Goal: Information Seeking & Learning: Learn about a topic

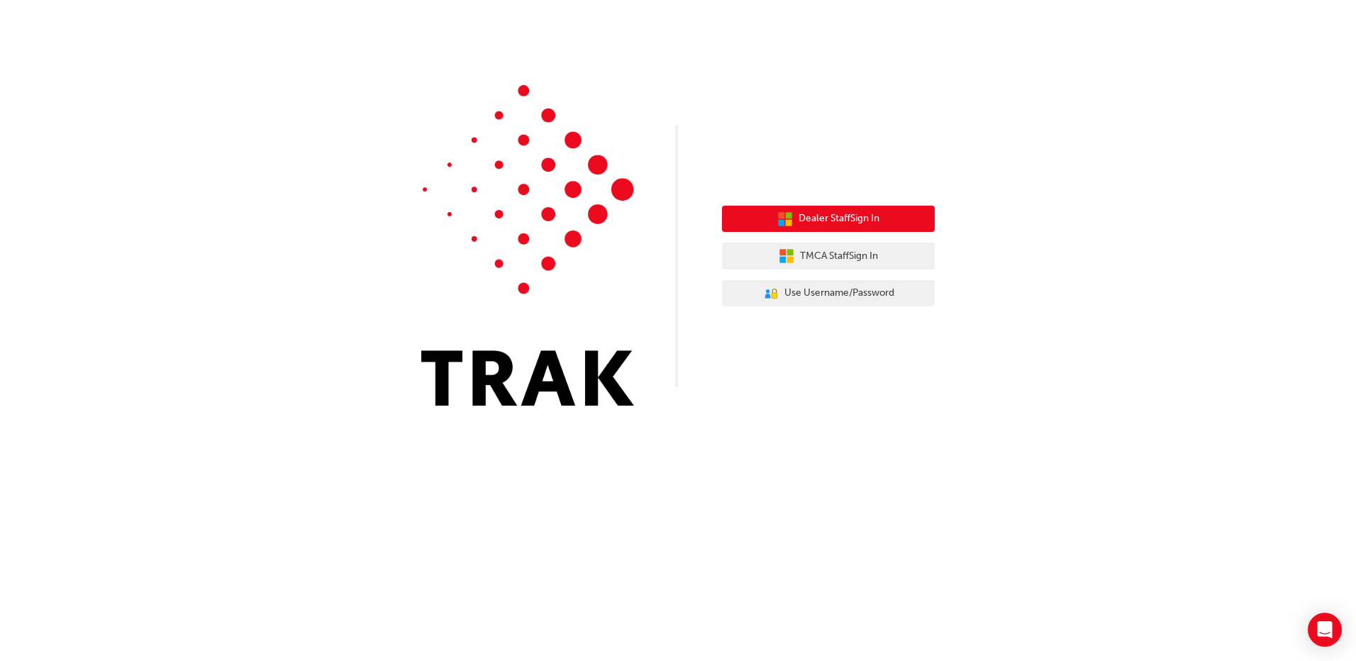
click at [884, 222] on button "Dealer Staff Sign In" at bounding box center [828, 219] width 213 height 27
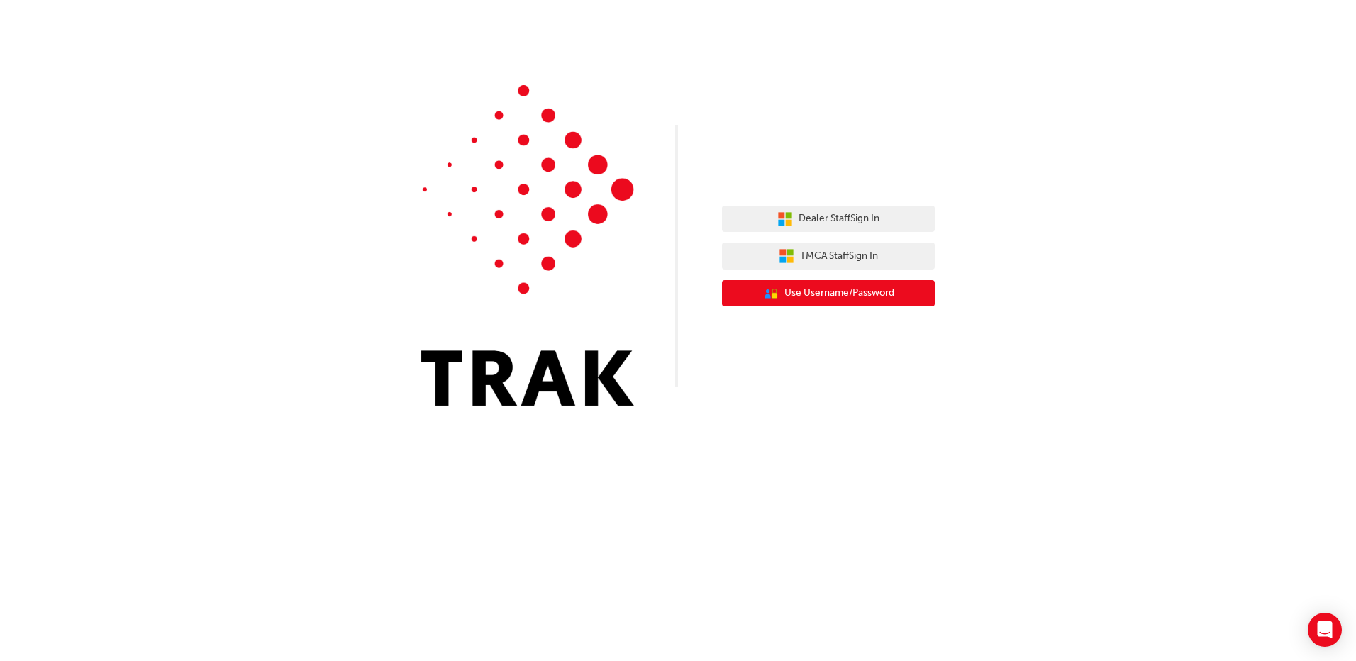
click at [842, 291] on span "Use Username/Password" at bounding box center [839, 293] width 110 height 16
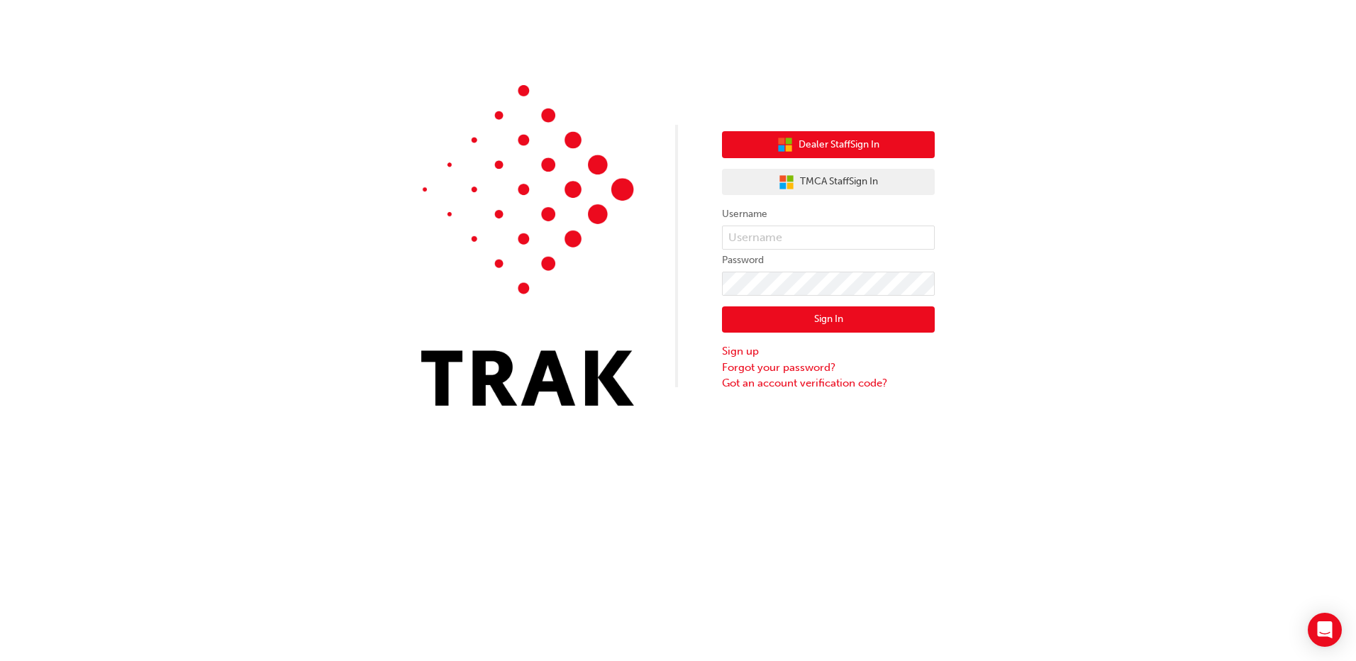
click at [854, 137] on span "Dealer Staff Sign In" at bounding box center [839, 145] width 81 height 16
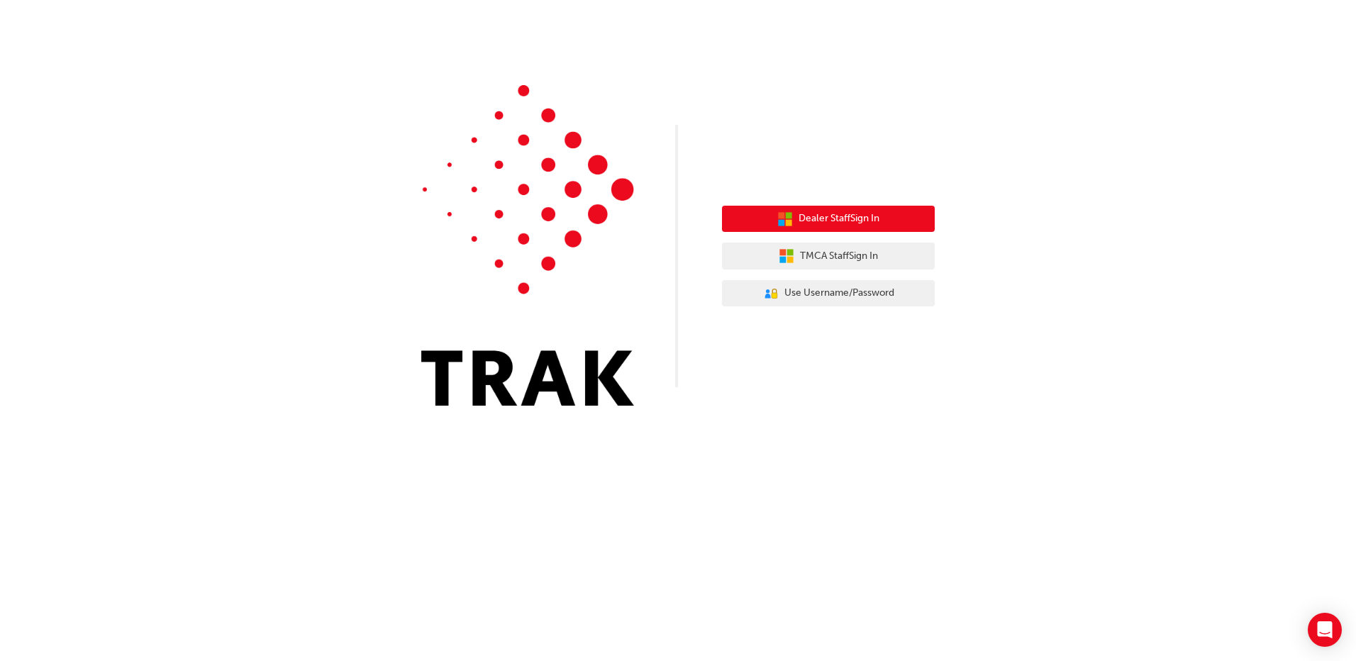
click at [831, 222] on span "Dealer Staff Sign In" at bounding box center [839, 219] width 81 height 16
click at [850, 216] on span "Dealer Staff Sign In" at bounding box center [839, 219] width 81 height 16
click at [892, 219] on button "Dealer Staff Sign In" at bounding box center [828, 219] width 213 height 27
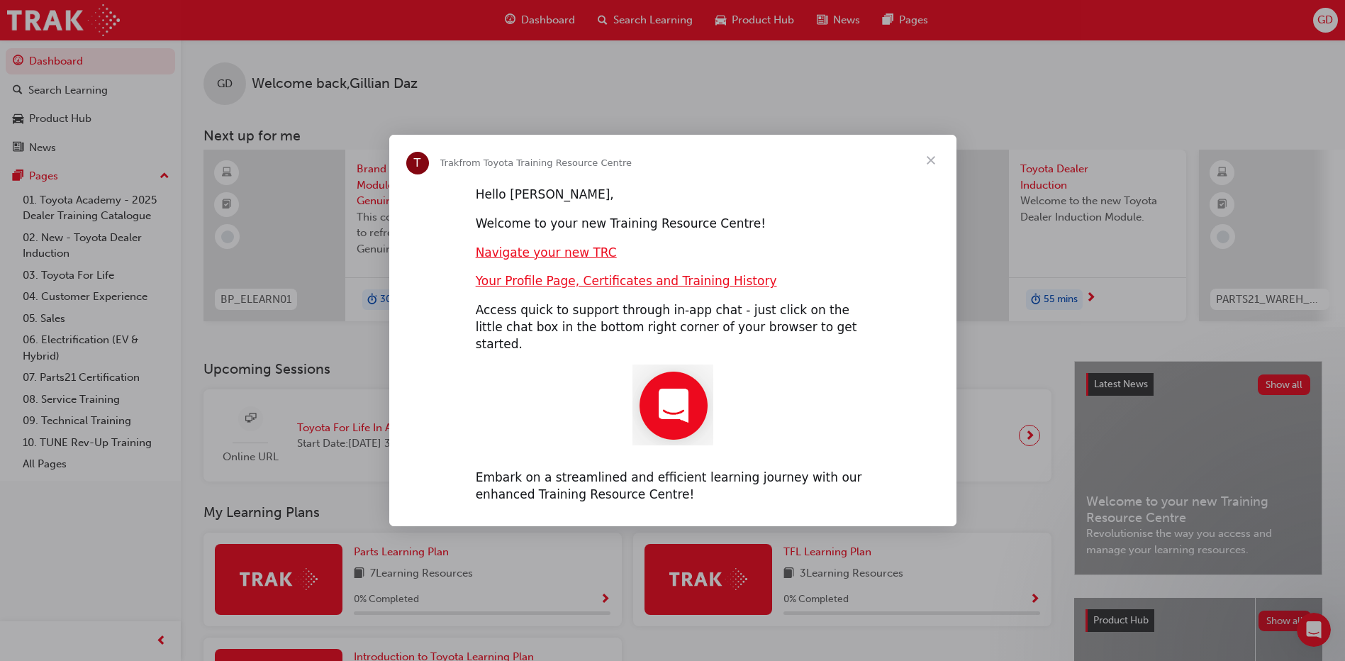
click at [932, 173] on span "Close" at bounding box center [931, 160] width 51 height 51
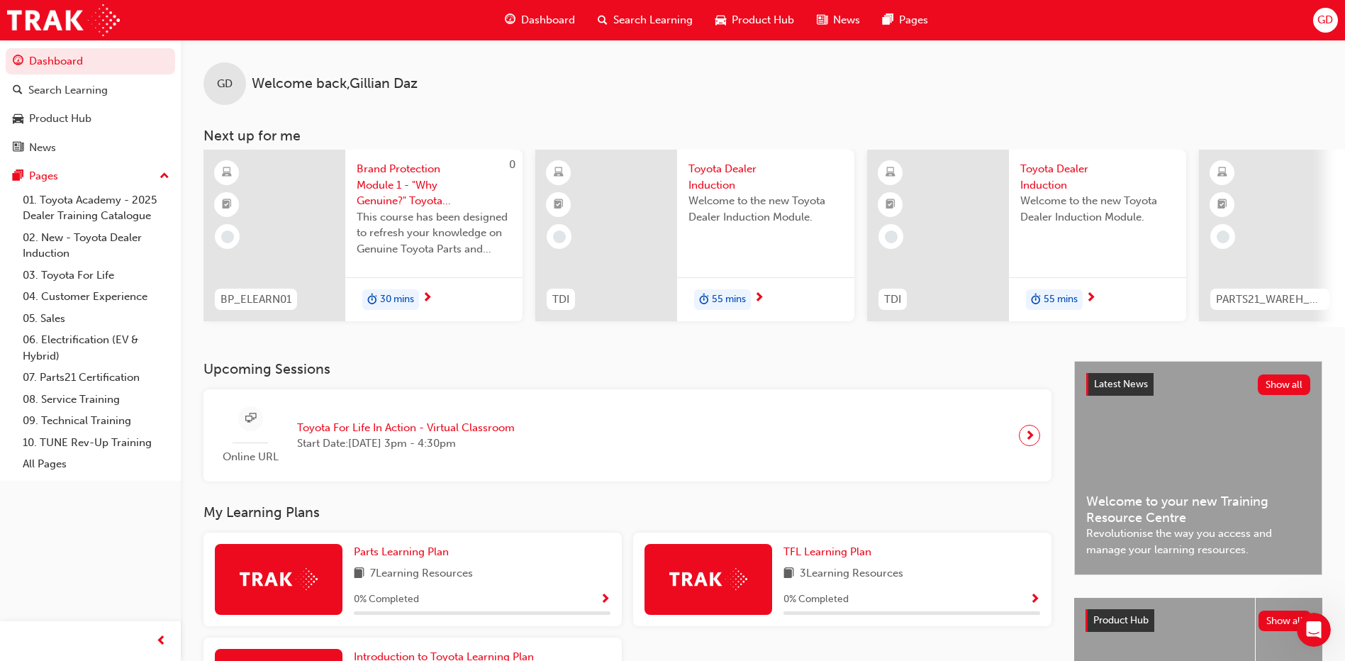
scroll to position [142, 0]
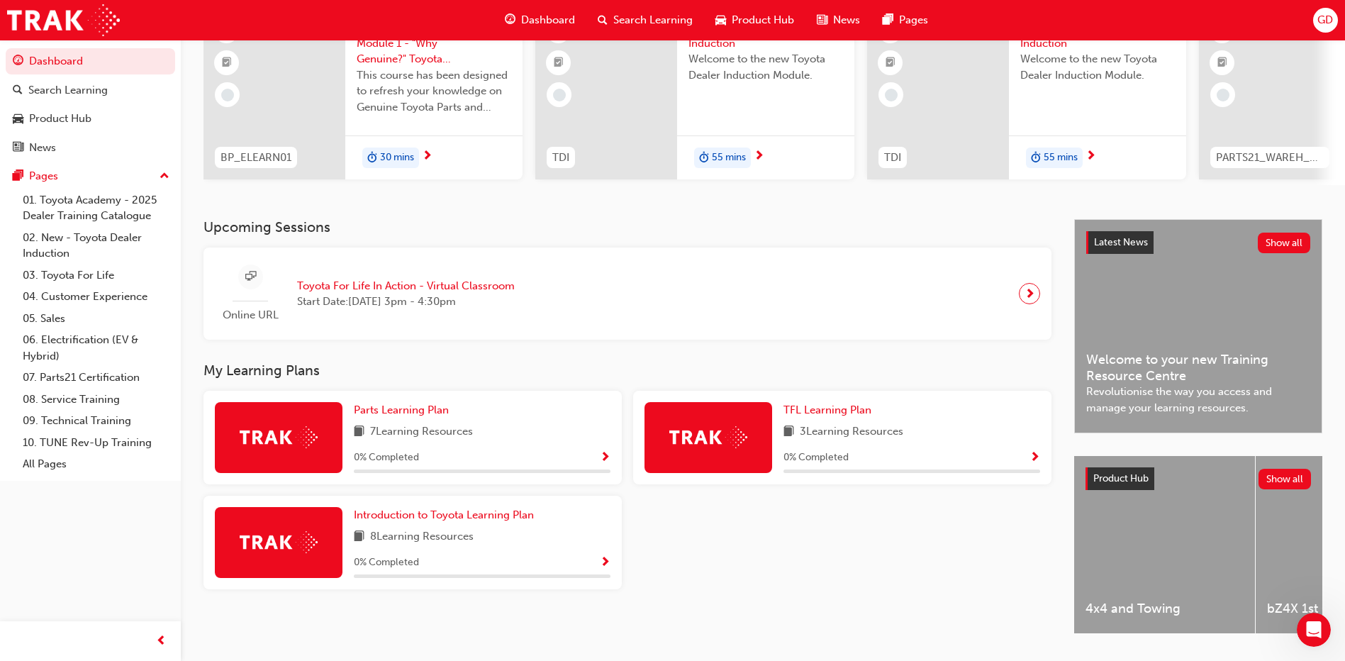
click at [570, 219] on div "GD Welcome back , [PERSON_NAME] Next up for me 0 BP_ELEARN01 Brand Protection M…" at bounding box center [763, 58] width 1165 height 321
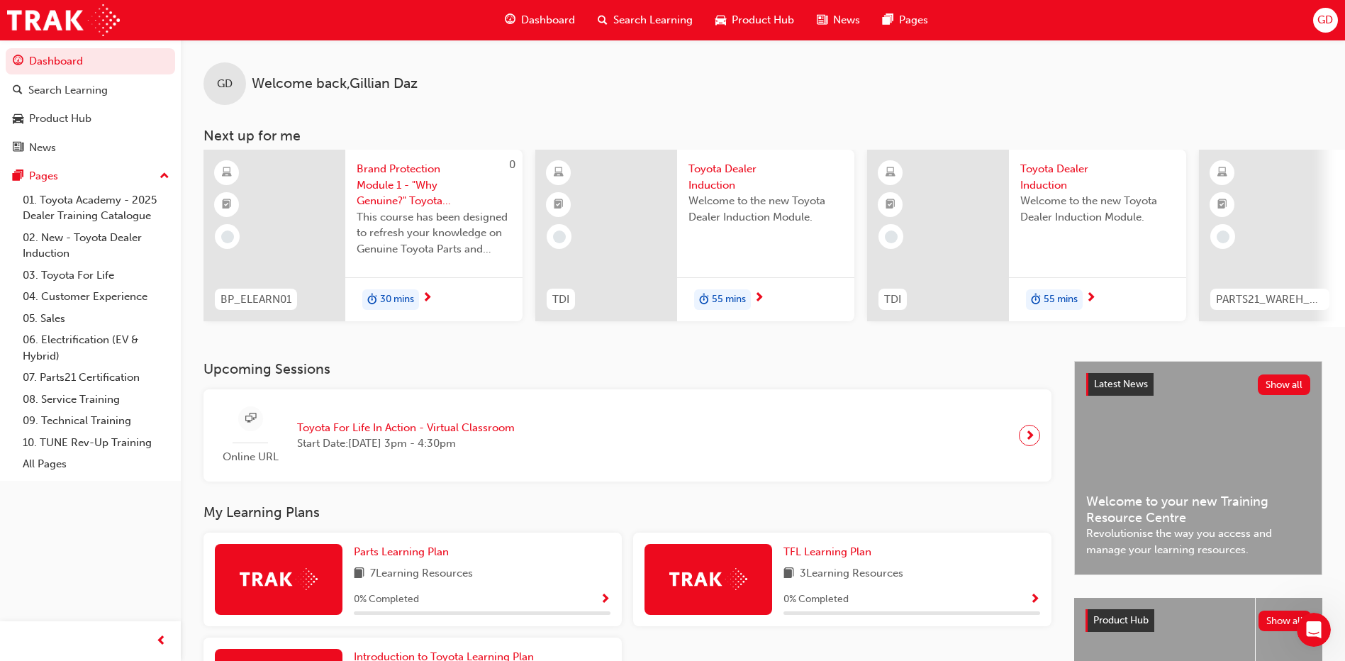
scroll to position [0, 848]
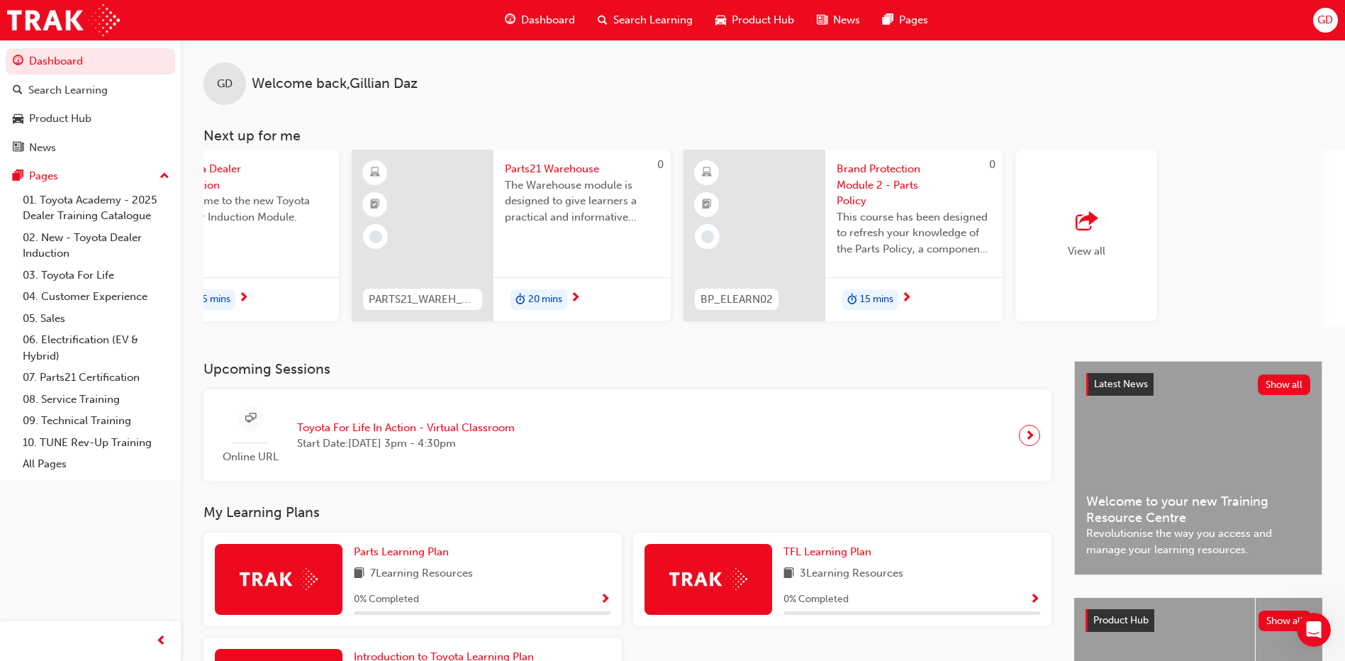
click at [404, 333] on div "GD Welcome back , [PERSON_NAME] Next up for me 0 BP_ELEARN01 Brand Protection M…" at bounding box center [763, 200] width 1165 height 321
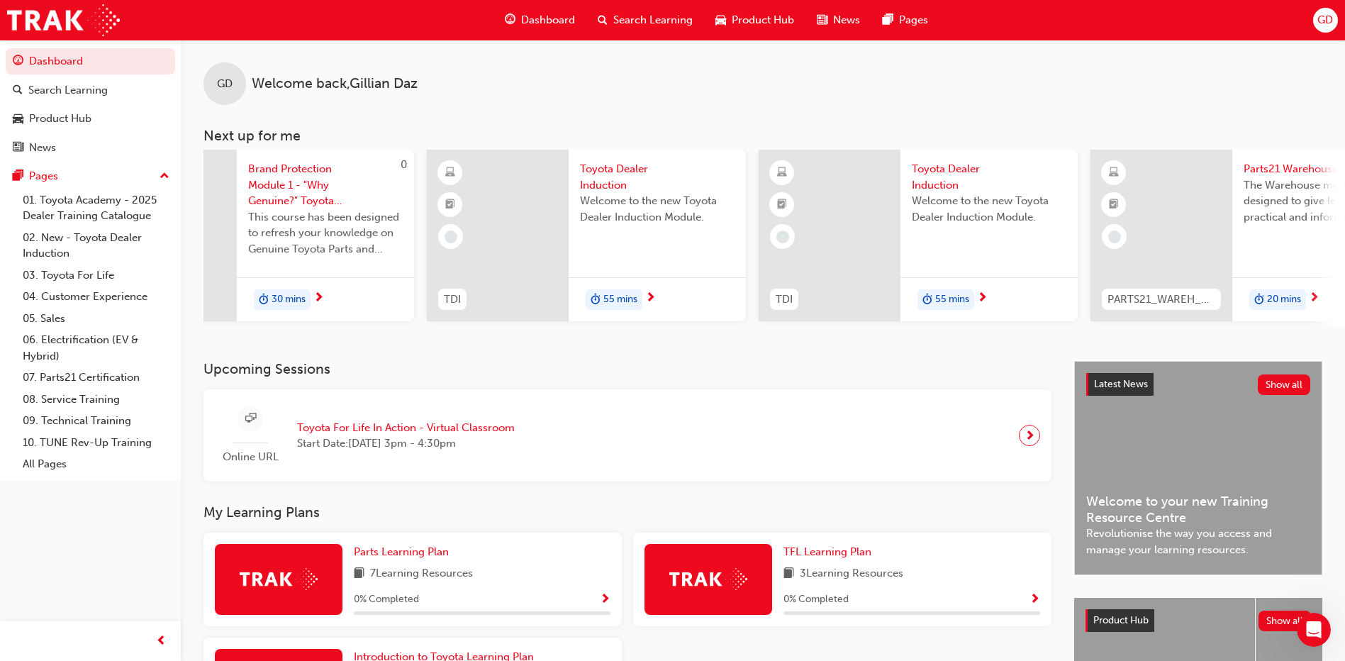
scroll to position [0, 0]
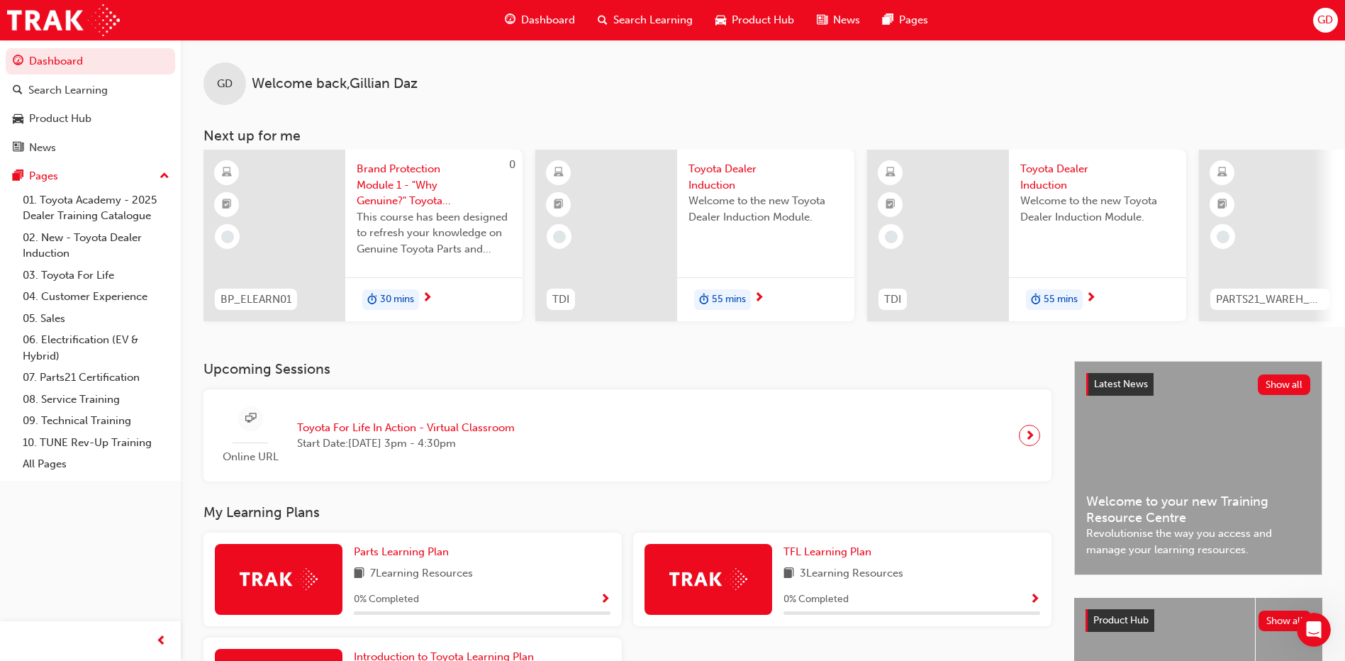
click at [644, 18] on span "Search Learning" at bounding box center [652, 20] width 79 height 16
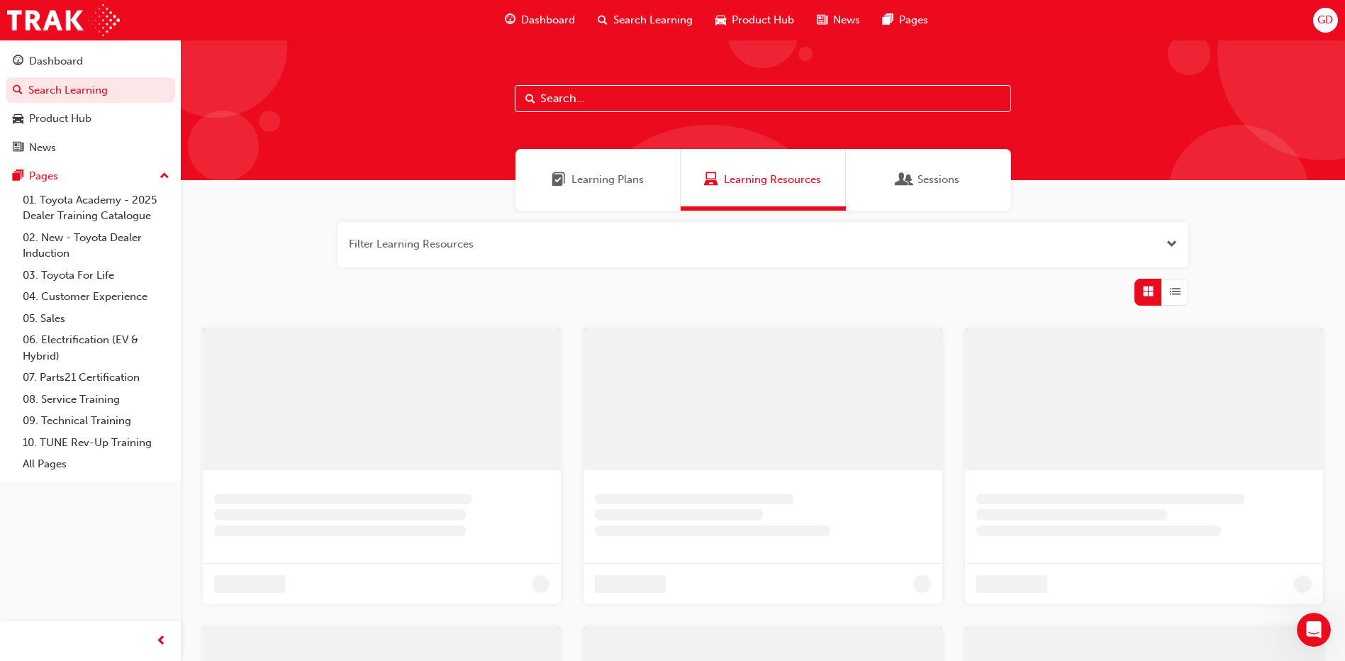
click at [577, 98] on input "text" at bounding box center [763, 98] width 496 height 27
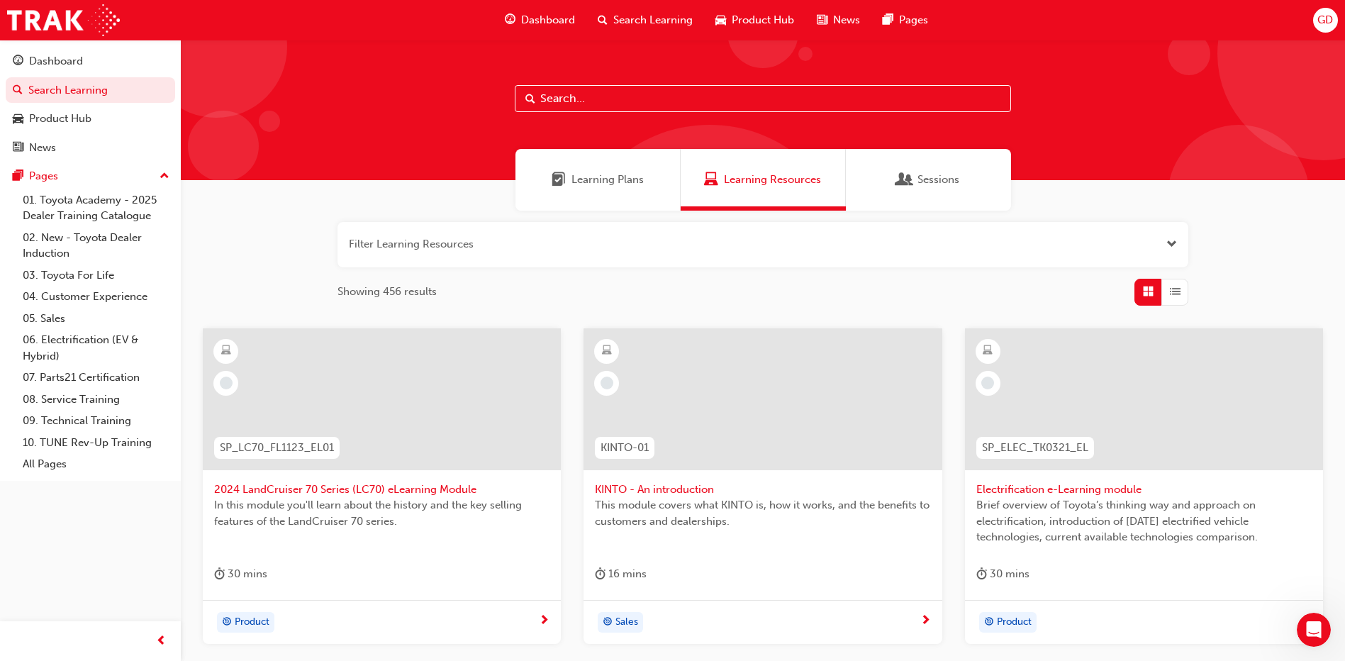
type input "n"
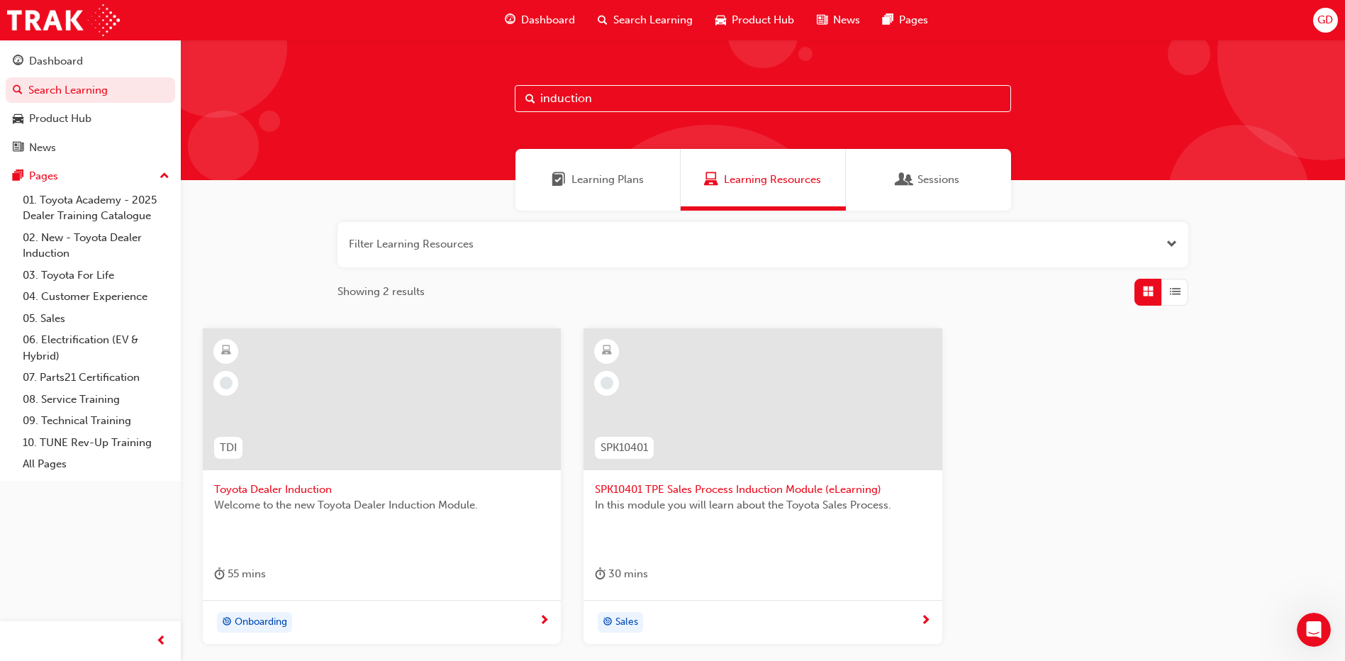
scroll to position [71, 0]
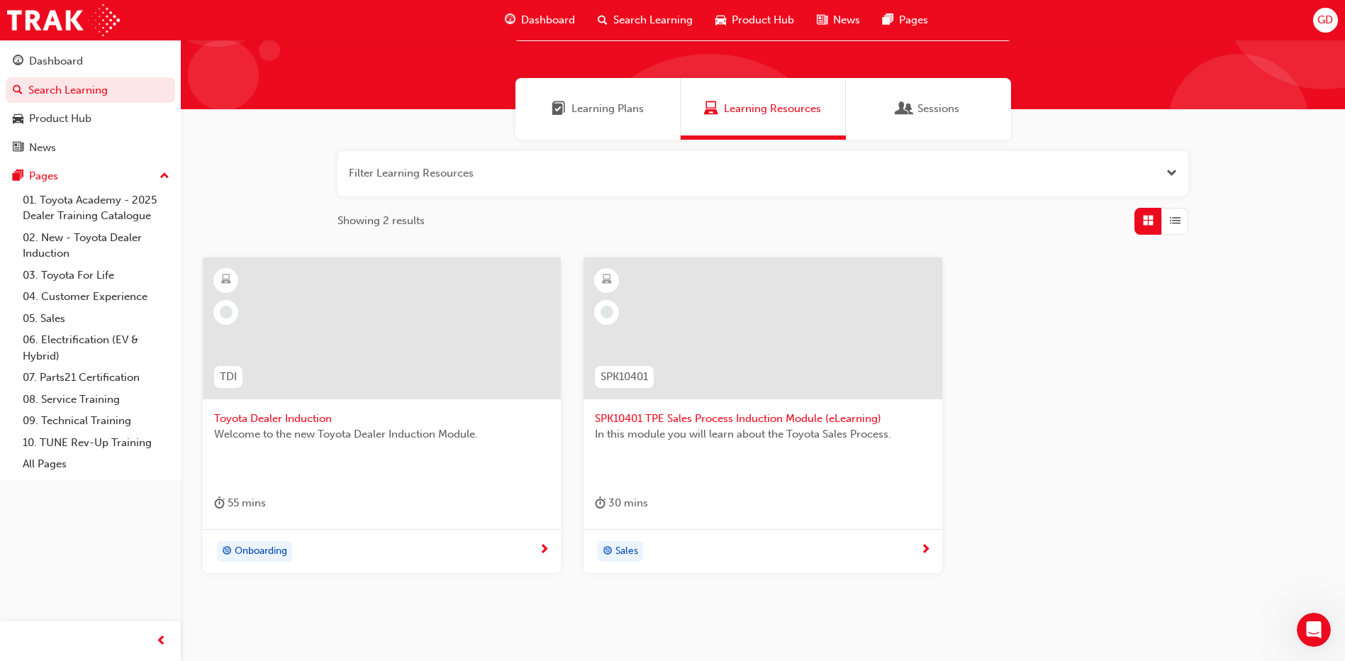
type input "induction"
click at [372, 379] on div at bounding box center [382, 328] width 358 height 142
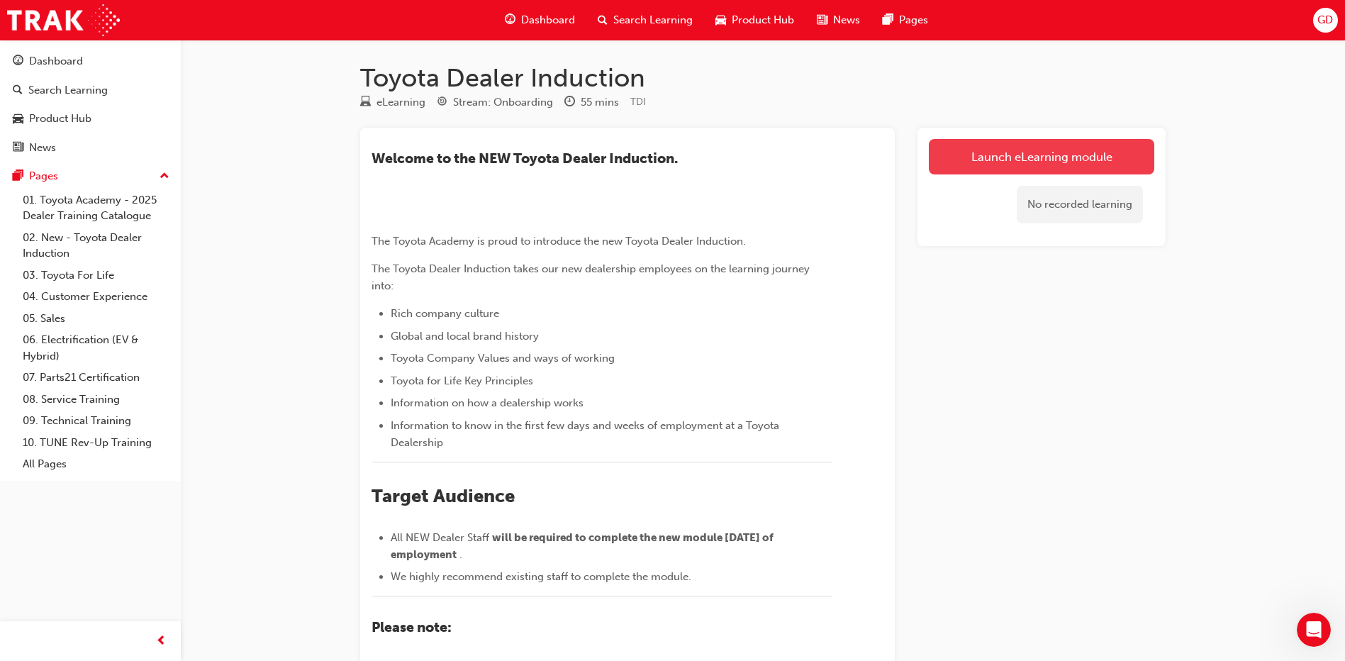
click at [1050, 155] on link "Launch eLearning module" at bounding box center [1042, 156] width 226 height 35
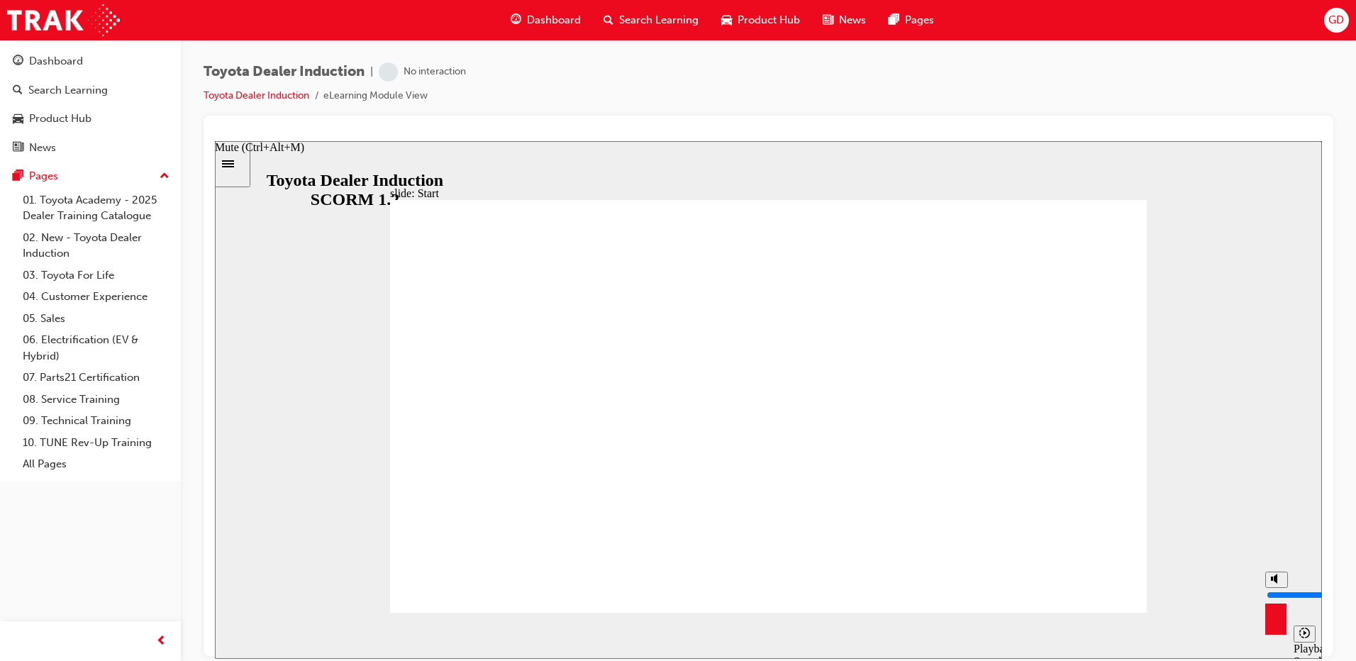
click at [1276, 583] on polygon "Mute (Ctrl+Alt+M)" at bounding box center [1276, 578] width 4 height 10
drag, startPoint x: 1272, startPoint y: 607, endPoint x: 1277, endPoint y: 585, distance: 22.5
type input "7"
click at [1277, 589] on input "volume" at bounding box center [1312, 594] width 91 height 11
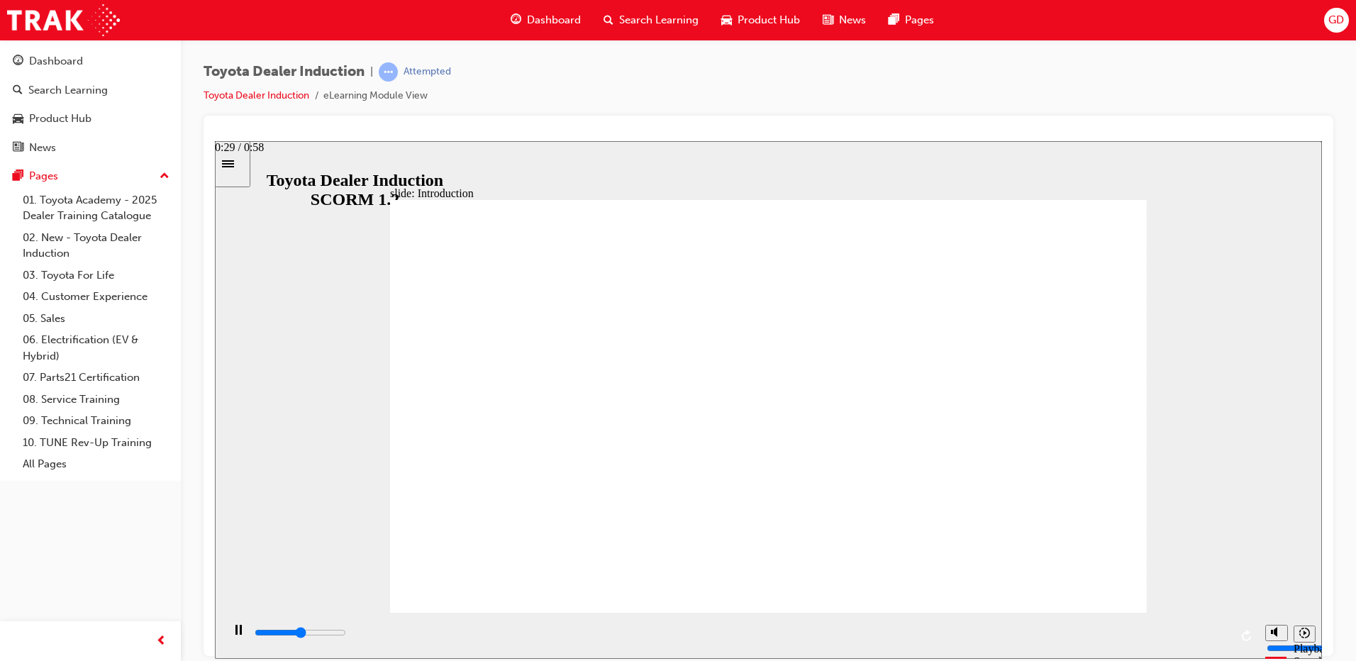
drag, startPoint x: 745, startPoint y: 638, endPoint x: 781, endPoint y: 638, distance: 35.5
click at [753, 638] on div "playback controls" at bounding box center [741, 633] width 977 height 16
click at [346, 635] on input "slide progress" at bounding box center [300, 631] width 91 height 11
click at [823, 636] on div "playback controls" at bounding box center [741, 633] width 977 height 16
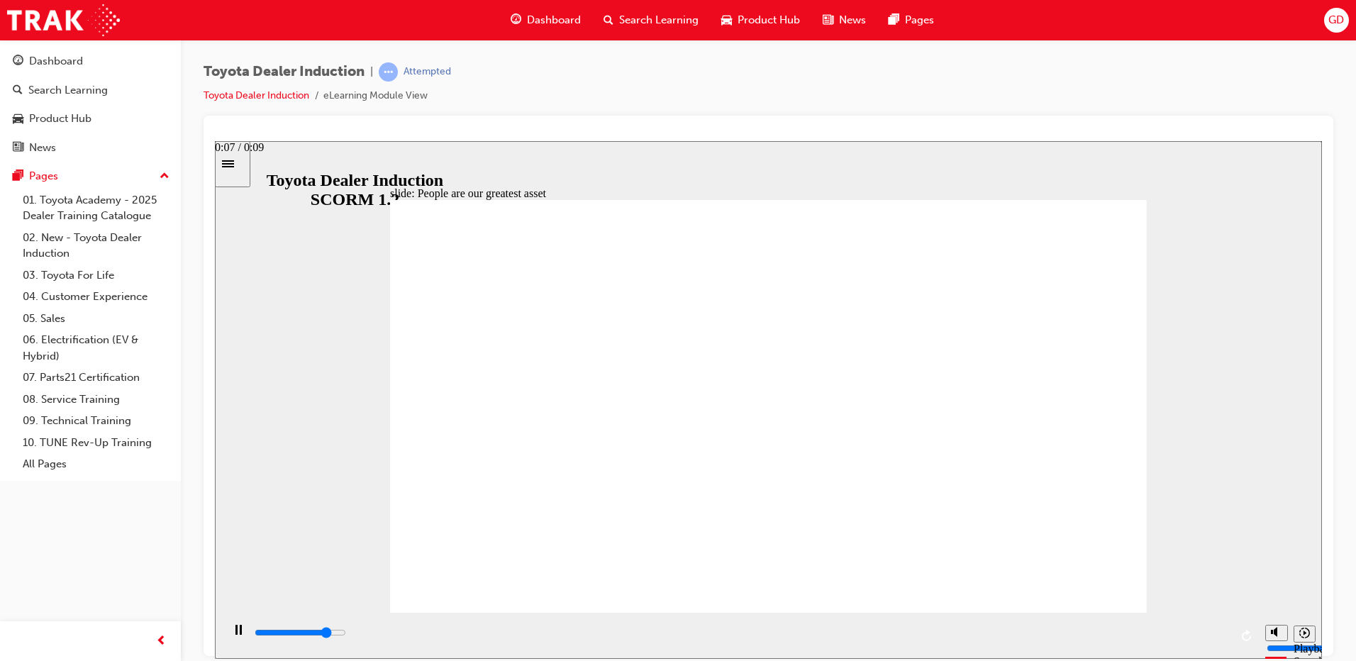
click at [1059, 640] on div "playback controls" at bounding box center [741, 633] width 977 height 16
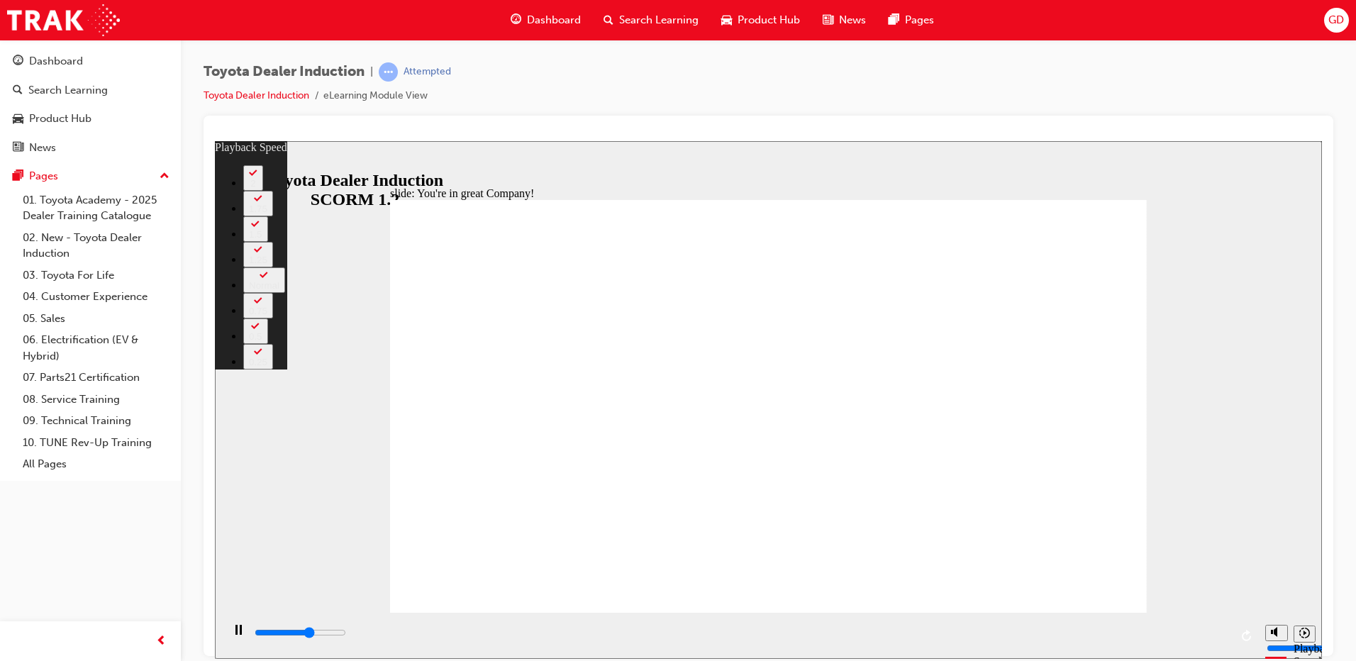
type input "4600"
type input "0"
type input "4800"
type input "0"
type input "5100"
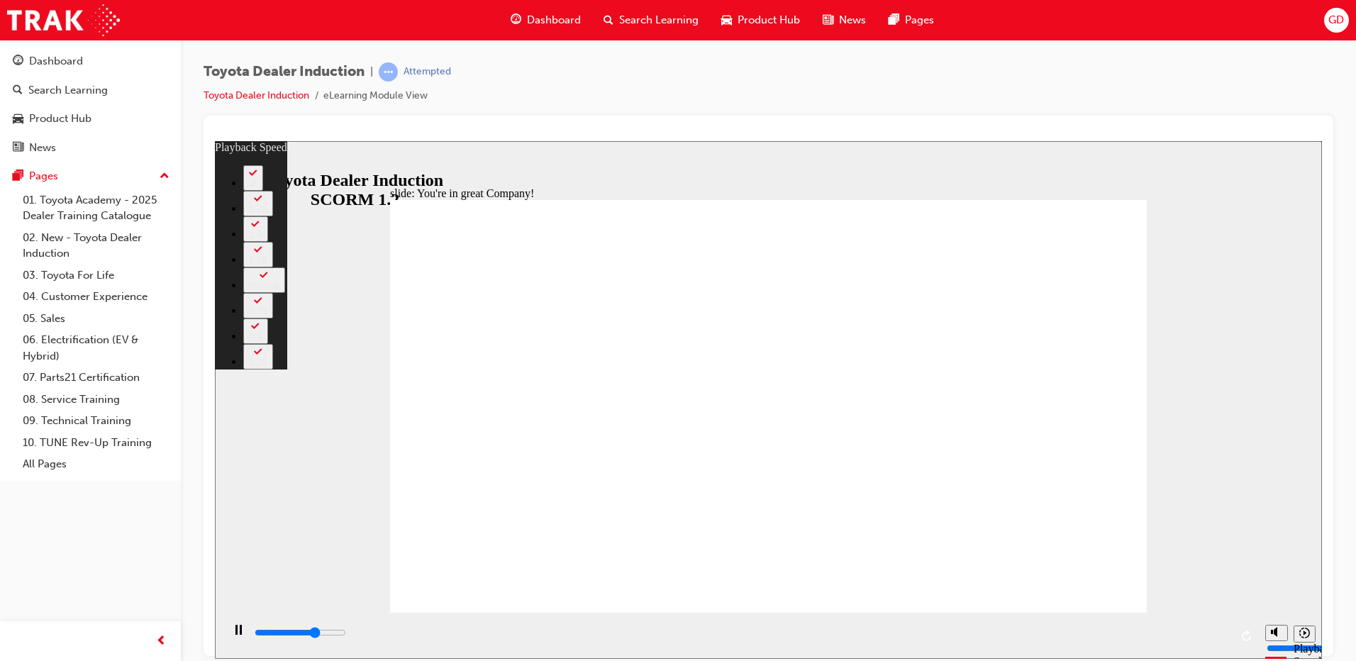
type input "1"
type input "5400"
type input "1"
type input "5600"
type input "1"
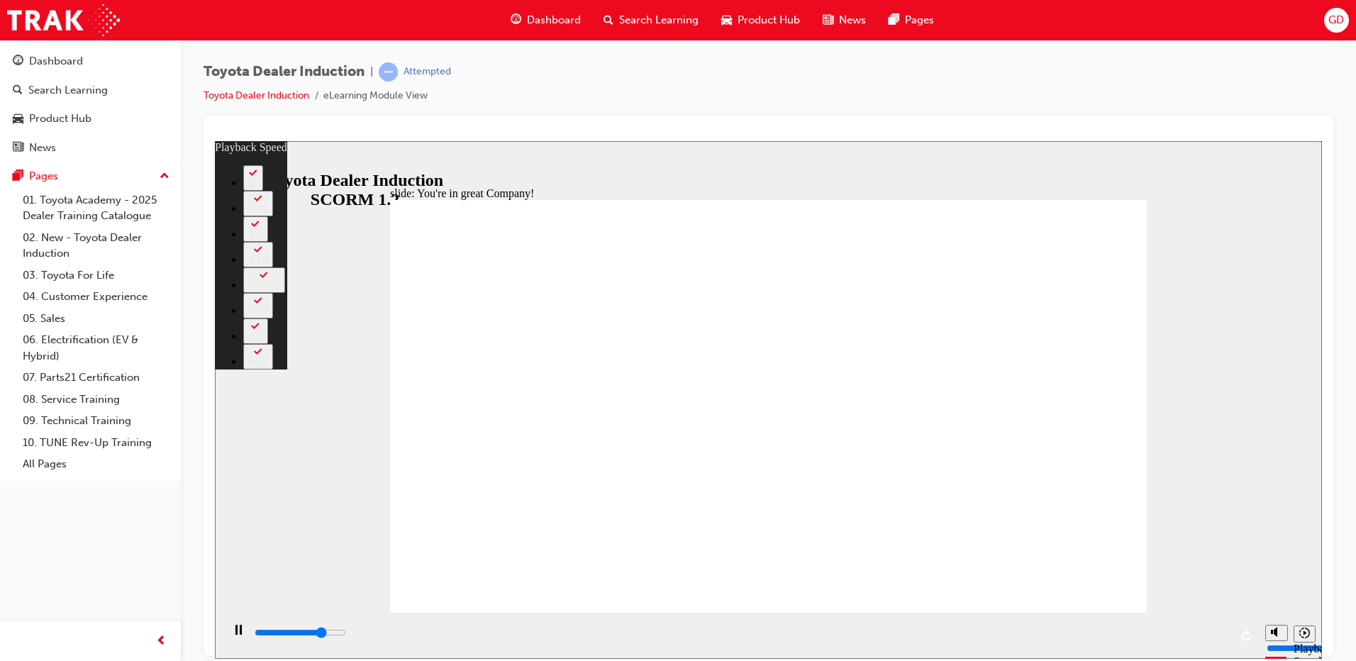
type input "5700"
type input "135"
type input "5800"
type input "135"
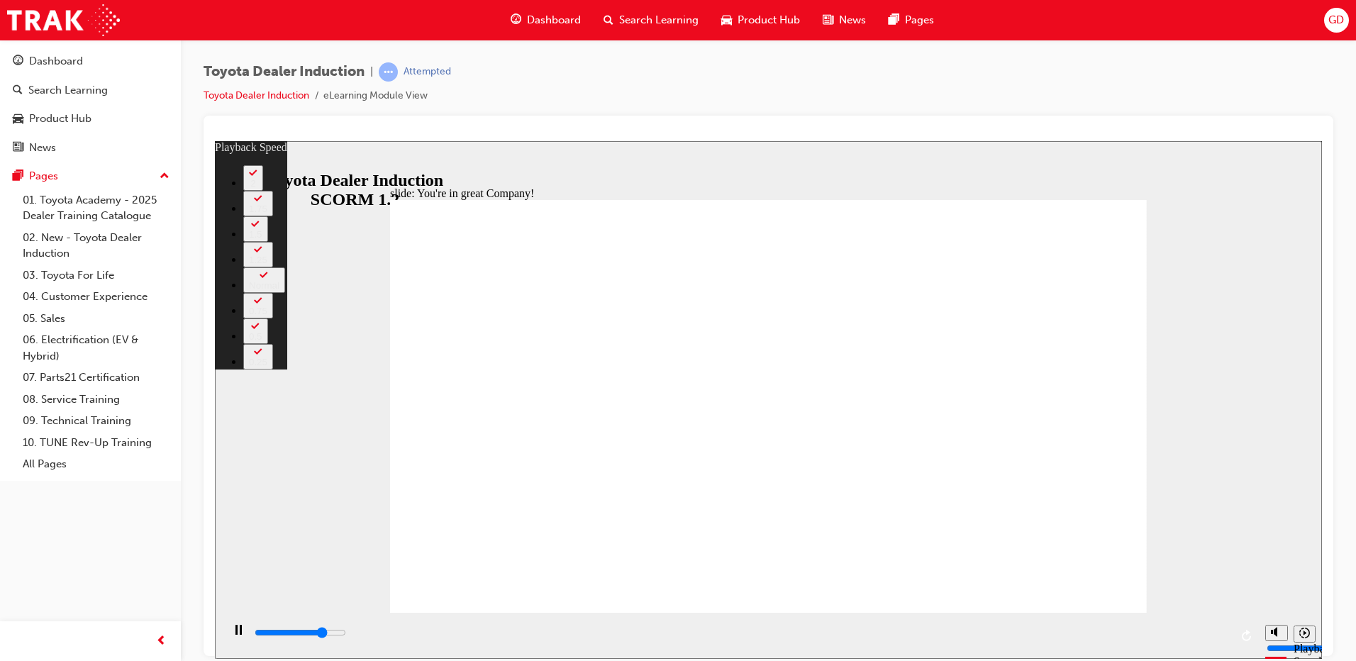
type input "5800"
type input "135"
type input "6100"
type input "135"
type input "6200"
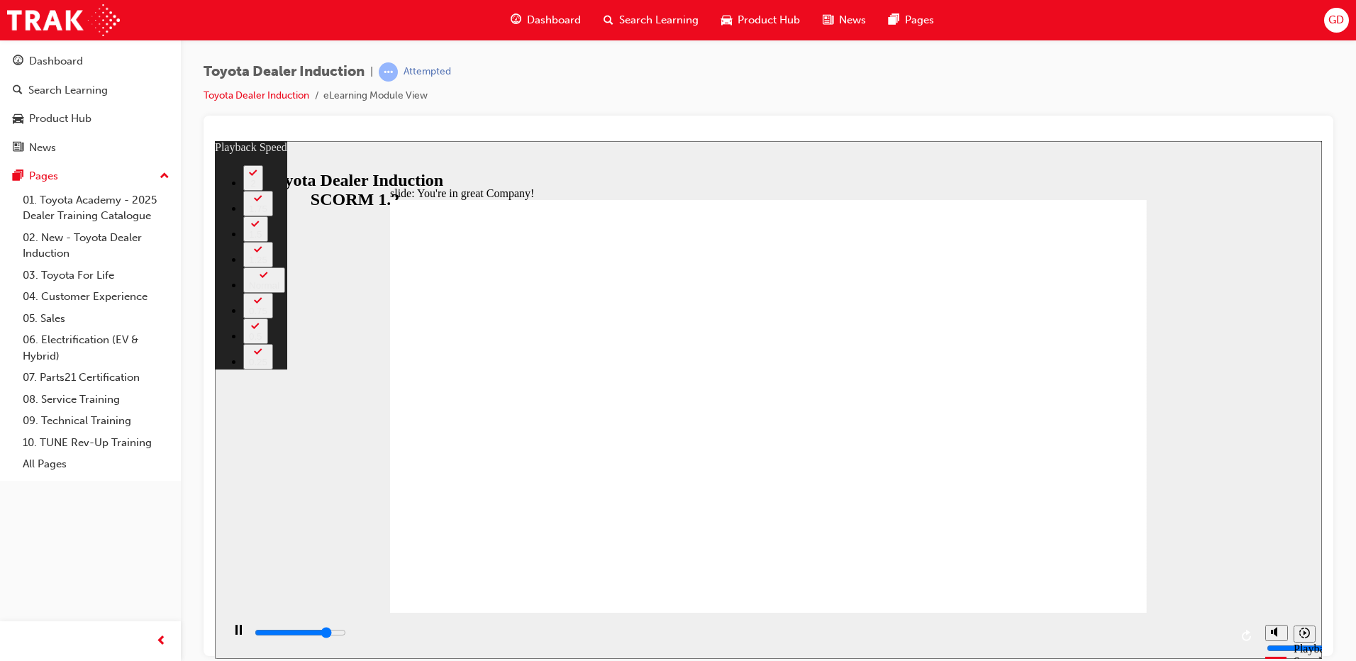
type input "148"
type input "6200"
type input "148"
type input "6300"
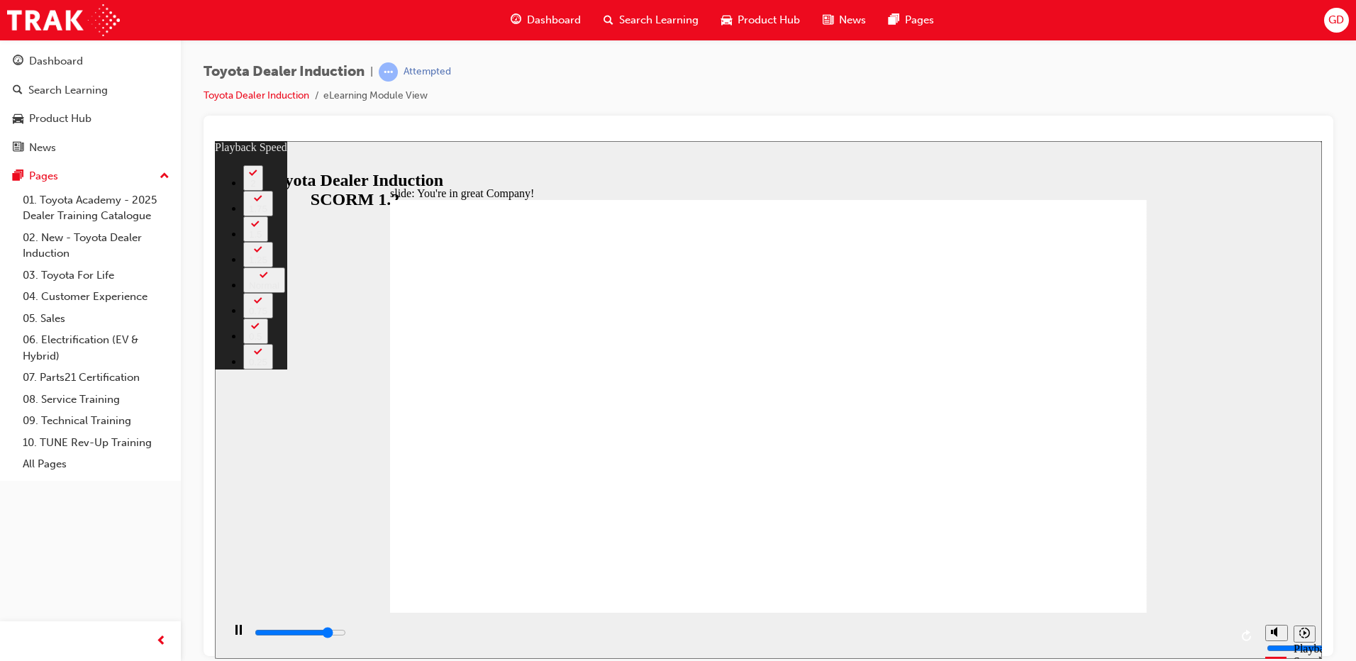
type input "148"
type input "6600"
type input "148"
type input "6700"
type input "151"
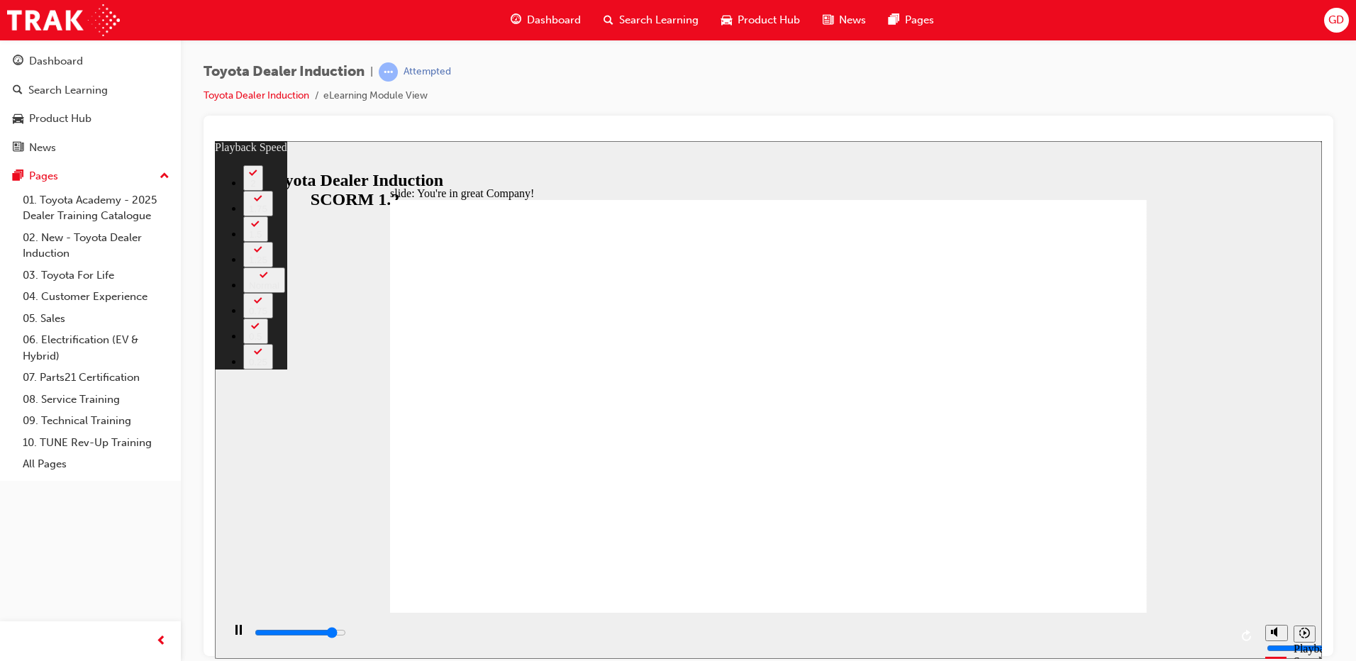
type input "6700"
type input "151"
type input "6700"
type input "151"
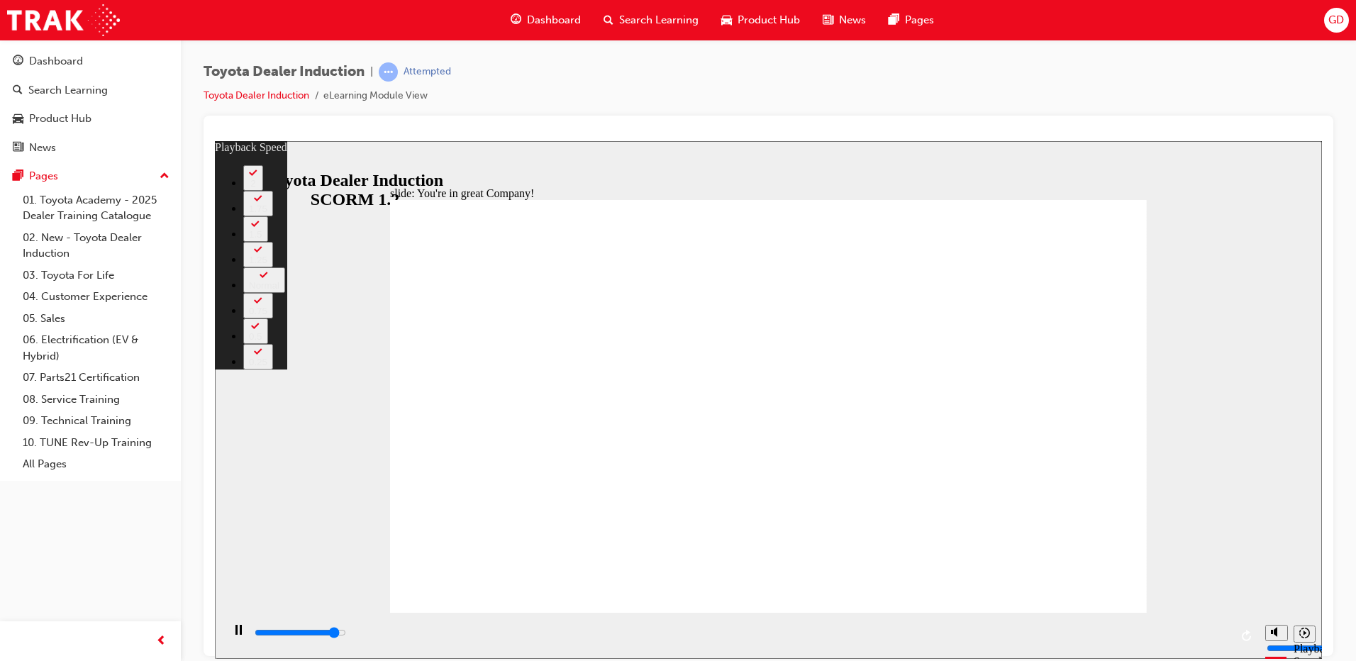
type input "6900"
type input "151"
click at [1150, 582] on div "slide: You're in great Company! playback speed 2 1.75 1.5 1.25 Normal 0.75 0.5 …" at bounding box center [768, 399] width 1107 height 518
type input "7000"
type input "151"
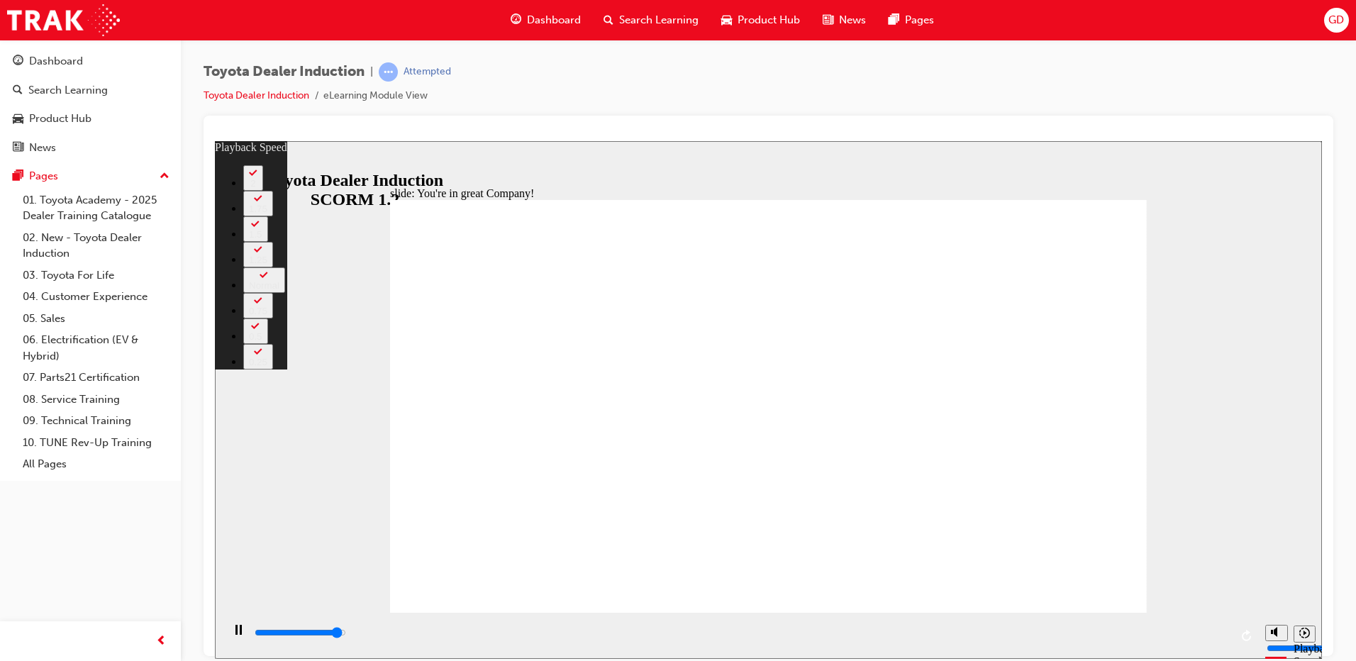
type input "7200"
type input "151"
type input "7200"
type input "151"
type input "7400"
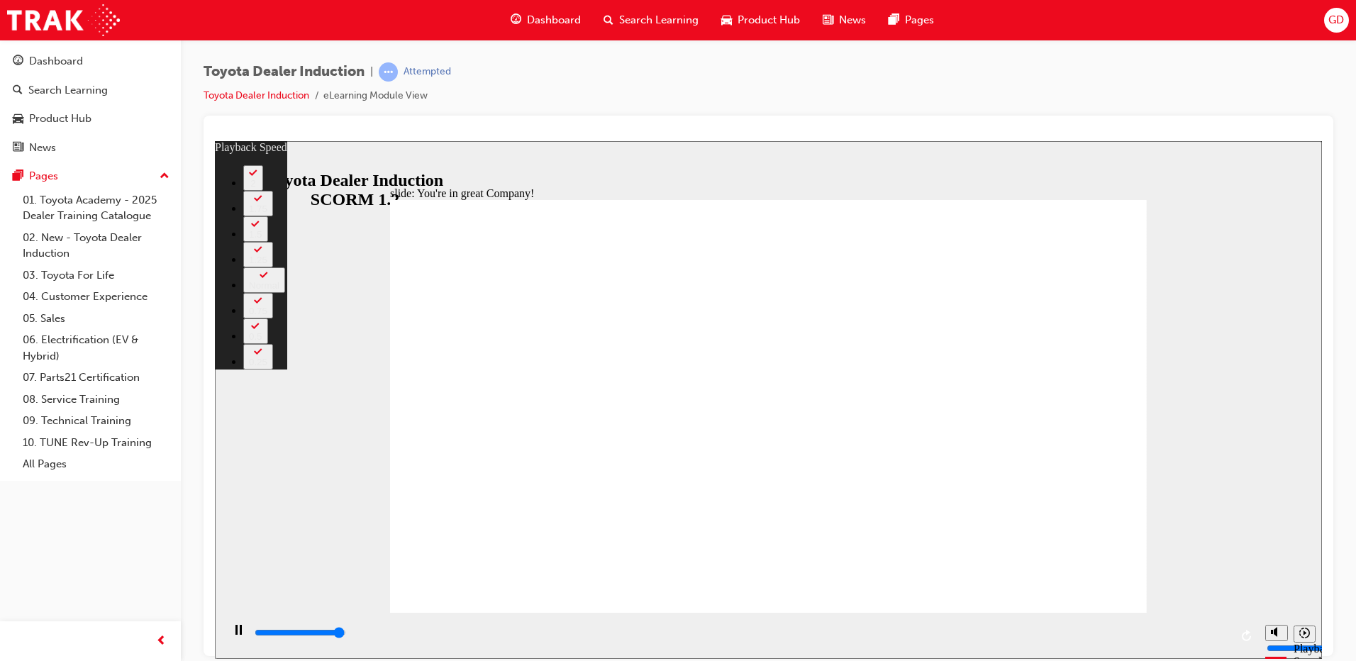
type input "151"
type input "7500"
type input "152"
type input "7500"
click at [1170, 579] on div "slide: You're in great Company! playback speed 2 1.75 1.5 1.25 Normal 0.75 0.5 …" at bounding box center [768, 399] width 1107 height 518
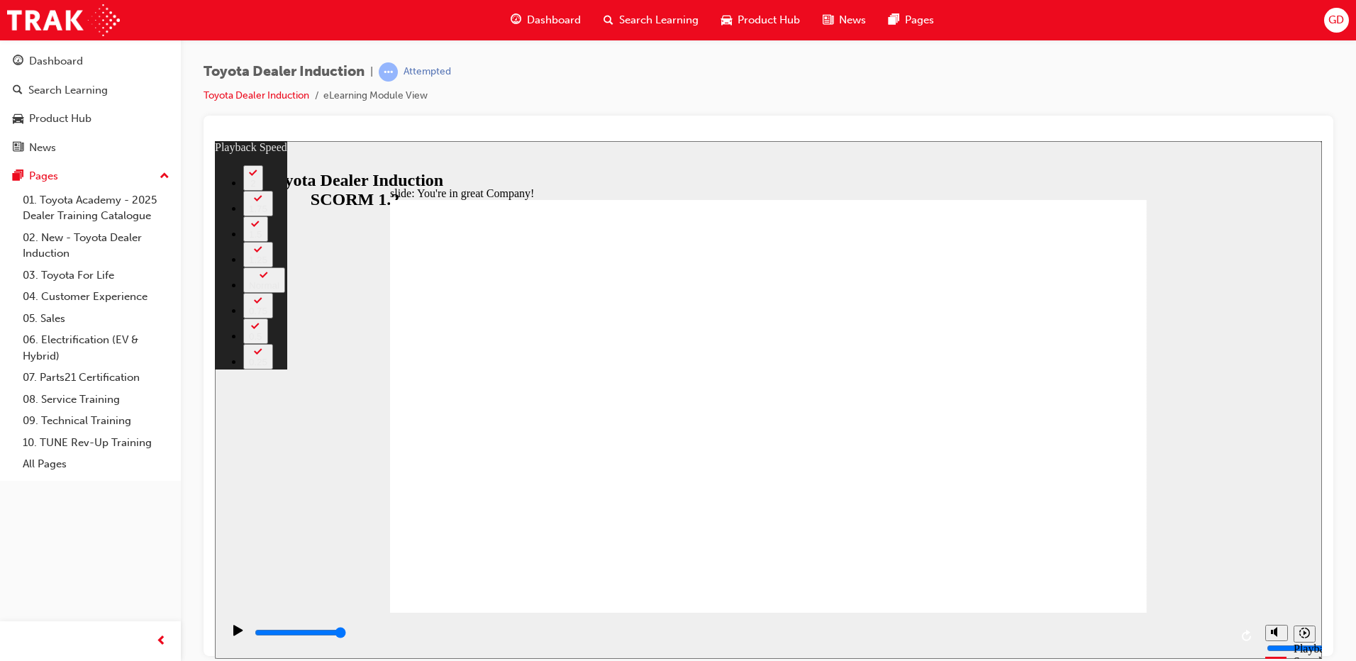
drag, startPoint x: 1145, startPoint y: 581, endPoint x: 1183, endPoint y: 580, distance: 37.6
click at [1165, 581] on div "slide: You're in great Company! playback speed 2 1.75 1.5 1.25 Normal 0.75 0.5 …" at bounding box center [768, 399] width 1107 height 518
type input "156"
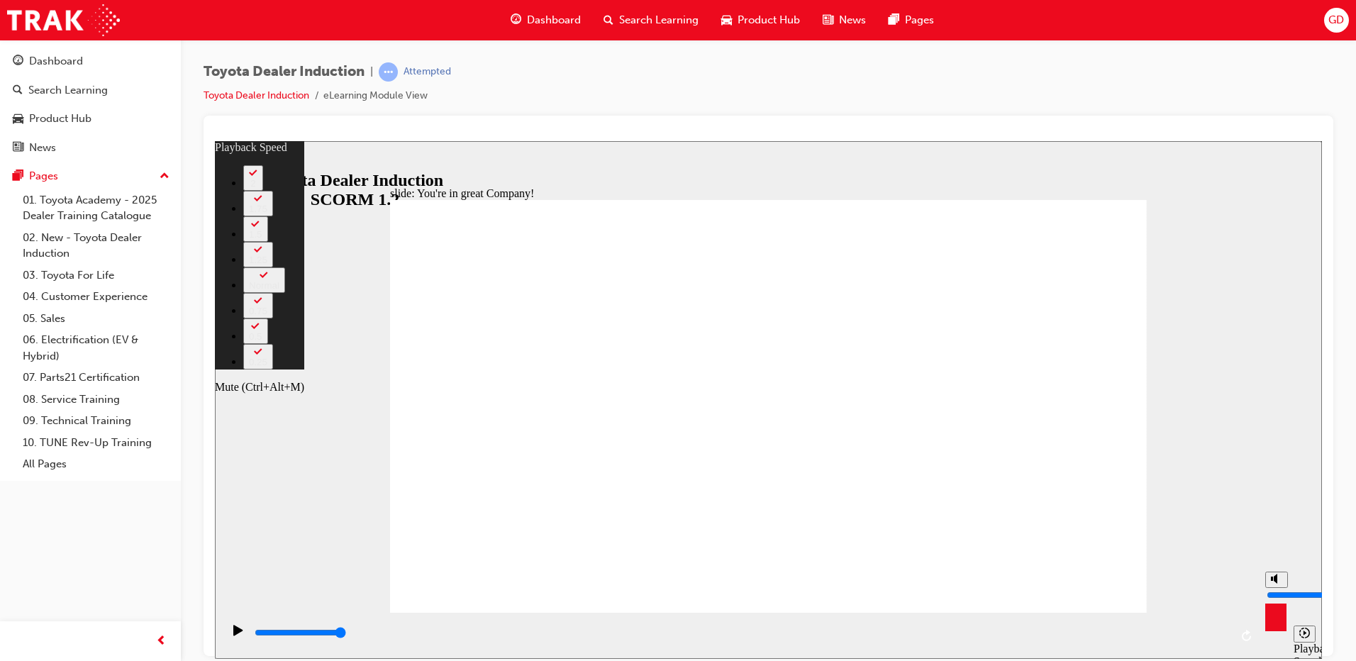
type input "6"
type input "156"
type input "6"
type input "5"
type input "156"
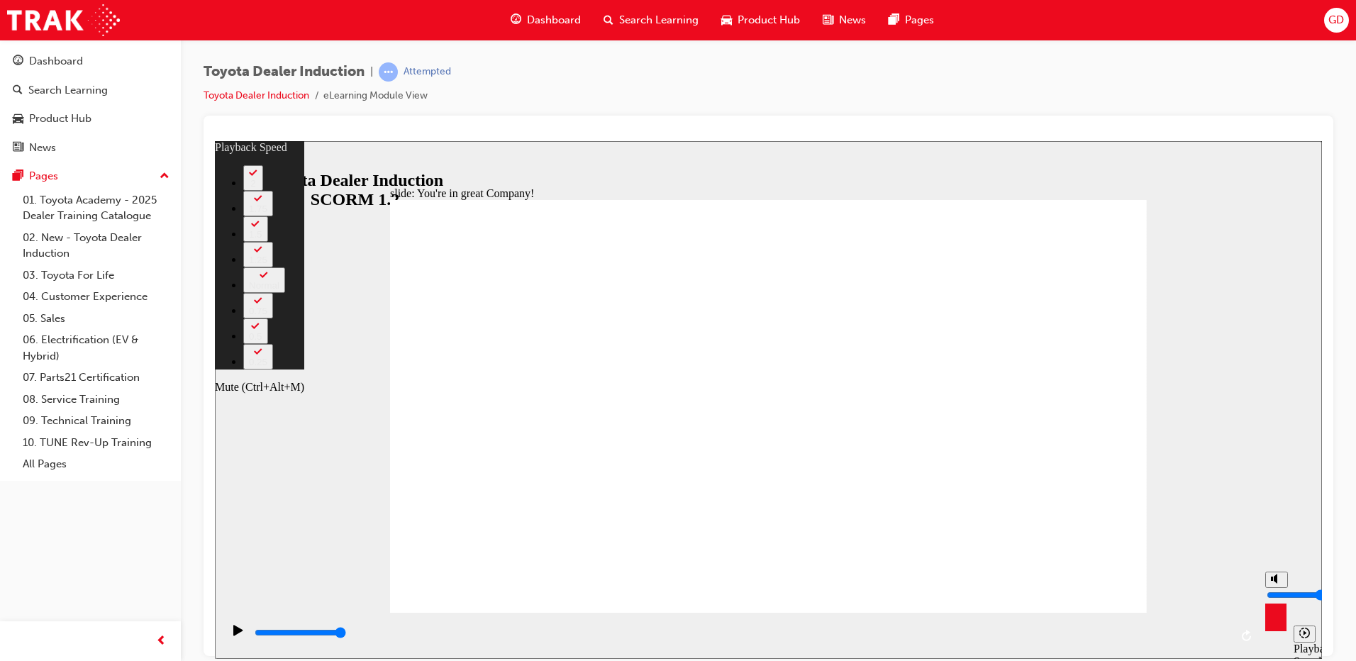
type input "5"
type input "3"
type input "156"
type input "3"
type input "2"
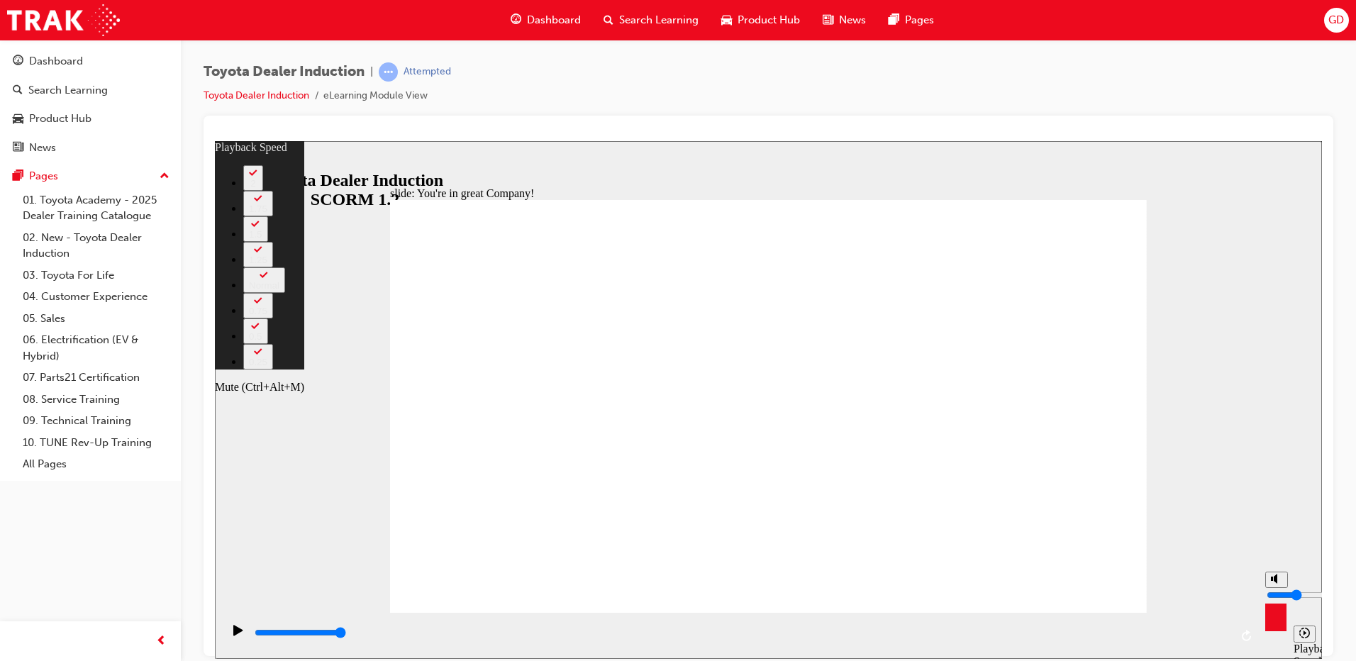
type input "156"
type input "2"
type input "156"
type input "1"
type input "156"
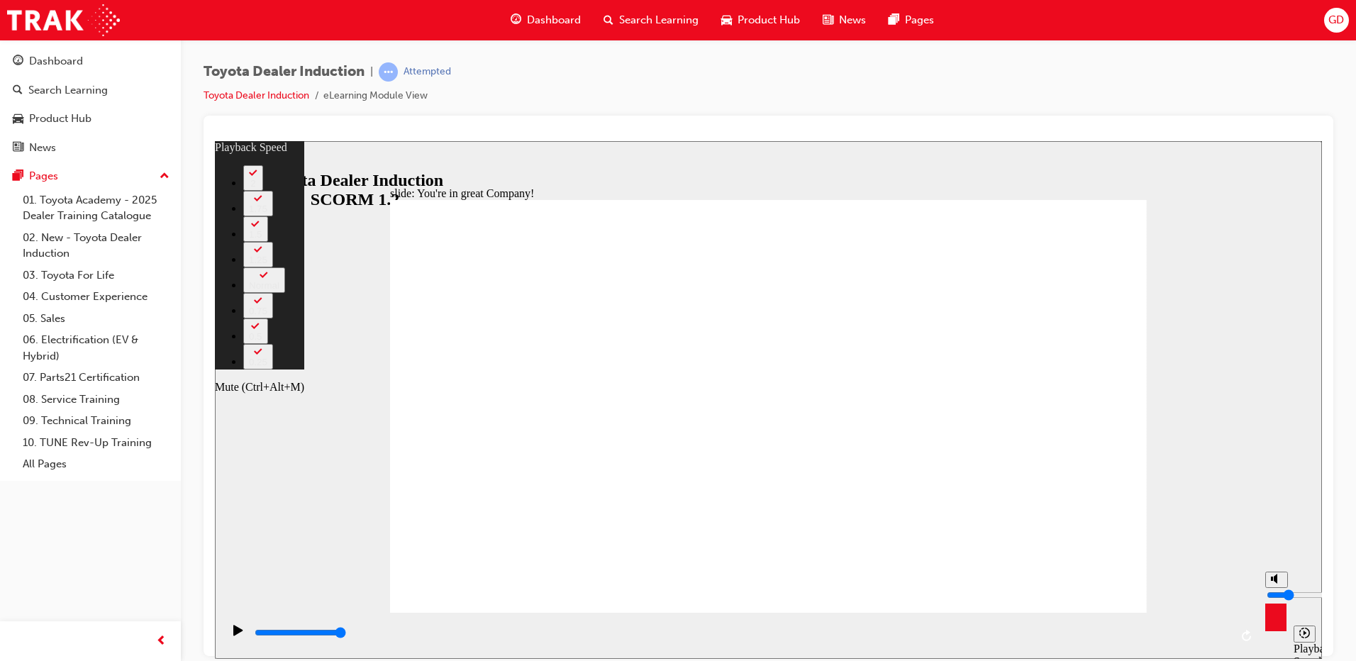
type input "1"
type input "0"
type input "156"
type input "0"
type input "156"
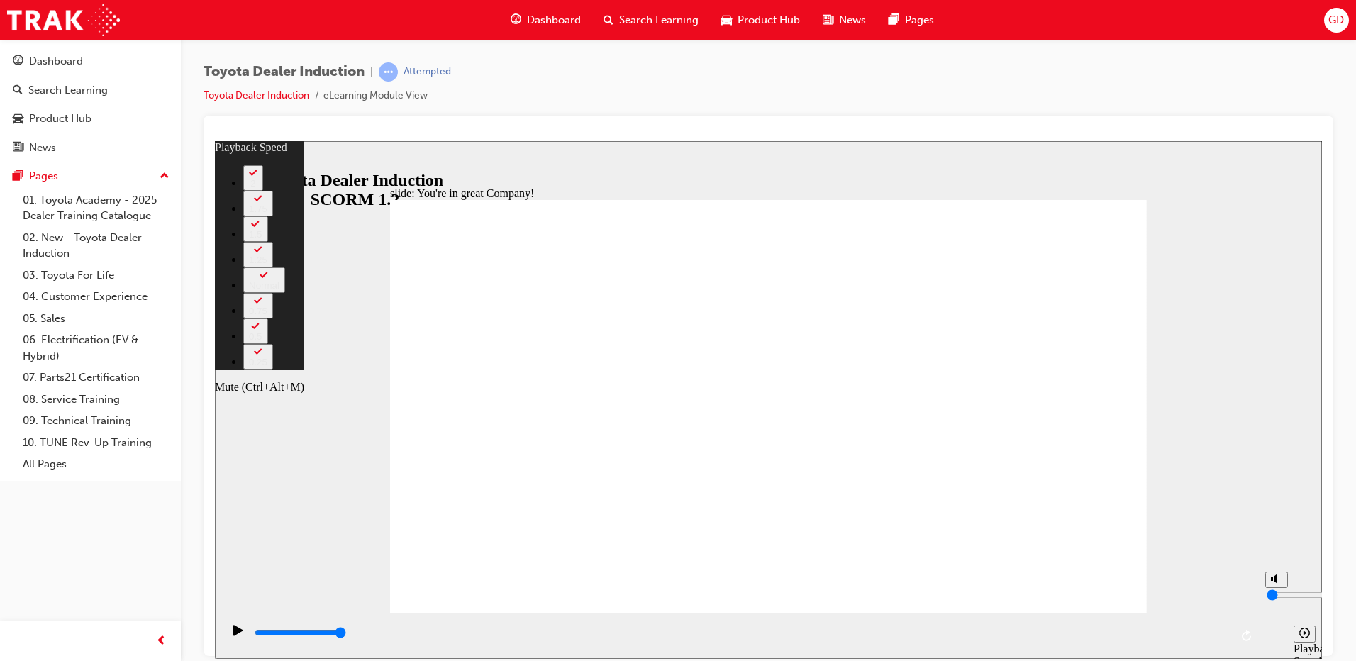
drag, startPoint x: 1279, startPoint y: 587, endPoint x: 1279, endPoint y: 618, distance: 31.2
type input "0"
click at [1279, 600] on input "volume" at bounding box center [1312, 594] width 91 height 11
type input "156"
click at [233, 635] on icon "Play (Ctrl+Alt+P)" at bounding box center [237, 629] width 9 height 11
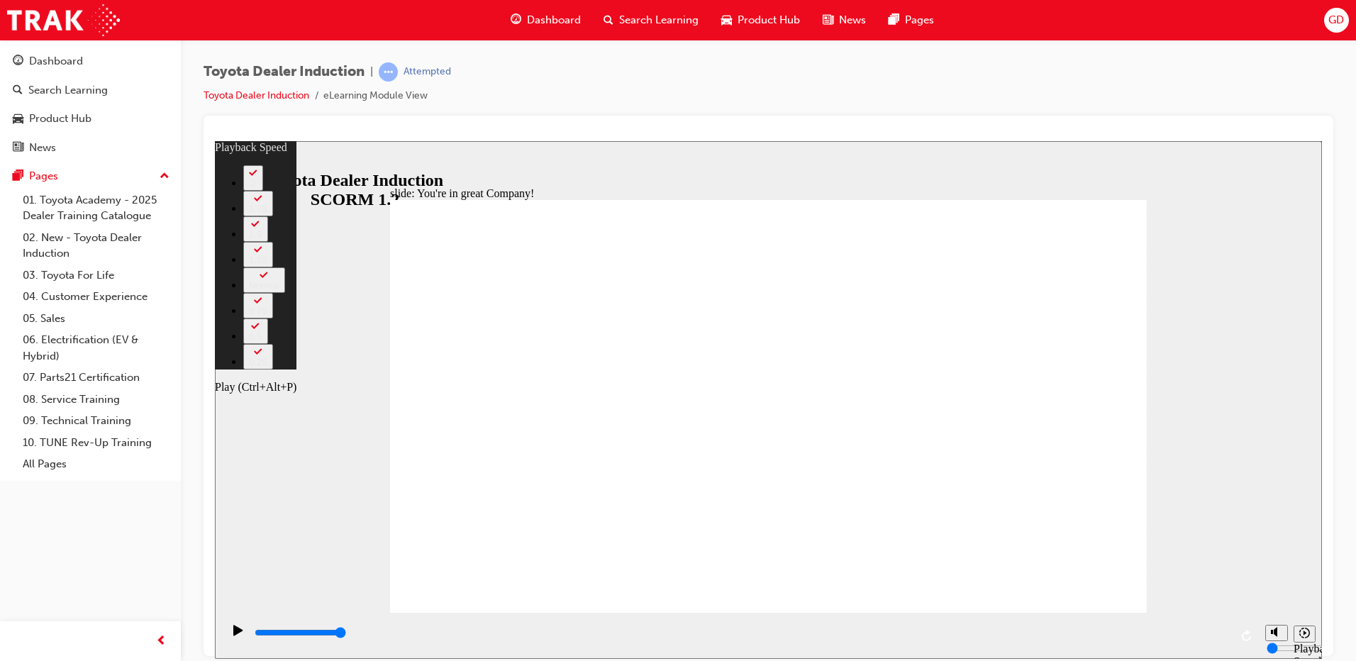
type input "7500"
drag, startPoint x: 1001, startPoint y: 584, endPoint x: 1017, endPoint y: 585, distance: 15.7
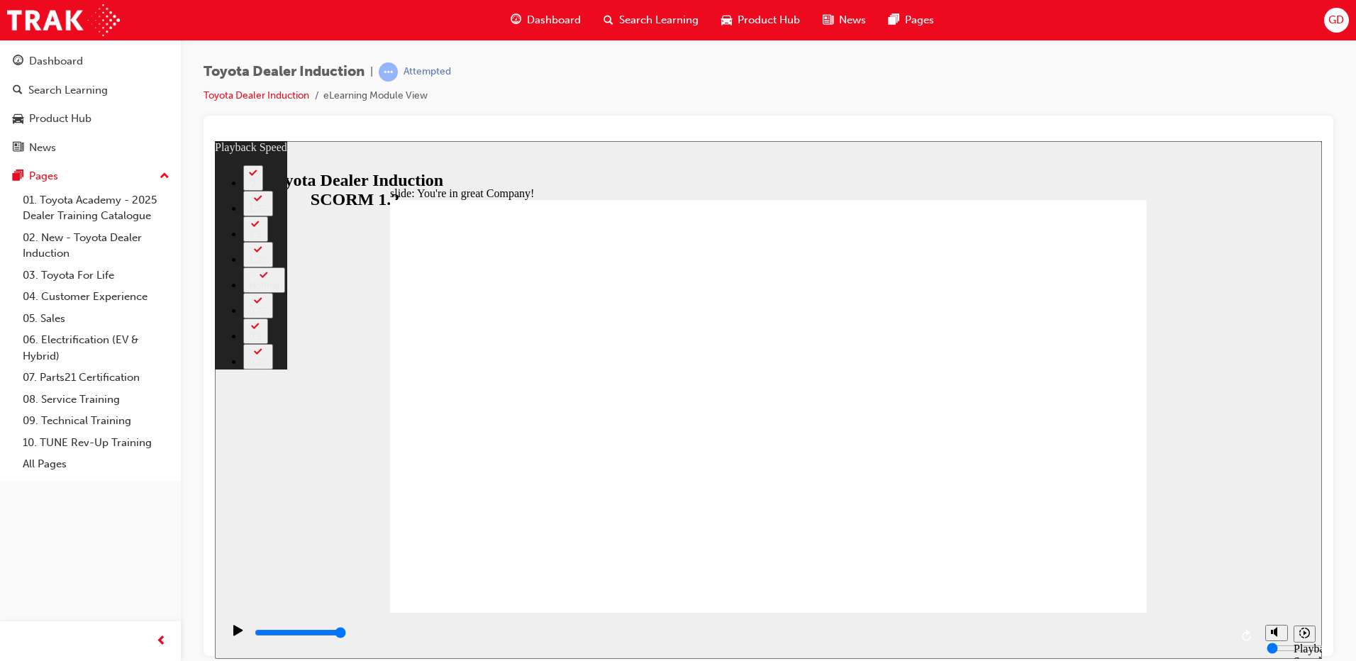
drag, startPoint x: 1148, startPoint y: 584, endPoint x: 1177, endPoint y: 582, distance: 28.4
click at [1156, 584] on div "slide: You're in great Company! playback speed 2 1.75 1.5 1.25 Normal 0.75 0.5 …" at bounding box center [768, 399] width 1107 height 518
type input "156"
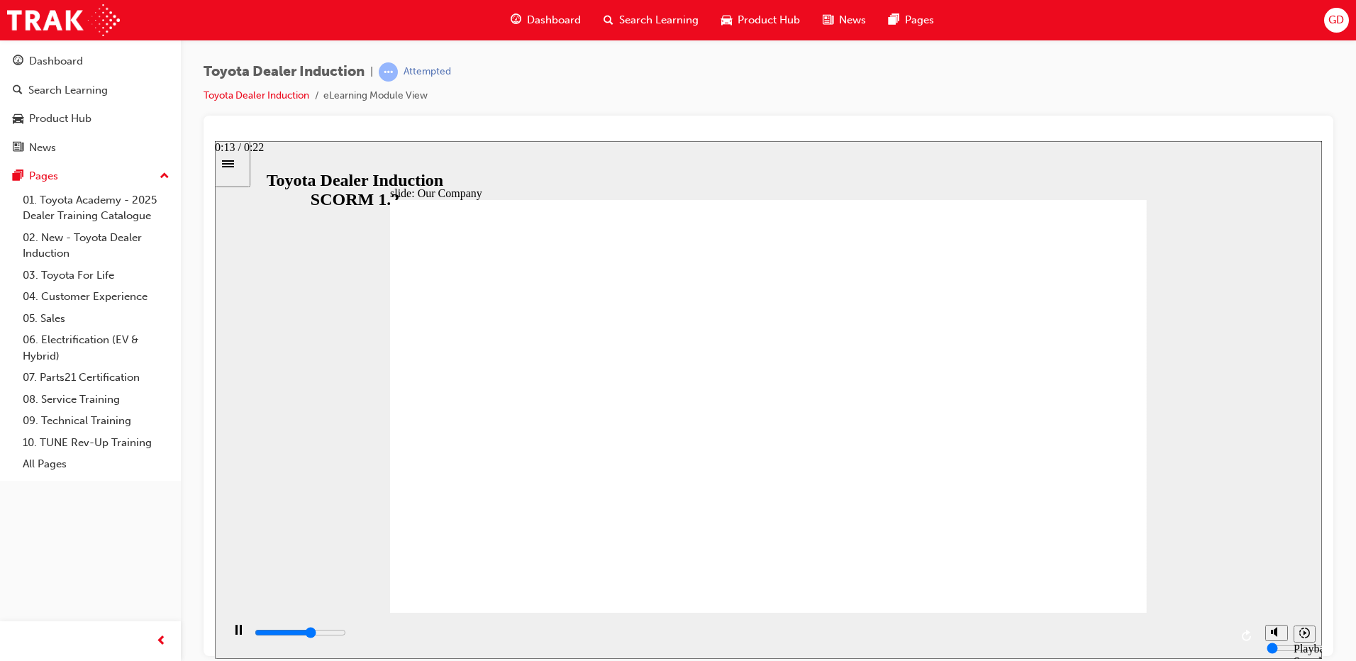
click at [869, 640] on div "playback controls" at bounding box center [741, 633] width 977 height 16
click at [1162, 633] on div "playback controls" at bounding box center [741, 633] width 977 height 16
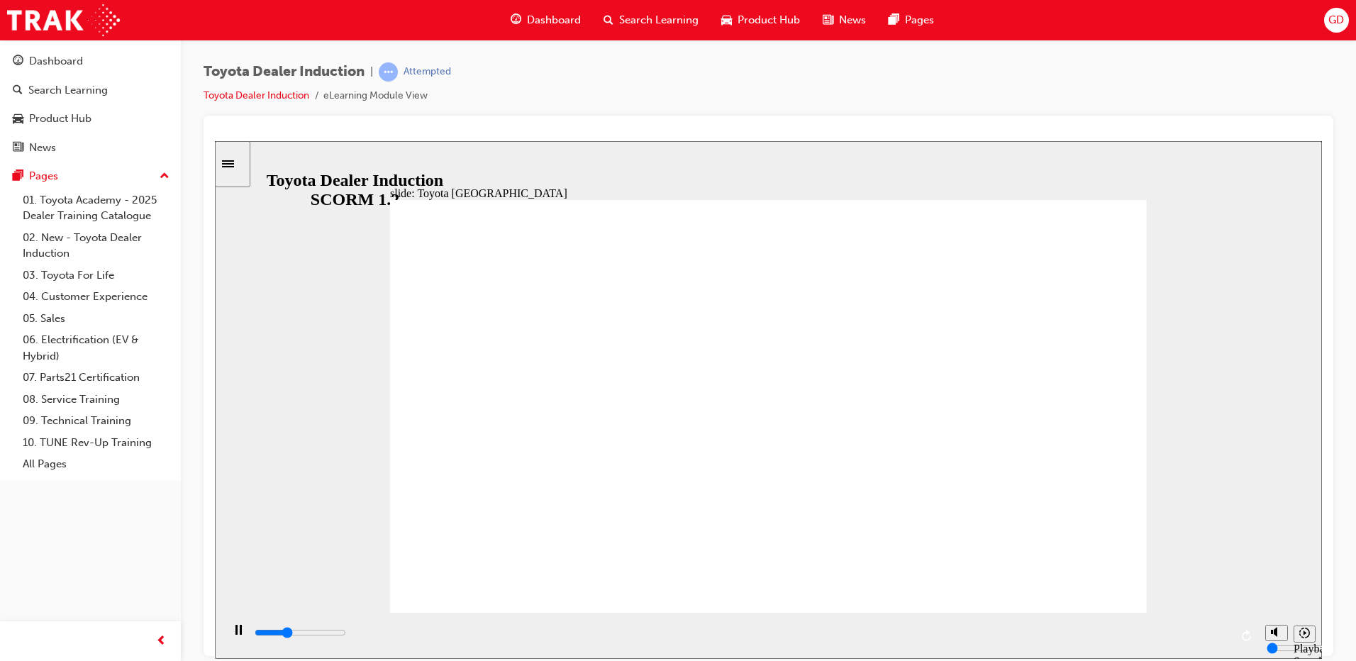
click at [1248, 634] on div "playback controls" at bounding box center [740, 635] width 1036 height 46
drag, startPoint x: 765, startPoint y: 532, endPoint x: 874, endPoint y: 548, distance: 111.1
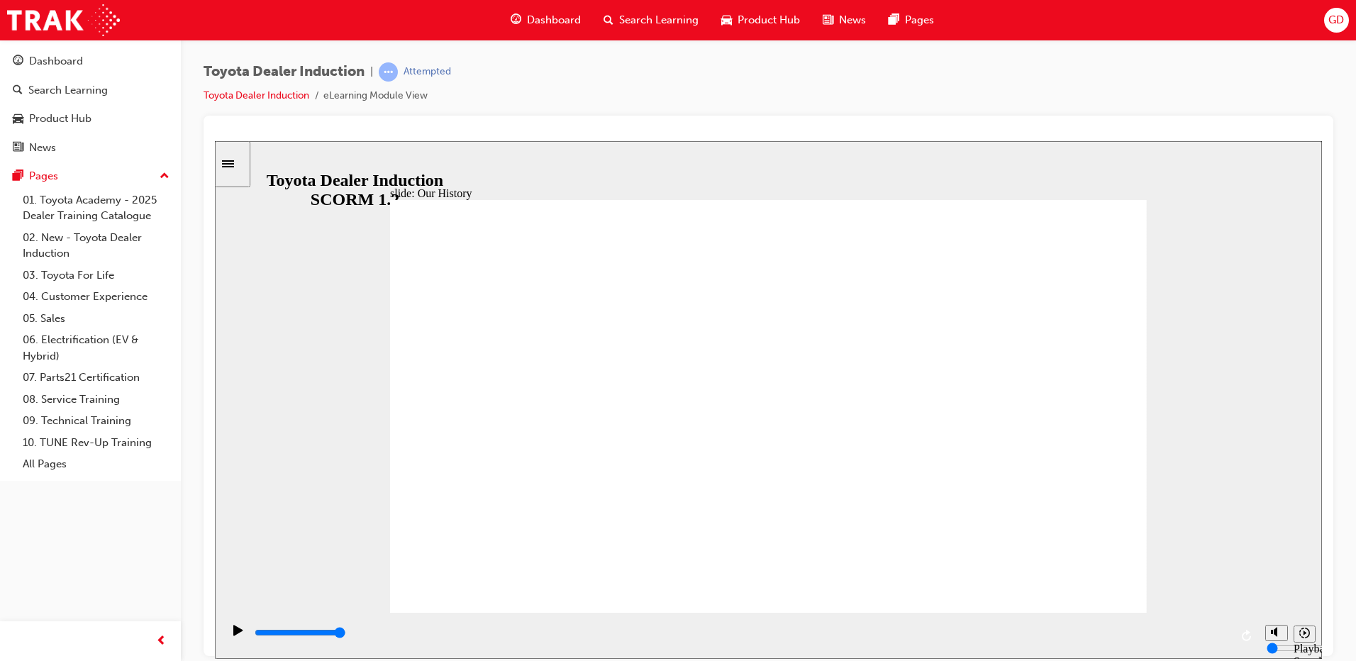
drag, startPoint x: 714, startPoint y: 570, endPoint x: 750, endPoint y: 568, distance: 35.5
click at [1199, 572] on div "slide: Our History Group 1 Freeform 3 Freeform 1 Freeform 2 Freeform 4 Rectangl…" at bounding box center [768, 399] width 1107 height 518
drag, startPoint x: 767, startPoint y: 537, endPoint x: 979, endPoint y: 546, distance: 211.6
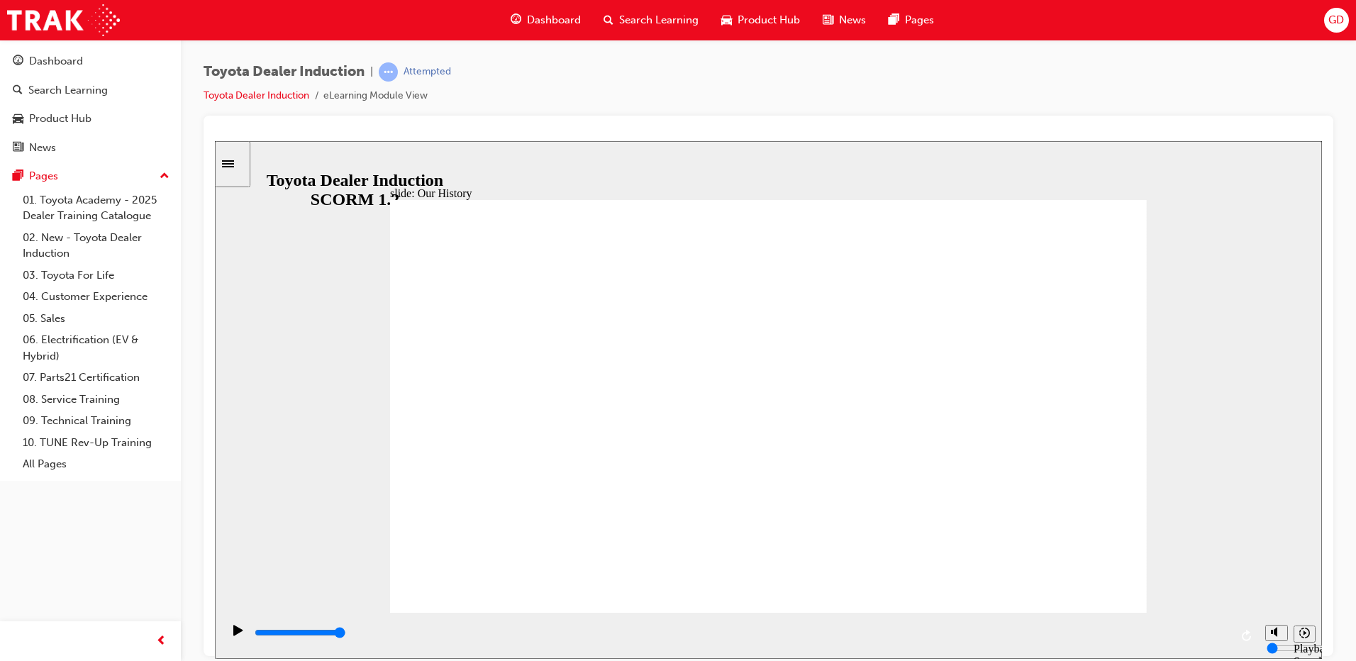
drag, startPoint x: 984, startPoint y: 532, endPoint x: 1009, endPoint y: 533, distance: 25.5
drag, startPoint x: 1225, startPoint y: 634, endPoint x: 1244, endPoint y: 639, distance: 19.8
click at [1244, 639] on div "playback controls" at bounding box center [740, 635] width 1036 height 46
drag, startPoint x: 521, startPoint y: 654, endPoint x: 839, endPoint y: 666, distance: 318.0
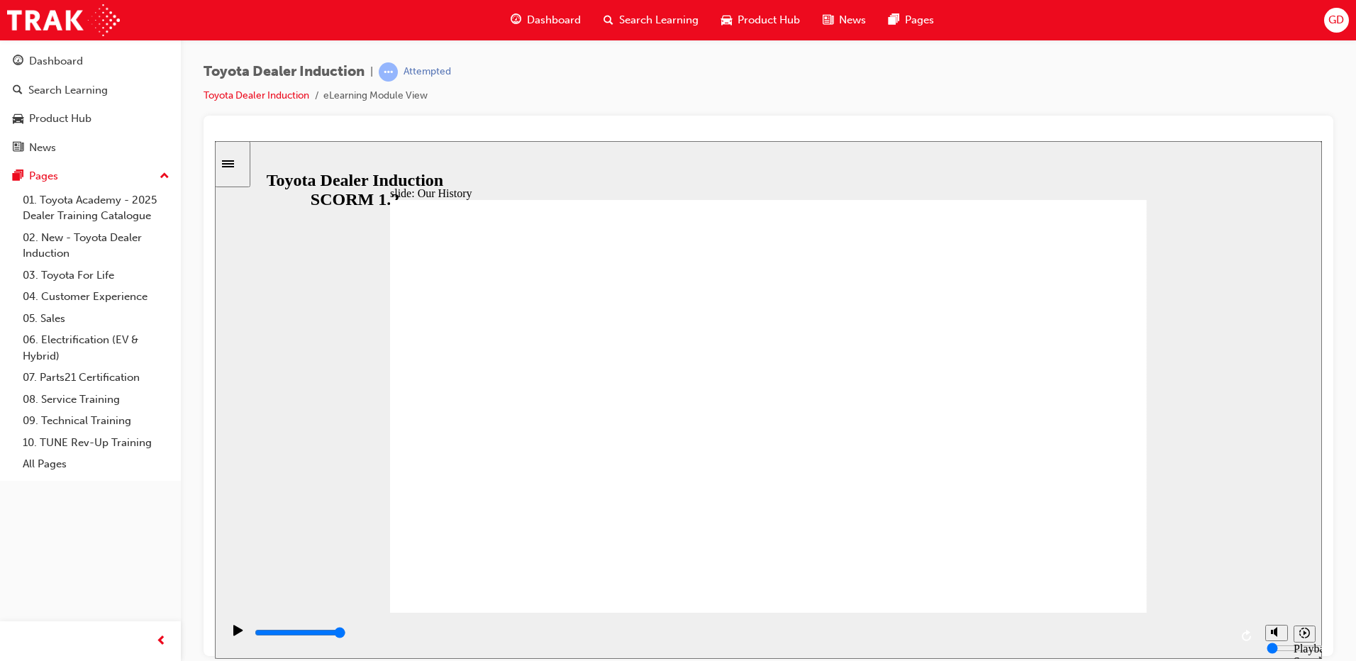
click at [839, 658] on html "slide: Our History Group 1 Freeform 3 Freeform 1 Freeform 2 Freeform 4 Rectangl…" at bounding box center [768, 399] width 1107 height 518
drag, startPoint x: 708, startPoint y: 526, endPoint x: 720, endPoint y: 526, distance: 12.1
drag, startPoint x: 843, startPoint y: 532, endPoint x: 913, endPoint y: 534, distance: 70.2
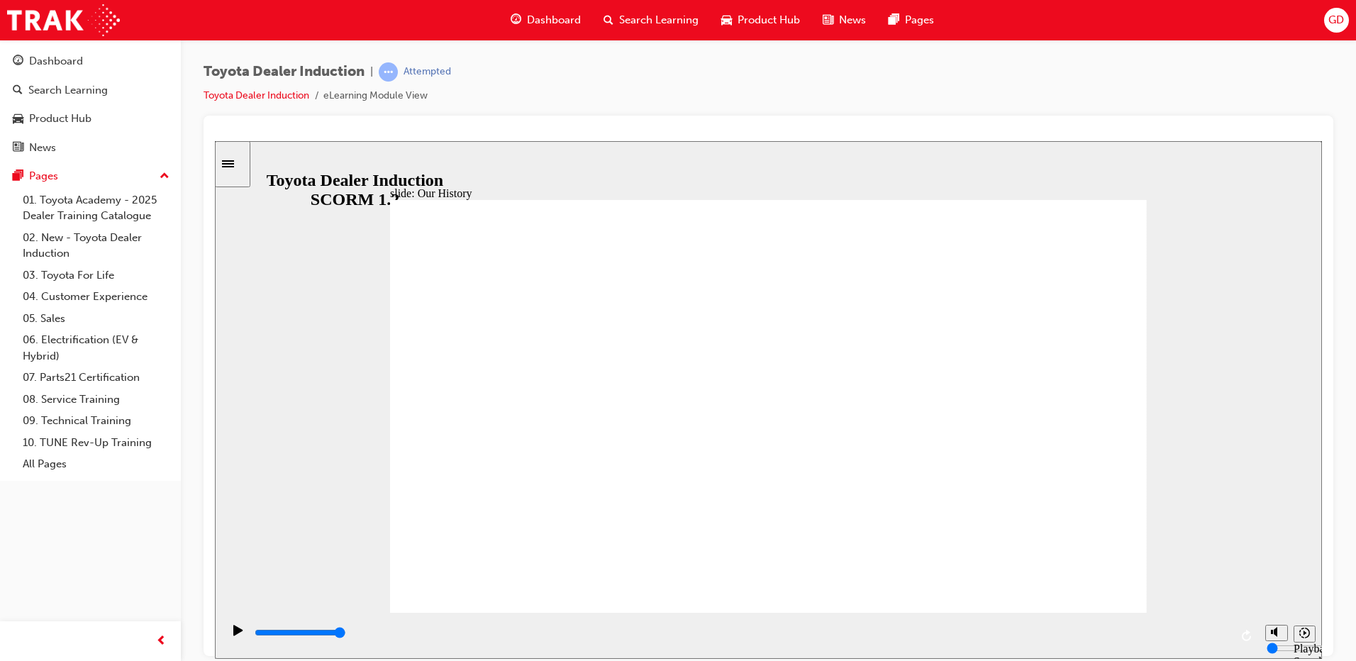
drag, startPoint x: 1224, startPoint y: 633, endPoint x: 1249, endPoint y: 636, distance: 25.0
click at [1249, 636] on div "playback controls" at bounding box center [740, 635] width 1036 height 46
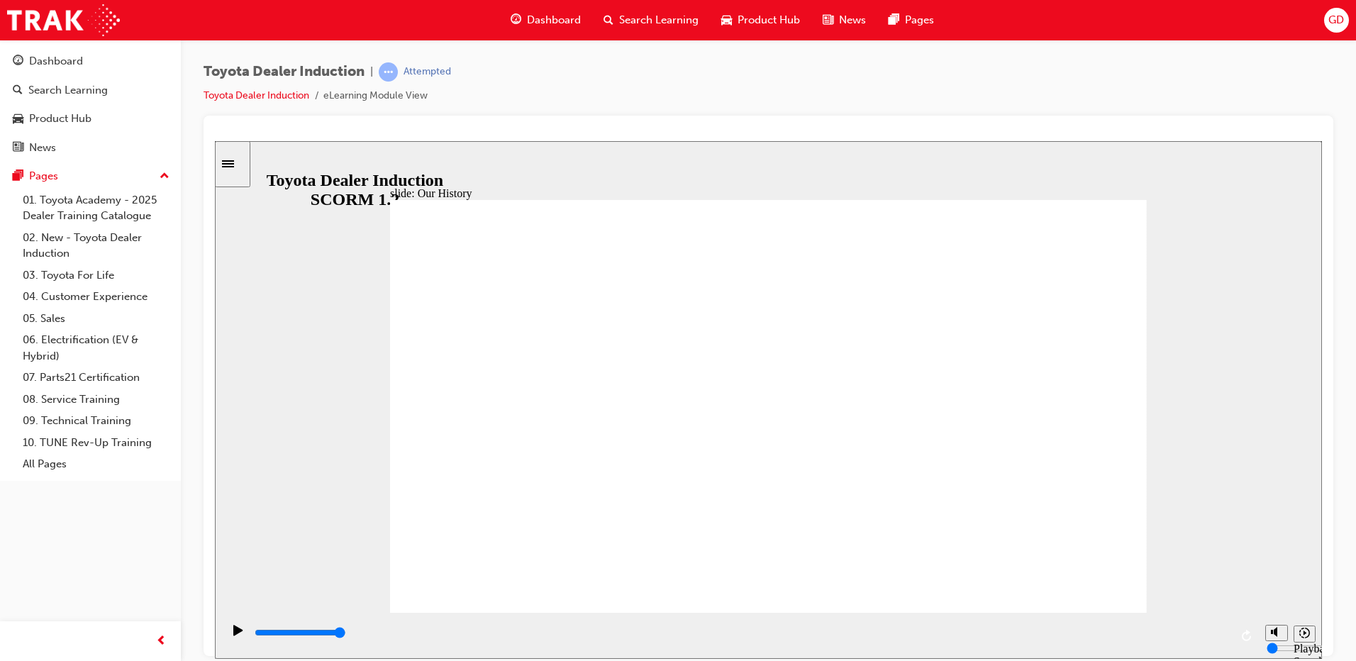
drag, startPoint x: 1221, startPoint y: 629, endPoint x: 1258, endPoint y: 632, distance: 37.0
click at [1257, 632] on div "playback controls" at bounding box center [740, 635] width 1036 height 46
click at [1247, 635] on icon "Replay (Ctrl+Alt+R)" at bounding box center [1247, 634] width 11 height 11
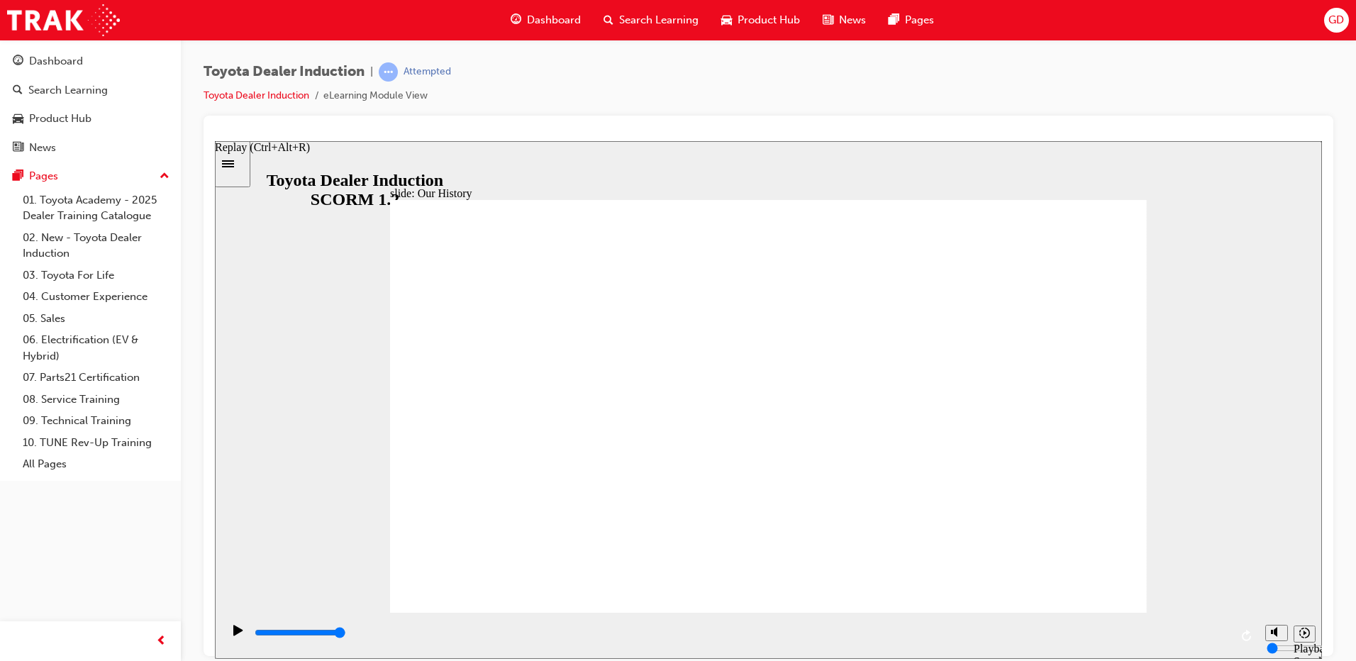
click at [1248, 629] on icon "Replay (Ctrl+Alt+R)" at bounding box center [1247, 634] width 11 height 11
click at [226, 639] on div "Play (Ctrl+Alt+P)" at bounding box center [238, 636] width 24 height 24
click at [236, 631] on icon "Play (Ctrl+Alt+P)" at bounding box center [238, 629] width 10 height 11
click at [233, 631] on icon "Play (Ctrl+Alt+P)" at bounding box center [238, 629] width 10 height 11
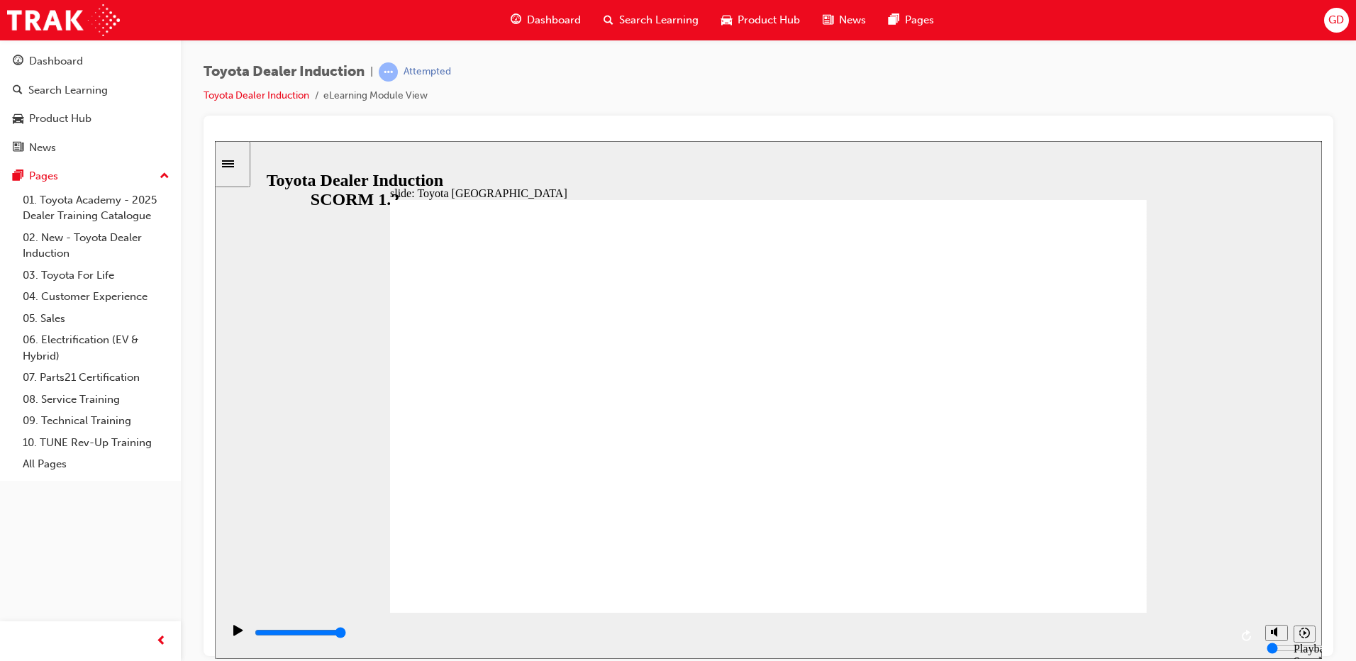
drag, startPoint x: 763, startPoint y: 533, endPoint x: 923, endPoint y: 534, distance: 160.3
drag, startPoint x: 977, startPoint y: 535, endPoint x: 952, endPoint y: 545, distance: 27.4
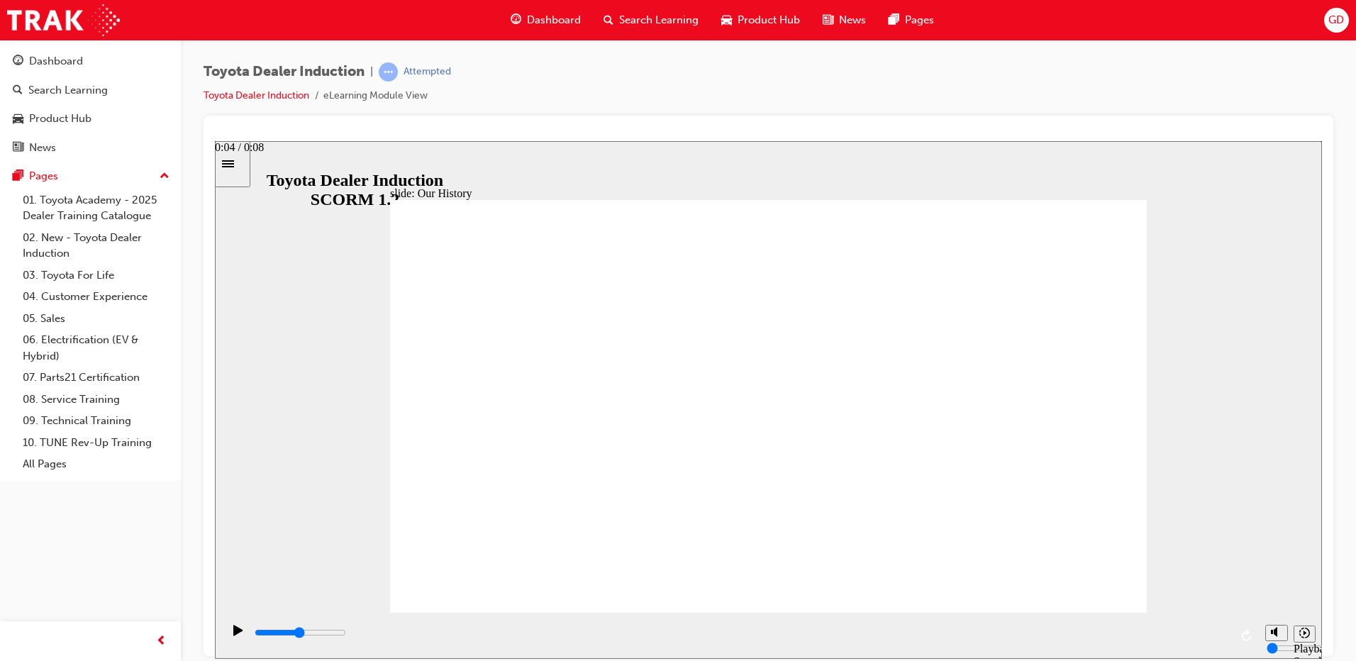
drag, startPoint x: 733, startPoint y: 636, endPoint x: 655, endPoint y: 633, distance: 78.1
click at [655, 634] on div "playback controls" at bounding box center [741, 633] width 977 height 16
click at [623, 632] on div "playback controls" at bounding box center [741, 633] width 977 height 16
drag, startPoint x: 512, startPoint y: 639, endPoint x: 488, endPoint y: 639, distance: 24.1
click at [511, 639] on div "playback controls" at bounding box center [741, 633] width 977 height 16
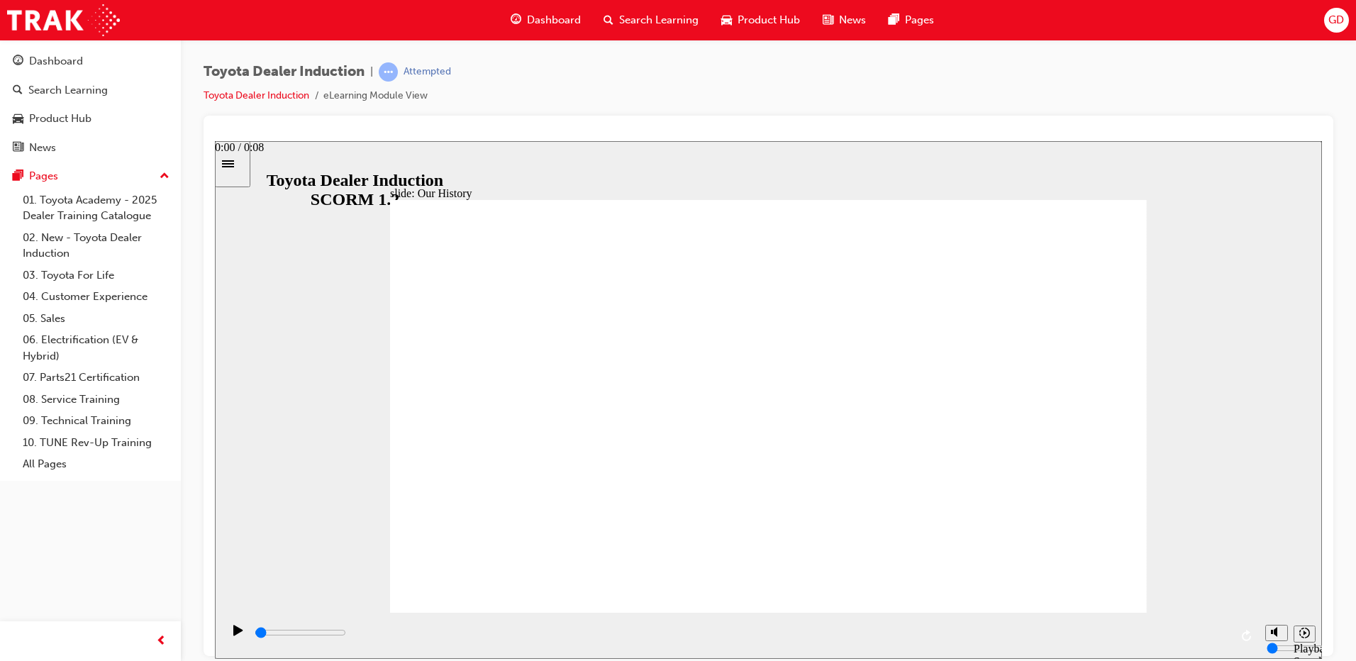
click at [265, 633] on div "playback controls" at bounding box center [741, 633] width 977 height 16
click at [537, 640] on div "playback controls" at bounding box center [741, 633] width 977 height 16
click at [644, 631] on div "playback controls" at bounding box center [741, 633] width 977 height 16
click at [798, 640] on div "playback controls" at bounding box center [741, 633] width 977 height 16
click at [346, 633] on input "slide progress" at bounding box center [300, 631] width 91 height 11
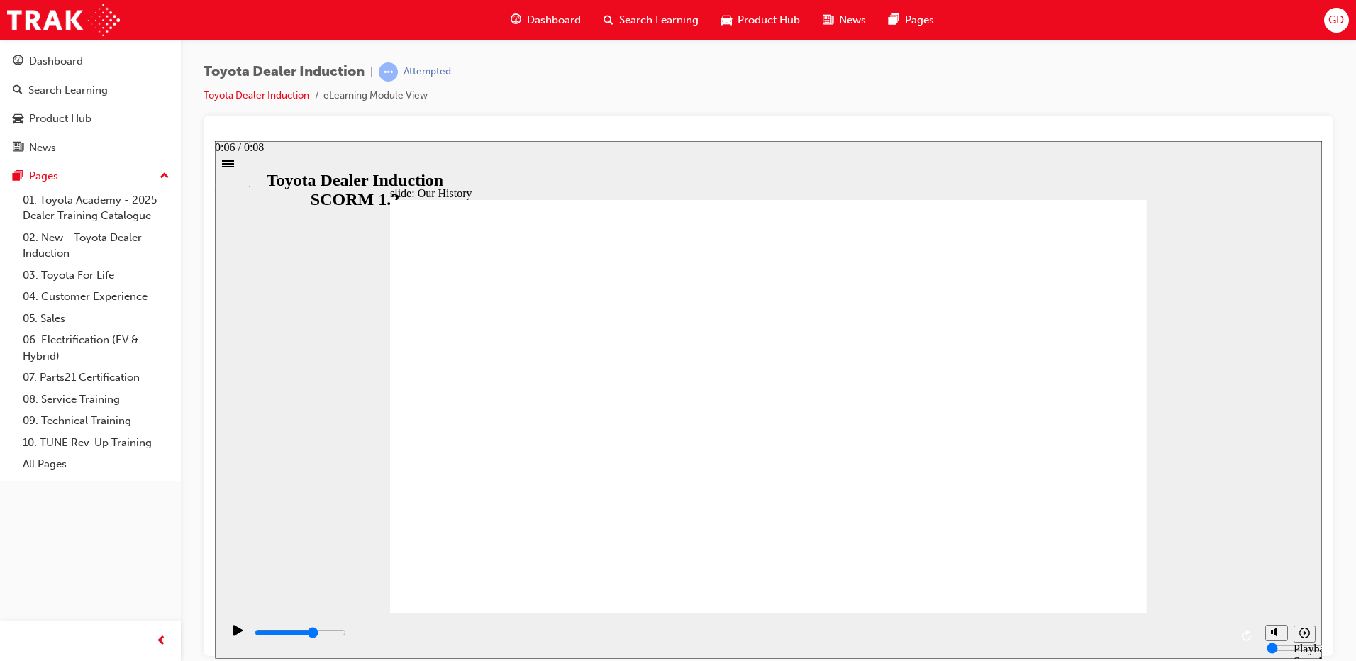
click at [1002, 636] on div "playback controls" at bounding box center [741, 633] width 977 height 16
click at [1089, 629] on div "playback controls" at bounding box center [741, 633] width 977 height 16
click at [346, 635] on input "slide progress" at bounding box center [300, 631] width 91 height 11
click at [346, 634] on input "slide progress" at bounding box center [300, 631] width 91 height 11
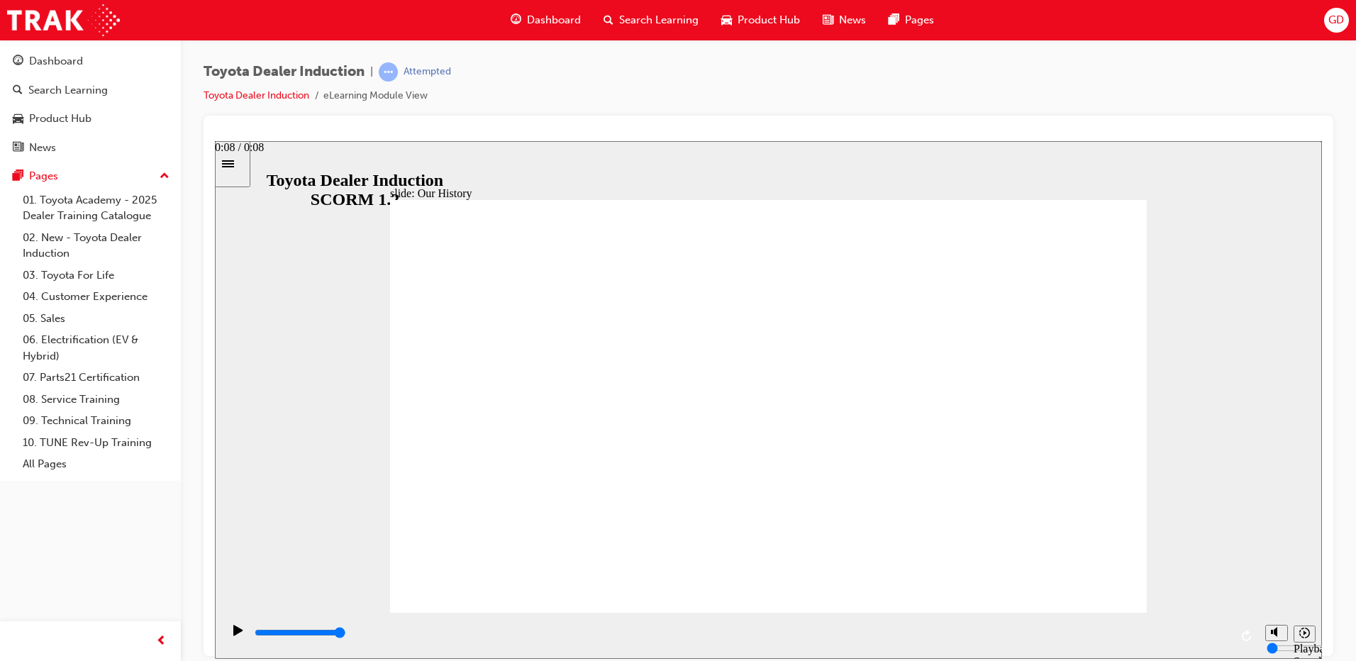
click at [346, 635] on input "slide progress" at bounding box center [300, 631] width 91 height 11
click at [1231, 635] on div "playback controls" at bounding box center [740, 635] width 1036 height 46
click at [1233, 635] on div "playback controls" at bounding box center [740, 635] width 1036 height 46
click at [237, 635] on icon "Play (Ctrl+Alt+P)" at bounding box center [237, 629] width 9 height 11
click at [233, 635] on icon "Play (Ctrl+Alt+P)" at bounding box center [237, 629] width 9 height 11
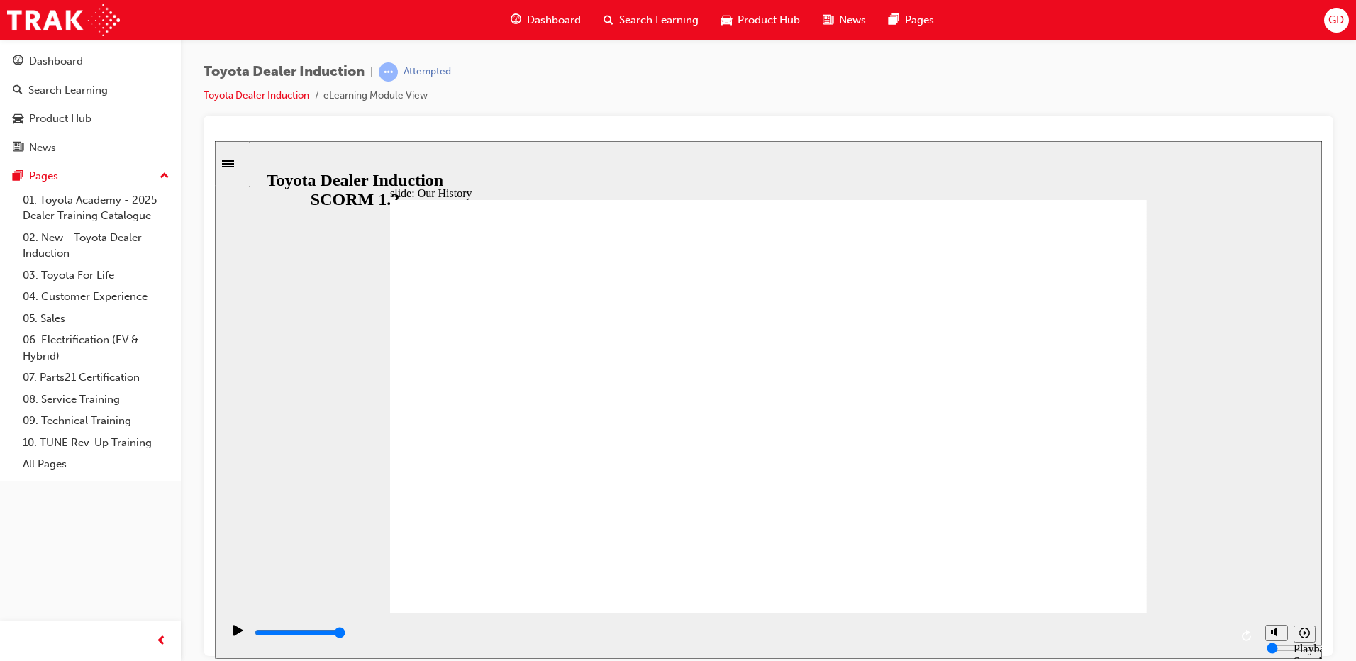
click at [233, 634] on icon "Play (Ctrl+Alt+P)" at bounding box center [237, 629] width 9 height 11
click at [233, 632] on icon "Play (Ctrl+Alt+P)" at bounding box center [237, 629] width 9 height 11
click at [234, 632] on icon "Play (Ctrl+Alt+P)" at bounding box center [238, 629] width 10 height 11
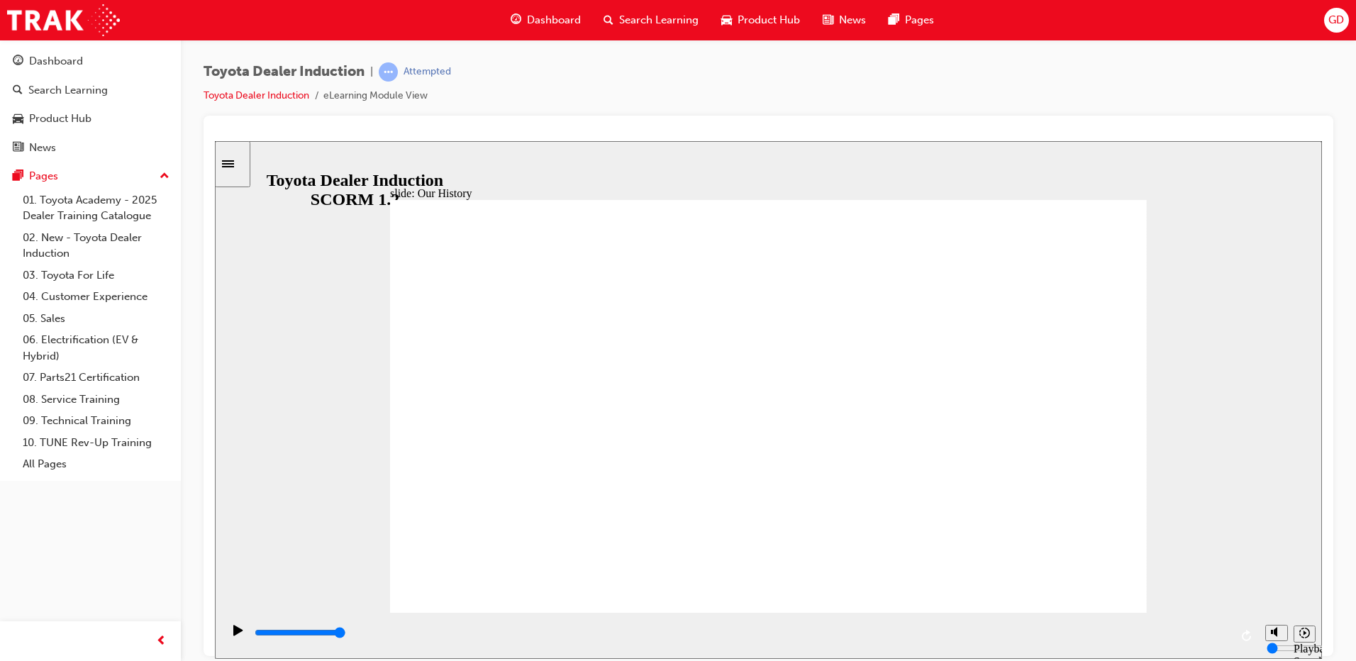
drag, startPoint x: 762, startPoint y: 528, endPoint x: 887, endPoint y: 533, distance: 125.6
click at [1352, 119] on div "Toyota Dealer Induction | Attempted Toyota Dealer Induction eLearning Module Vi…" at bounding box center [768, 333] width 1175 height 586
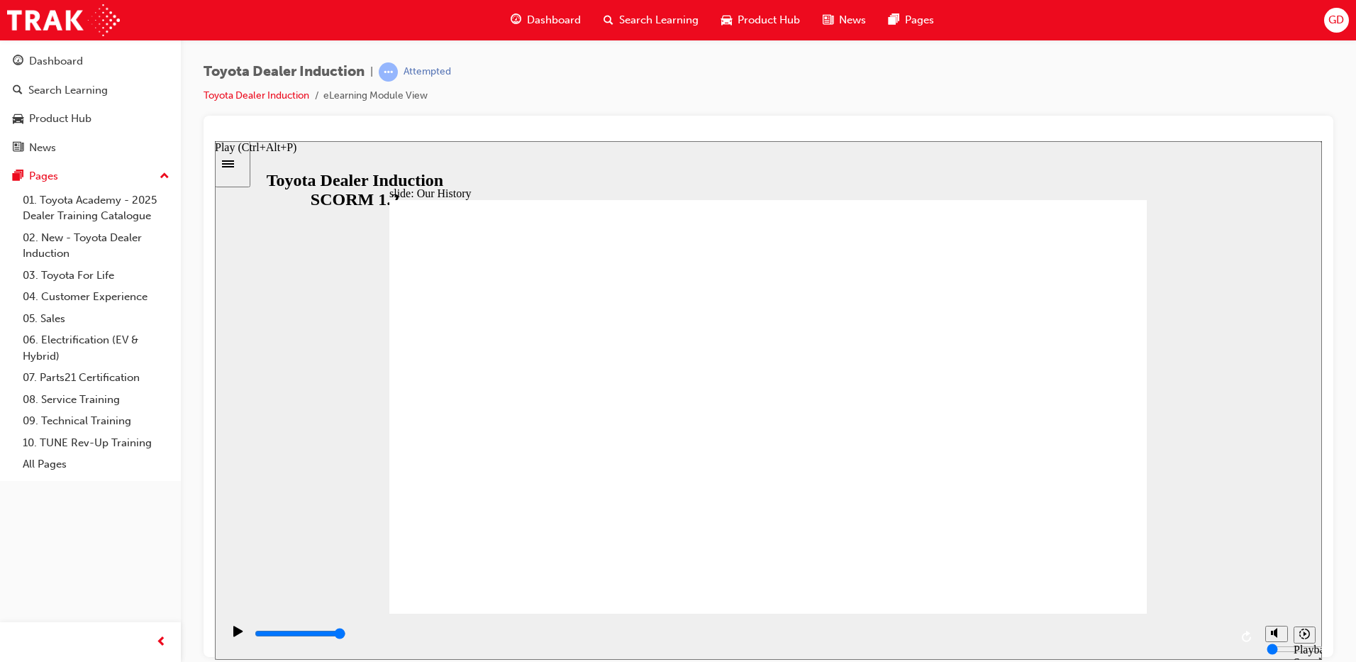
click at [236, 636] on icon "Play (Ctrl+Alt+P)" at bounding box center [238, 630] width 10 height 11
click at [234, 633] on icon "Play (Ctrl+Alt+P)" at bounding box center [238, 630] width 10 height 11
drag, startPoint x: 761, startPoint y: 534, endPoint x: 859, endPoint y: 533, distance: 97.9
drag, startPoint x: 977, startPoint y: 528, endPoint x: 1182, endPoint y: 538, distance: 205.2
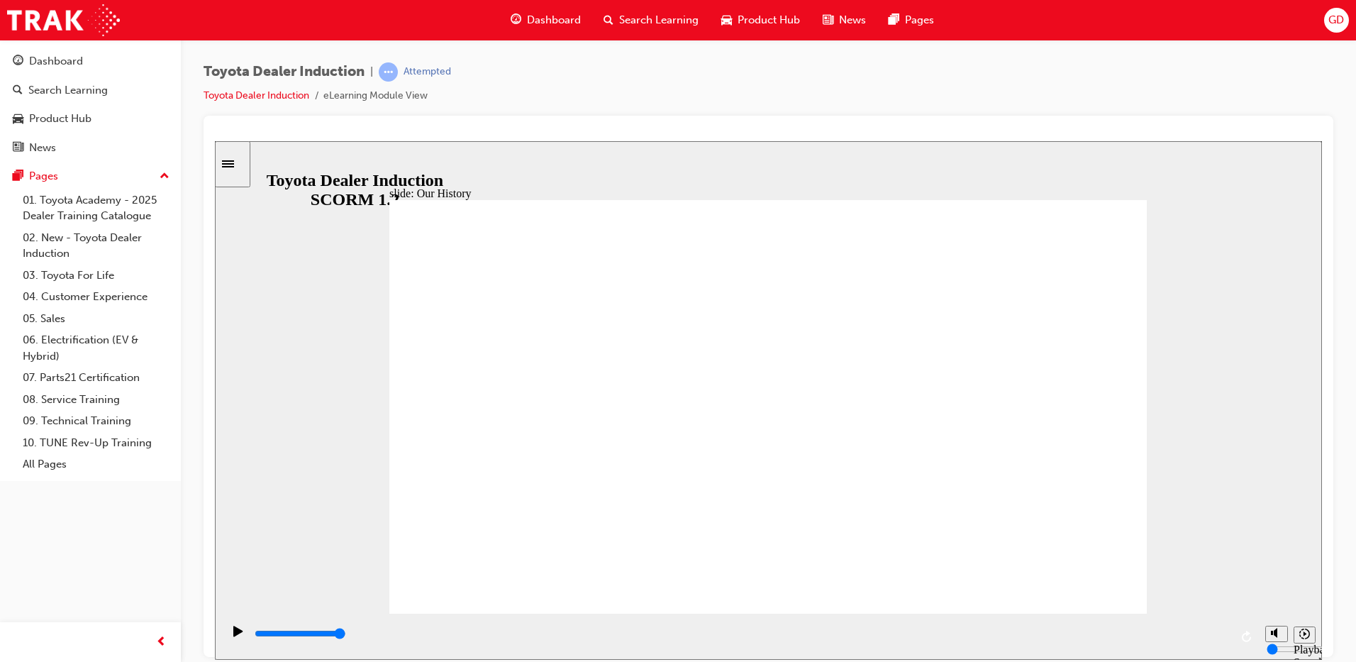
drag, startPoint x: 955, startPoint y: 550, endPoint x: 1223, endPoint y: 531, distance: 269.5
click at [1000, 534] on div "slide: Our History Group 1 Freeform 3 Freeform 1 Freeform 2 Freeform 4 Rectangl…" at bounding box center [768, 399] width 1107 height 518
click at [1063, 637] on div "playback controls" at bounding box center [741, 634] width 977 height 16
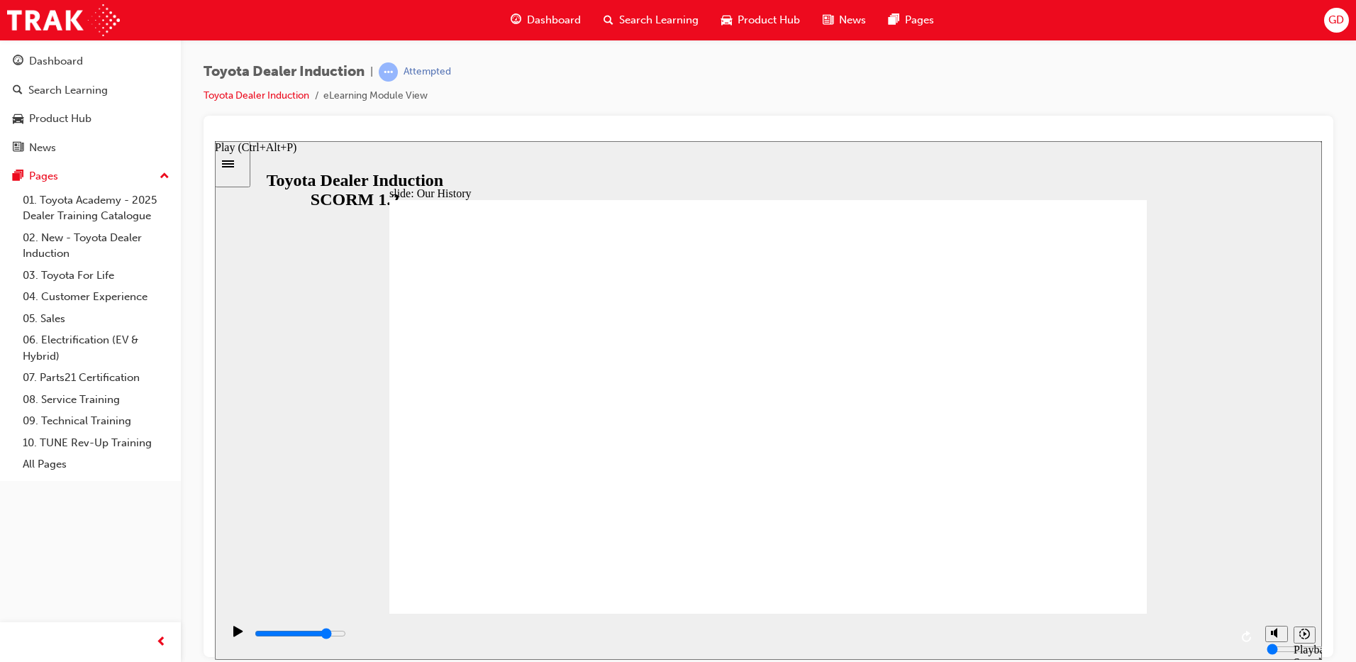
click at [235, 636] on icon "Play (Ctrl+Alt+P)" at bounding box center [238, 630] width 10 height 11
click at [1249, 634] on icon "Replay (Ctrl+Alt+R)" at bounding box center [1247, 635] width 11 height 11
click at [1246, 634] on icon "Replay (Ctrl+Alt+R)" at bounding box center [1246, 635] width 9 height 11
click at [1247, 634] on icon "Replay (Ctrl+Alt+R)" at bounding box center [1246, 635] width 9 height 11
click at [1248, 634] on icon "Replay (Ctrl+Alt+R)" at bounding box center [1246, 635] width 9 height 11
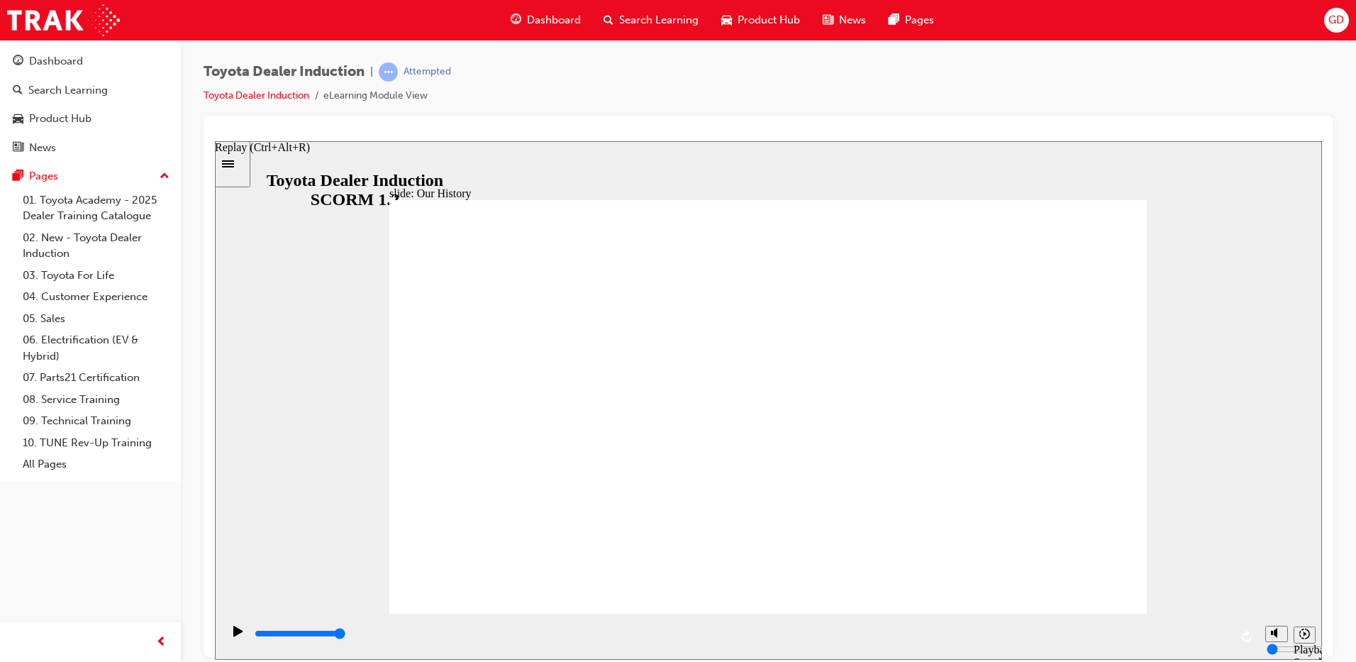
click at [1248, 633] on icon "Replay (Ctrl+Alt+R)" at bounding box center [1246, 635] width 9 height 11
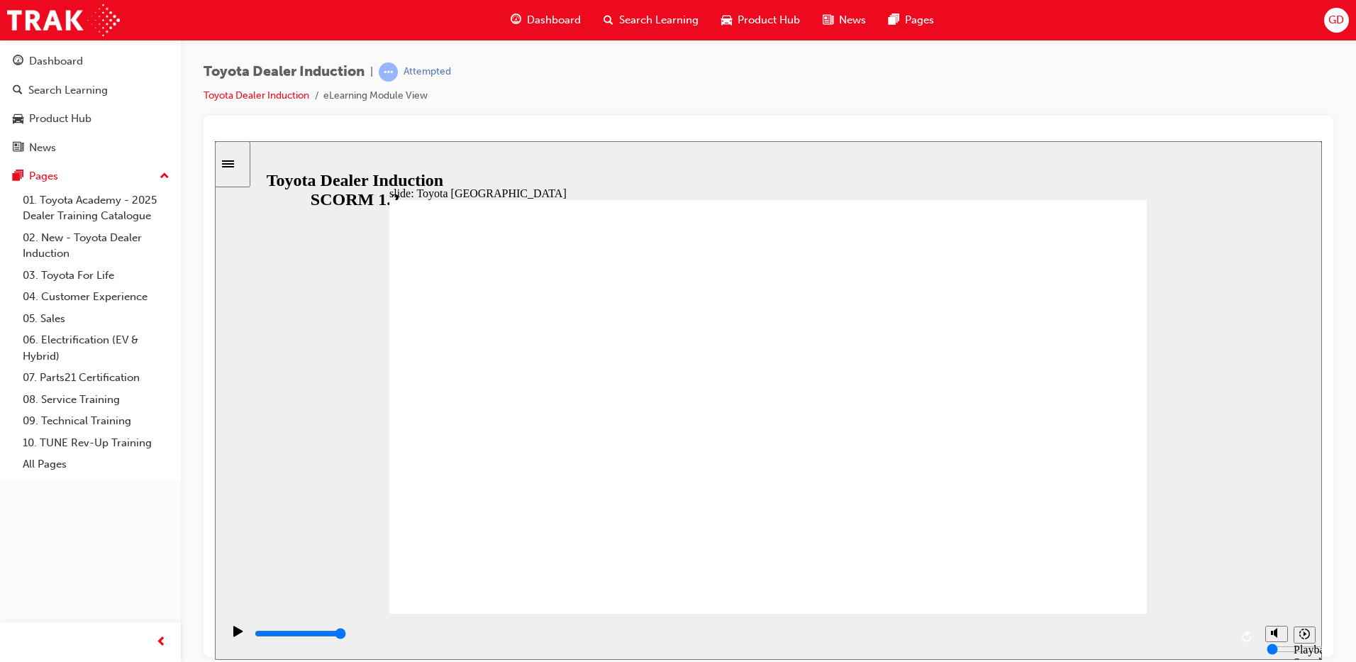
drag, startPoint x: 1227, startPoint y: 633, endPoint x: 586, endPoint y: 632, distance: 641.2
click at [586, 632] on div "playback controls" at bounding box center [741, 634] width 977 height 16
click at [621, 631] on div "playback controls" at bounding box center [741, 634] width 977 height 16
click at [346, 636] on input "slide progress" at bounding box center [300, 632] width 91 height 11
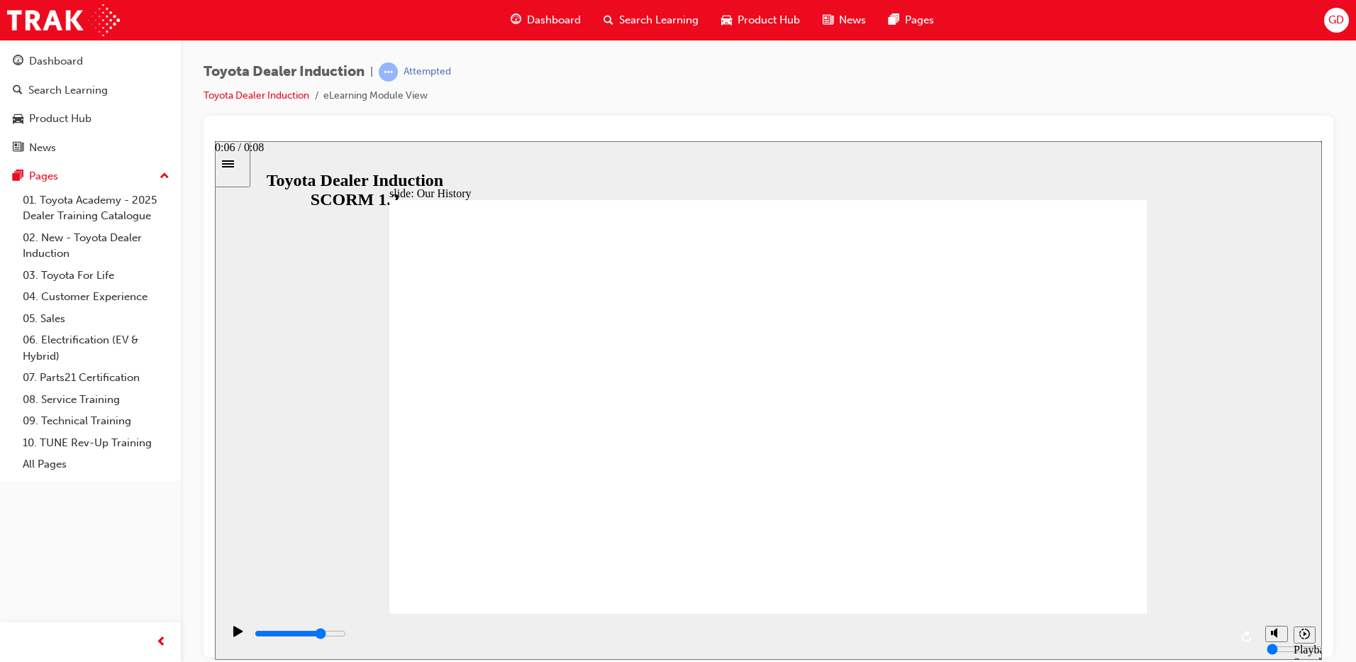
drag, startPoint x: 989, startPoint y: 635, endPoint x: 998, endPoint y: 635, distance: 8.5
click at [346, 635] on input "slide progress" at bounding box center [300, 632] width 91 height 11
click at [346, 634] on input "slide progress" at bounding box center [300, 632] width 91 height 11
click at [346, 635] on input "slide progress" at bounding box center [300, 632] width 91 height 11
drag, startPoint x: 775, startPoint y: 550, endPoint x: 801, endPoint y: 550, distance: 25.5
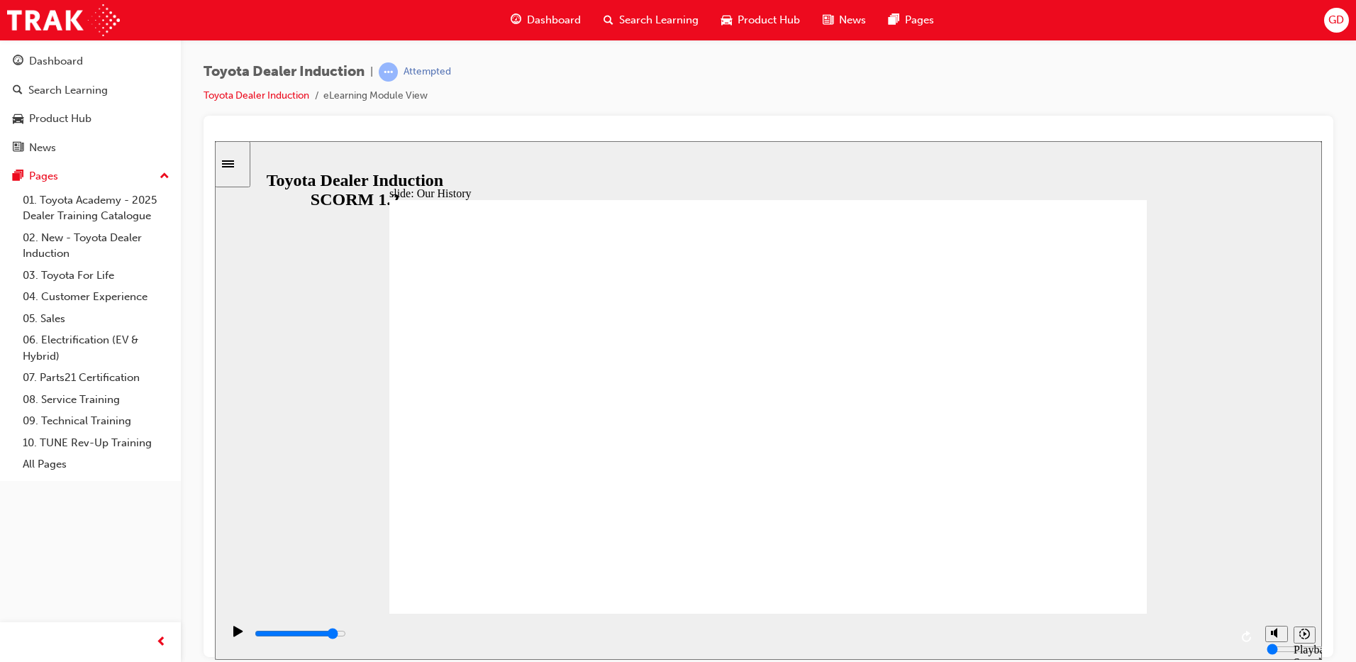
click at [884, 631] on div "playback controls" at bounding box center [741, 634] width 977 height 16
click at [346, 635] on input "slide progress" at bounding box center [300, 632] width 91 height 11
click at [721, 626] on div "playback controls" at bounding box center [741, 636] width 977 height 21
click at [660, 631] on div "playback controls" at bounding box center [741, 634] width 977 height 16
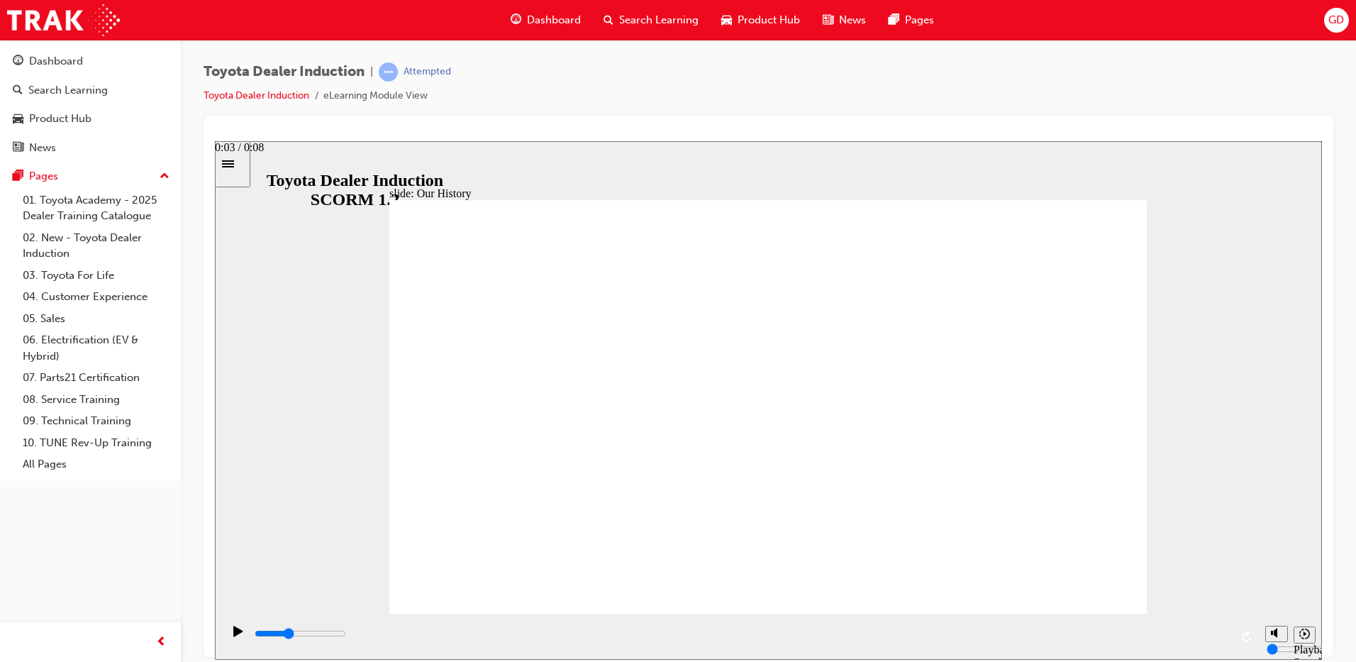
drag, startPoint x: 604, startPoint y: 632, endPoint x: 590, endPoint y: 633, distance: 14.2
click at [604, 632] on div "playback controls" at bounding box center [741, 634] width 977 height 16
click at [346, 635] on input "slide progress" at bounding box center [300, 632] width 91 height 11
click at [233, 631] on icon "Play (Ctrl+Alt+P)" at bounding box center [237, 630] width 9 height 11
click at [809, 638] on div "playback controls" at bounding box center [741, 634] width 977 height 16
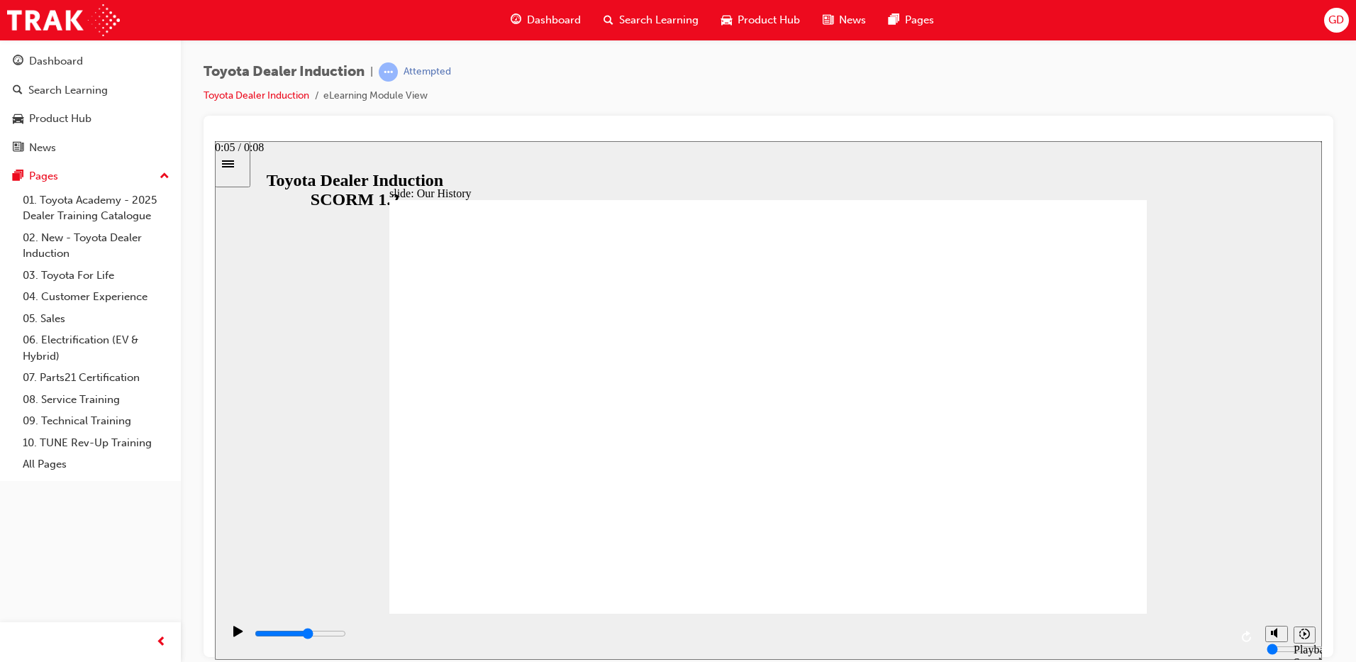
click at [346, 635] on input "slide progress" at bounding box center [300, 632] width 91 height 11
click at [990, 637] on div "playback controls" at bounding box center [741, 634] width 977 height 16
click at [1136, 638] on div "playback controls" at bounding box center [741, 634] width 977 height 16
click at [346, 635] on input "slide progress" at bounding box center [300, 632] width 91 height 11
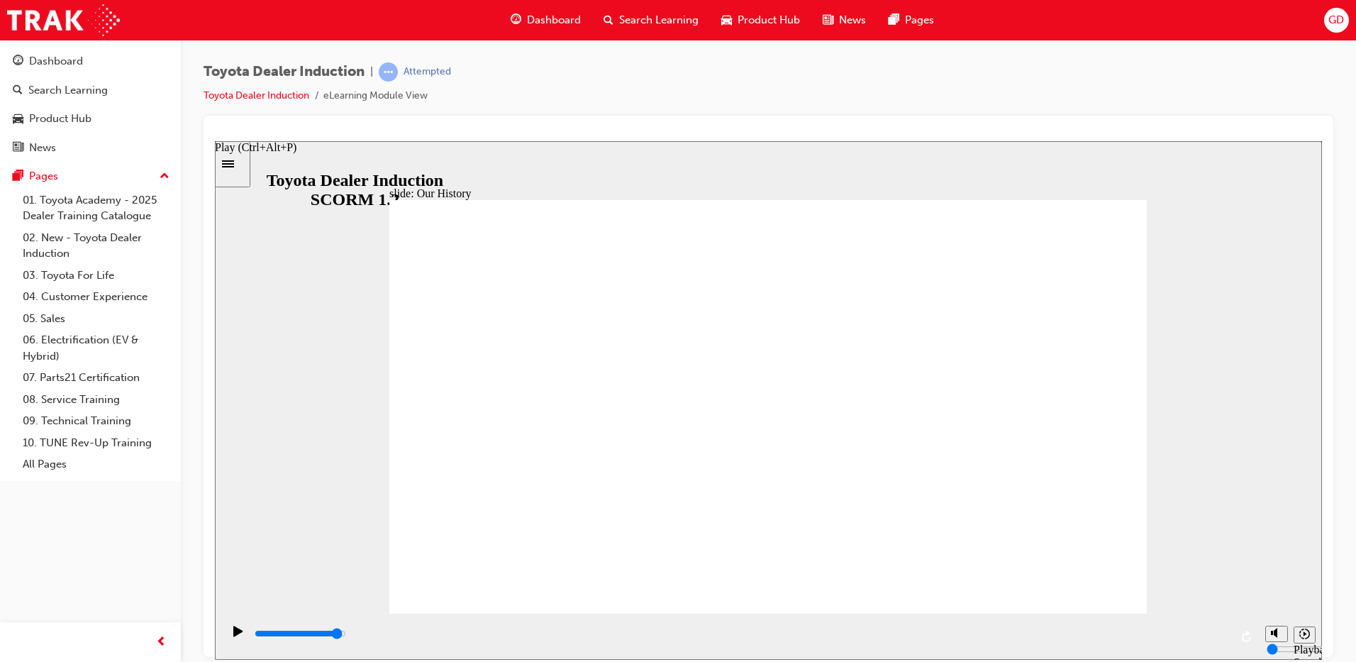
click at [235, 635] on icon "Play (Ctrl+Alt+P)" at bounding box center [237, 630] width 9 height 11
click at [237, 634] on icon "Play (Ctrl+Alt+P)" at bounding box center [238, 630] width 10 height 11
click at [238, 634] on icon "Play (Ctrl+Alt+P)" at bounding box center [238, 630] width 10 height 11
click at [227, 631] on div "Play (Ctrl+Alt+P)" at bounding box center [238, 637] width 24 height 24
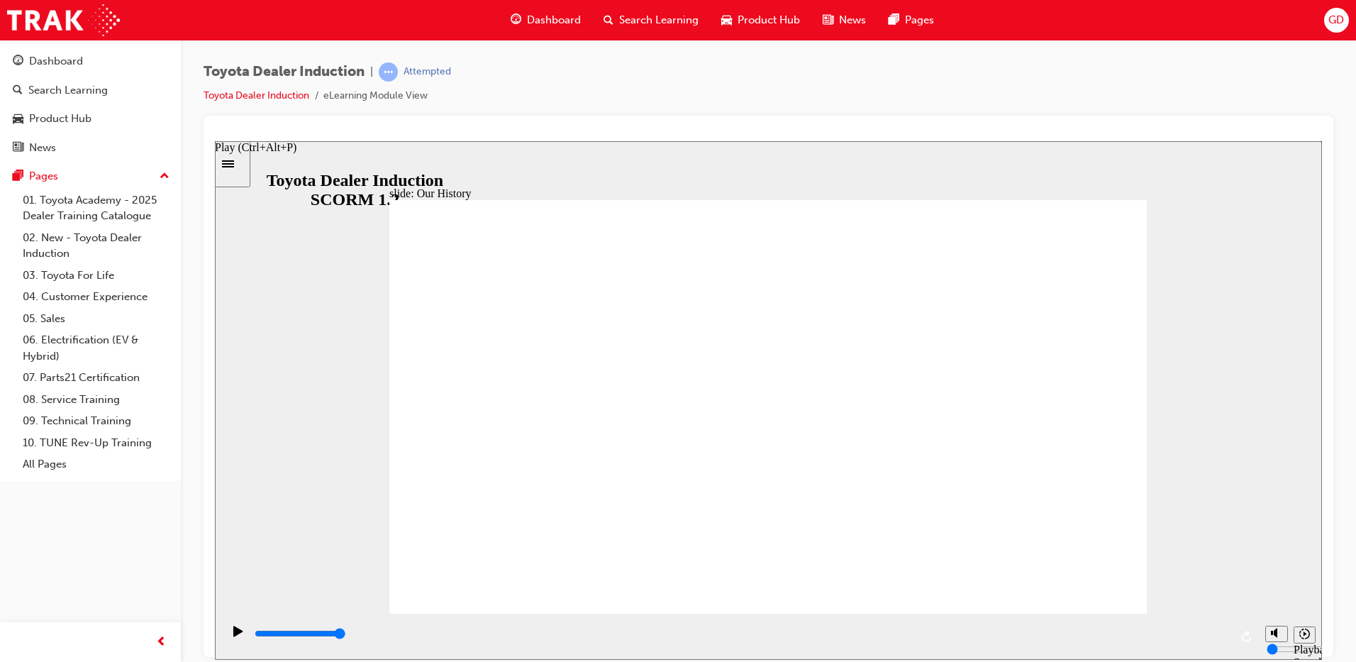
click at [227, 631] on div "Play (Ctrl+Alt+P)" at bounding box center [238, 637] width 24 height 24
drag, startPoint x: 786, startPoint y: 532, endPoint x: 799, endPoint y: 536, distance: 13.5
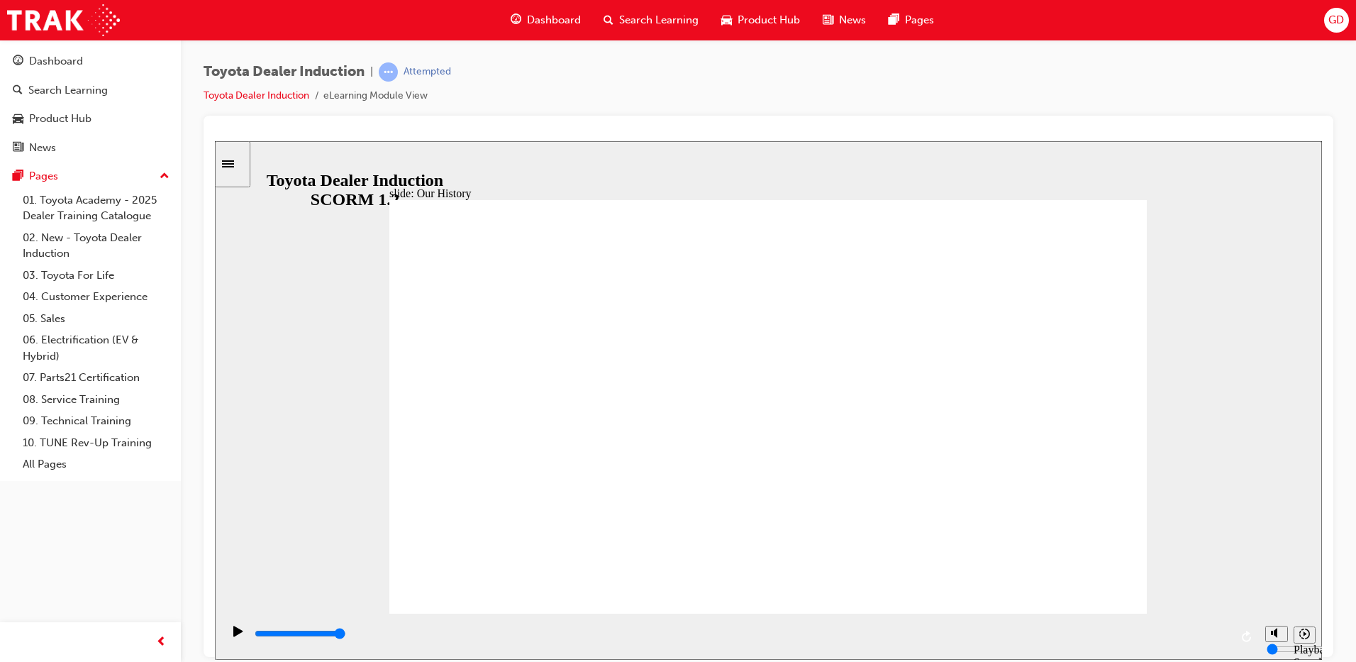
drag, startPoint x: 1060, startPoint y: 572, endPoint x: 784, endPoint y: 570, distance: 276.6
drag, startPoint x: 775, startPoint y: 574, endPoint x: 765, endPoint y: 581, distance: 11.8
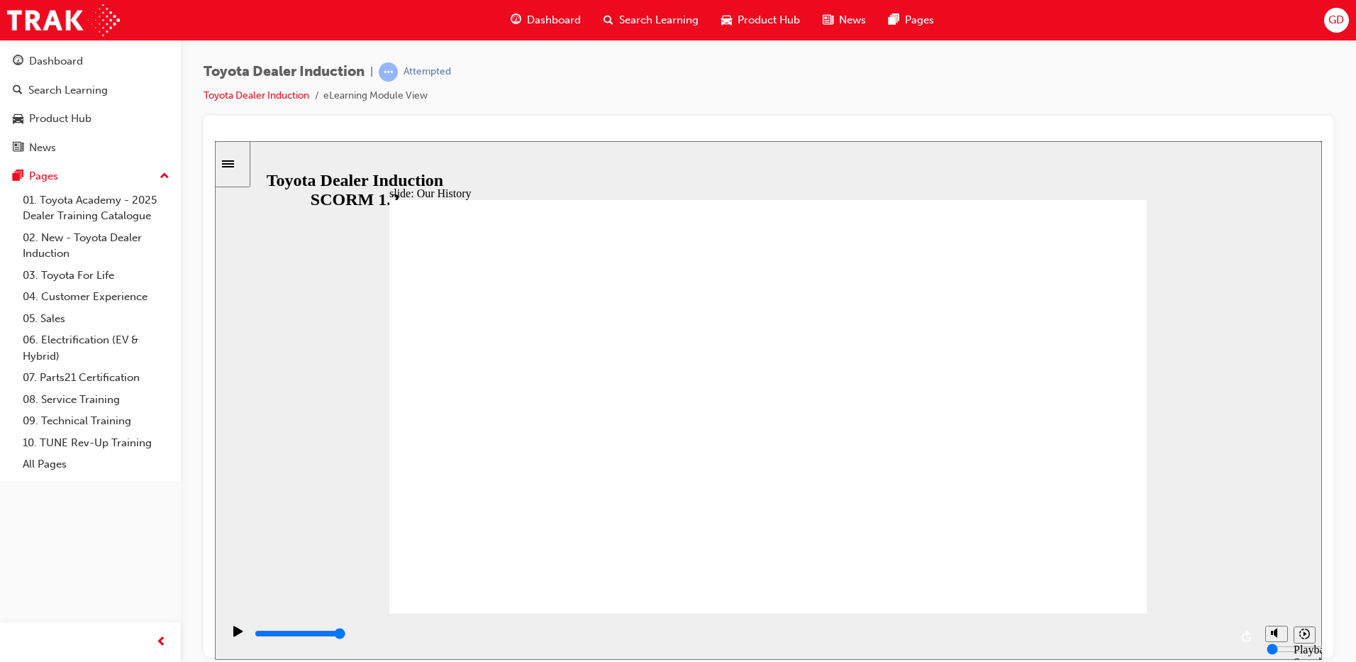
click at [757, 615] on div "slide: Our History Group 1 Freeform 3 Freeform 1 Freeform 2 Freeform 4 Rectangl…" at bounding box center [768, 399] width 1107 height 518
drag, startPoint x: 766, startPoint y: 626, endPoint x: 767, endPoint y: 645, distance: 19.2
click at [767, 629] on div "playback controls" at bounding box center [740, 636] width 1036 height 46
click at [767, 641] on div "playback controls" at bounding box center [741, 634] width 977 height 16
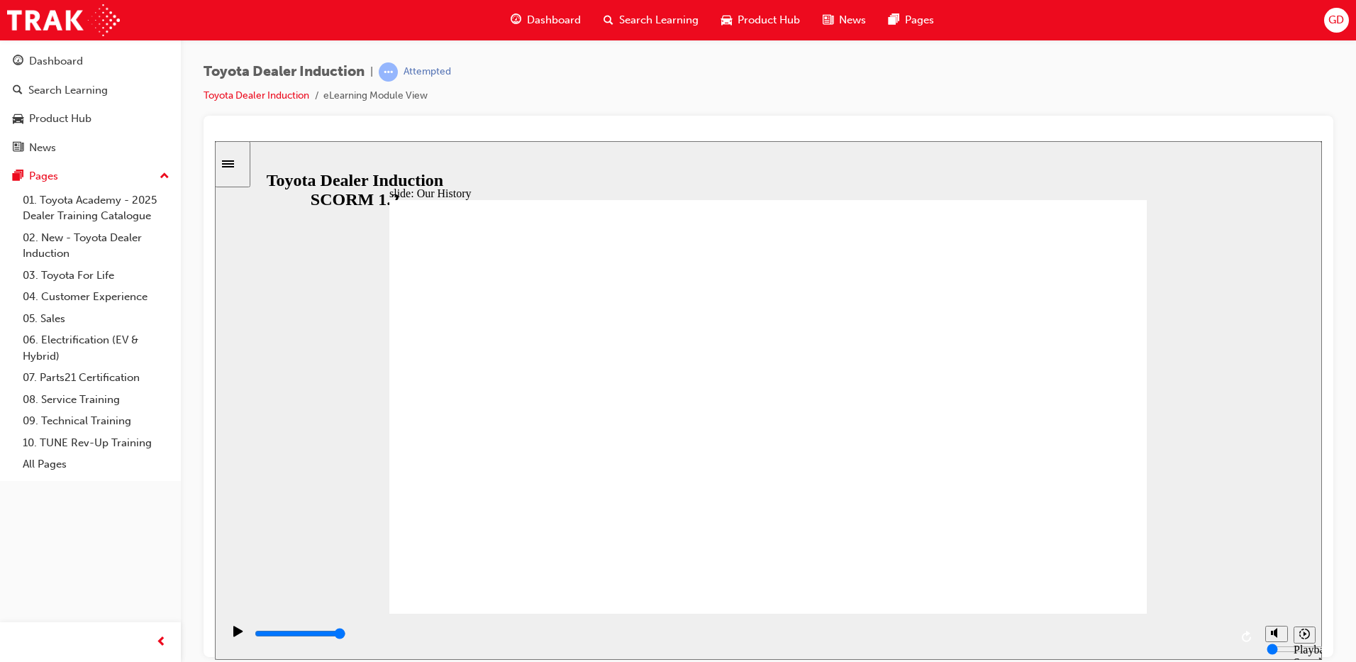
click at [767, 641] on div "playback controls" at bounding box center [741, 634] width 977 height 16
drag, startPoint x: 560, startPoint y: 528, endPoint x: 892, endPoint y: 557, distance: 333.1
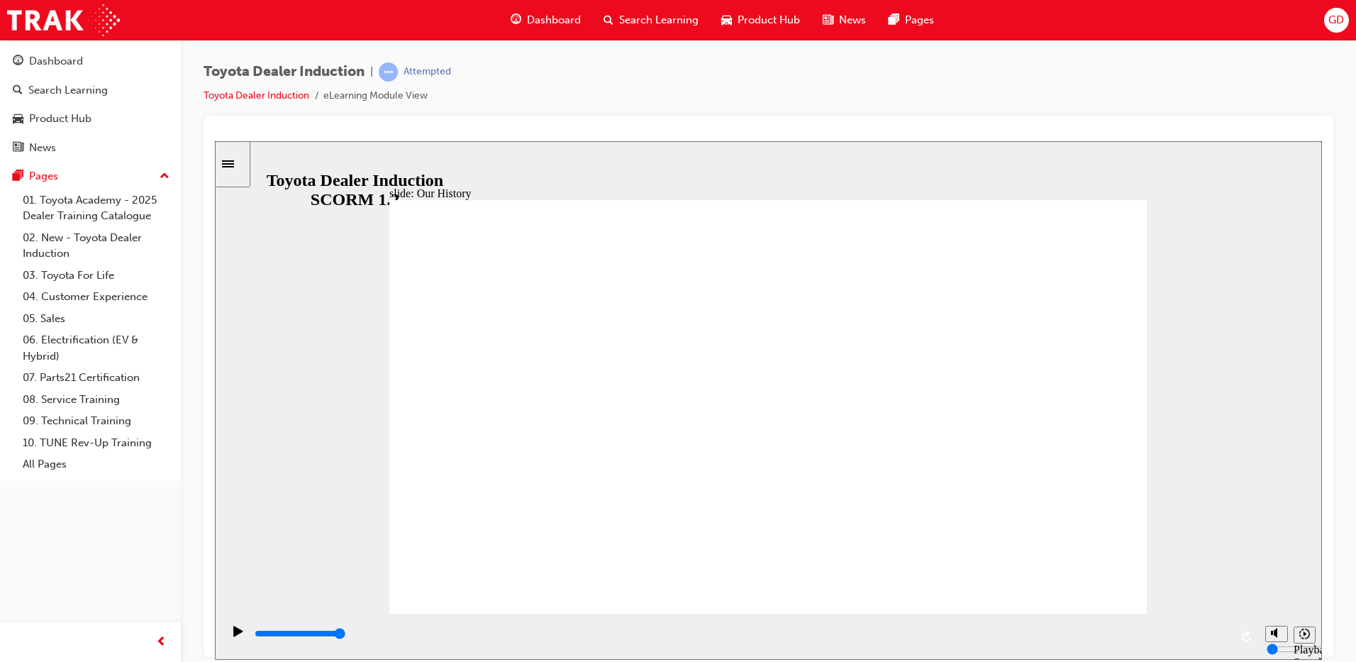
click at [1131, 637] on div "playback controls" at bounding box center [741, 634] width 977 height 16
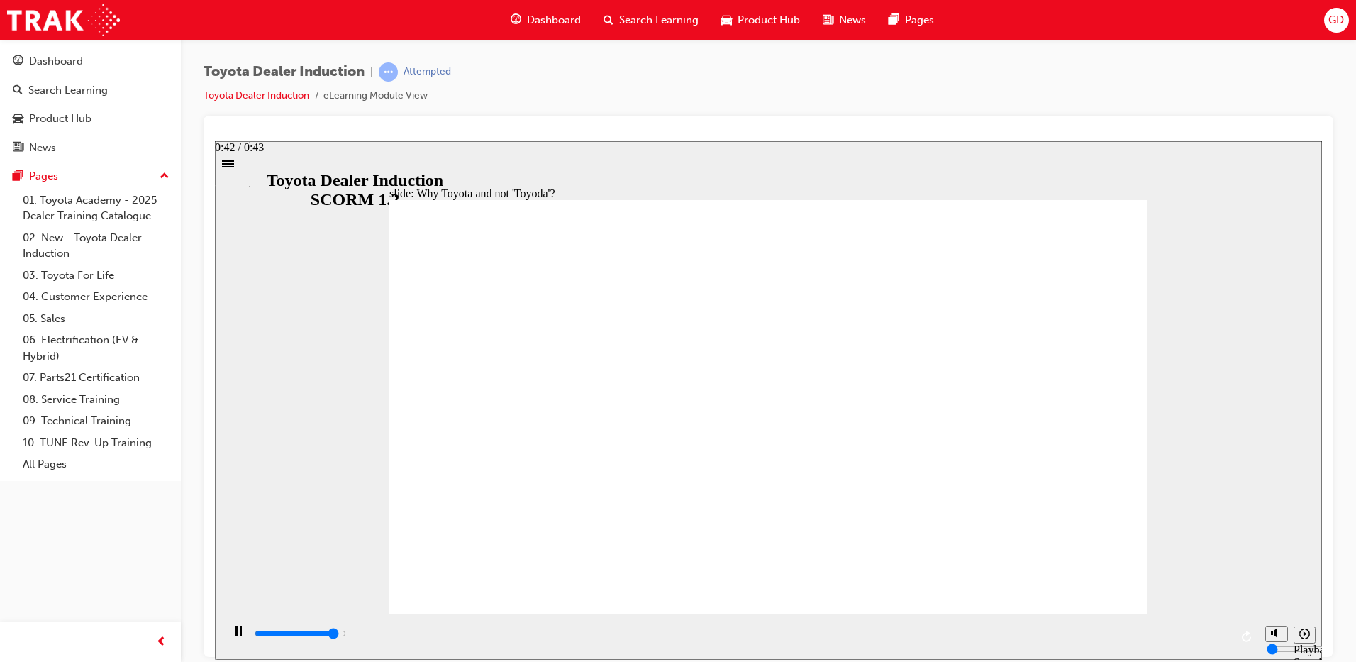
click at [1213, 638] on div "playback controls" at bounding box center [741, 634] width 977 height 16
click at [346, 635] on input "slide progress" at bounding box center [300, 632] width 91 height 11
drag, startPoint x: 820, startPoint y: 637, endPoint x: 892, endPoint y: 631, distance: 72.6
click at [821, 636] on div "playback controls" at bounding box center [741, 634] width 977 height 16
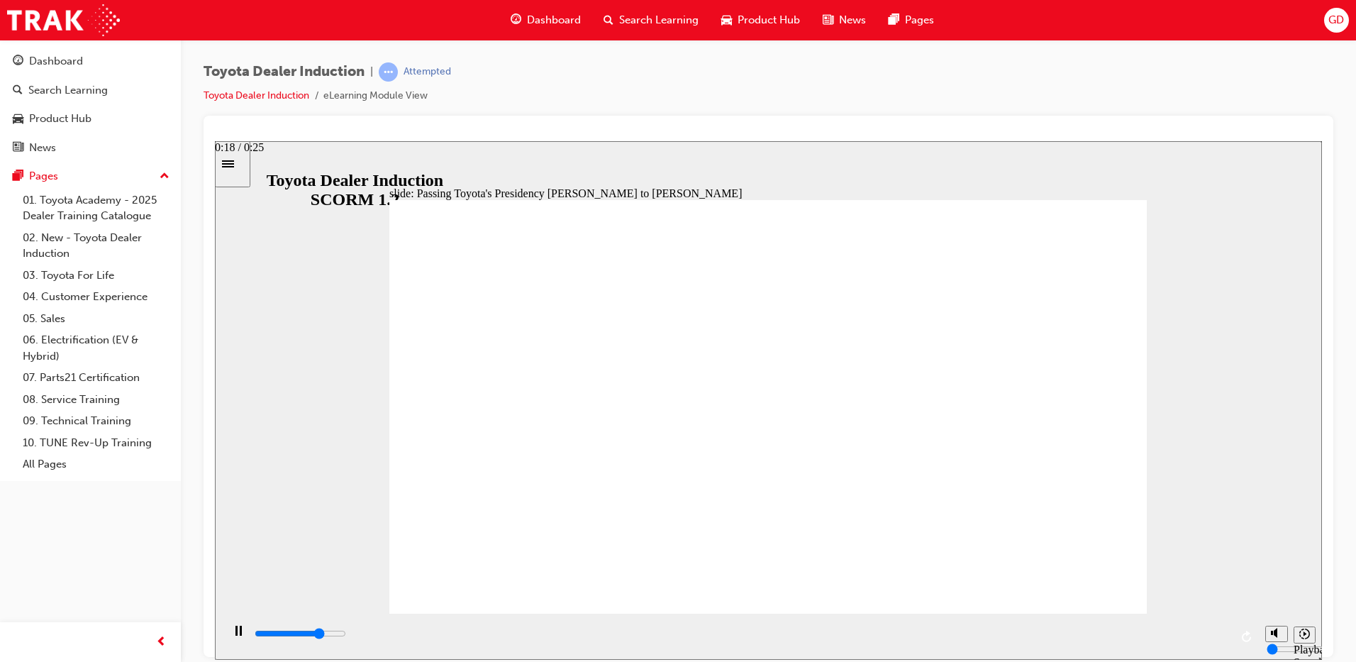
click at [977, 631] on div "playback controls" at bounding box center [741, 634] width 977 height 16
click at [1115, 628] on div "playback controls" at bounding box center [741, 636] width 977 height 21
click at [1203, 631] on div "playback controls" at bounding box center [741, 634] width 977 height 16
click at [1220, 631] on div "playback controls" at bounding box center [741, 634] width 977 height 16
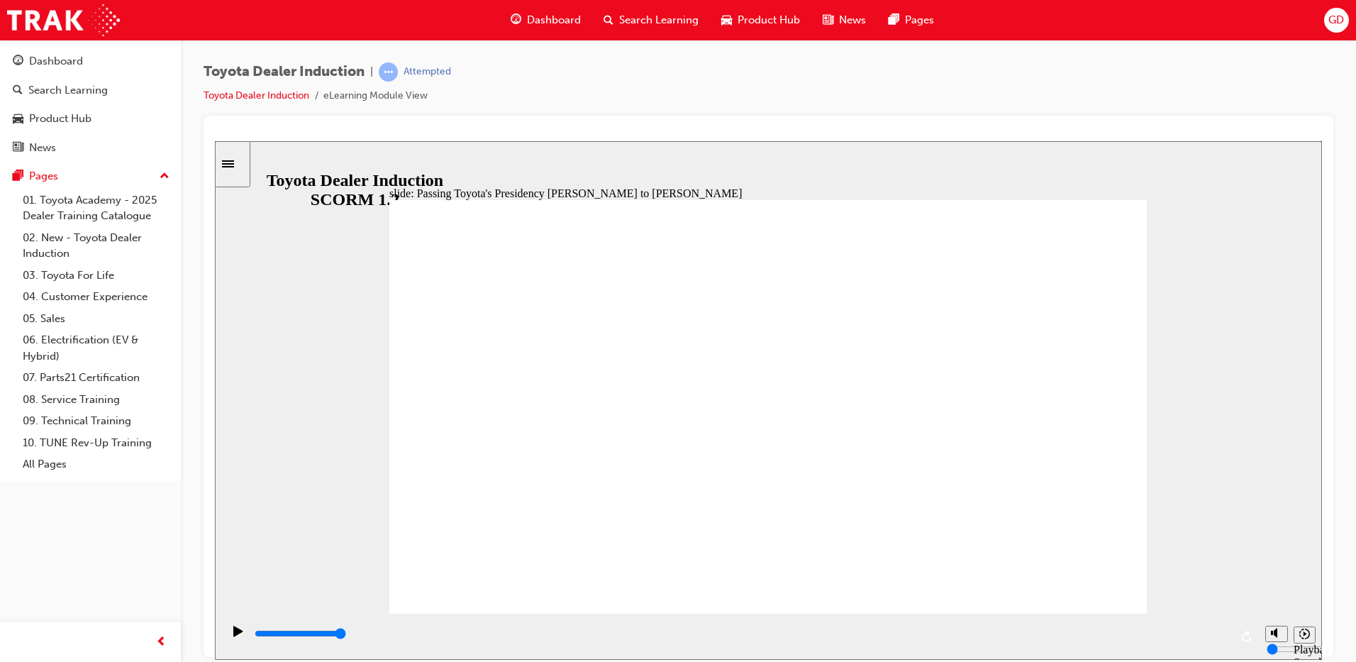
type input "5000"
radio input "true"
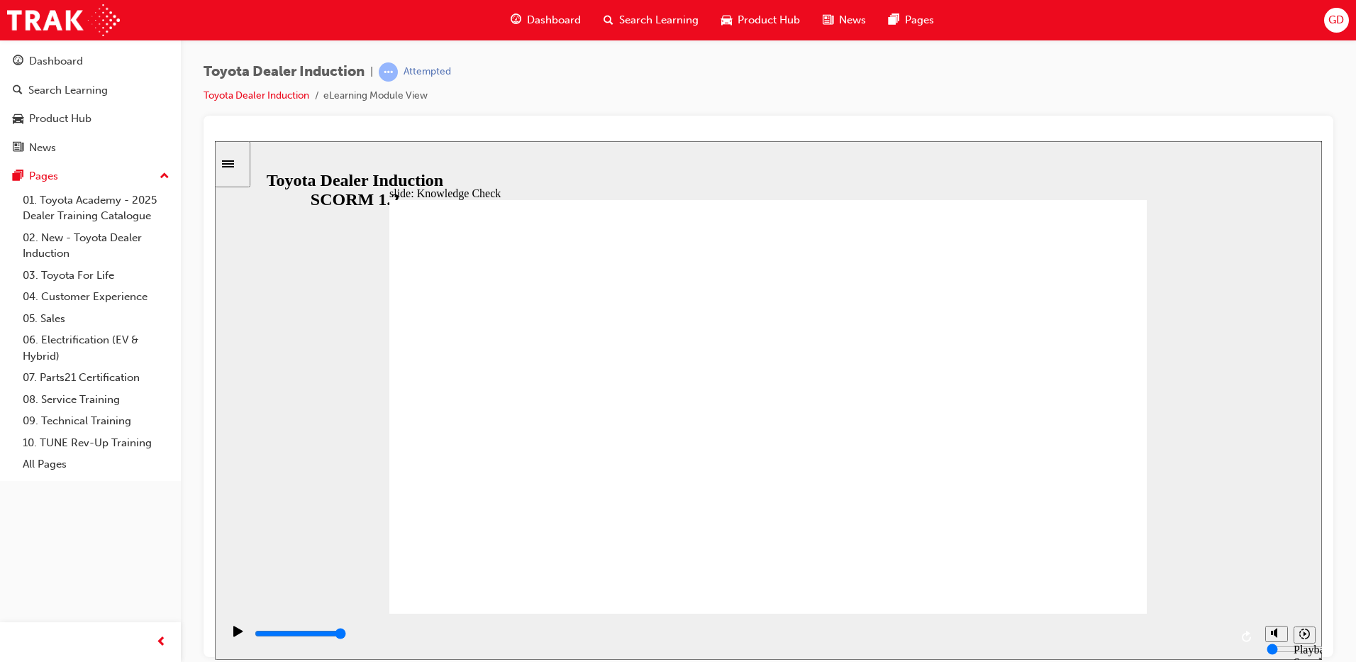
type input "5000"
radio input "true"
drag, startPoint x: 765, startPoint y: 472, endPoint x: 1110, endPoint y: 583, distance: 362.7
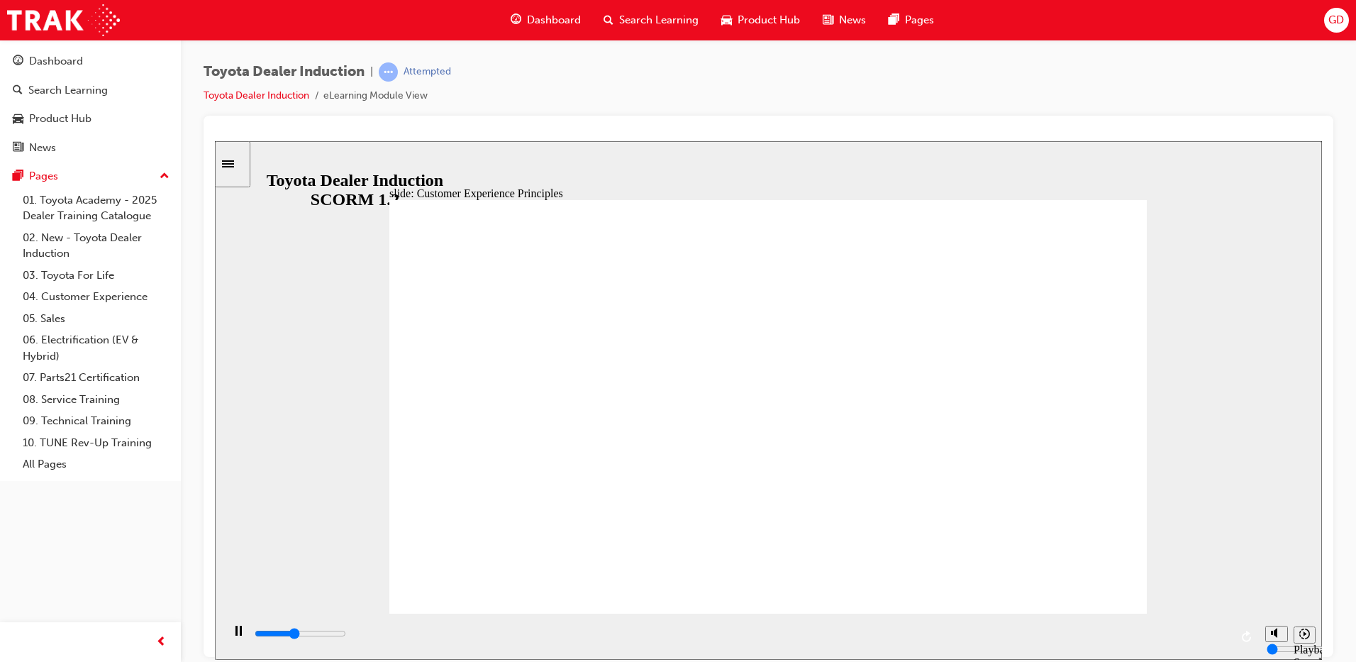
click at [703, 633] on div "playback controls" at bounding box center [741, 634] width 977 height 16
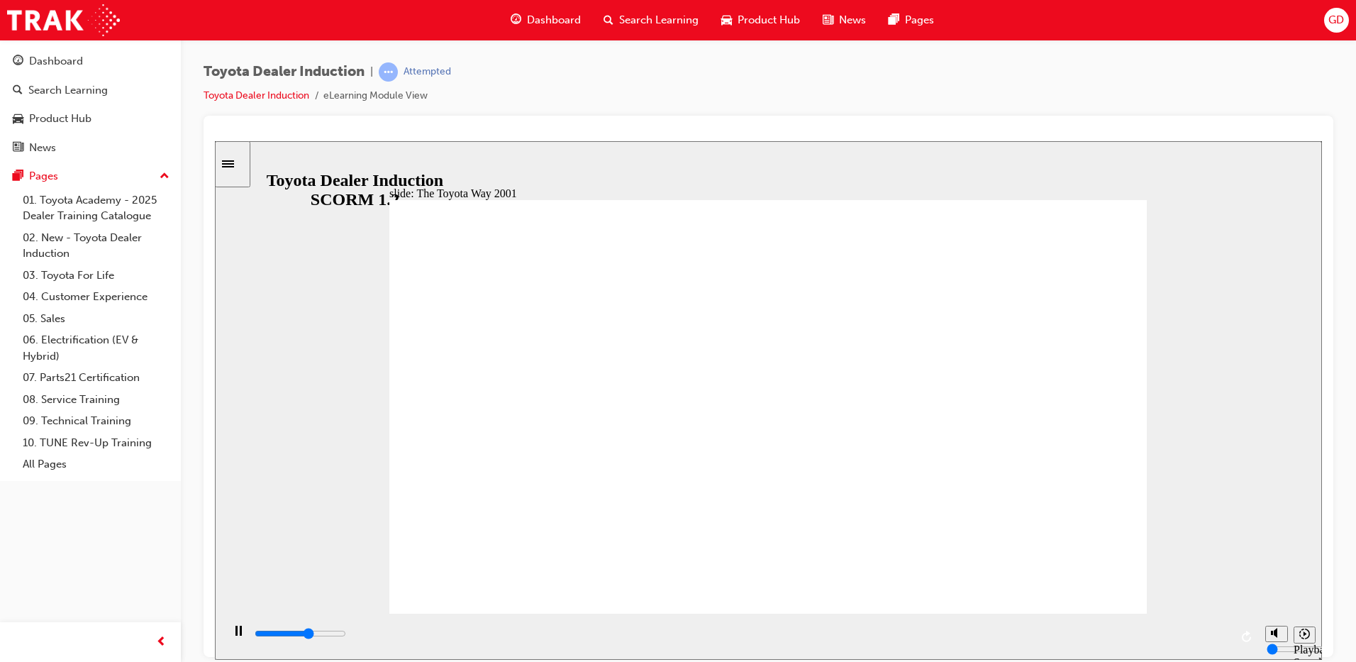
click at [797, 638] on div "playback controls" at bounding box center [741, 634] width 977 height 16
click at [944, 641] on div "playback controls" at bounding box center [741, 634] width 977 height 16
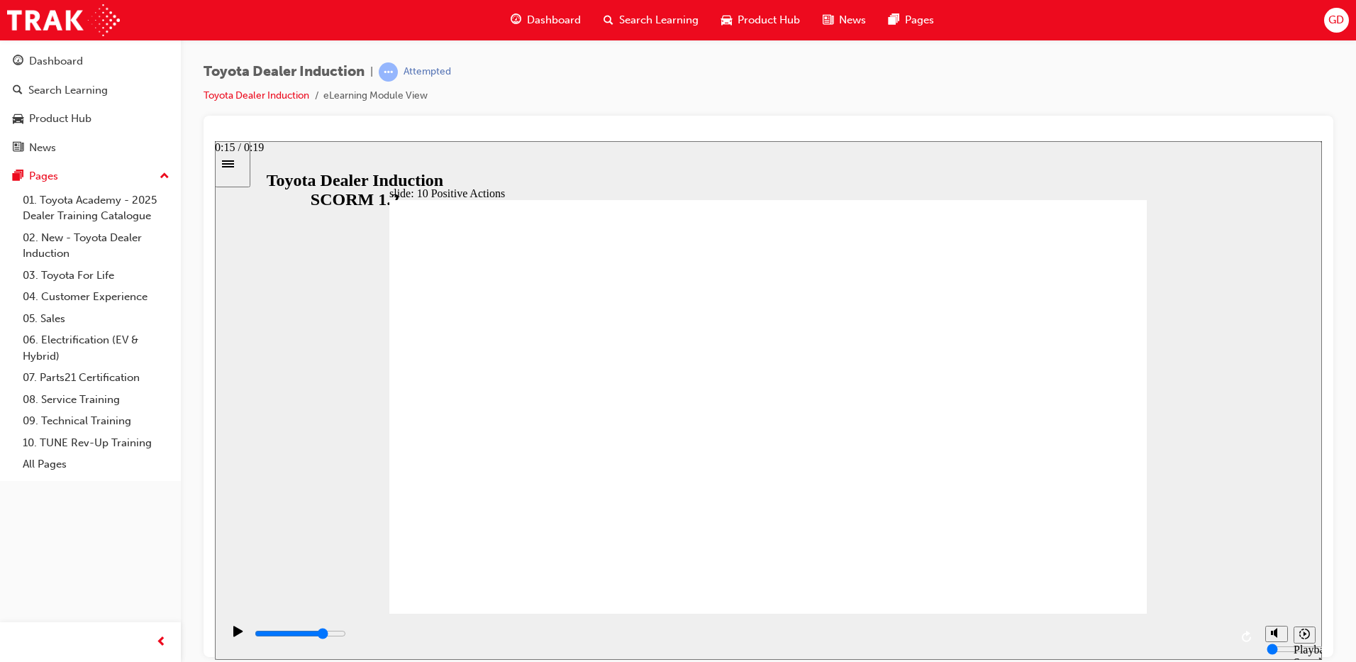
click at [1012, 631] on div "playback controls" at bounding box center [741, 634] width 977 height 16
click at [1092, 623] on div "playback controls" at bounding box center [740, 636] width 1036 height 46
click at [1199, 638] on div "playback controls" at bounding box center [741, 634] width 977 height 16
click at [346, 635] on input "slide progress" at bounding box center [300, 632] width 91 height 11
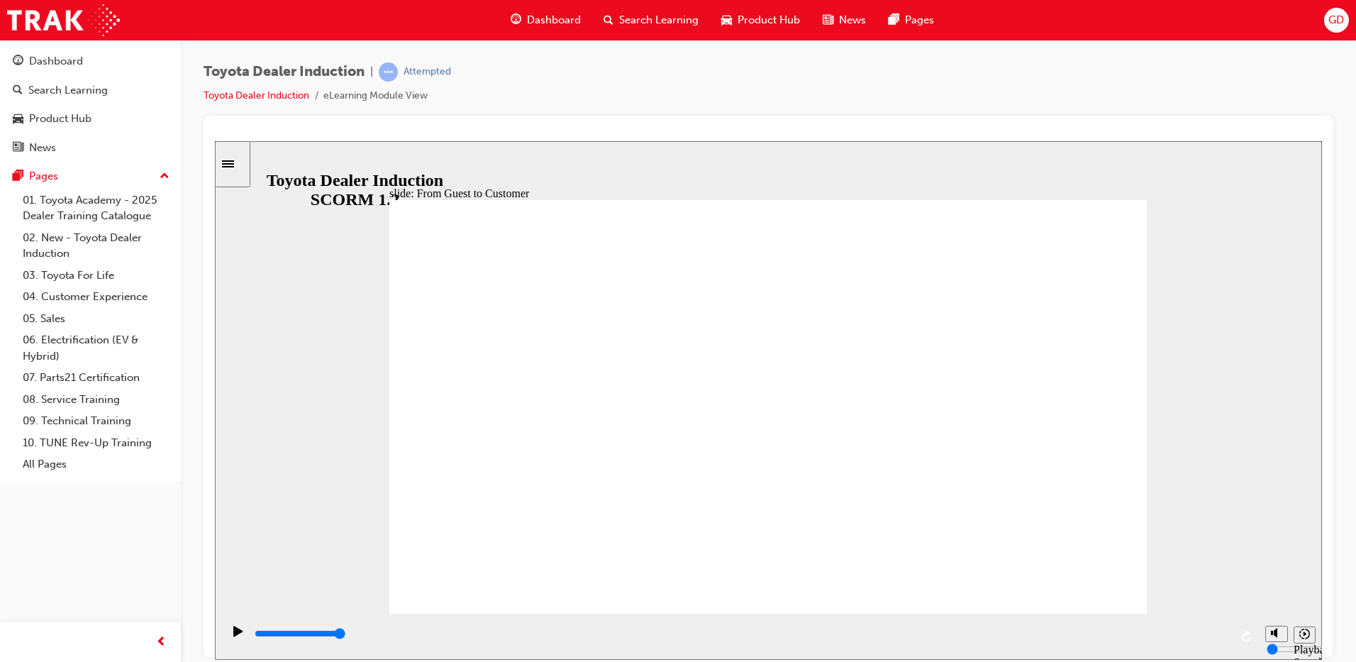
drag, startPoint x: 828, startPoint y: 445, endPoint x: 611, endPoint y: 354, distance: 234.6
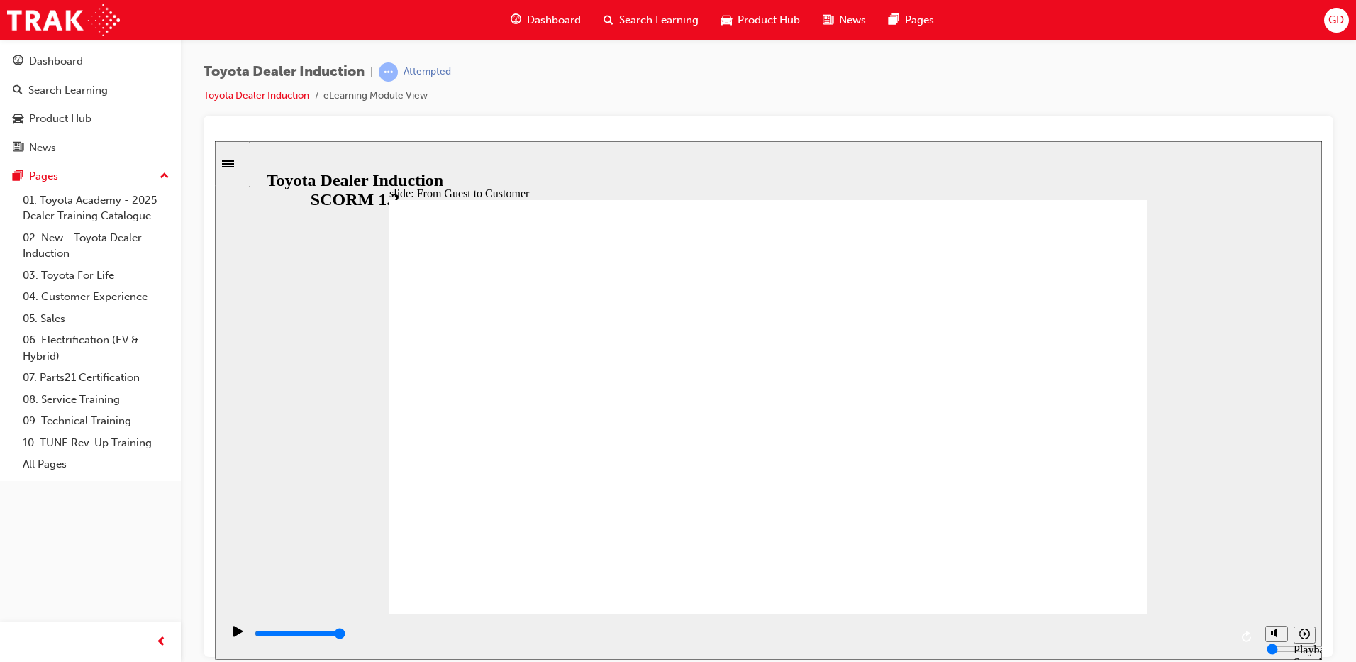
drag, startPoint x: 524, startPoint y: 286, endPoint x: 535, endPoint y: 291, distance: 12.1
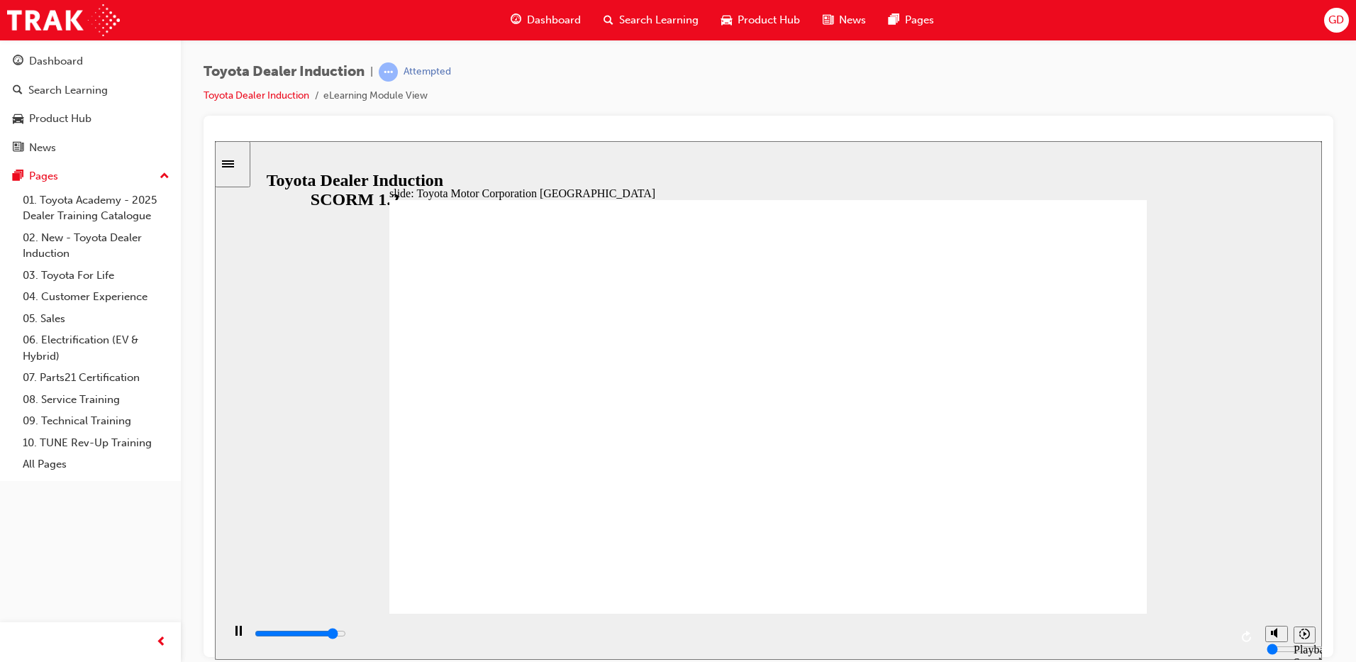
drag, startPoint x: 448, startPoint y: 294, endPoint x: 606, endPoint y: 368, distance: 174.2
drag, startPoint x: 484, startPoint y: 511, endPoint x: 522, endPoint y: 487, distance: 45.3
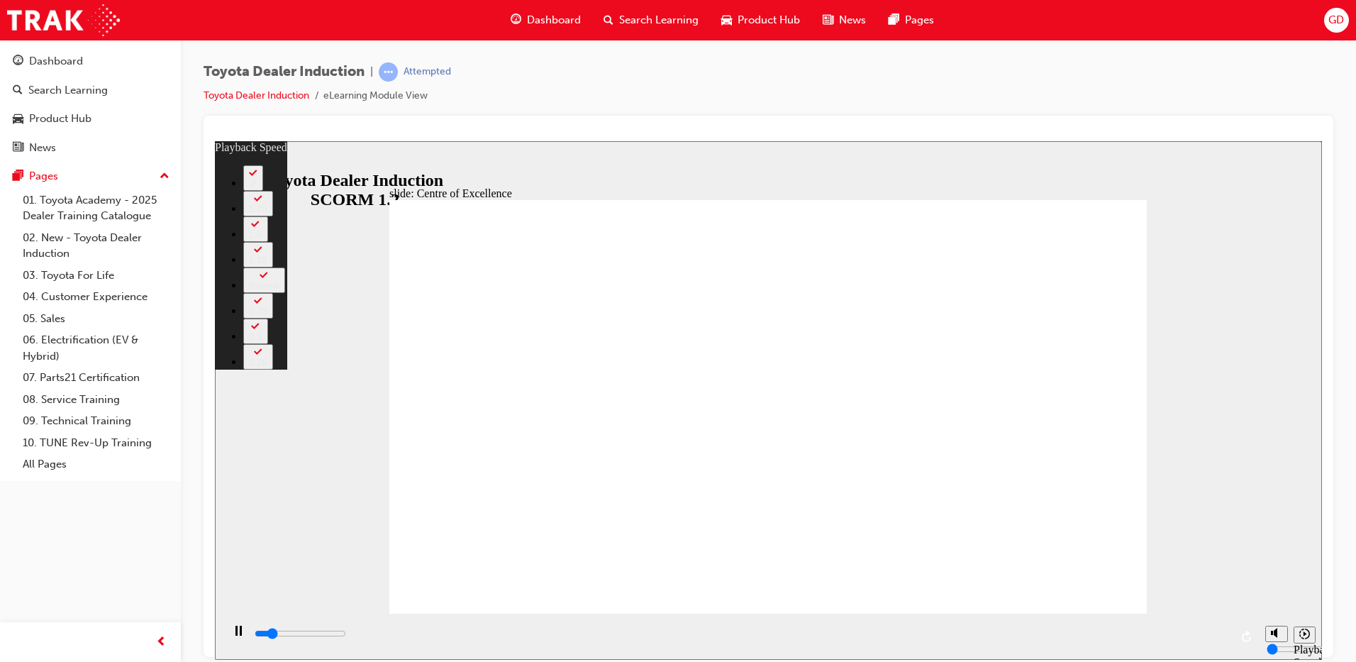
type input "2300"
type input "0"
type input "2600"
type input "1"
type input "2800"
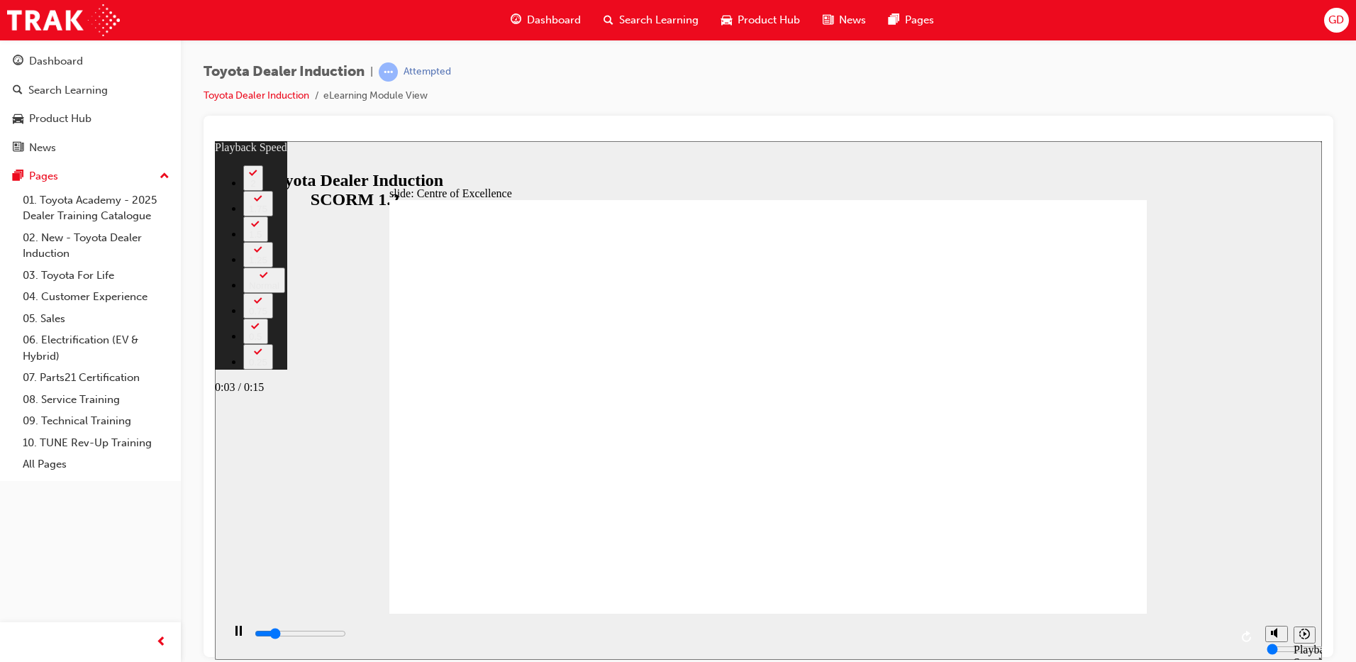
type input "1"
type input "2900"
type input "1"
type input "3100"
type input "1"
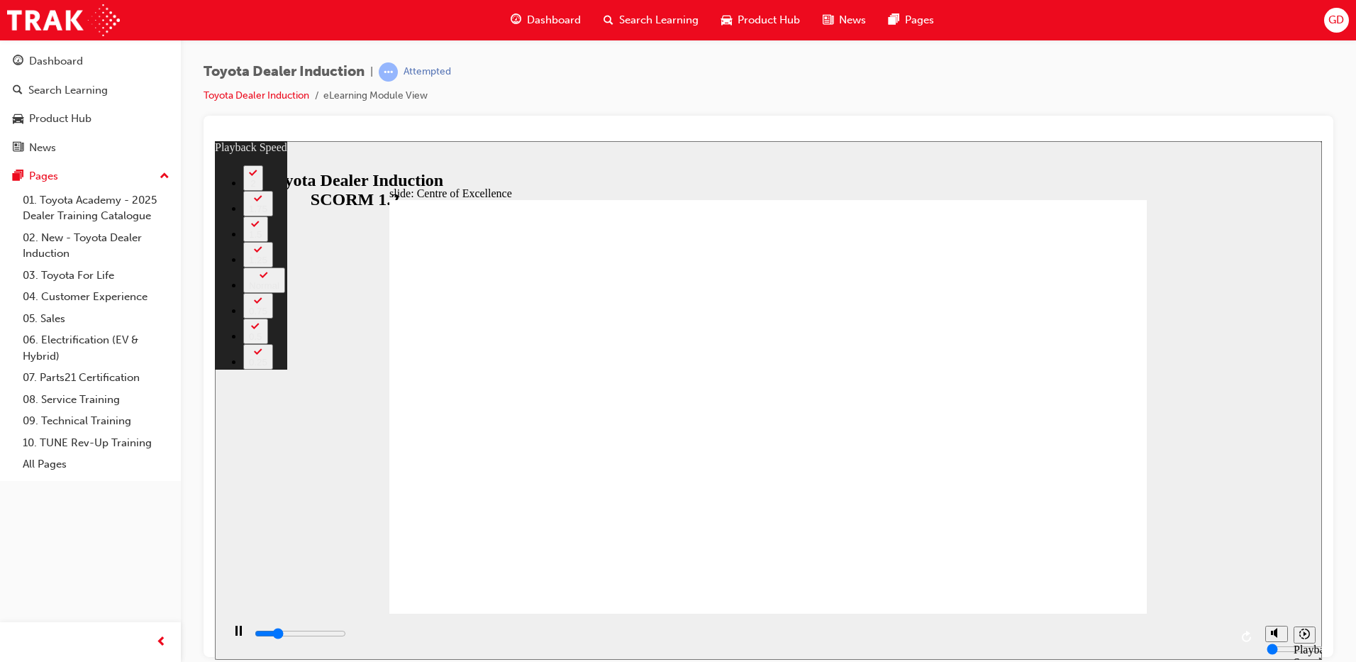
type input "3400"
type input "1"
type input "3700"
type input "2"
type input "3900"
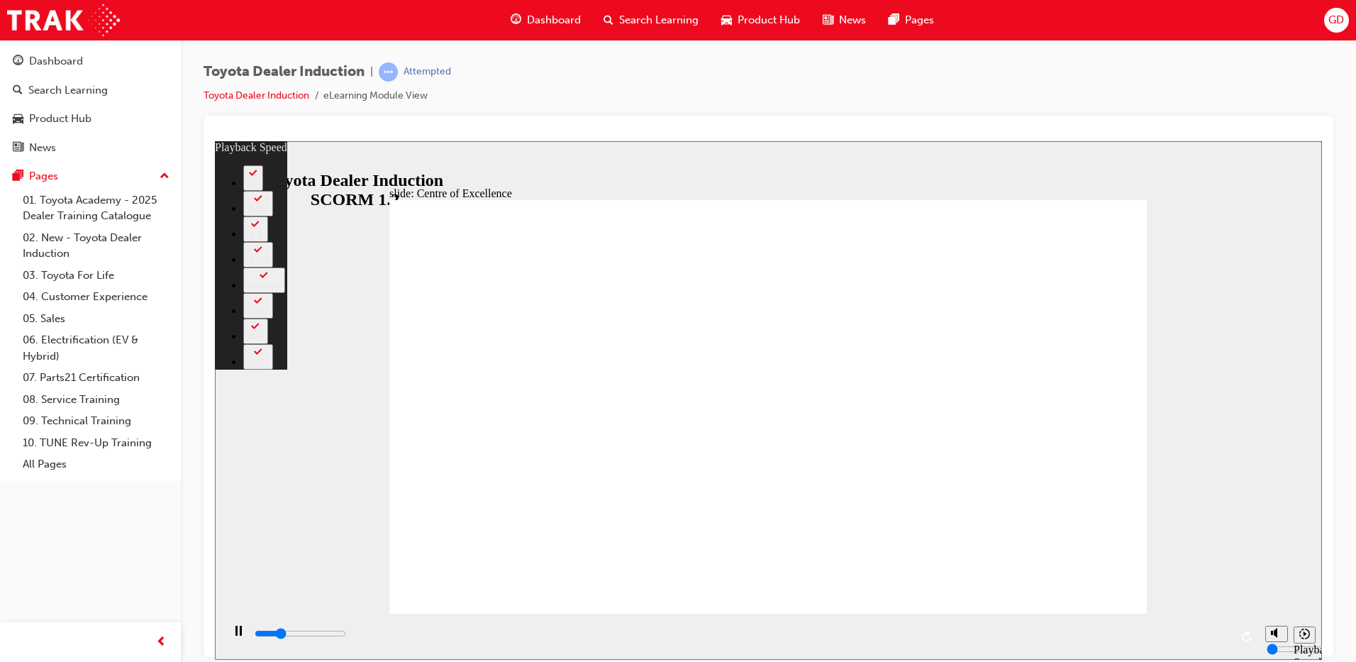
type input "2"
type input "4200"
type input "2"
type input "4500"
type input "2"
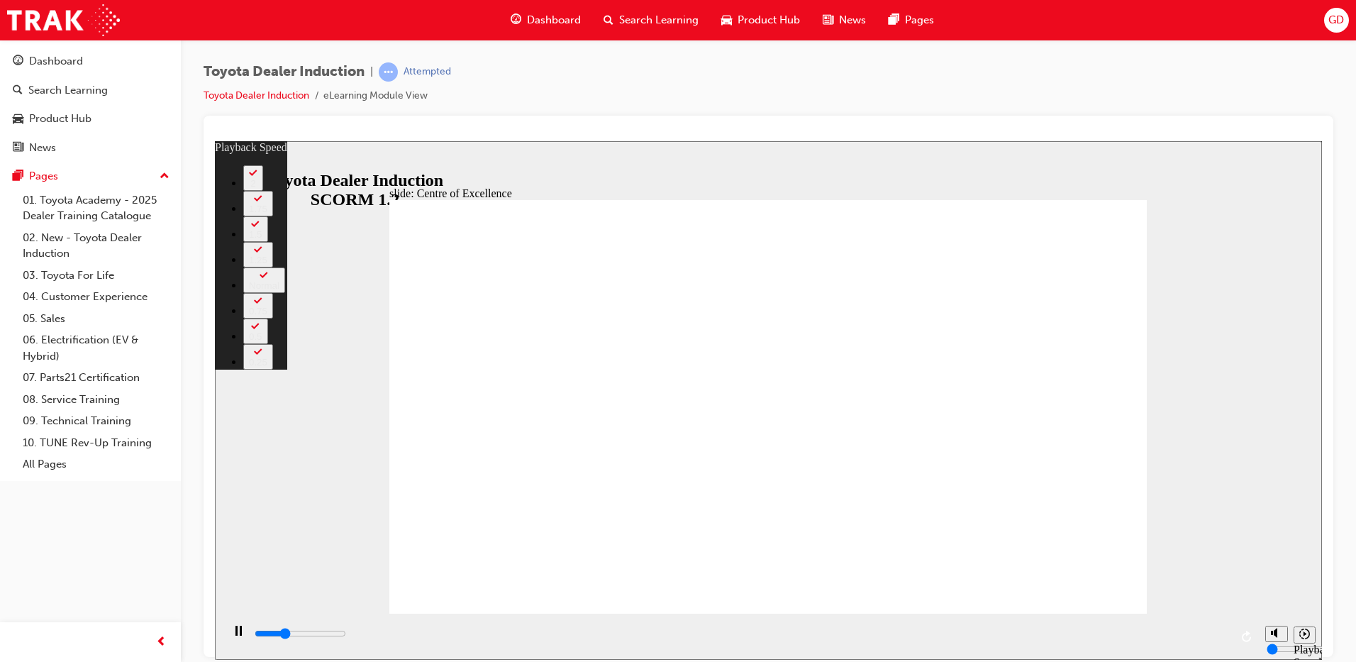
type input "4700"
type input "3"
type input "5000"
type input "3"
type input "5300"
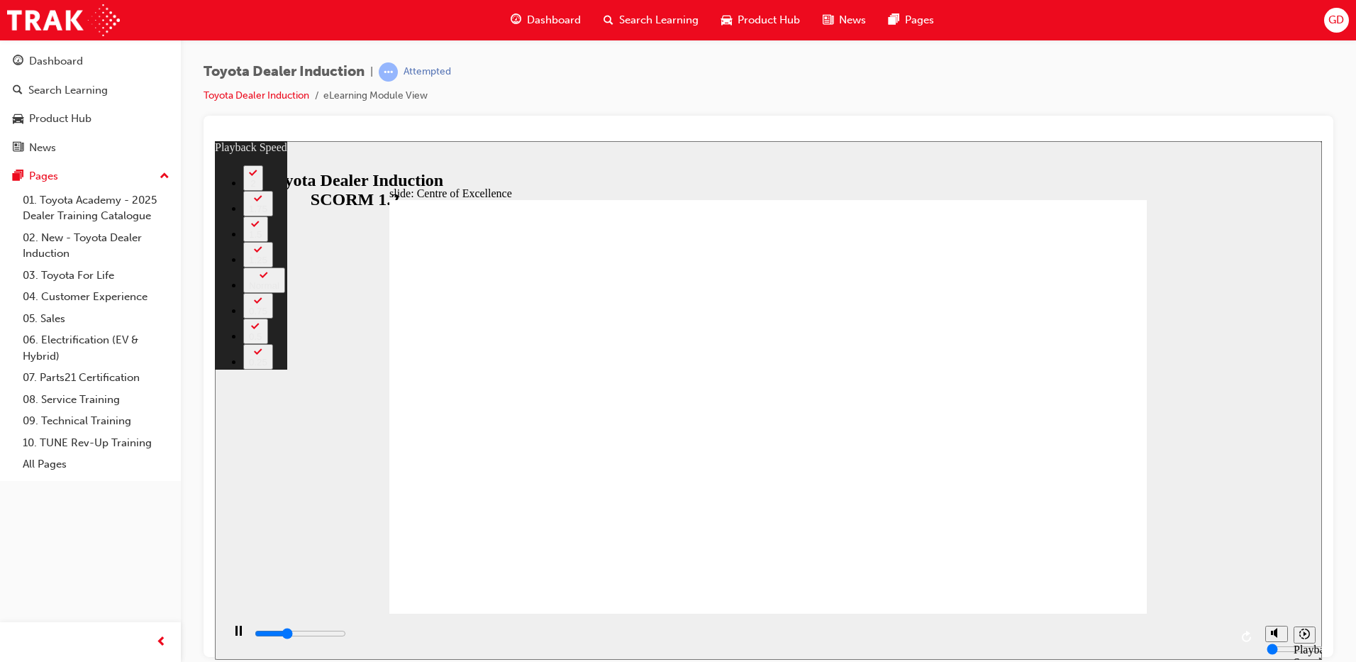
type input "3"
type input "5500"
type input "3"
type input "5800"
type input "4"
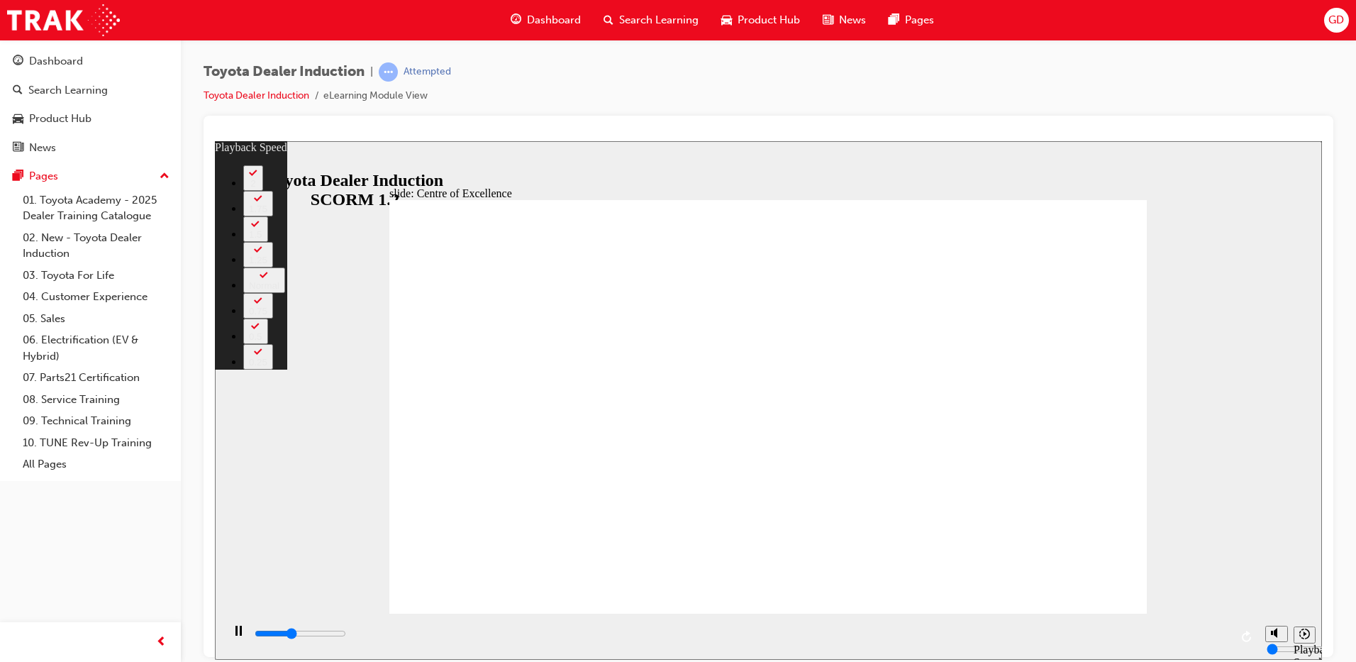
type input "6000"
type input "4"
type input "6300"
type input "4"
type input "6600"
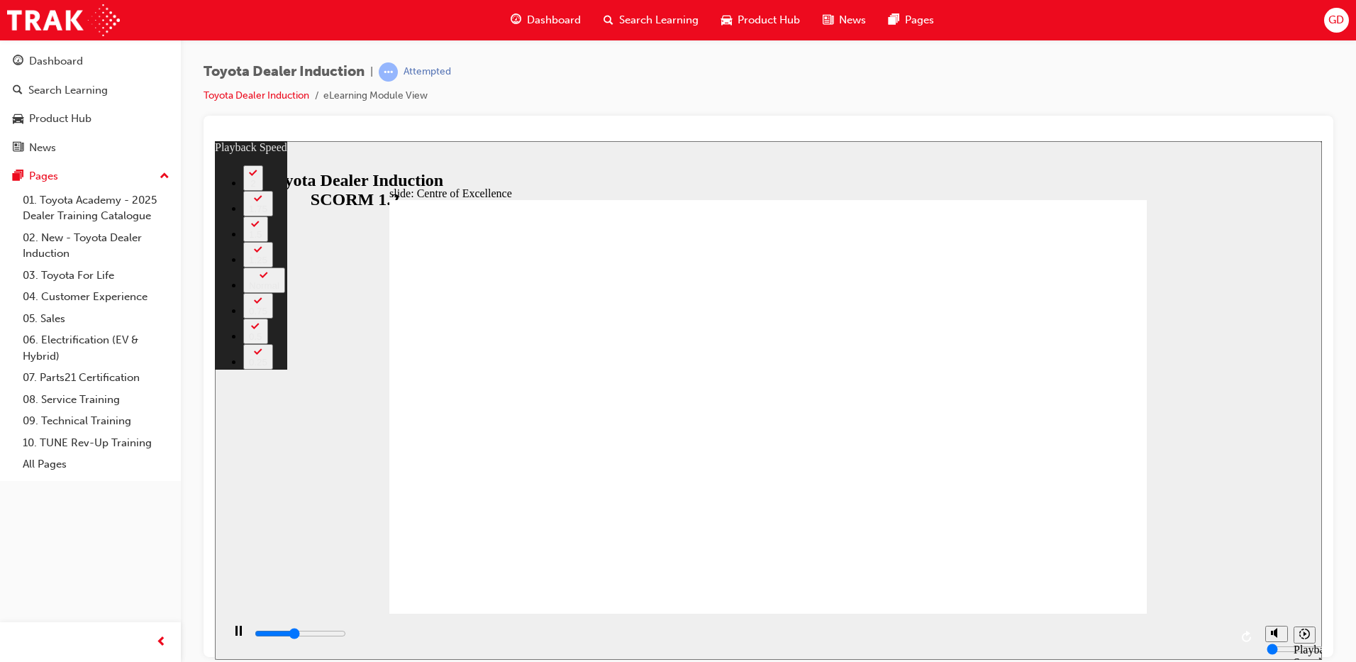
type input "5"
type input "6800"
type input "5"
type input "6900"
type input "65"
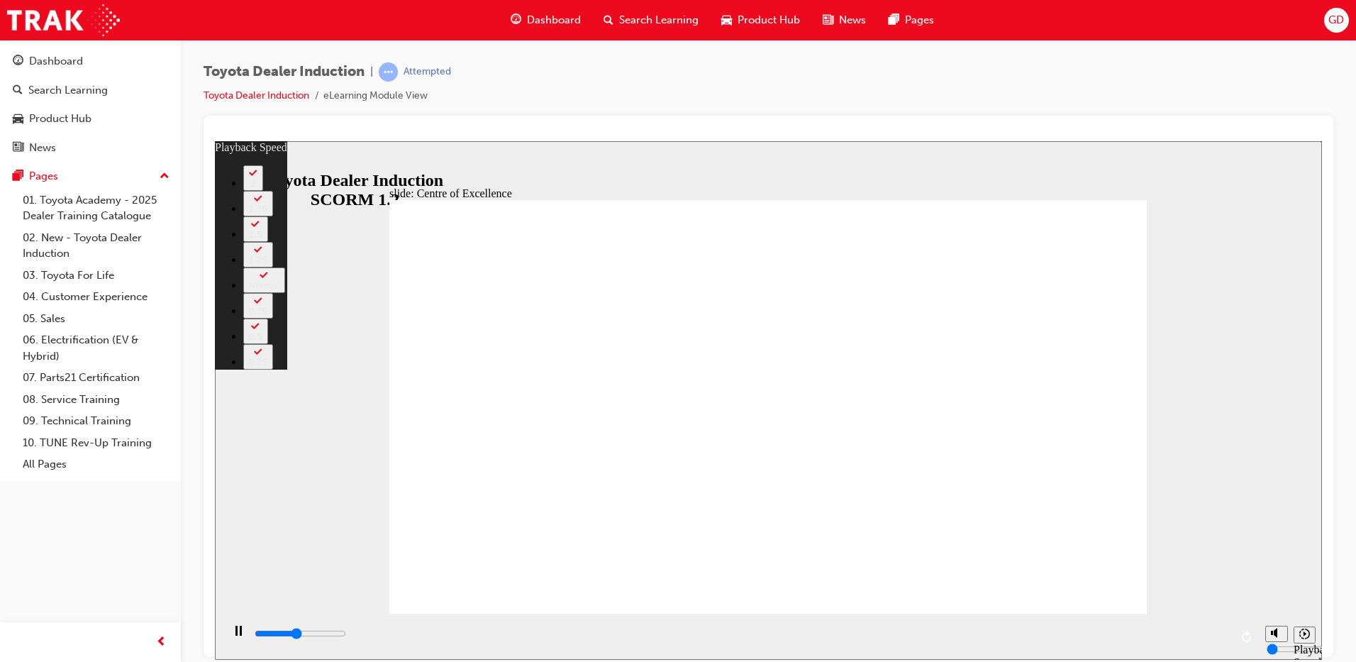
type input "6900"
type input "65"
type input "6900"
type input "65"
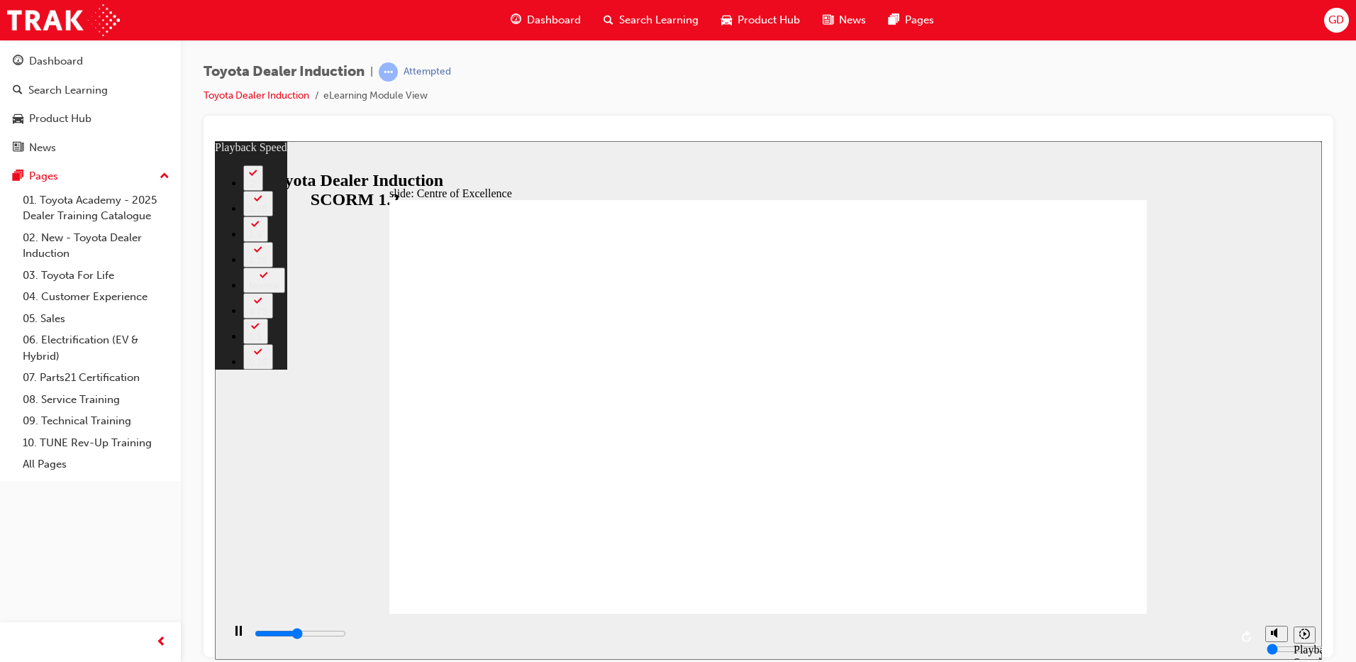
type input "7000"
type input "65"
type input "7300"
type input "65"
type input "7500"
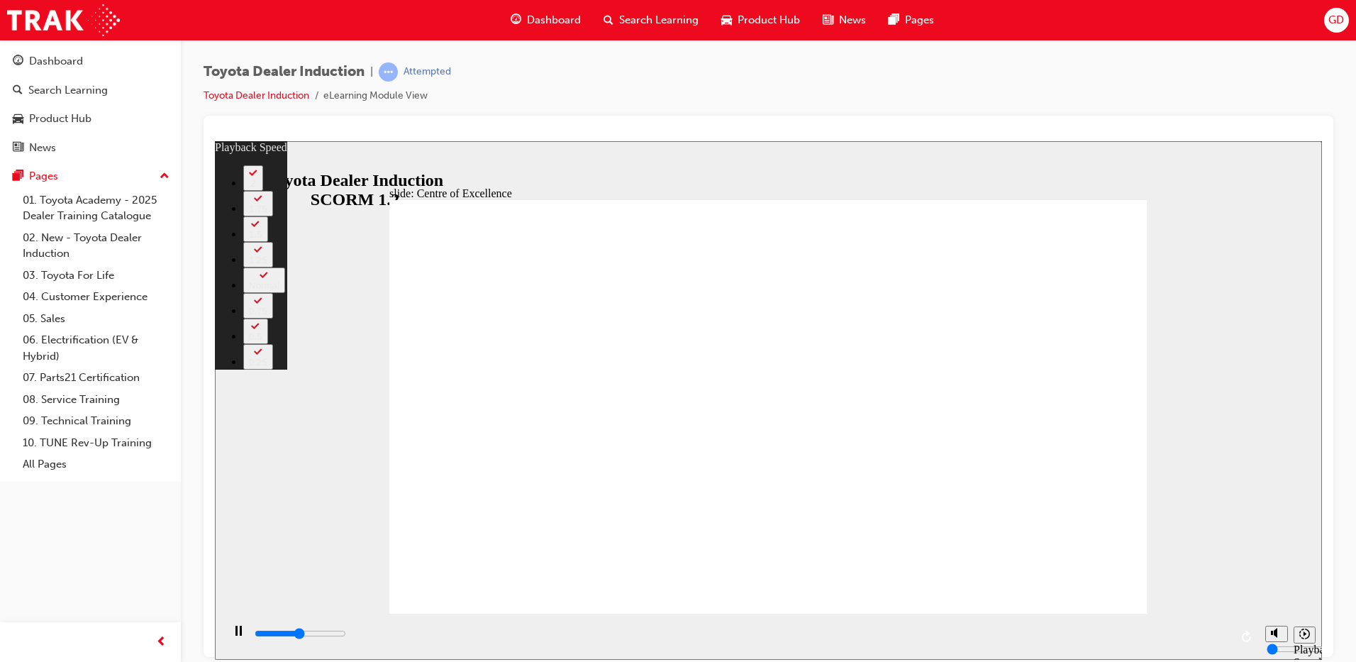
type input "65"
type input "7800"
type input "65"
type input "8000"
type input "123"
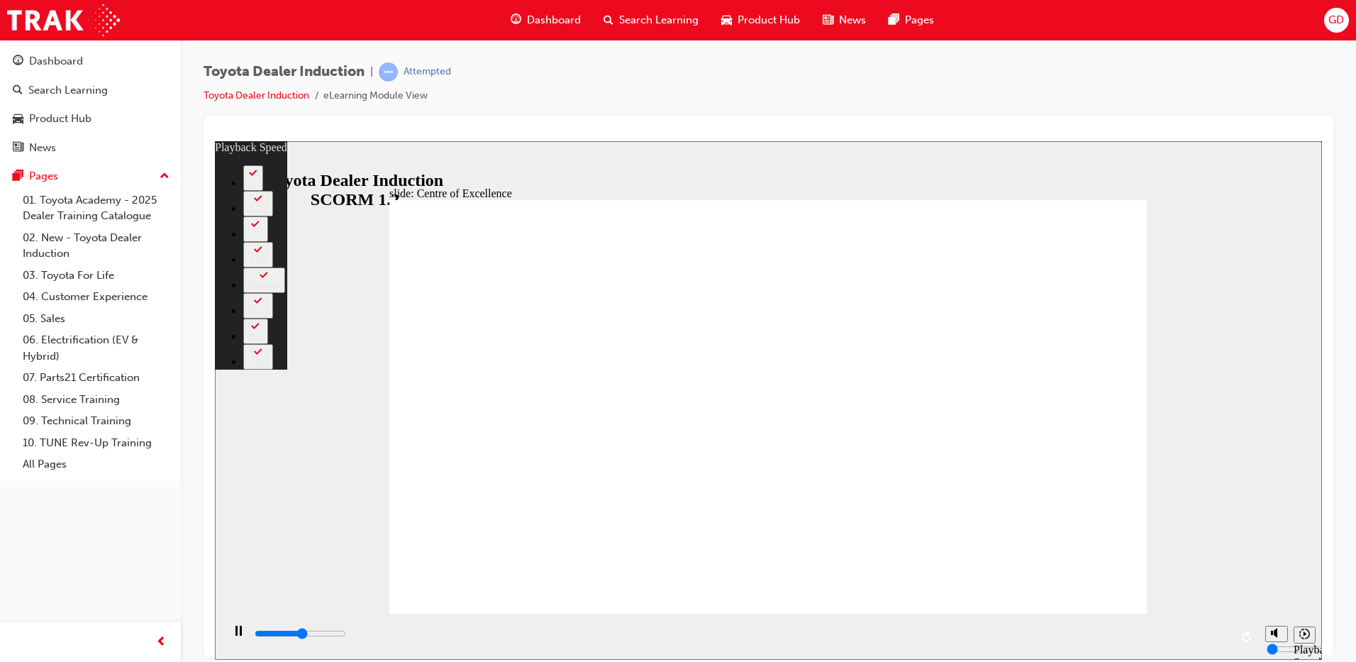
type input "8000"
type input "123"
type input "8100"
type input "123"
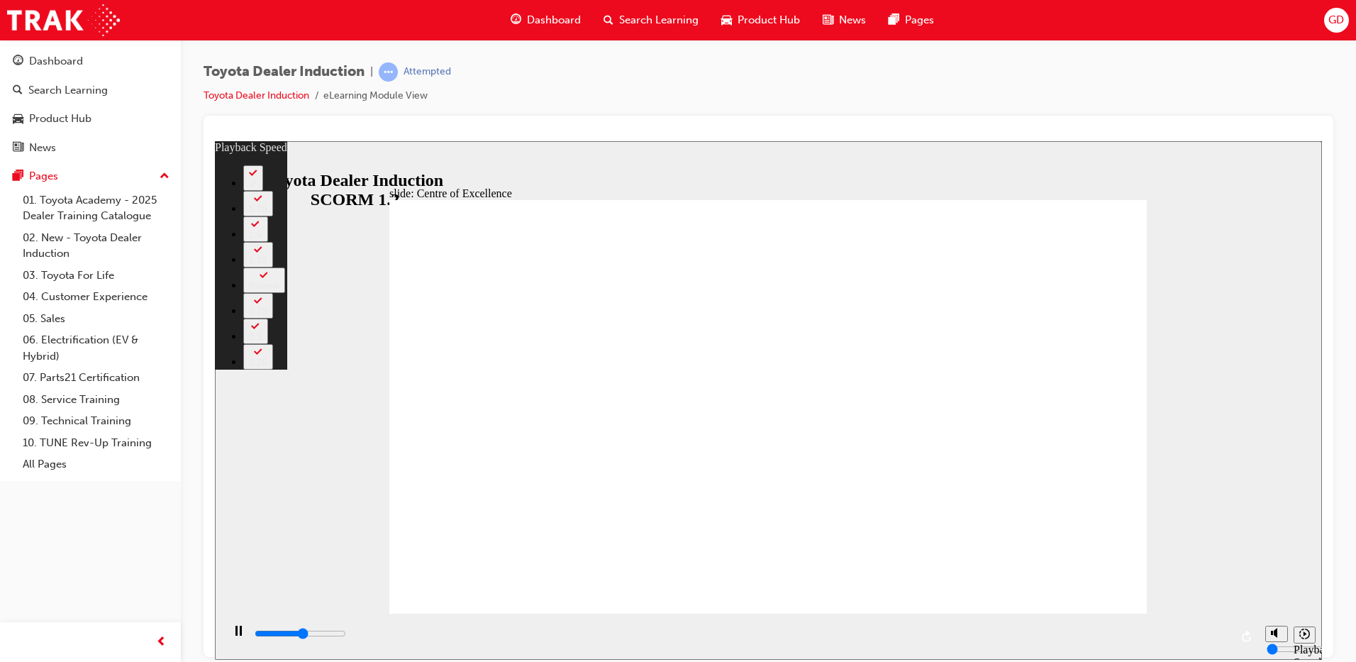
type input "8100"
type input "123"
type input "8400"
type input "123"
type input "8700"
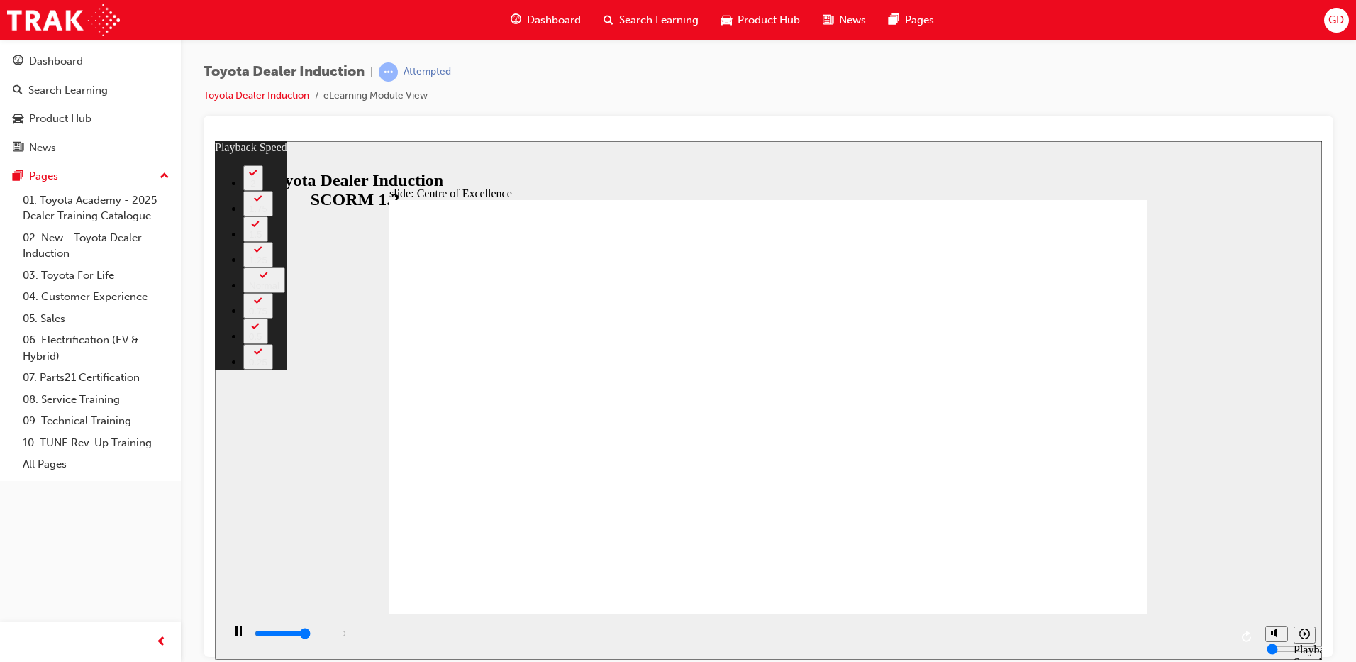
type input "124"
type input "8900"
type input "124"
type input "9000"
type input "178"
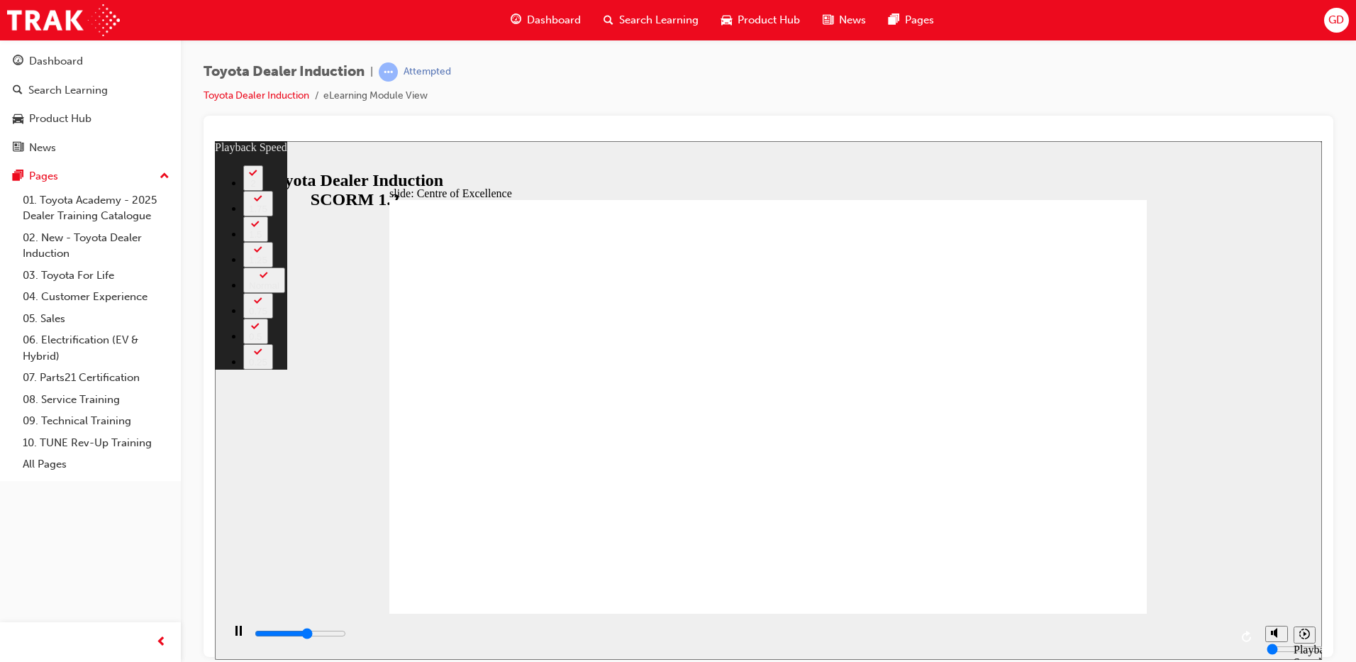
type input "9100"
type input "178"
type input "9100"
type input "178"
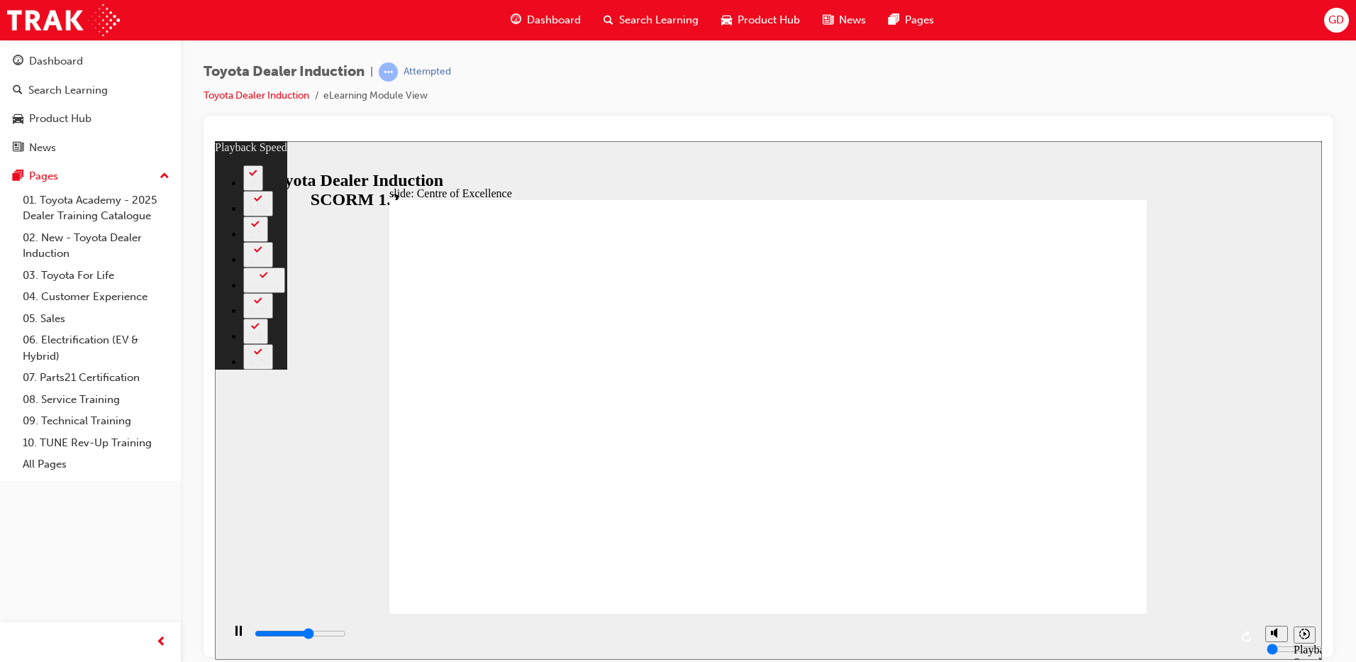
type input "9200"
type input "178"
type input "9500"
type input "178"
type input "9700"
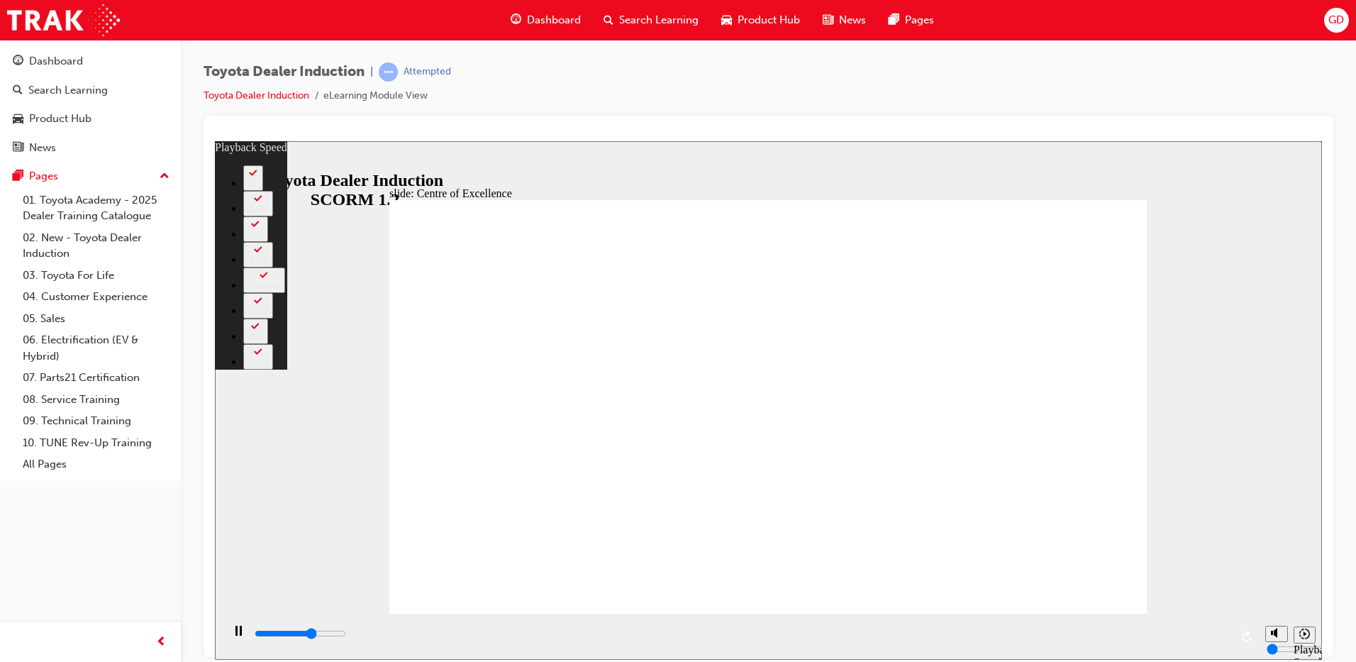
type input "213"
type input "9800"
type input "213"
type input "9800"
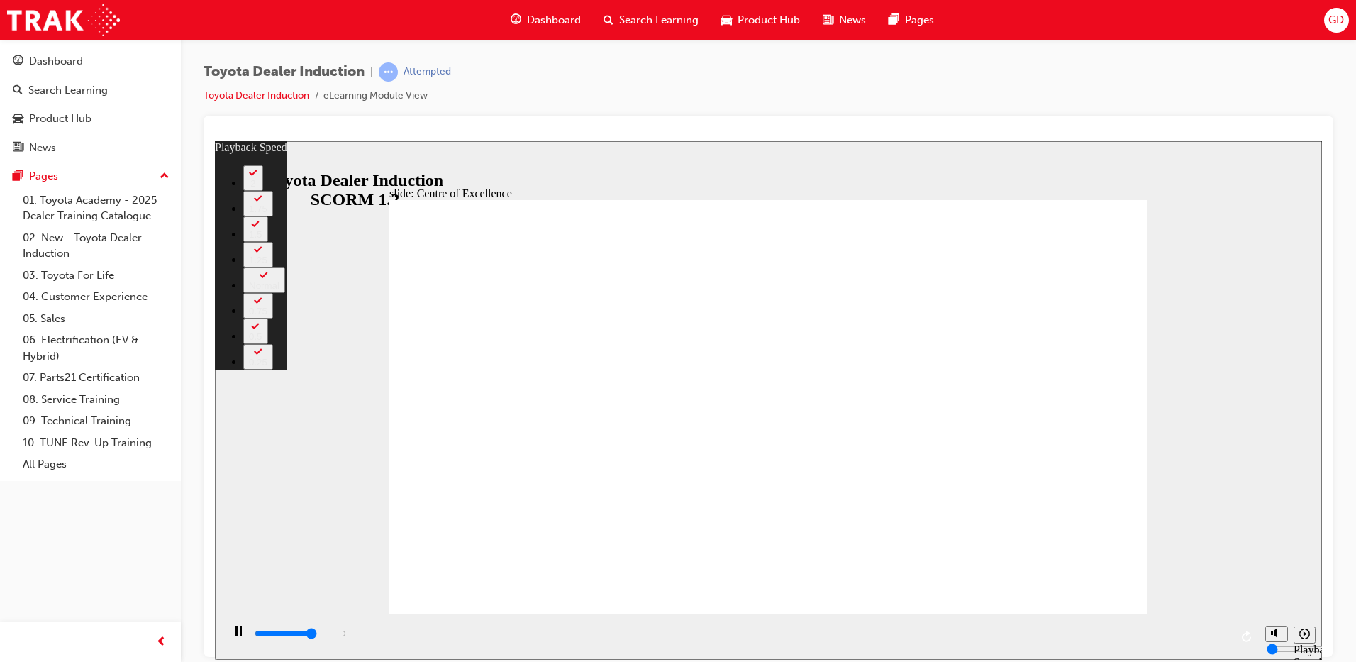
type input "213"
type input "9900"
type input "213"
type input "10200"
type input "213"
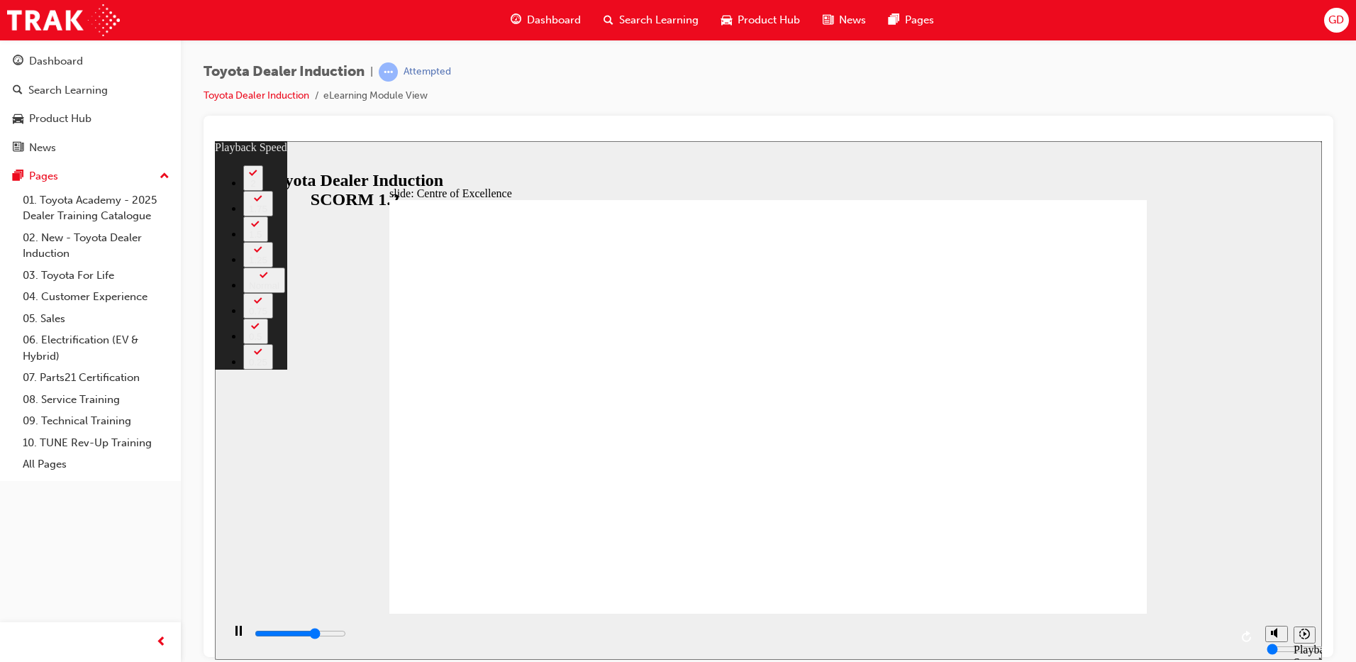
type input "10500"
type input "213"
type input "10500"
type input "243"
type input "10500"
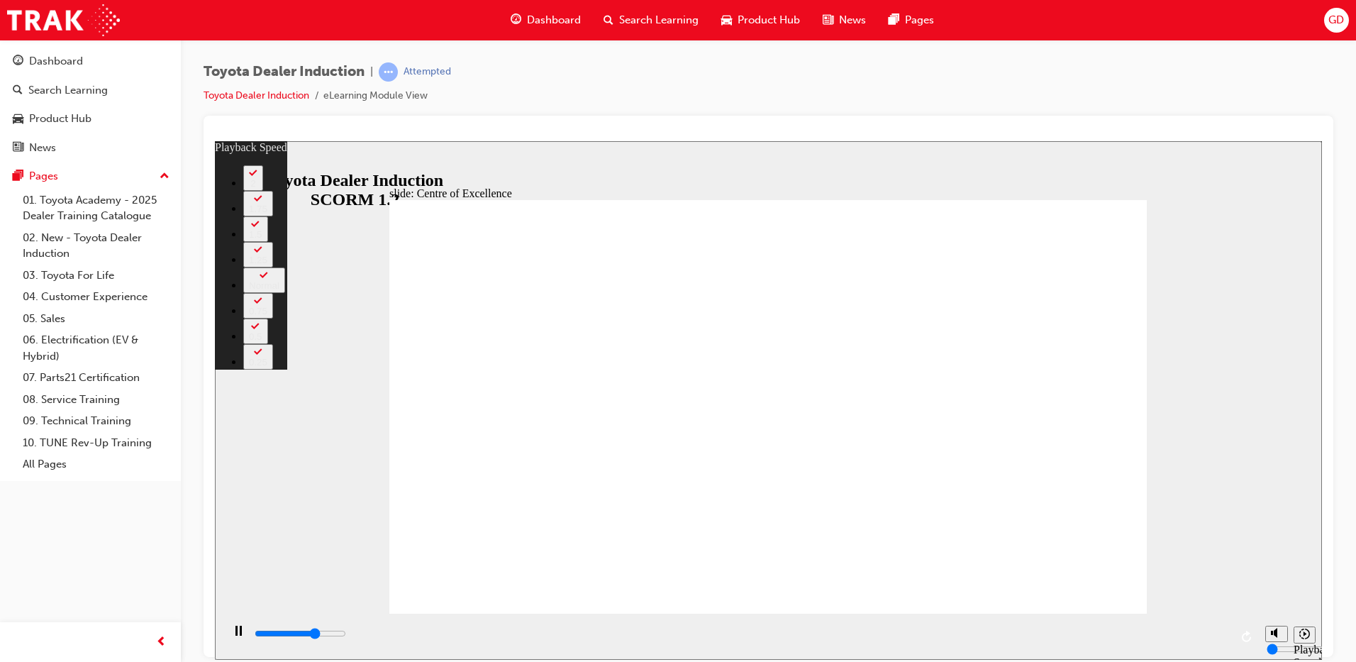
type input "243"
type input "10600"
type input "243"
type input "10800"
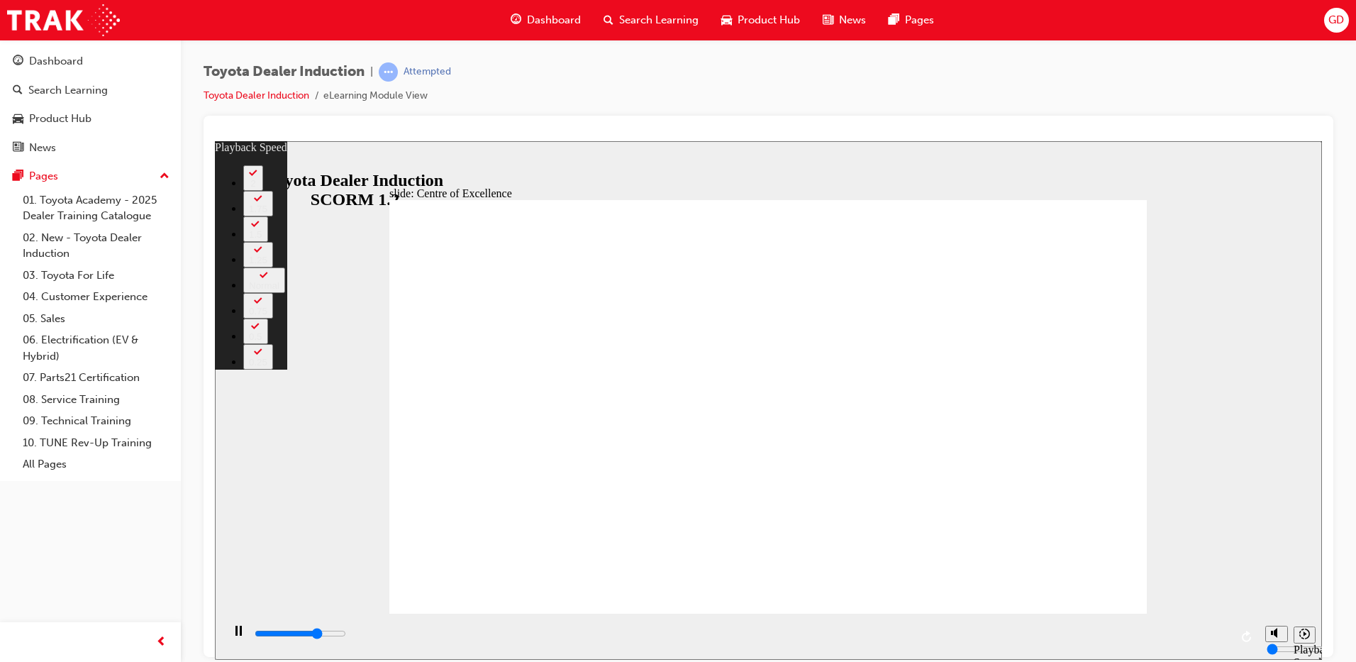
type input "243"
type input "11100"
type input "243"
type input "11200"
type input "243"
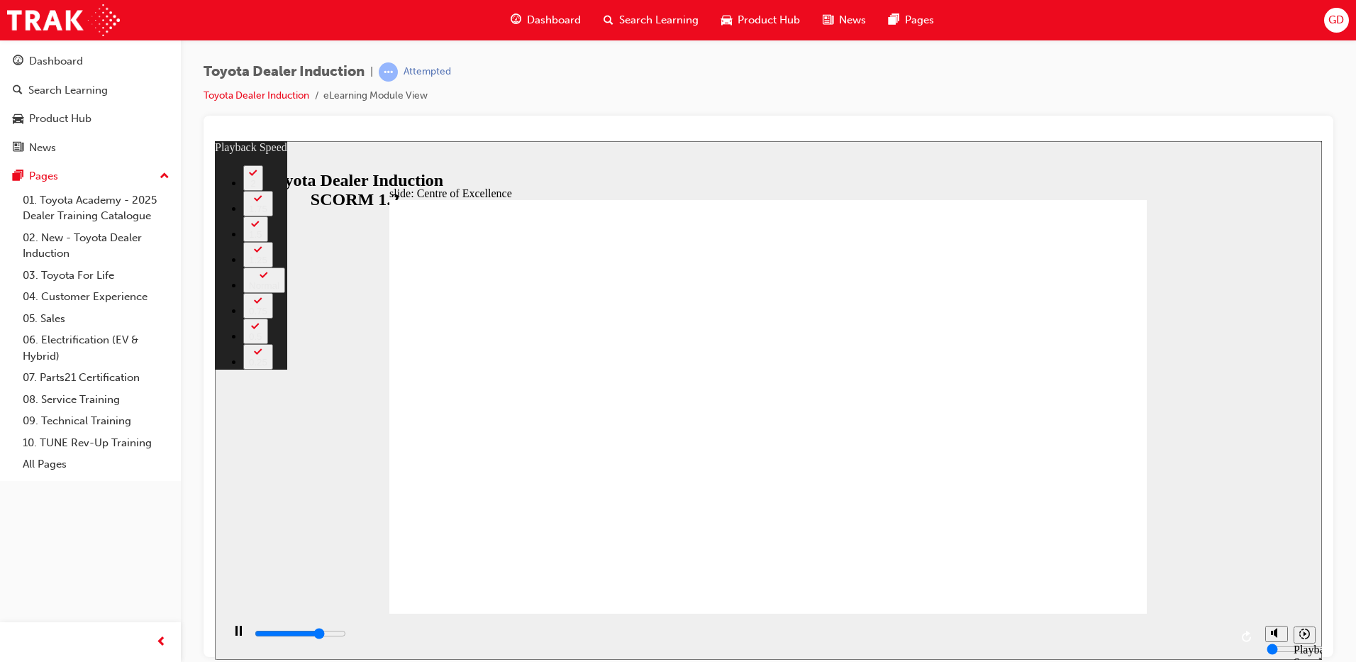
type input "11400"
type input "243"
type input "11600"
type input "244"
type input "11900"
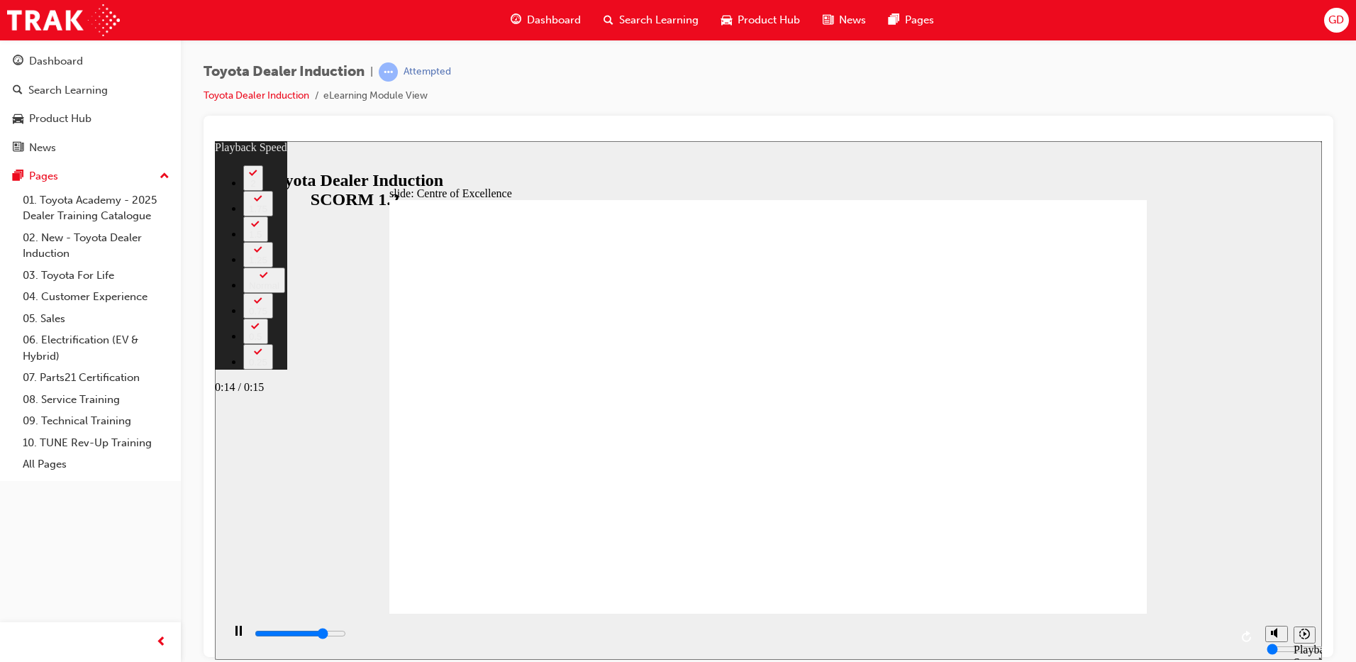
type input "244"
type input "12200"
type input "244"
type input "12200"
type input "244"
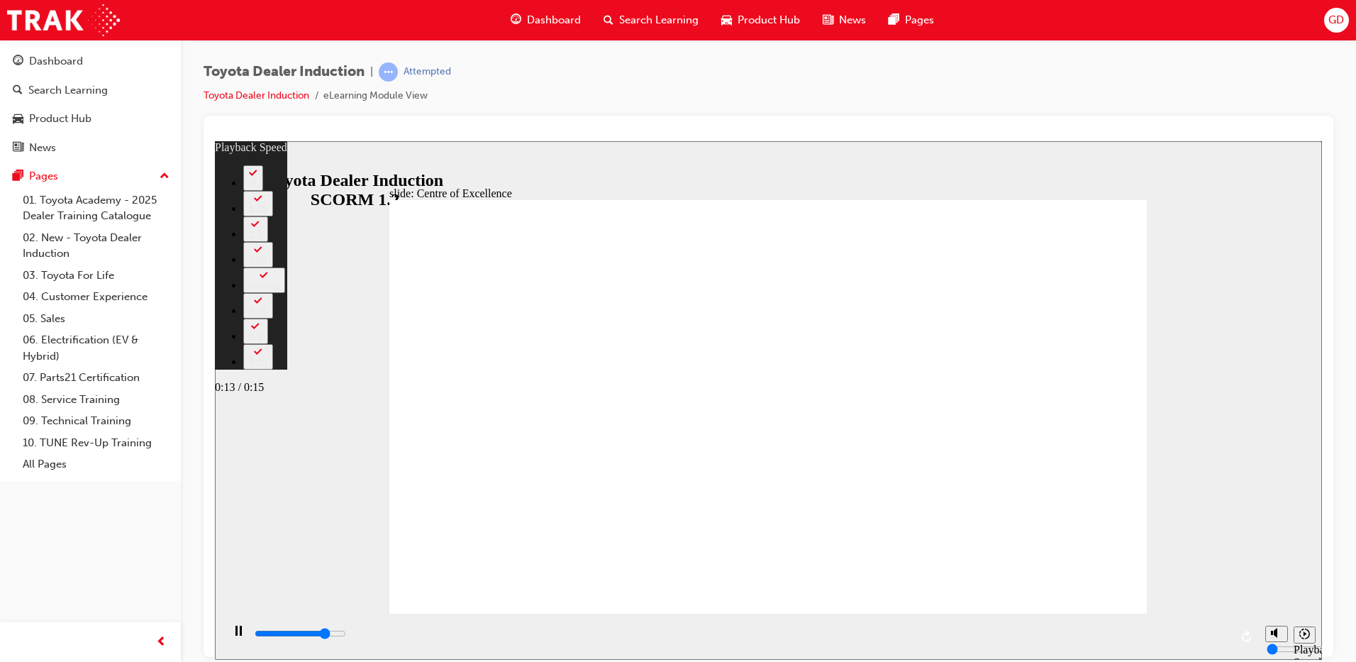
type input "12300"
type input "244"
type input "12400"
type input "244"
type input "12700"
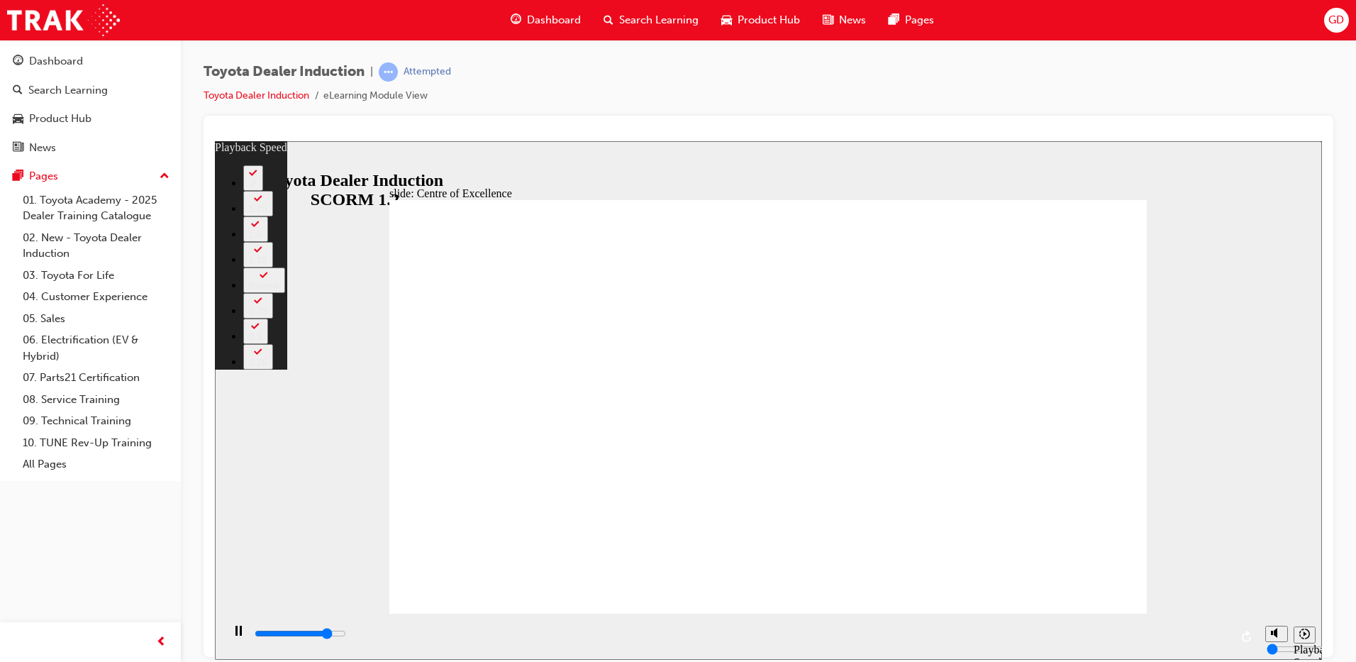
type input "245"
type input "13000"
type input "245"
type input "13100"
type input "245"
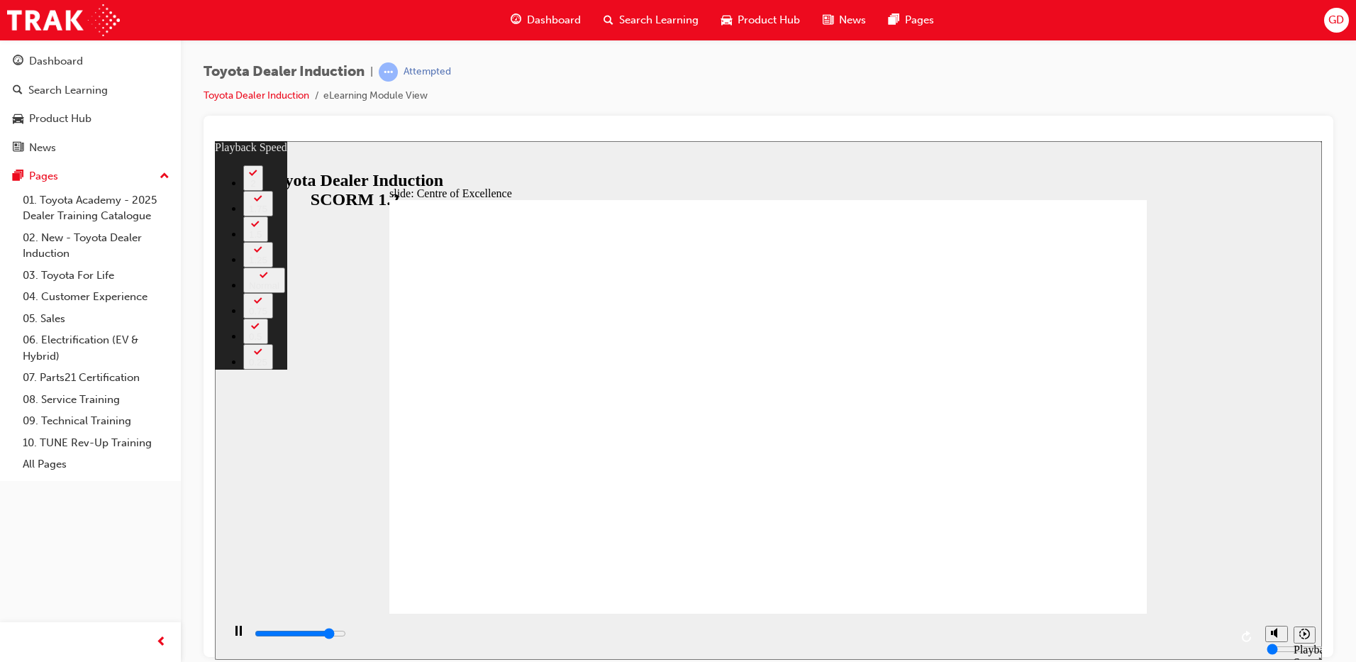
type input "13200"
type input "245"
type input "13500"
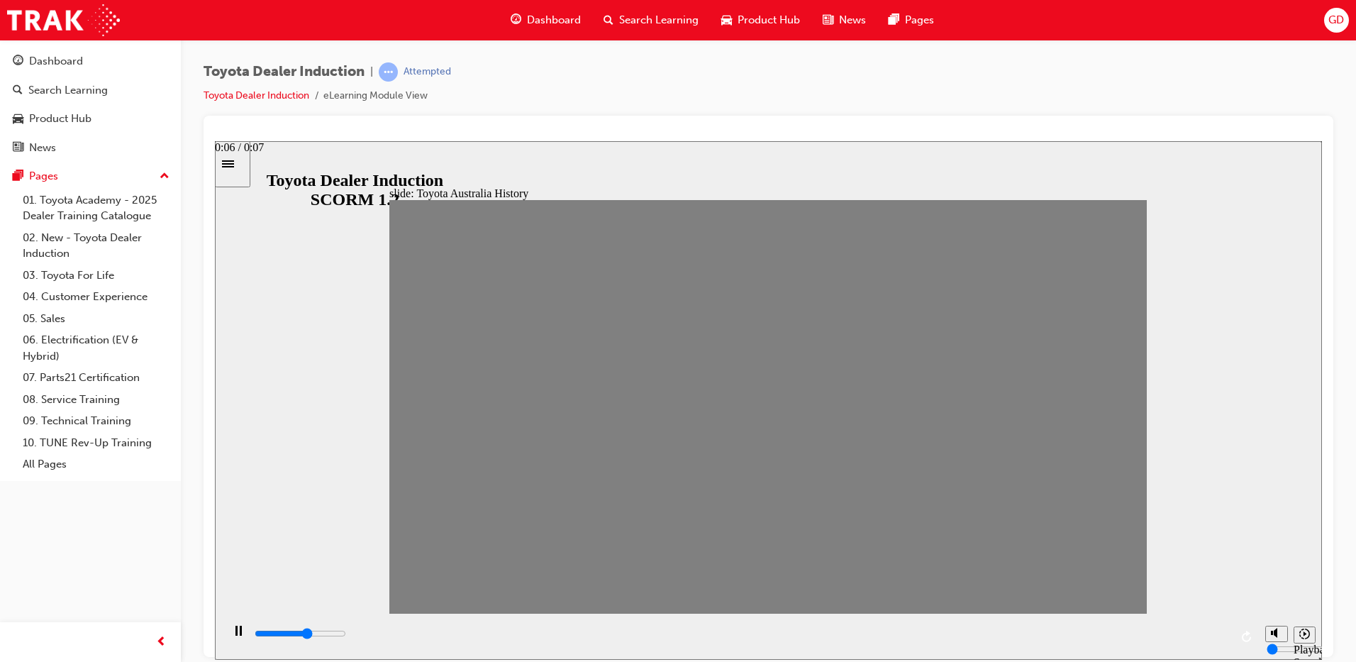
click at [1128, 638] on div "playback controls" at bounding box center [741, 634] width 977 height 16
click at [346, 635] on input "slide progress" at bounding box center [300, 632] width 91 height 11
drag, startPoint x: 416, startPoint y: 415, endPoint x: 423, endPoint y: 416, distance: 7.8
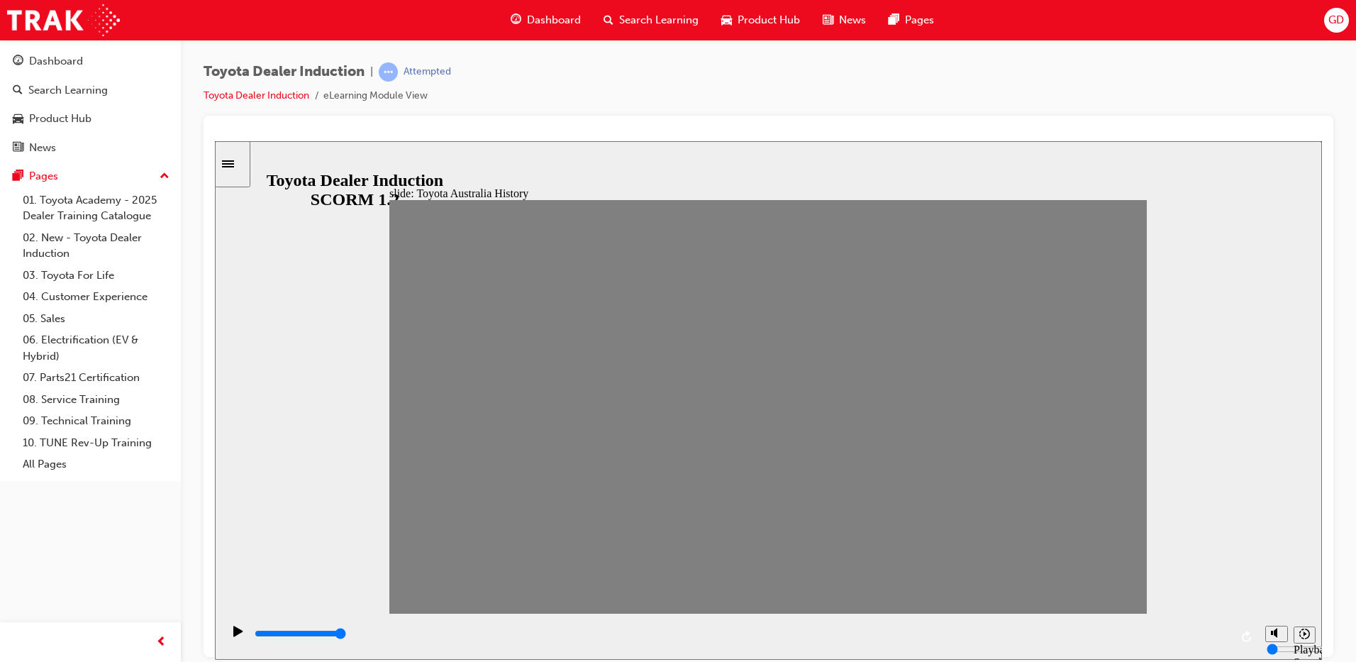
drag, startPoint x: 419, startPoint y: 413, endPoint x: 1249, endPoint y: 427, distance: 829.9
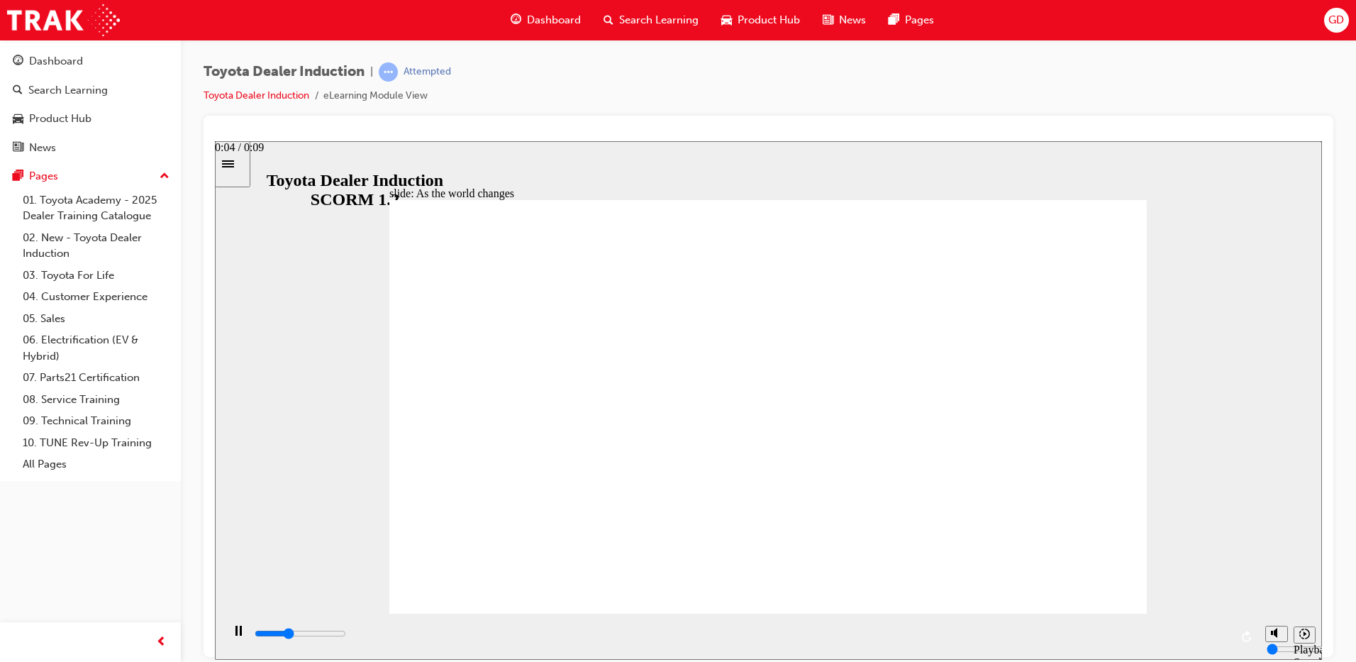
click at [824, 626] on div "playback controls" at bounding box center [741, 636] width 977 height 21
click at [1227, 638] on div "playback controls" at bounding box center [741, 634] width 977 height 16
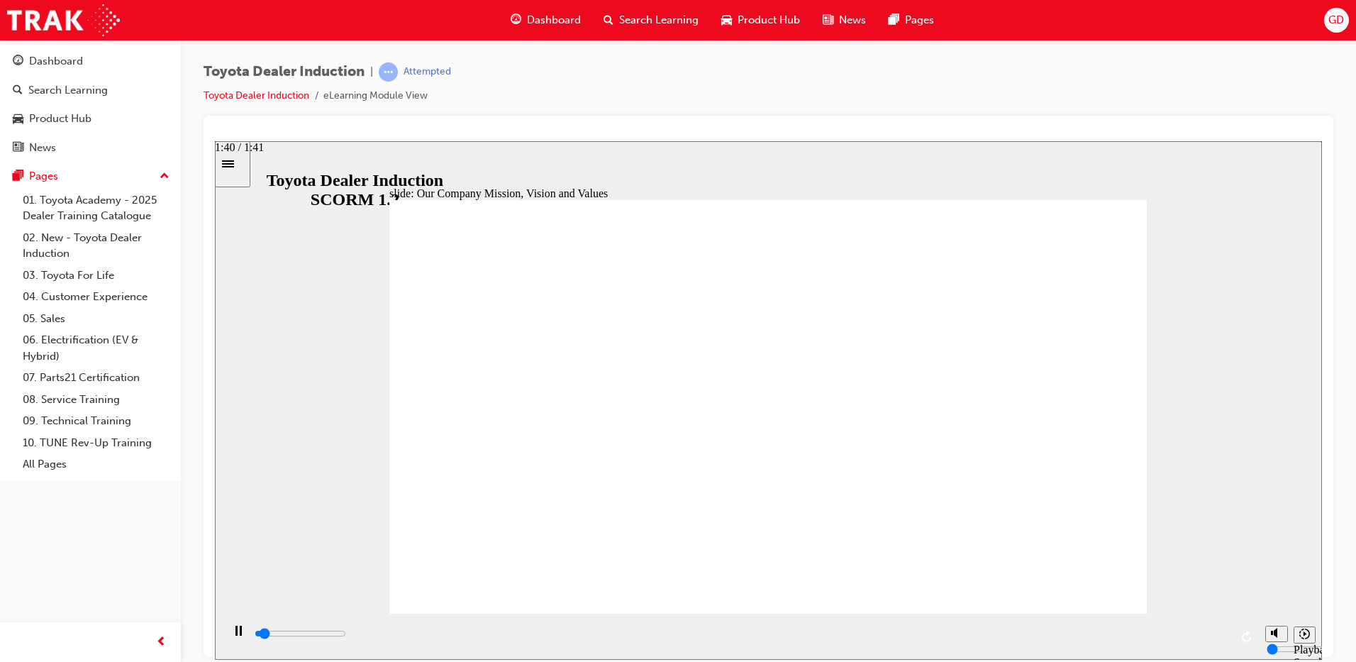
click at [1228, 637] on div "playback controls" at bounding box center [741, 634] width 977 height 16
click at [1210, 638] on div "playback controls" at bounding box center [741, 634] width 977 height 16
click at [1214, 639] on div "playback controls" at bounding box center [741, 634] width 977 height 16
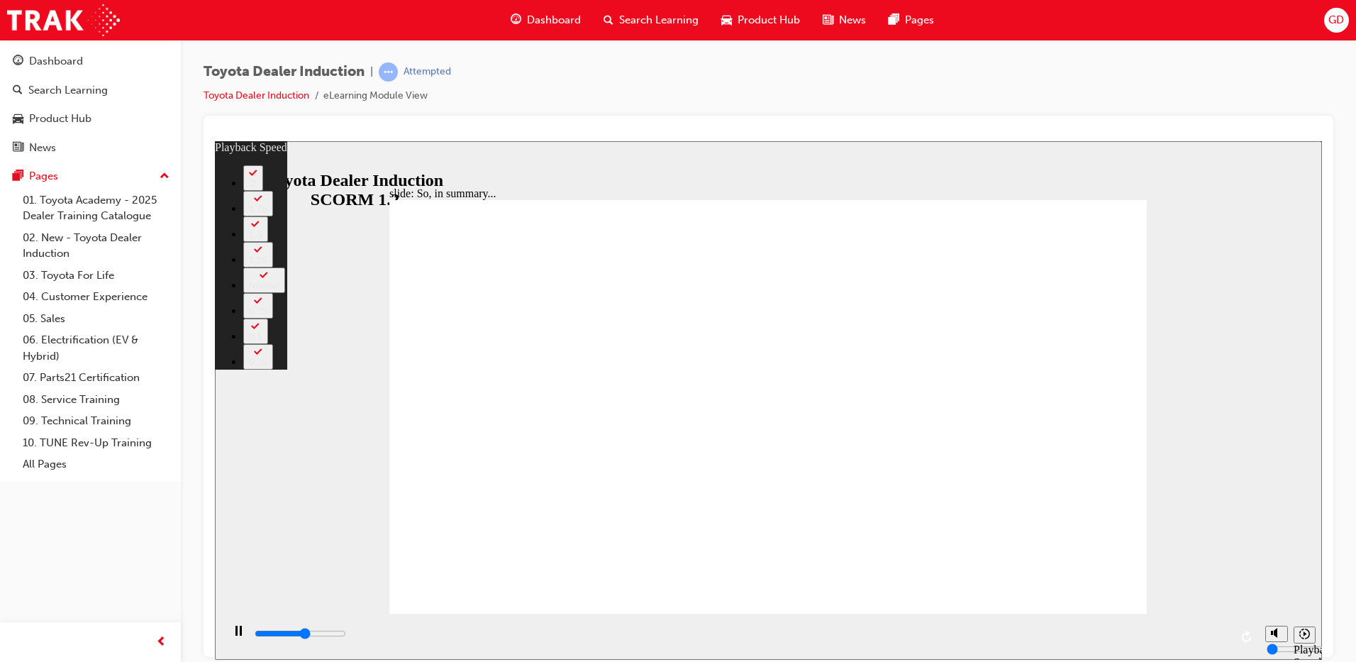
click at [1219, 637] on div "playback controls" at bounding box center [741, 634] width 977 height 16
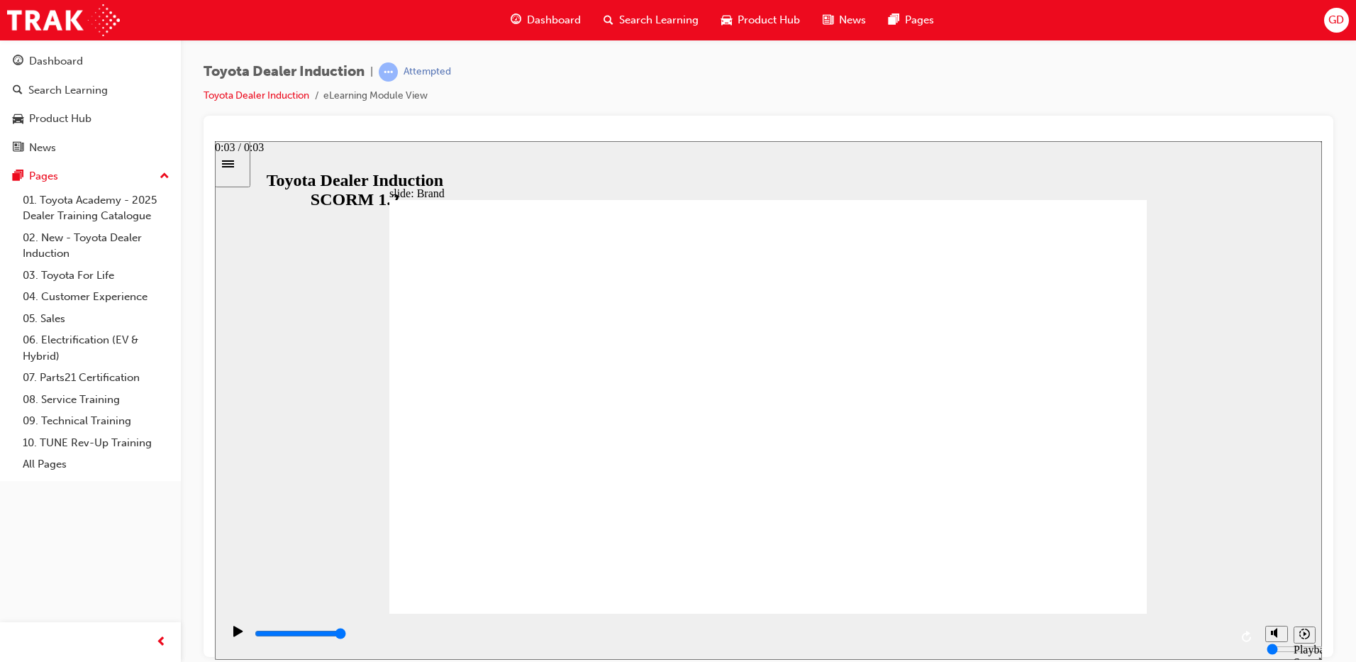
click at [346, 635] on input "slide progress" at bounding box center [300, 632] width 91 height 11
click at [1216, 633] on div "playback controls" at bounding box center [741, 634] width 977 height 16
click at [1214, 633] on div "playback controls" at bounding box center [741, 634] width 977 height 16
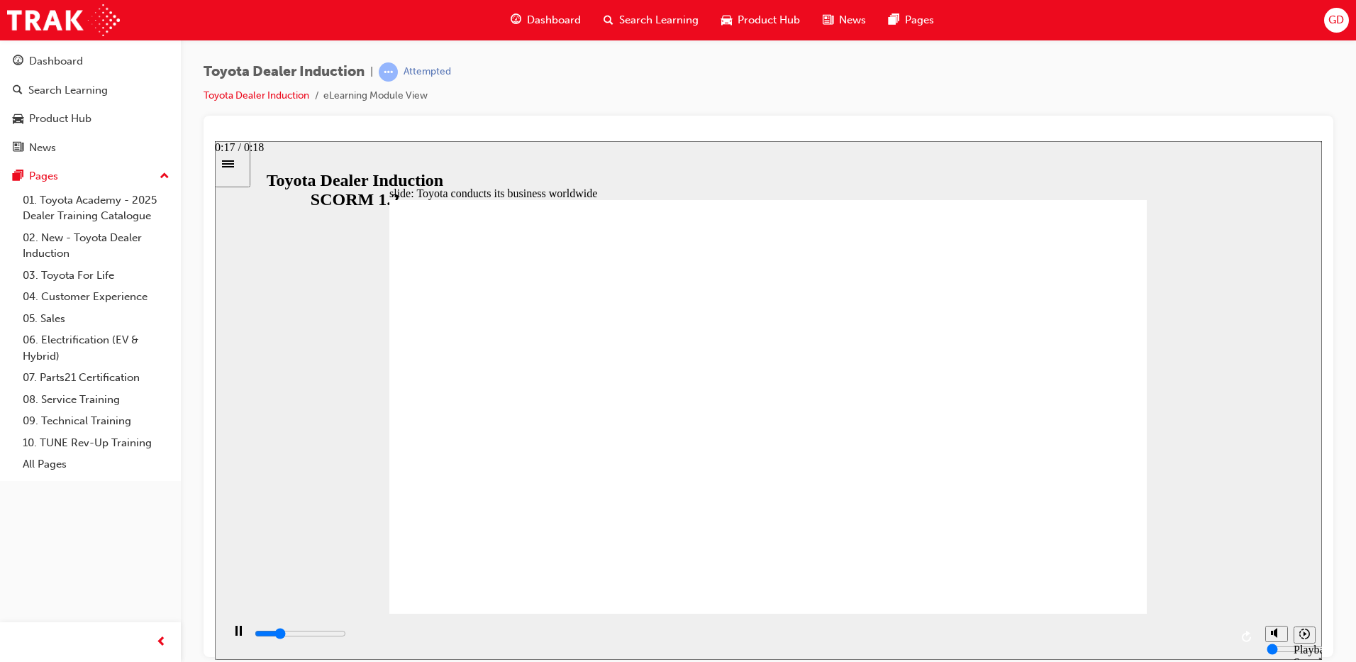
click at [346, 635] on input "slide progress" at bounding box center [300, 632] width 91 height 11
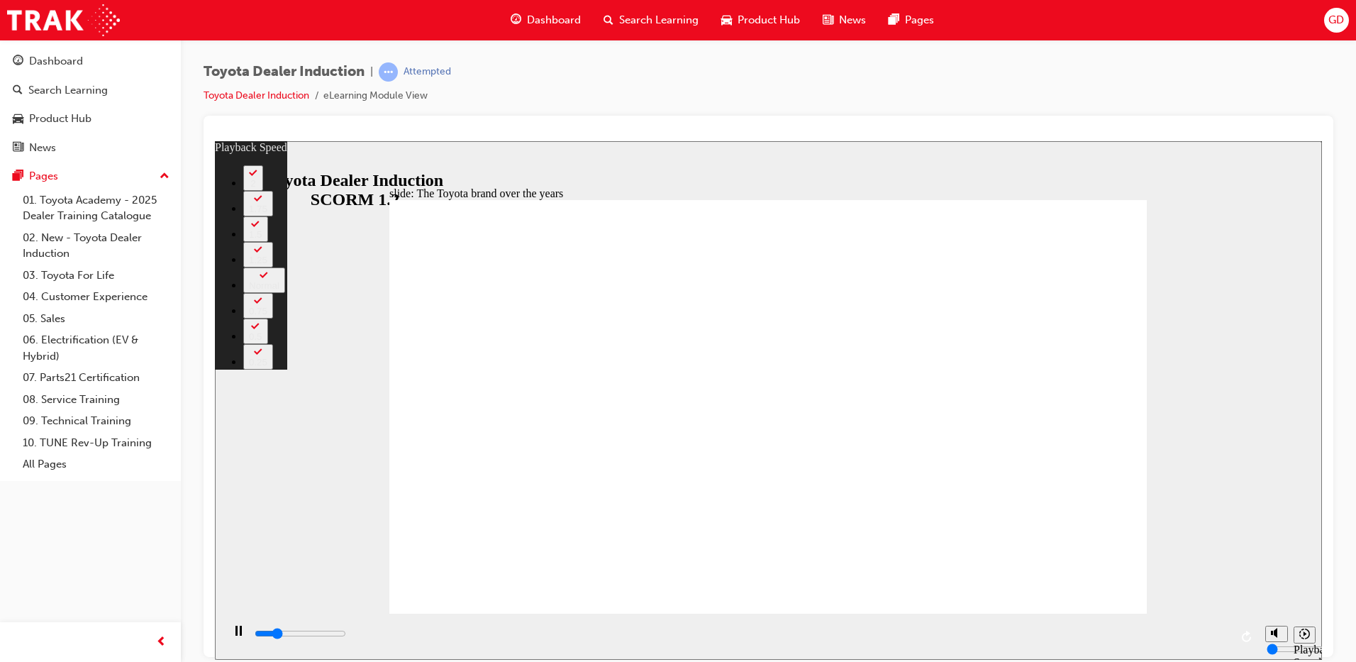
type input "1800"
type input "0"
type input "2000"
type input "0"
type input "2300"
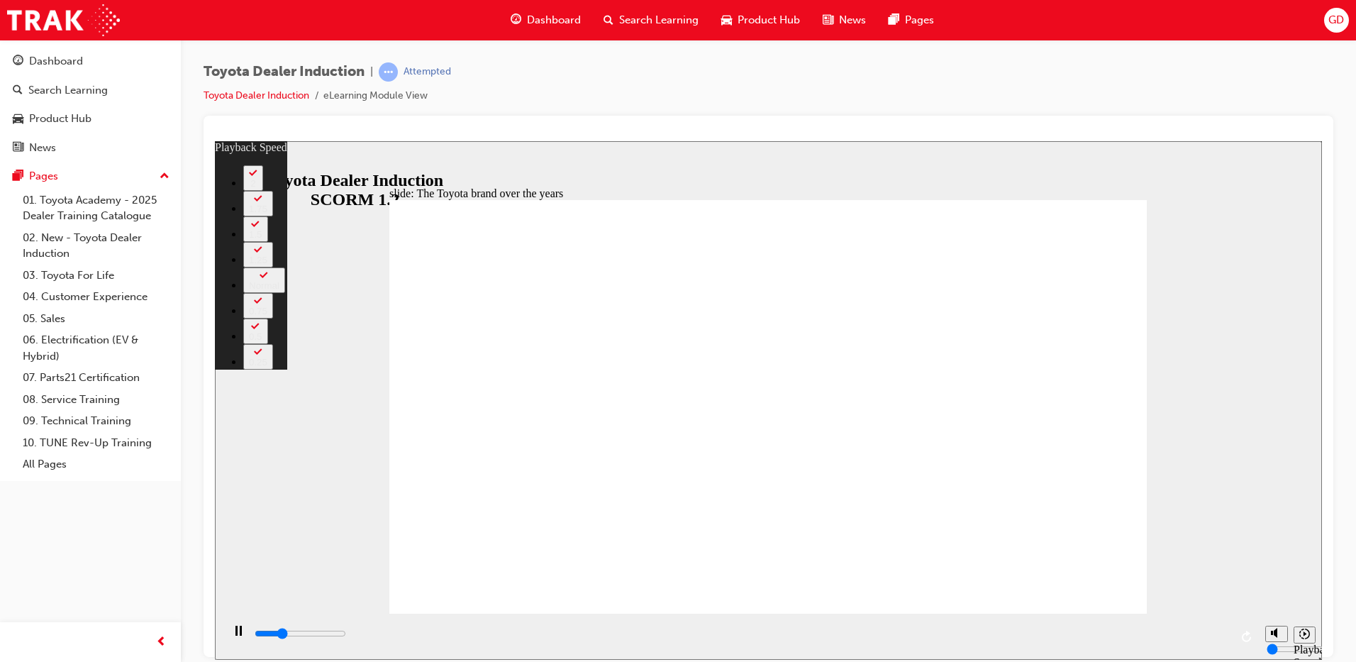
type input "1"
type input "2500"
type input "1"
type input "2800"
type input "1"
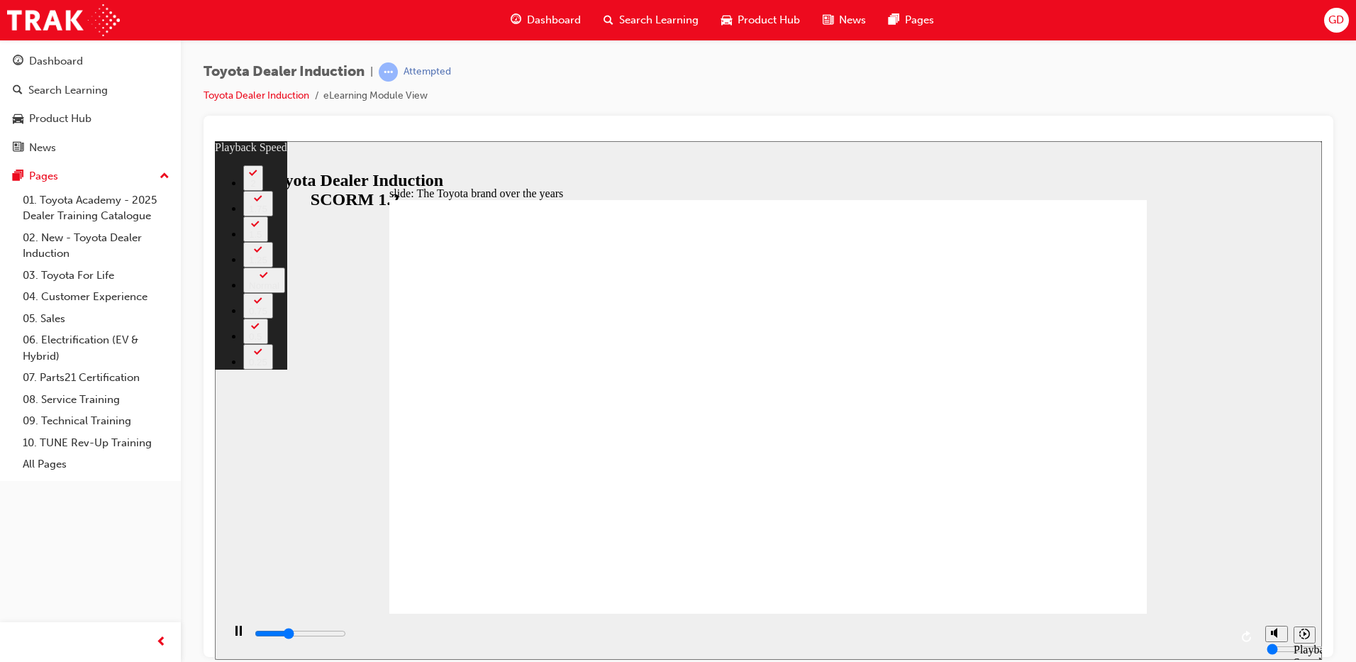
type input "3000"
type input "163"
type input "3000"
type input "163"
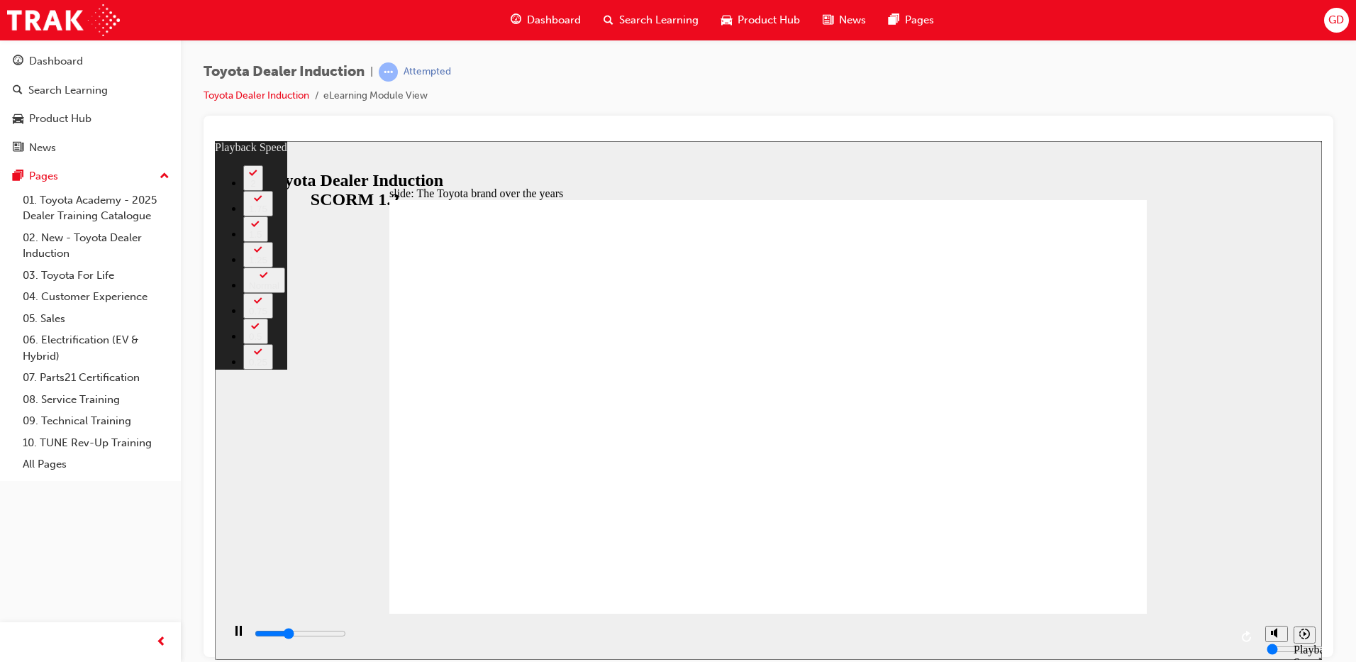
type input "3000"
type input "163"
type input "3300"
type input "163"
type input "3300"
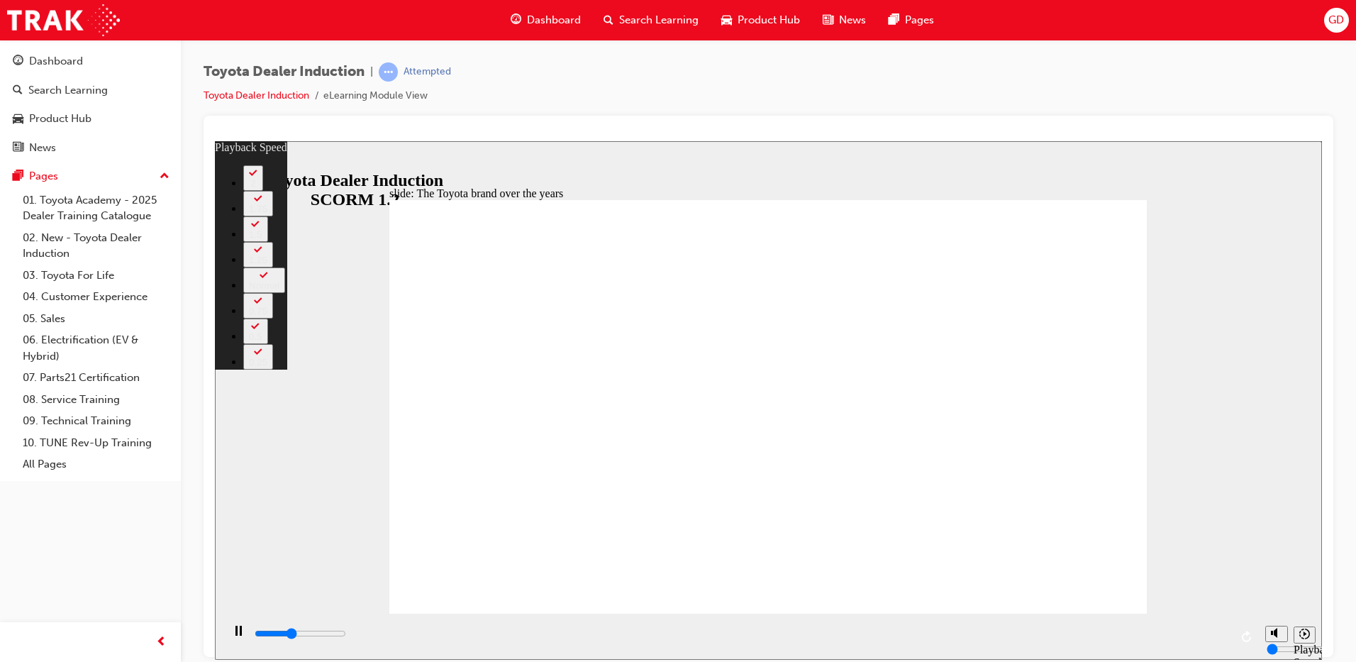
type input "163"
type input "3600"
type input "163"
click at [346, 636] on input "slide progress" at bounding box center [300, 632] width 91 height 11
type input "8400"
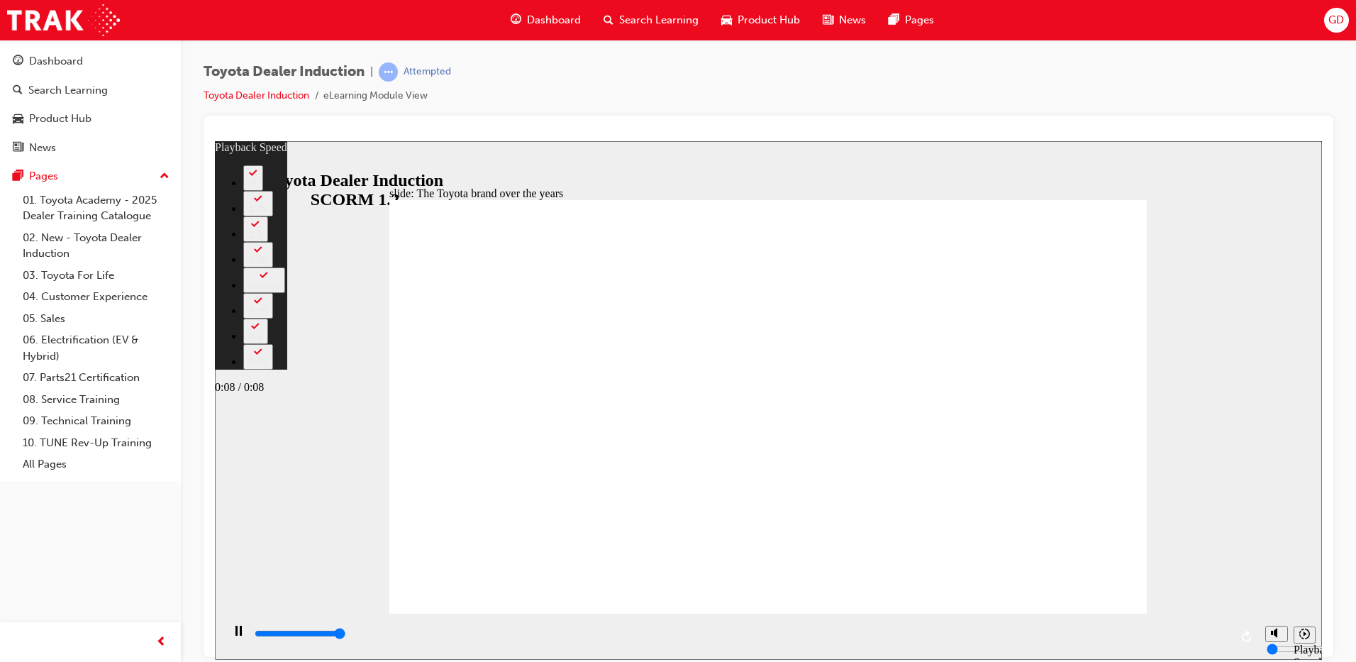
type input "164"
type input "8400"
type input "165"
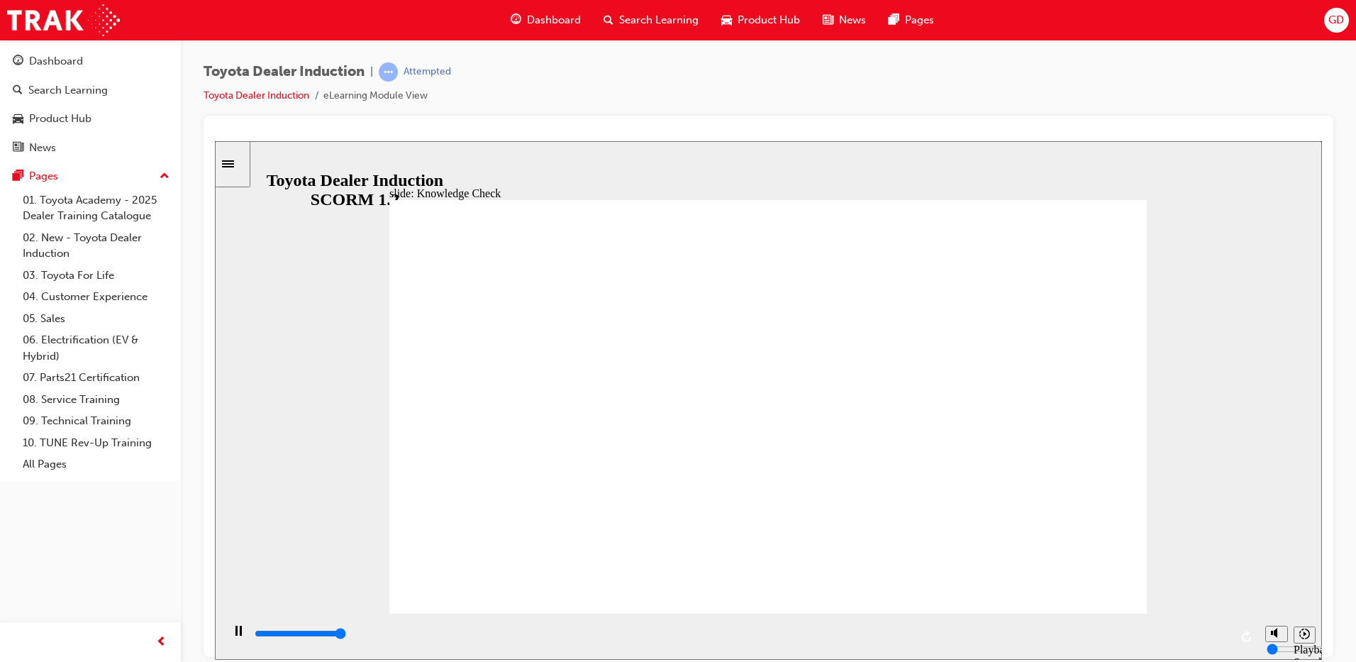
type input "5000"
radio input "true"
click at [1218, 633] on div "playback controls" at bounding box center [741, 634] width 977 height 16
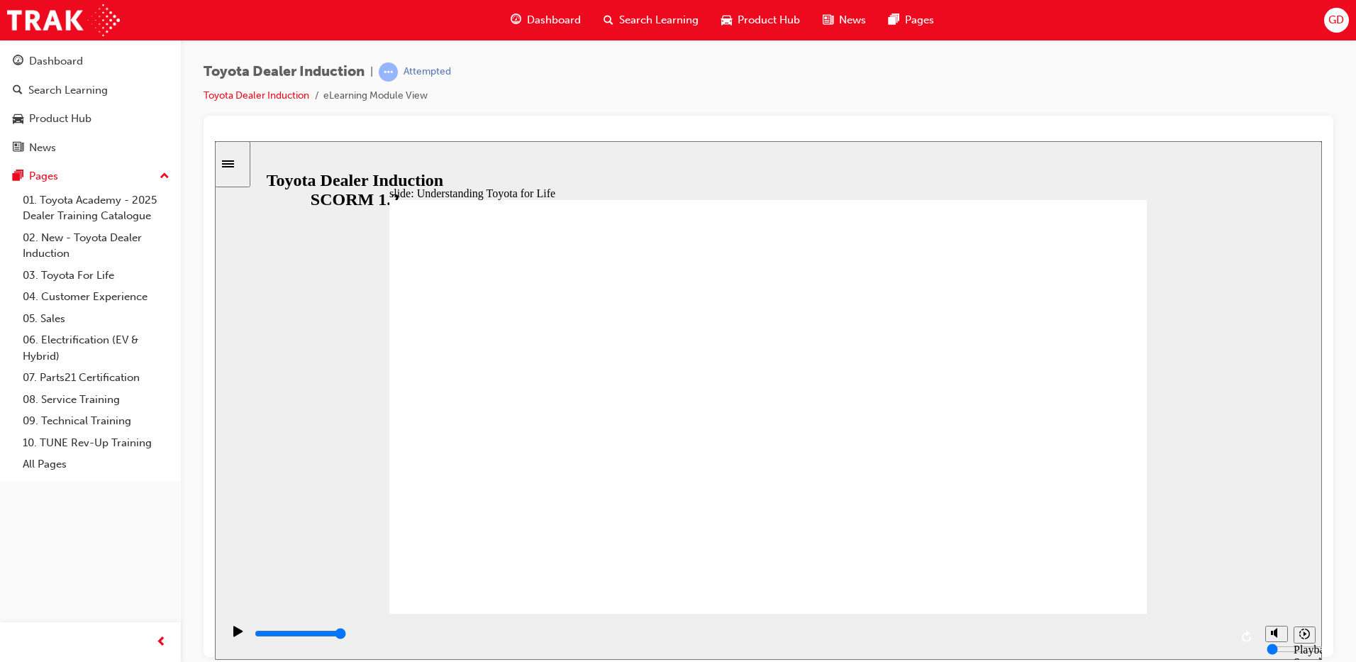
click at [346, 636] on input "slide progress" at bounding box center [300, 632] width 91 height 11
click at [1204, 633] on div "playback controls" at bounding box center [741, 634] width 977 height 16
click at [1210, 629] on div "playback controls" at bounding box center [741, 634] width 977 height 16
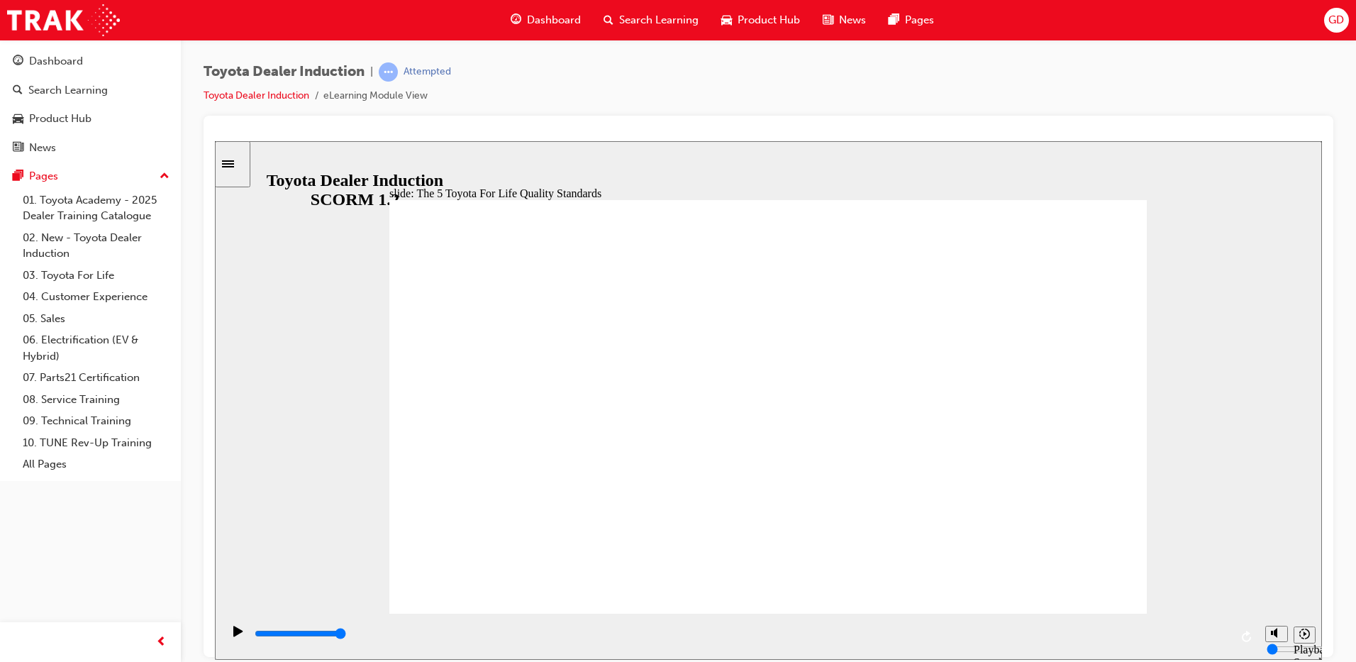
drag, startPoint x: 1072, startPoint y: 559, endPoint x: 1069, endPoint y: 570, distance: 11.2
click at [346, 636] on input "slide progress" at bounding box center [300, 632] width 91 height 11
click at [233, 636] on icon "Play (Ctrl+Alt+P)" at bounding box center [238, 630] width 10 height 11
click at [346, 635] on input "slide progress" at bounding box center [300, 632] width 91 height 11
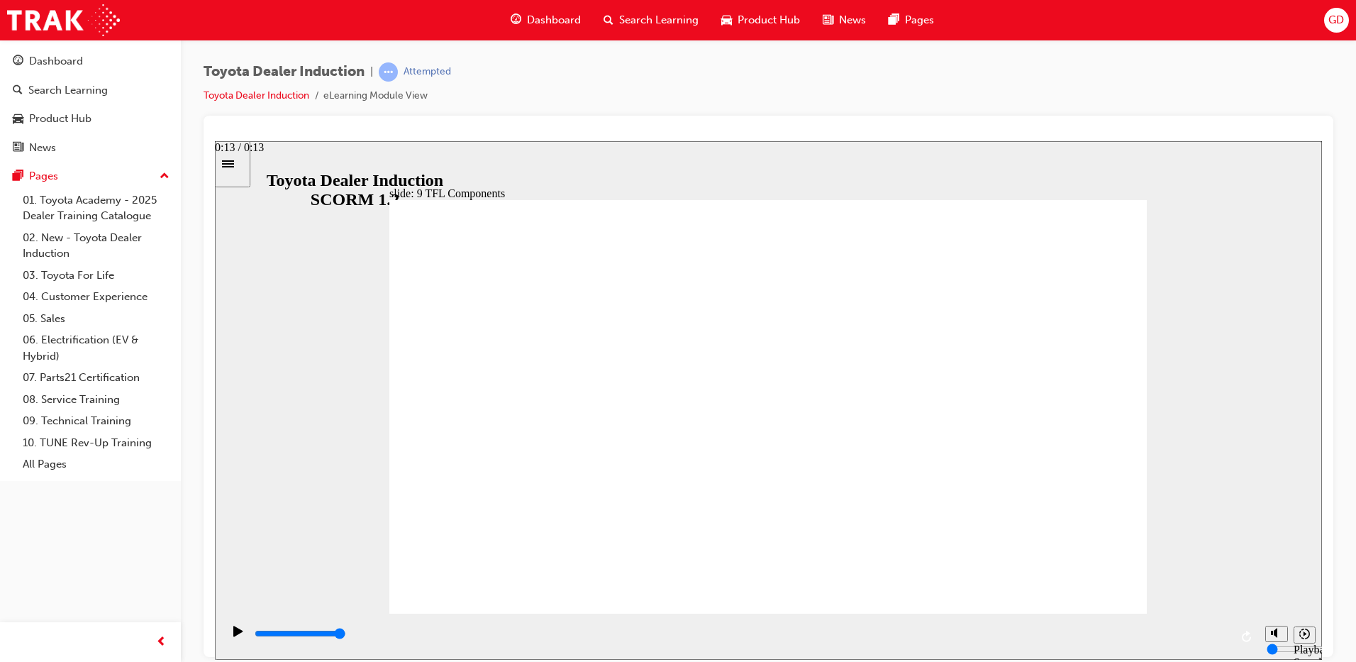
click at [1223, 638] on div "playback controls" at bounding box center [741, 634] width 977 height 16
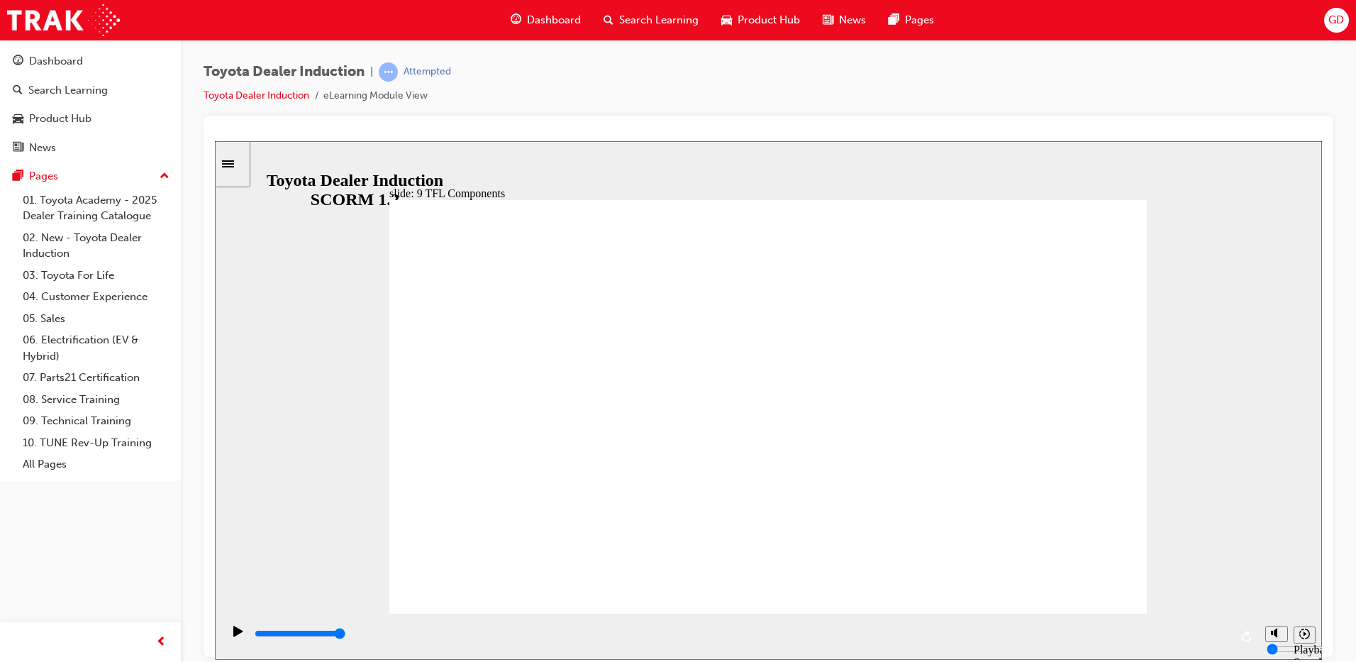
drag, startPoint x: 588, startPoint y: 519, endPoint x: 743, endPoint y: 394, distance: 199.2
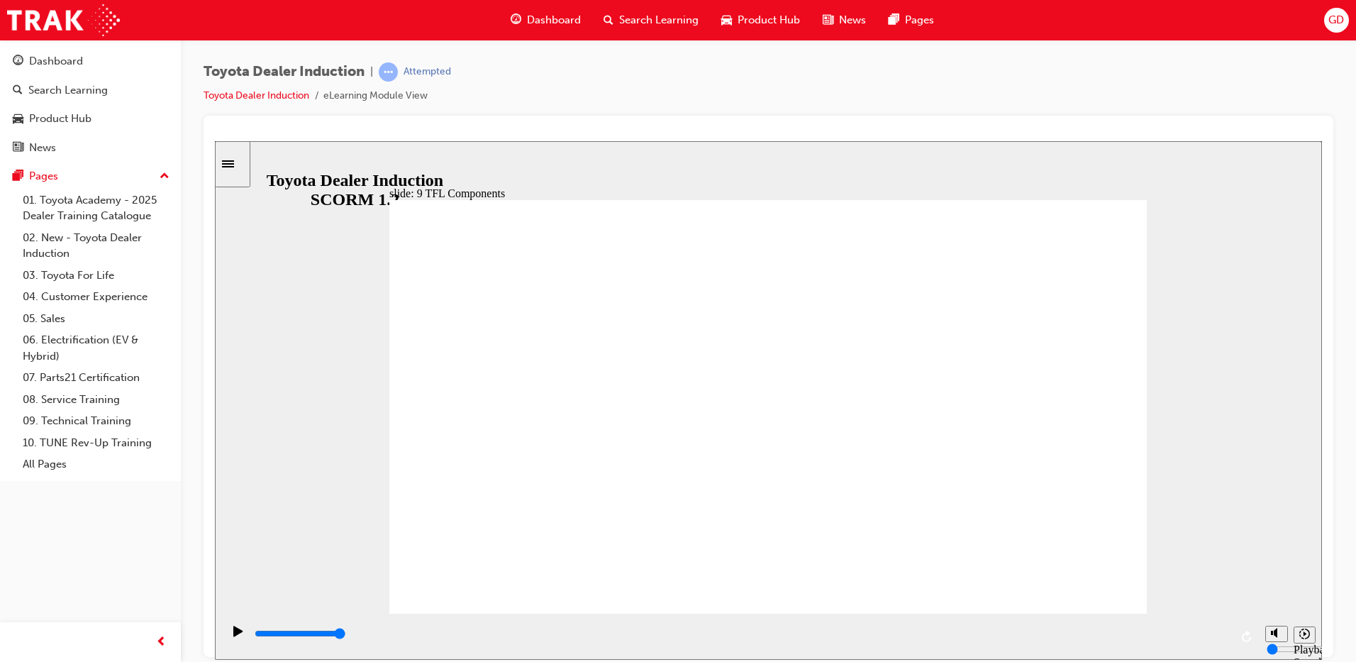
drag, startPoint x: 804, startPoint y: 457, endPoint x: 788, endPoint y: 479, distance: 27.4
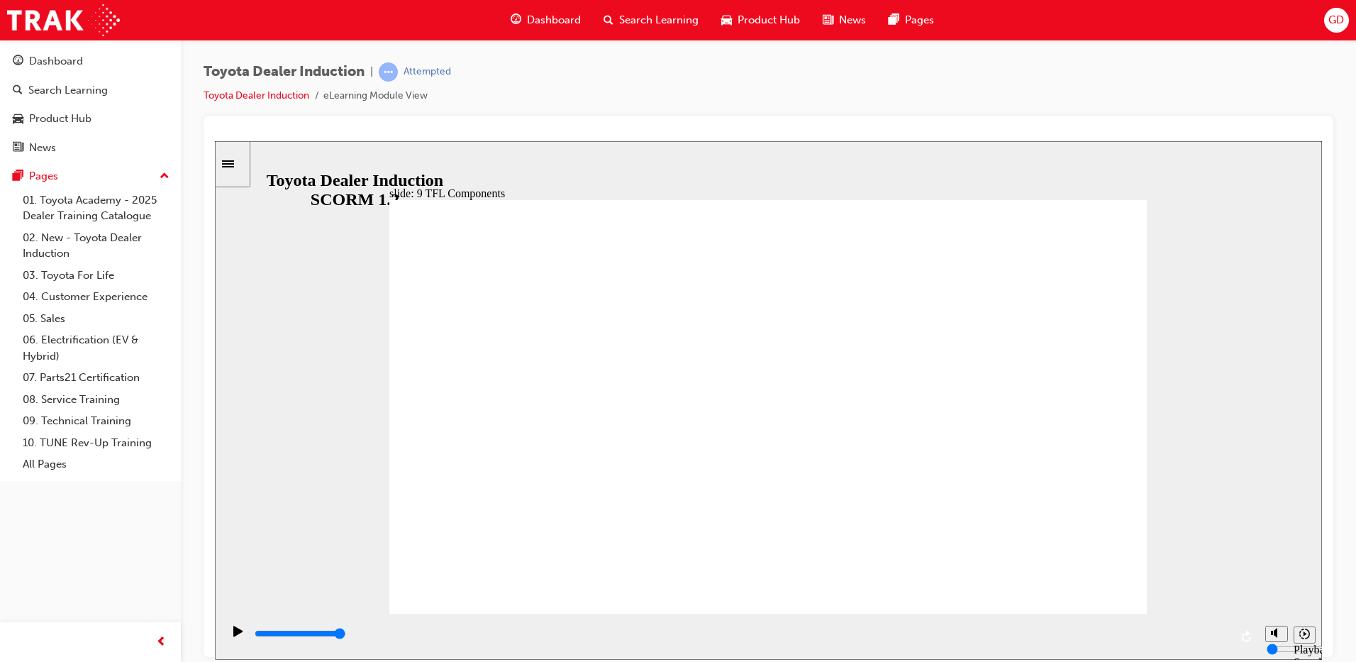
drag, startPoint x: 640, startPoint y: 509, endPoint x: 713, endPoint y: 496, distance: 74.7
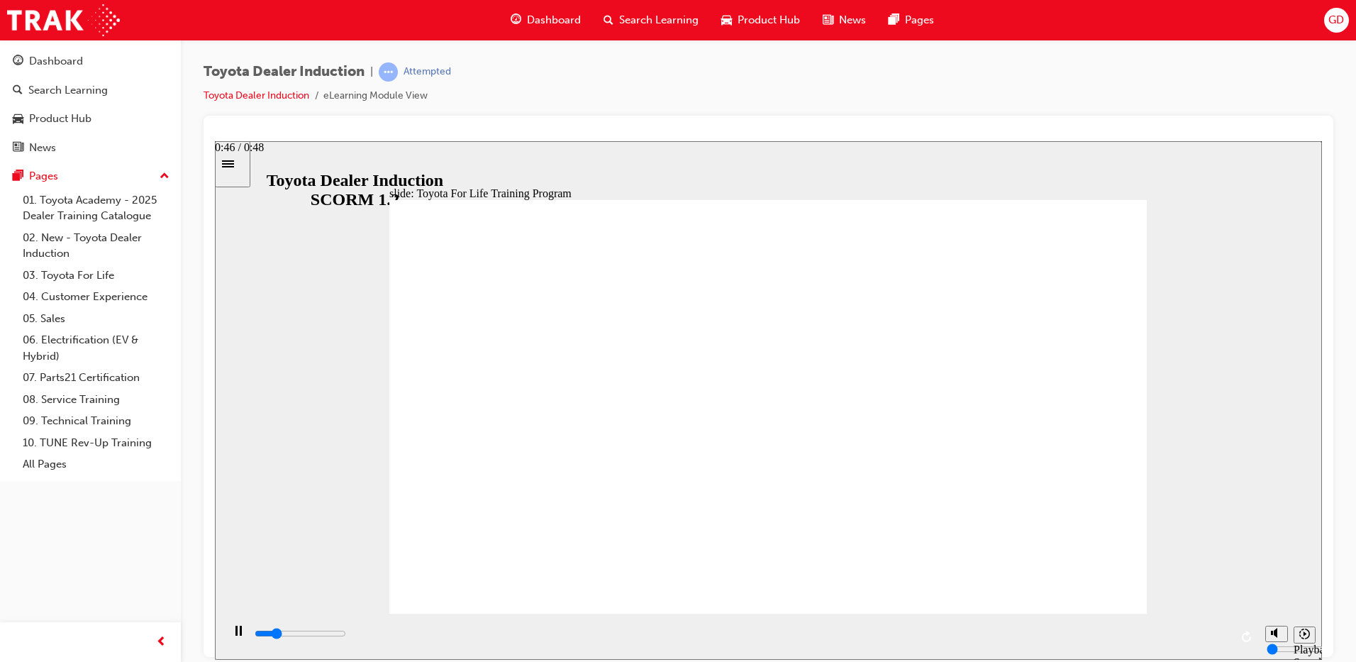
click at [1209, 630] on div "playback controls" at bounding box center [741, 634] width 977 height 16
click at [1220, 638] on div "playback controls" at bounding box center [741, 634] width 977 height 16
type input "10800"
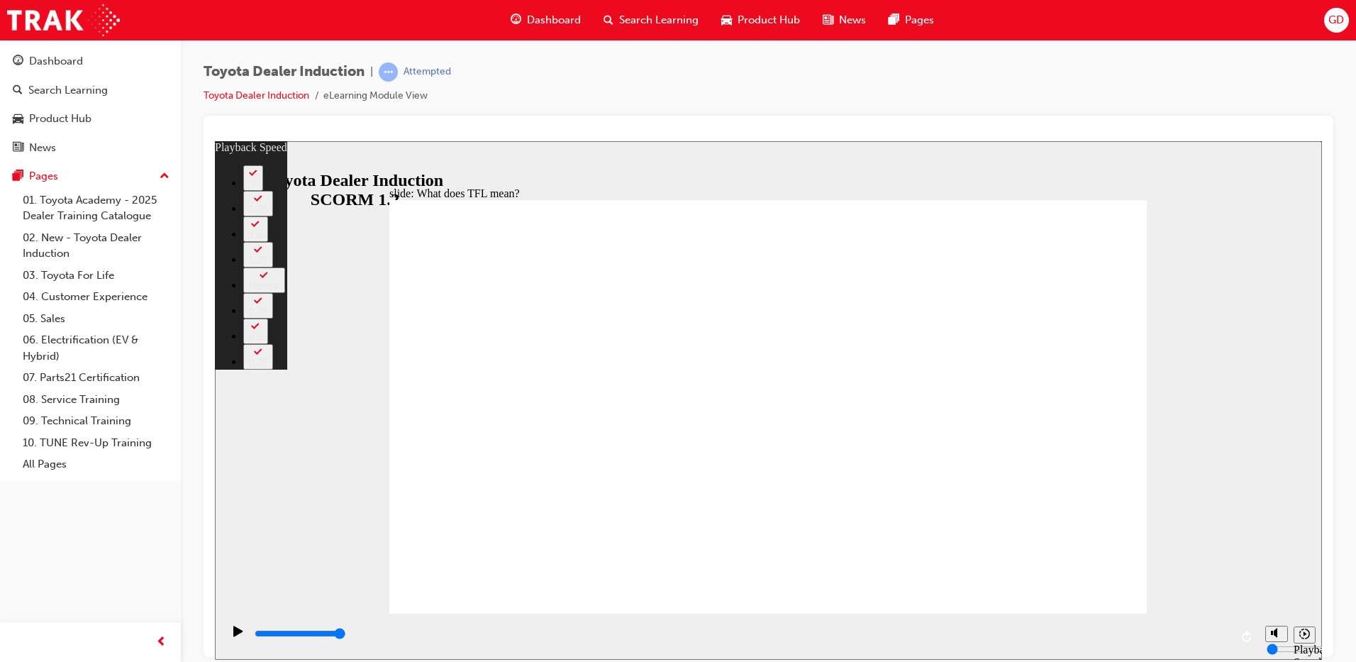
type input "139"
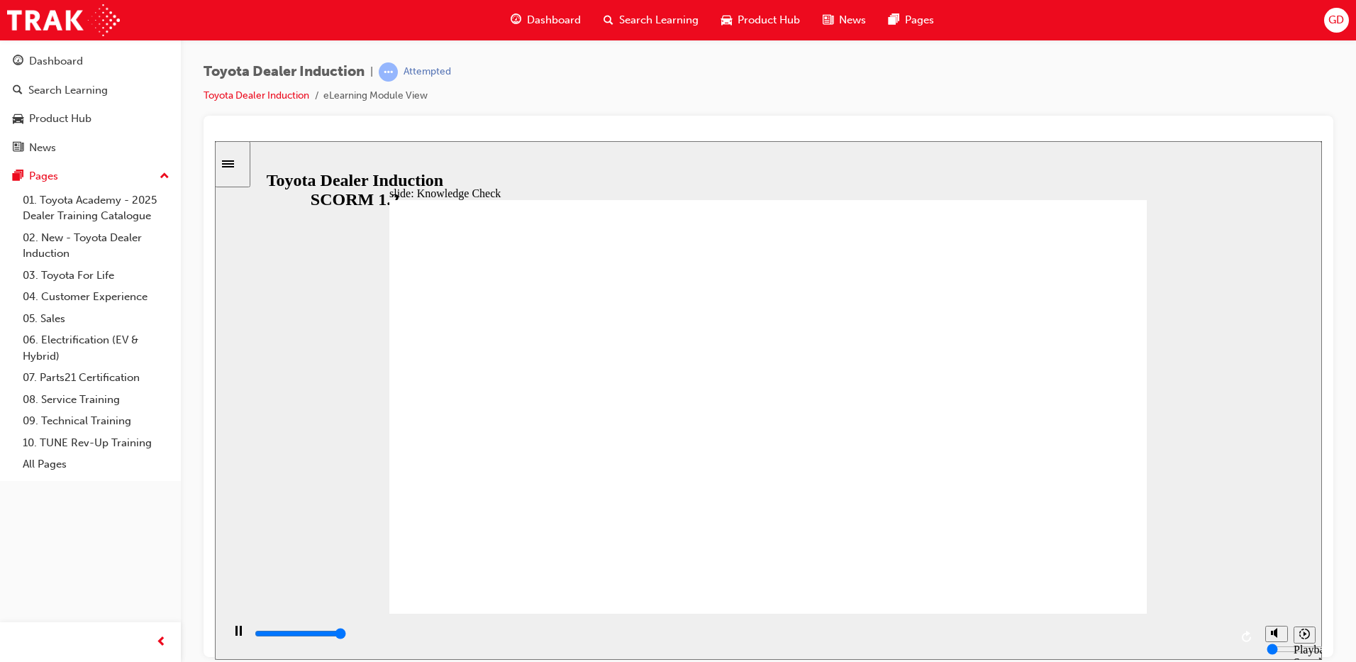
type input "5000"
radio input "true"
click at [1228, 629] on div "playback controls" at bounding box center [741, 634] width 977 height 16
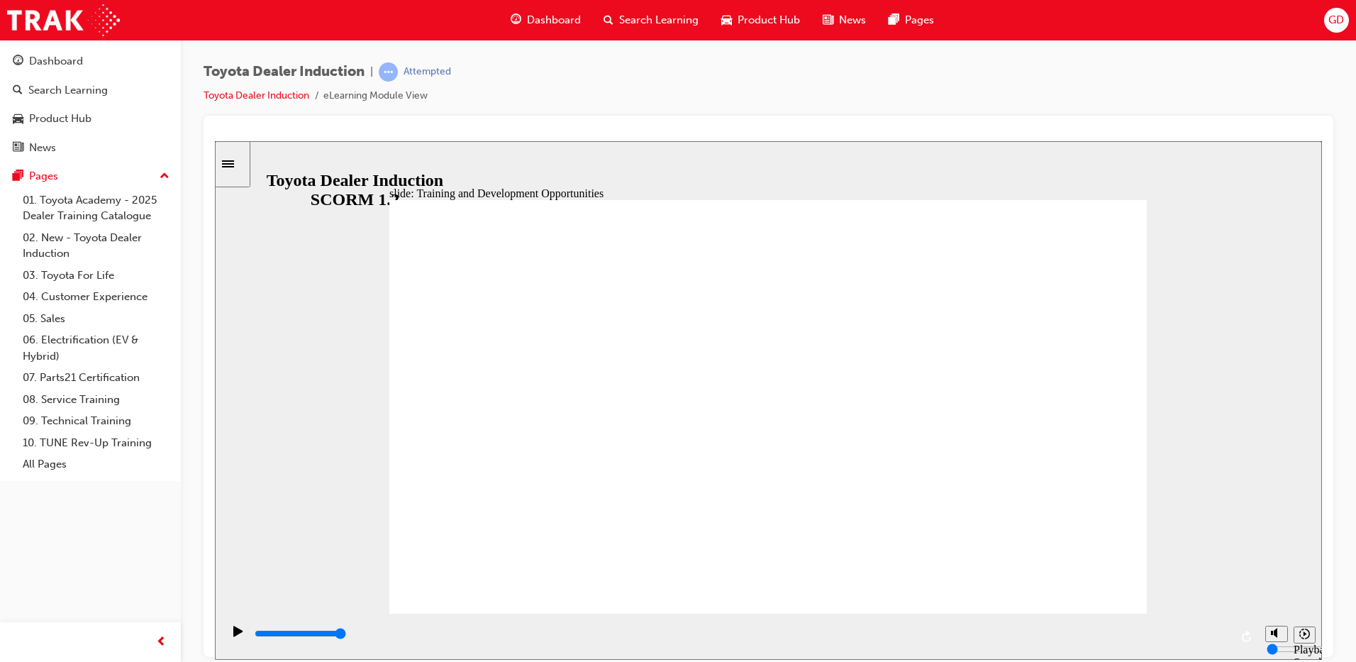
drag, startPoint x: 693, startPoint y: 362, endPoint x: 679, endPoint y: 365, distance: 14.3
drag, startPoint x: 515, startPoint y: 454, endPoint x: 541, endPoint y: 462, distance: 27.4
drag, startPoint x: 690, startPoint y: 550, endPoint x: 746, endPoint y: 533, distance: 58.6
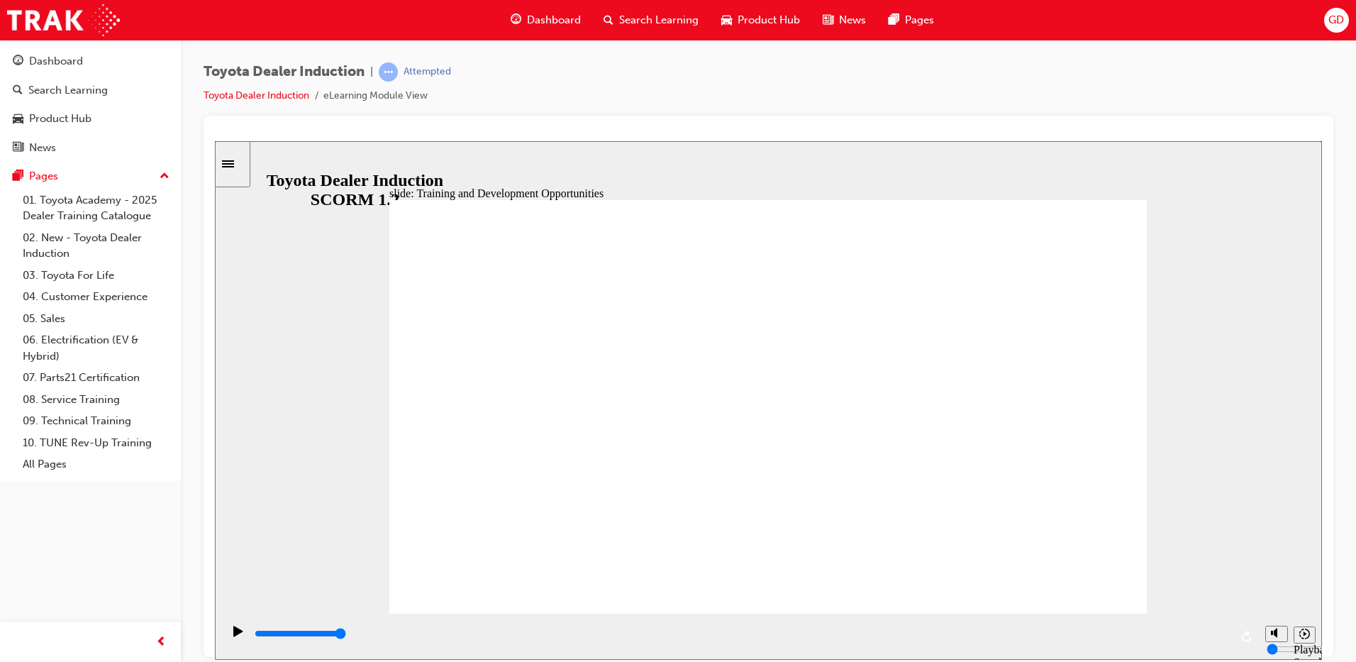
drag, startPoint x: 777, startPoint y: 535, endPoint x: 834, endPoint y: 512, distance: 61.1
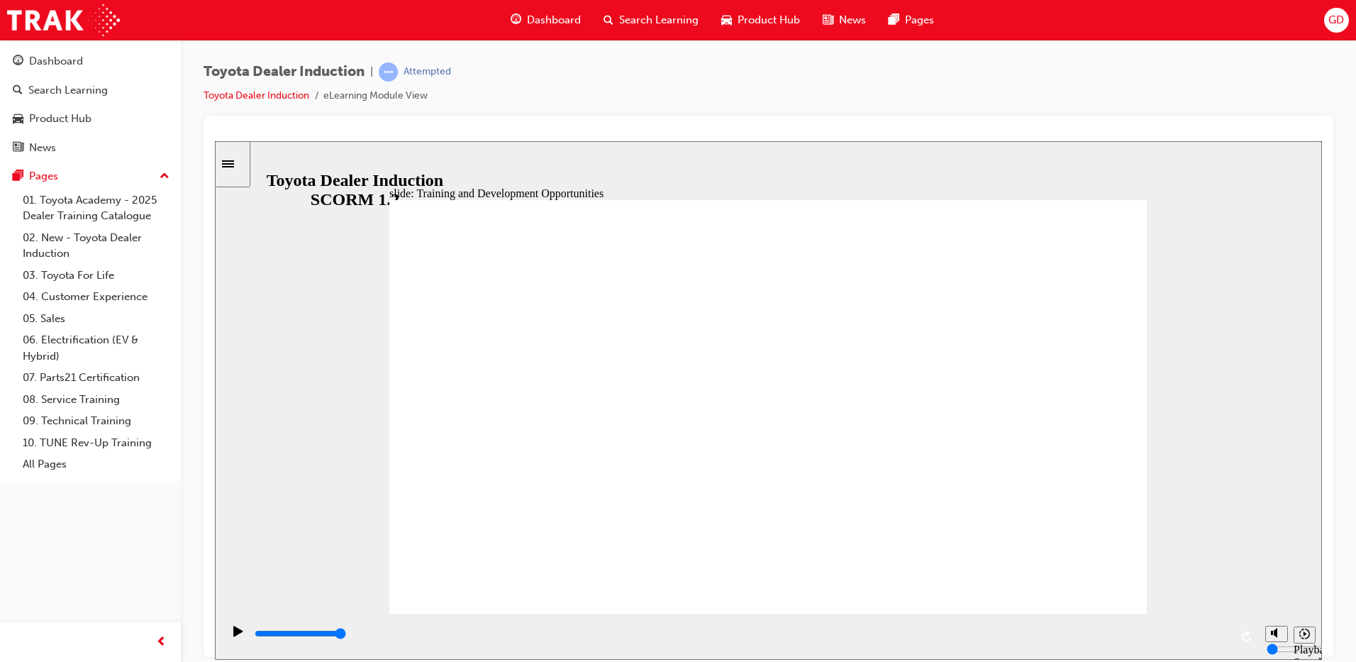
drag, startPoint x: 1105, startPoint y: 289, endPoint x: 1071, endPoint y: 327, distance: 51.2
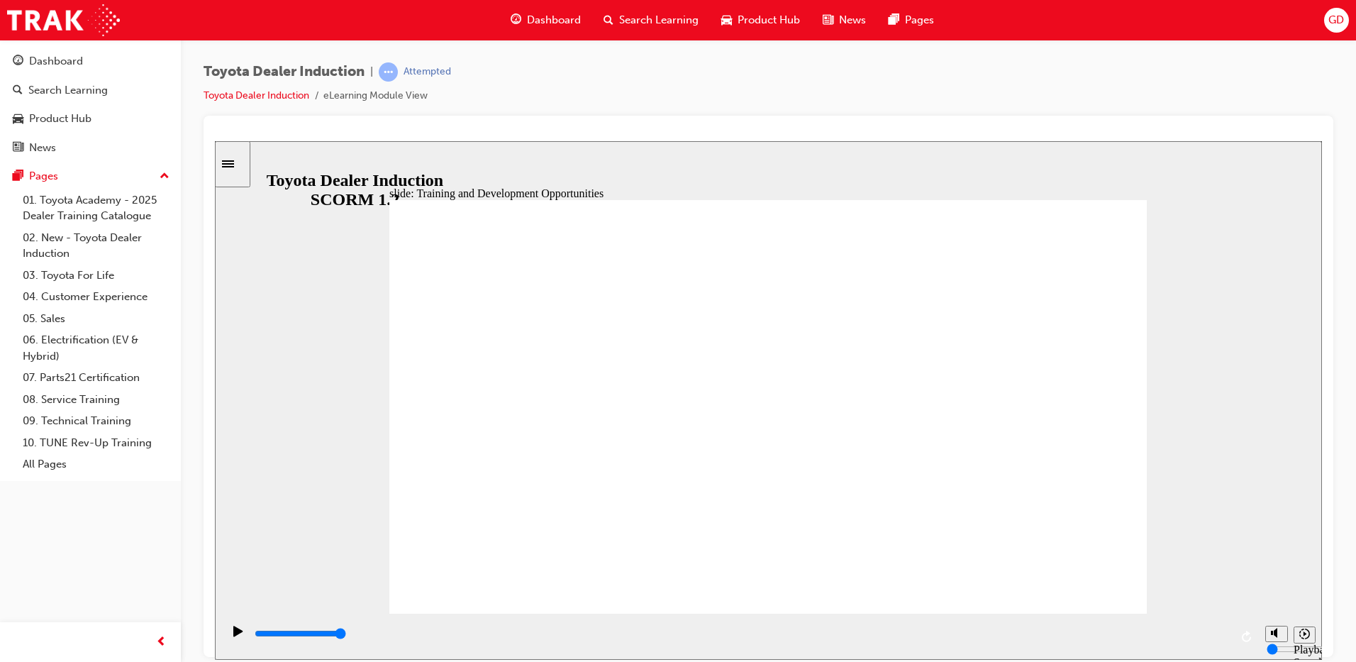
click at [1222, 637] on div "playback controls" at bounding box center [741, 634] width 977 height 16
click at [346, 635] on input "slide progress" at bounding box center [300, 632] width 91 height 11
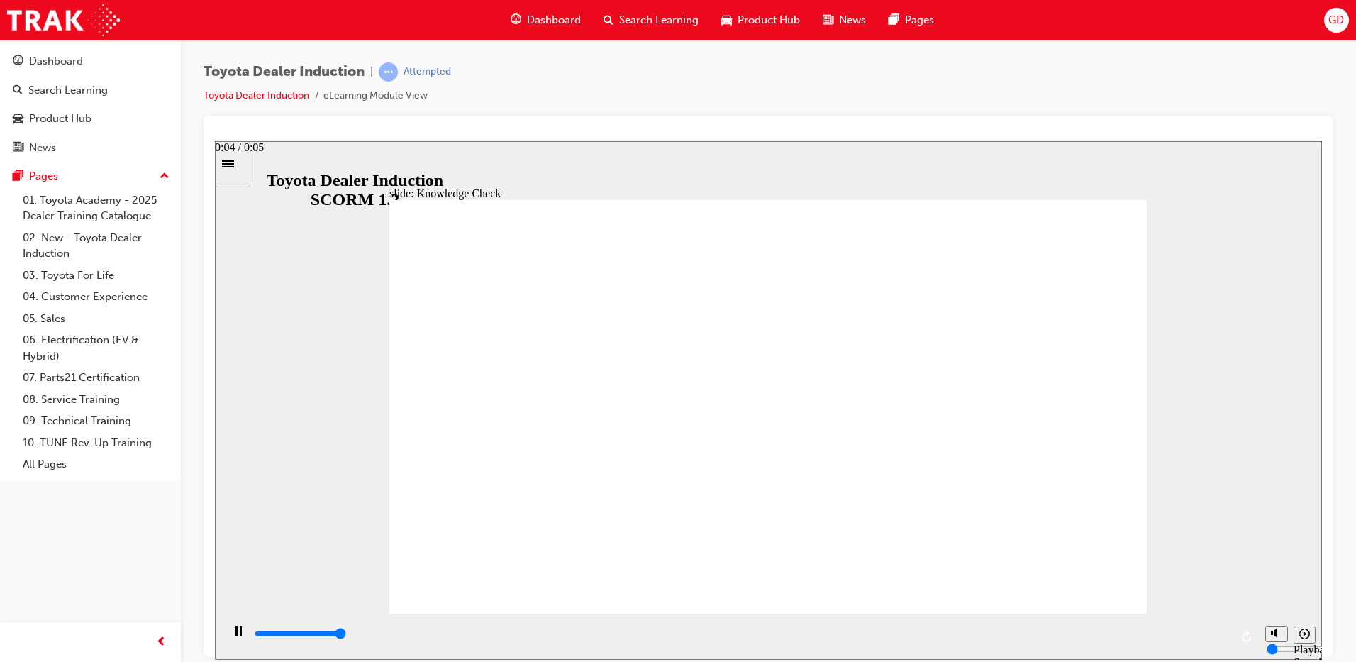
click at [1228, 638] on div "playback controls" at bounding box center [741, 634] width 977 height 16
type input "5000"
radio input "true"
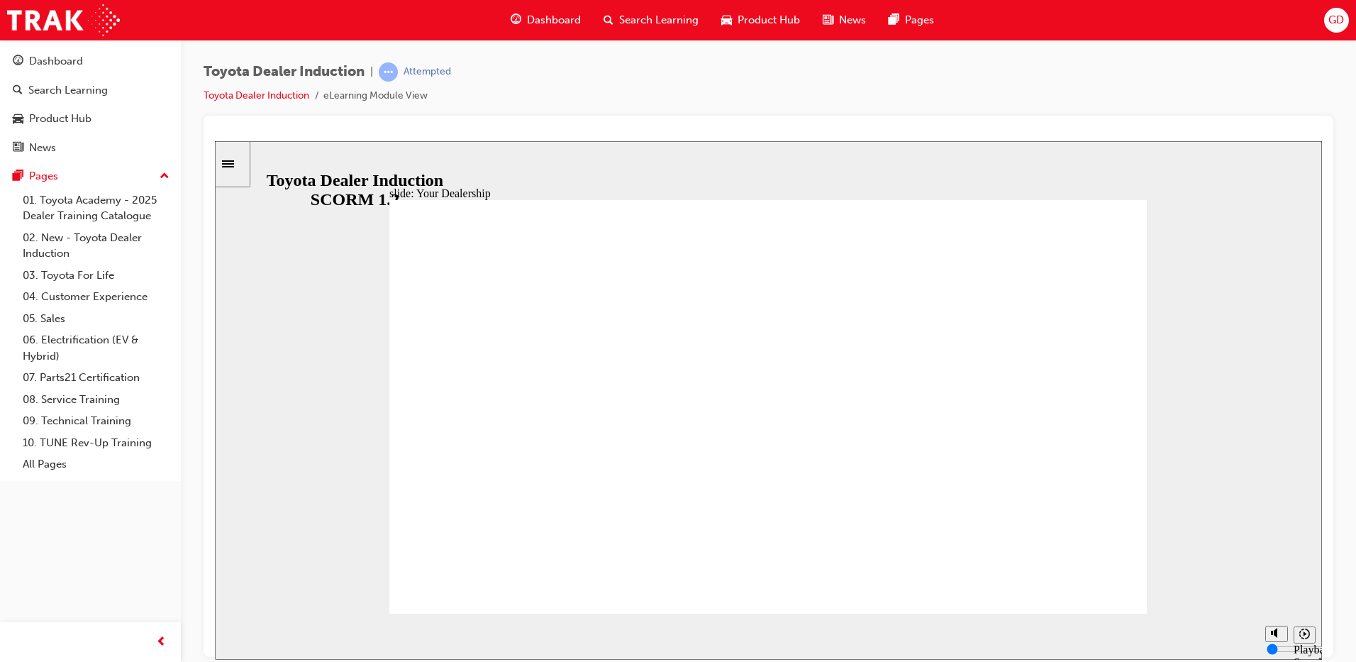
drag, startPoint x: 892, startPoint y: 457, endPoint x: 868, endPoint y: 409, distance: 53.0
drag, startPoint x: 732, startPoint y: 314, endPoint x: 570, endPoint y: 313, distance: 162.4
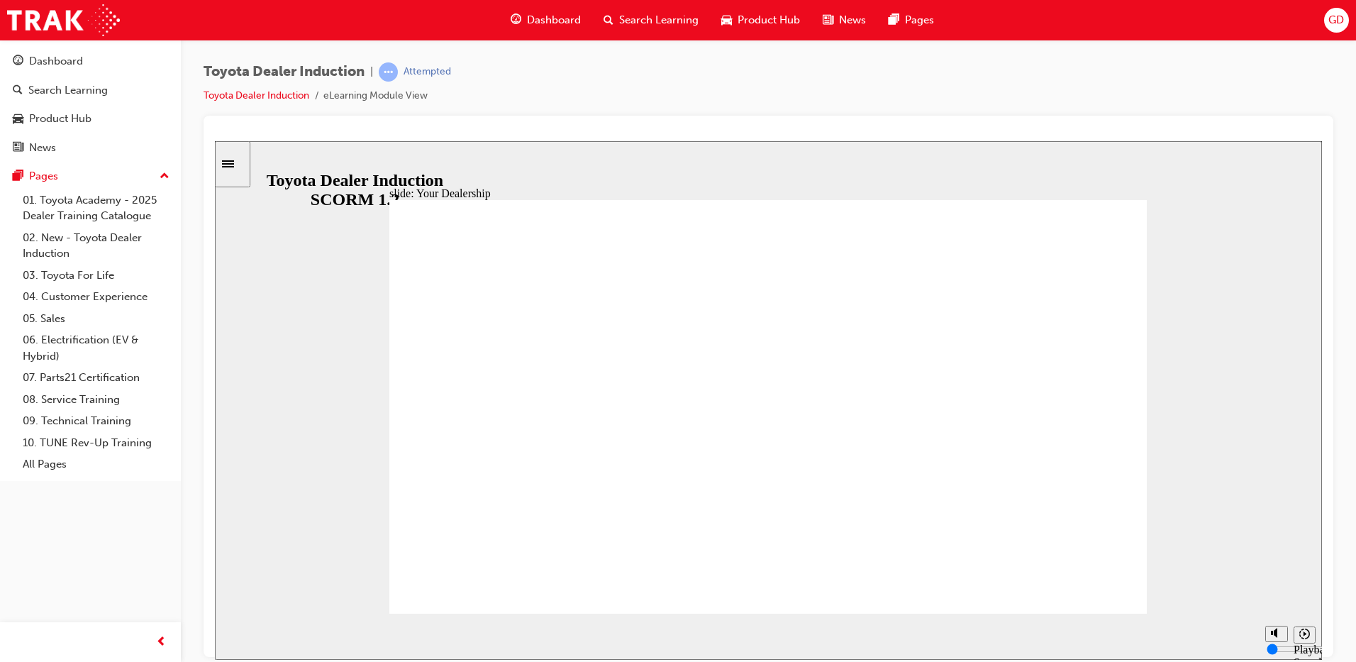
click at [1226, 633] on div "playback controls" at bounding box center [741, 634] width 977 height 16
click at [1218, 638] on div "playback controls" at bounding box center [741, 634] width 977 height 16
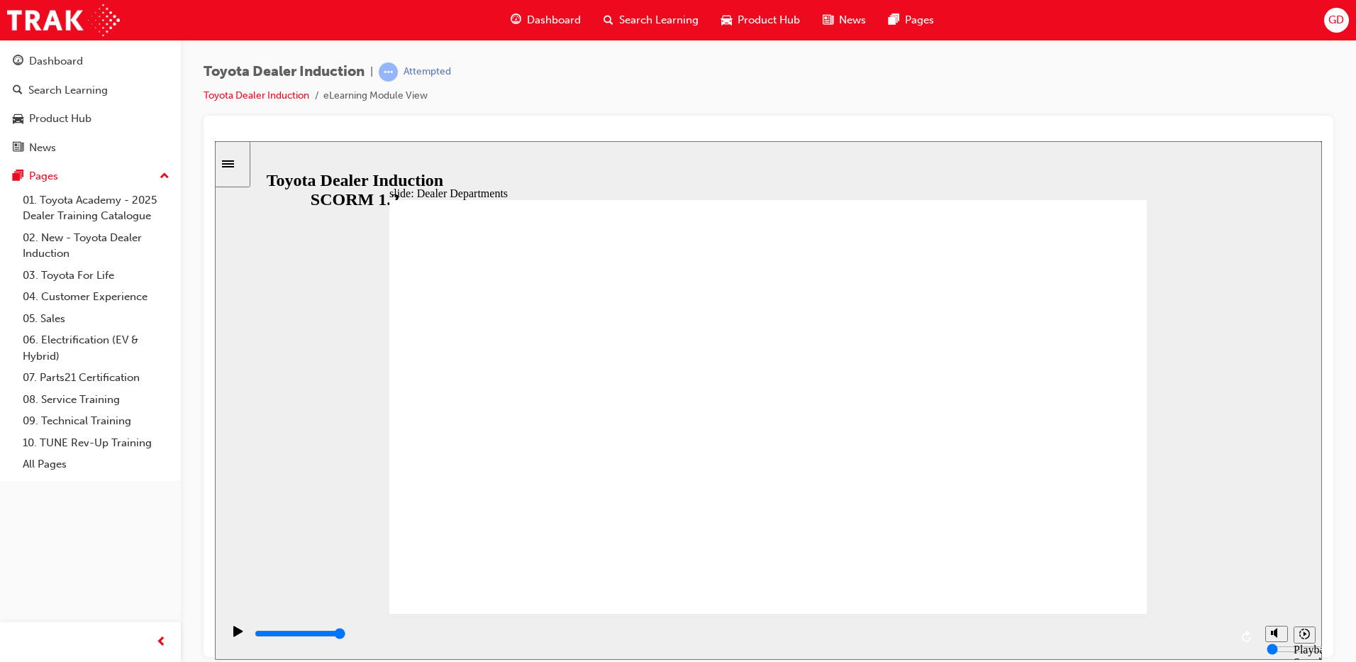
click at [1216, 637] on div "playback controls" at bounding box center [741, 634] width 977 height 16
click at [1223, 637] on div "playback controls" at bounding box center [741, 634] width 977 height 16
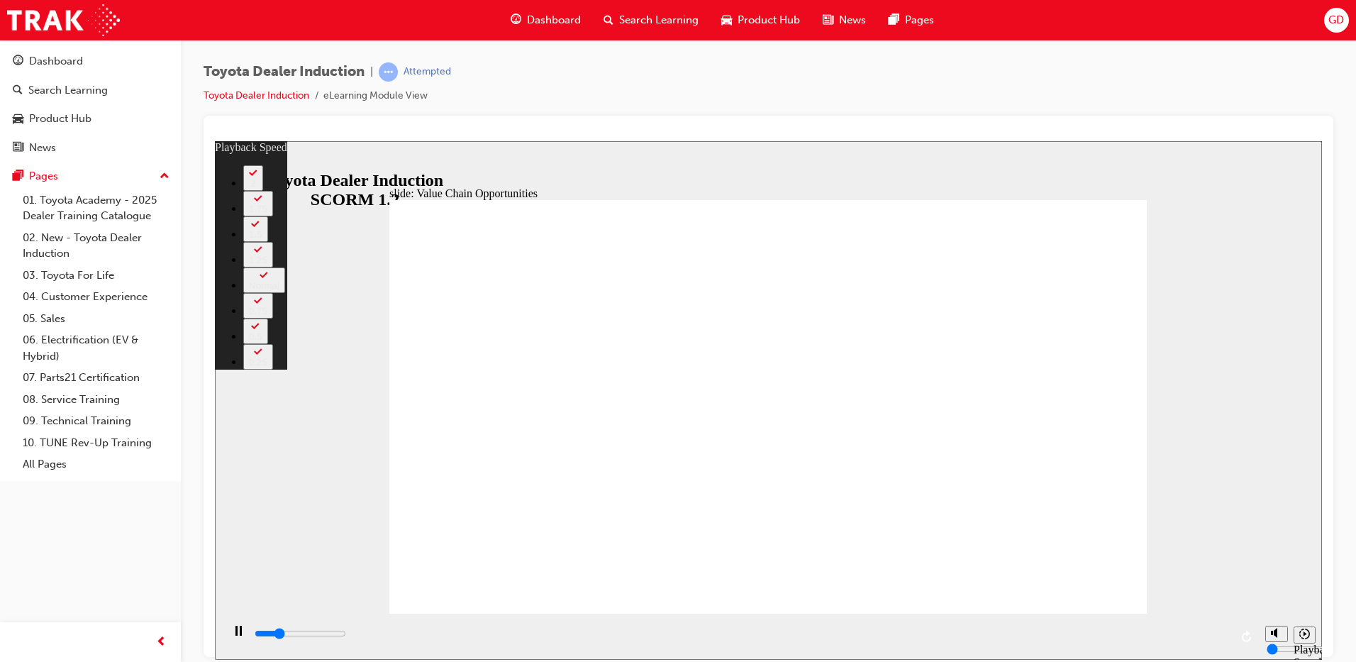
type input "2800"
type input "0"
type input "2800"
type input "0"
type input "3000"
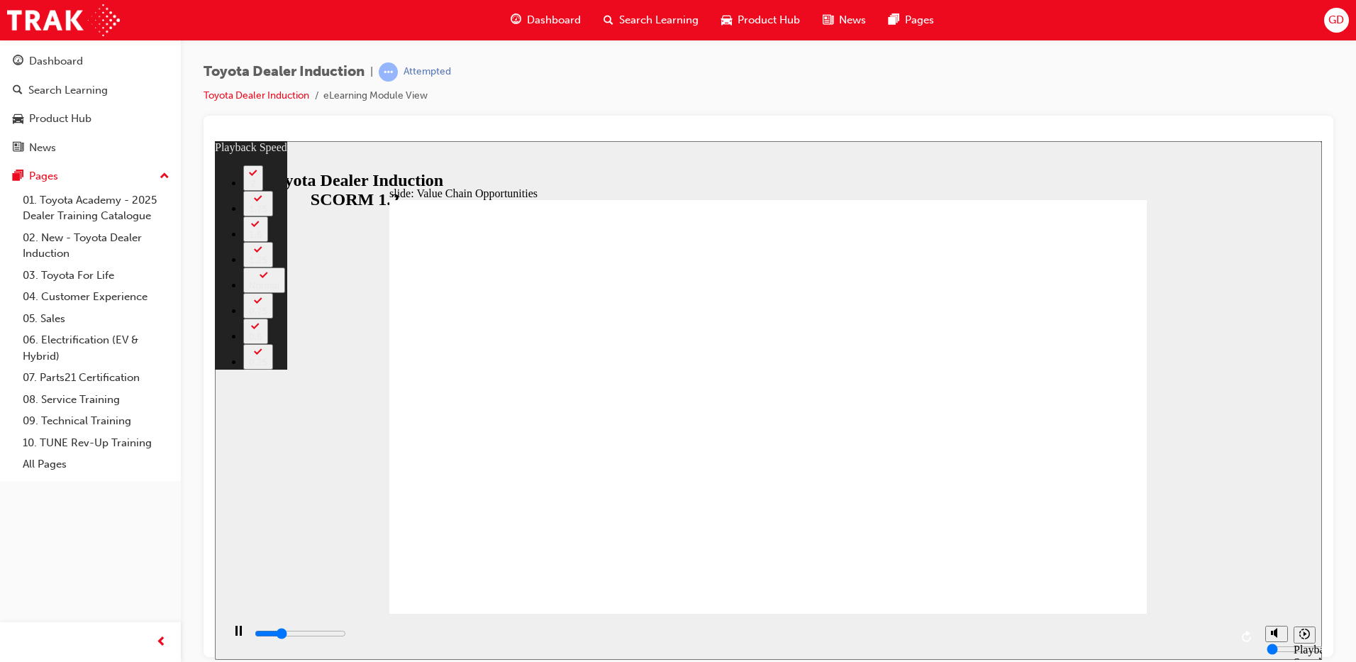
type input "1"
type input "3300"
type input "1"
type input "3400"
type input "63"
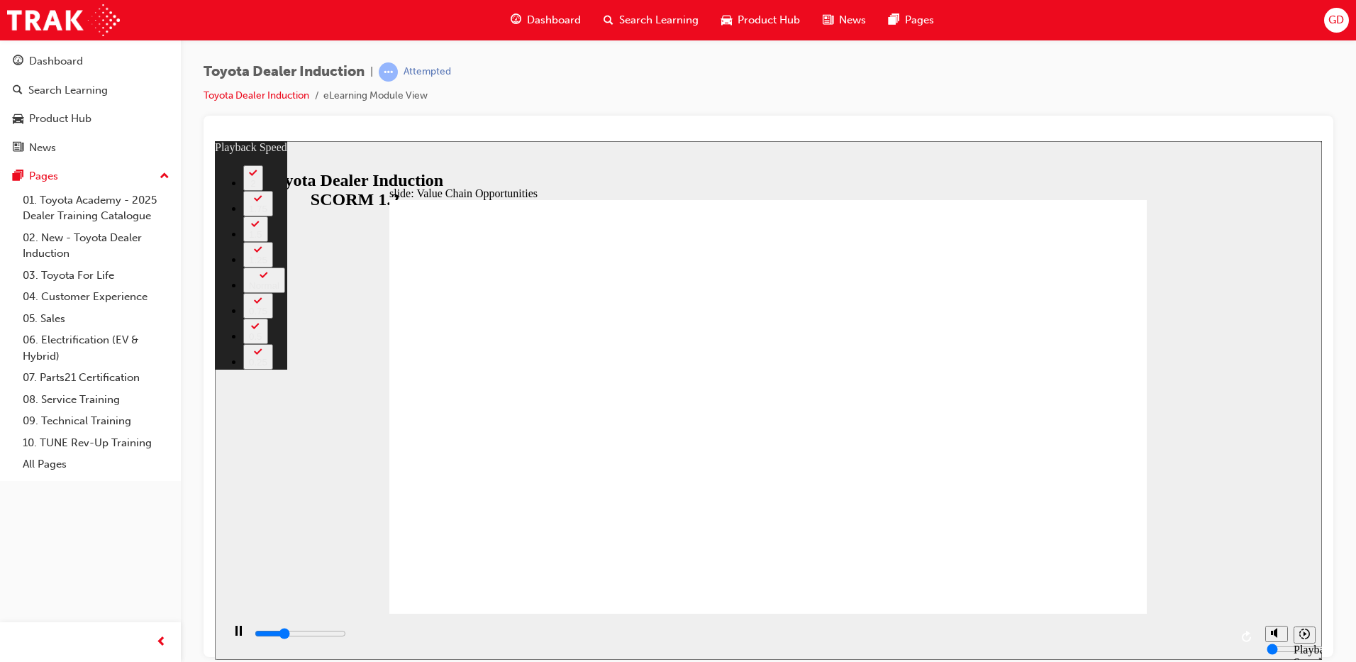
type input "3400"
type input "63"
type input "3400"
type input "63"
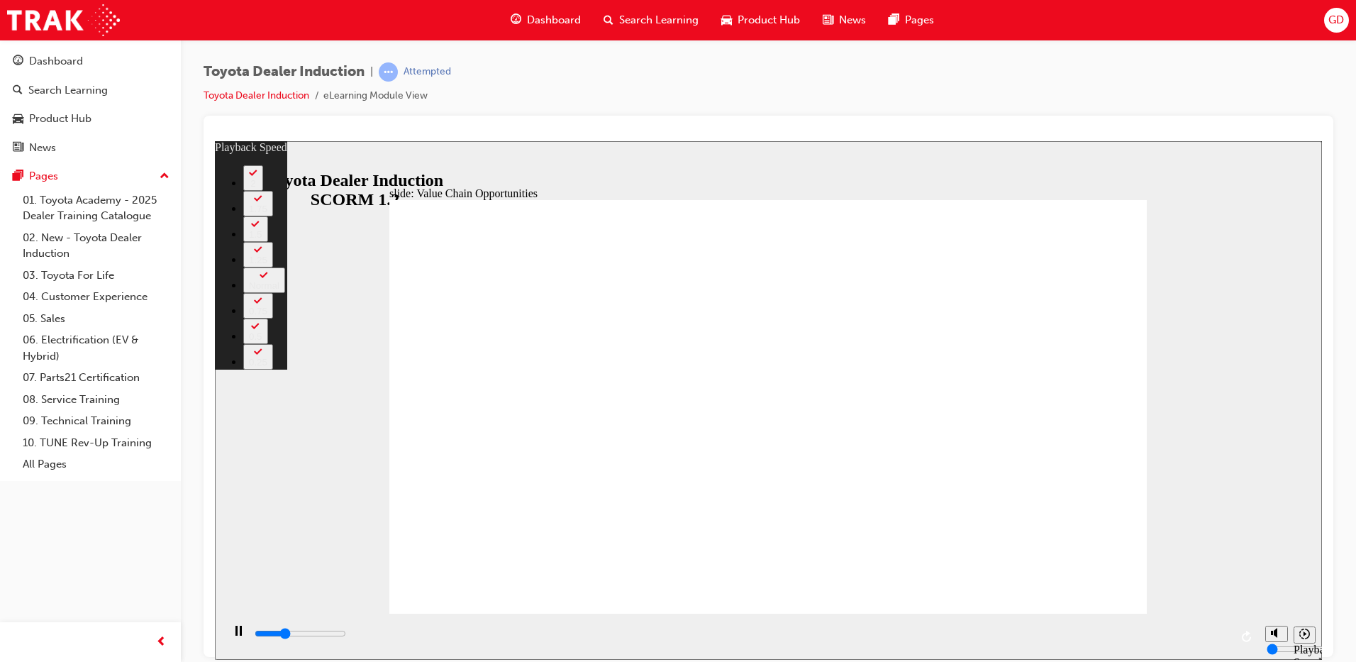
type input "3500"
type input "63"
type input "3700"
type input "63"
type input "4000"
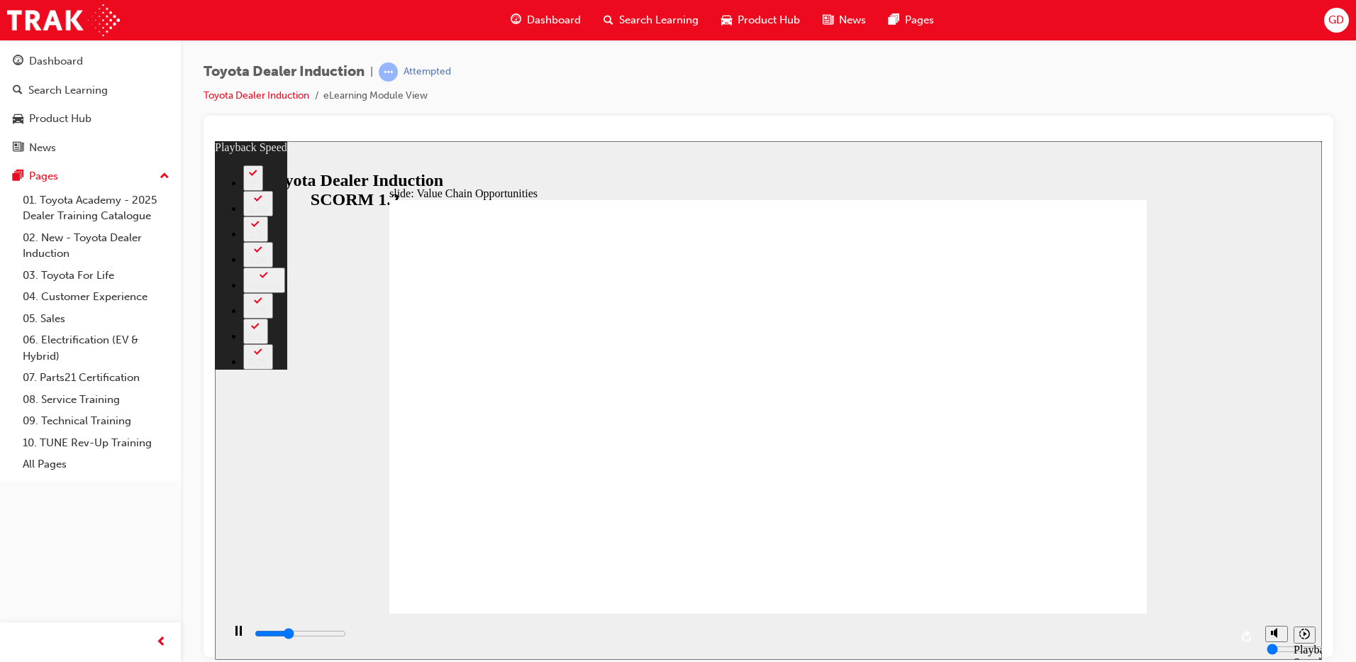
type input "64"
type input "4100"
type input "64"
type input "4300"
type input "64"
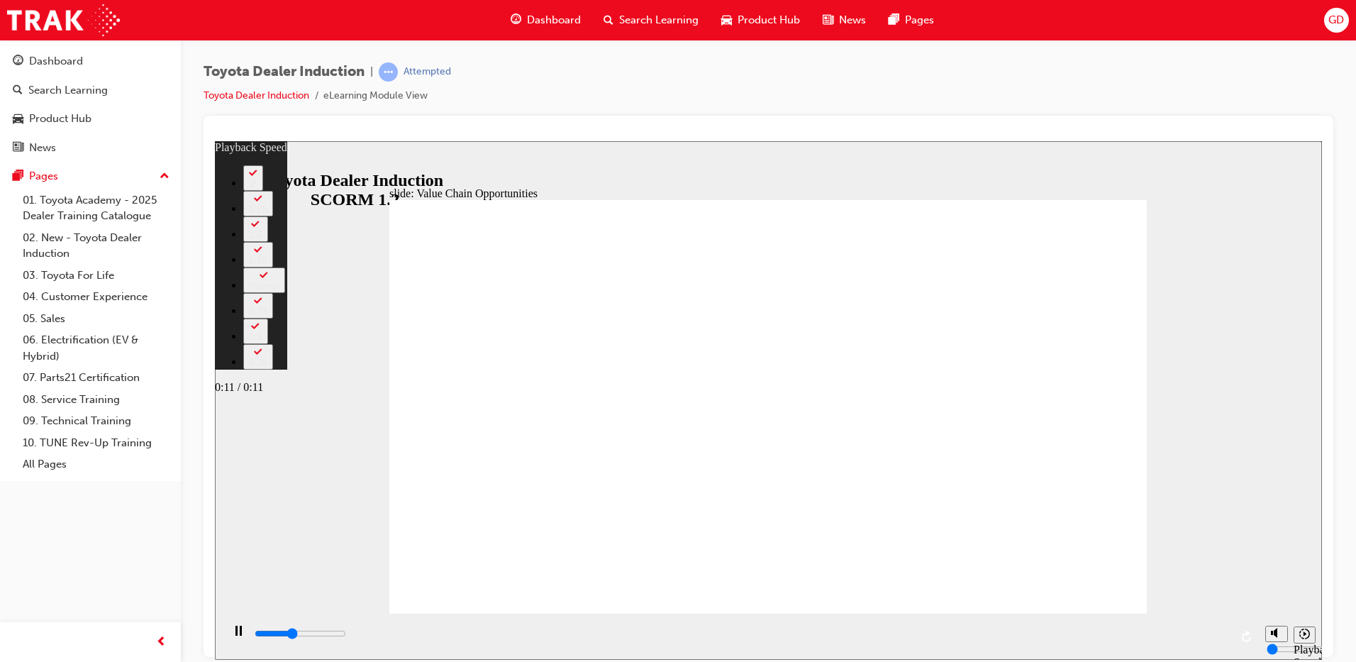
type input "4600"
type input "64"
type input "11200"
type input "64"
click at [1218, 638] on div "playback controls" at bounding box center [741, 634] width 977 height 16
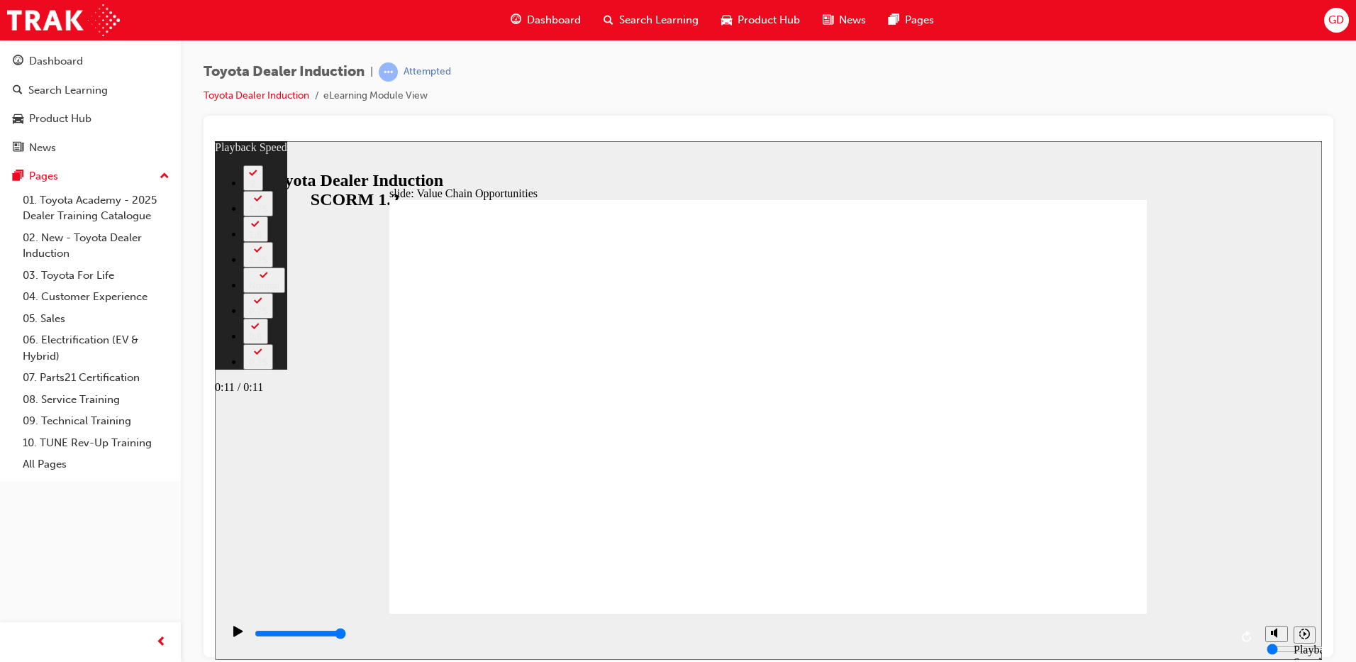
type input "11300"
type input "64"
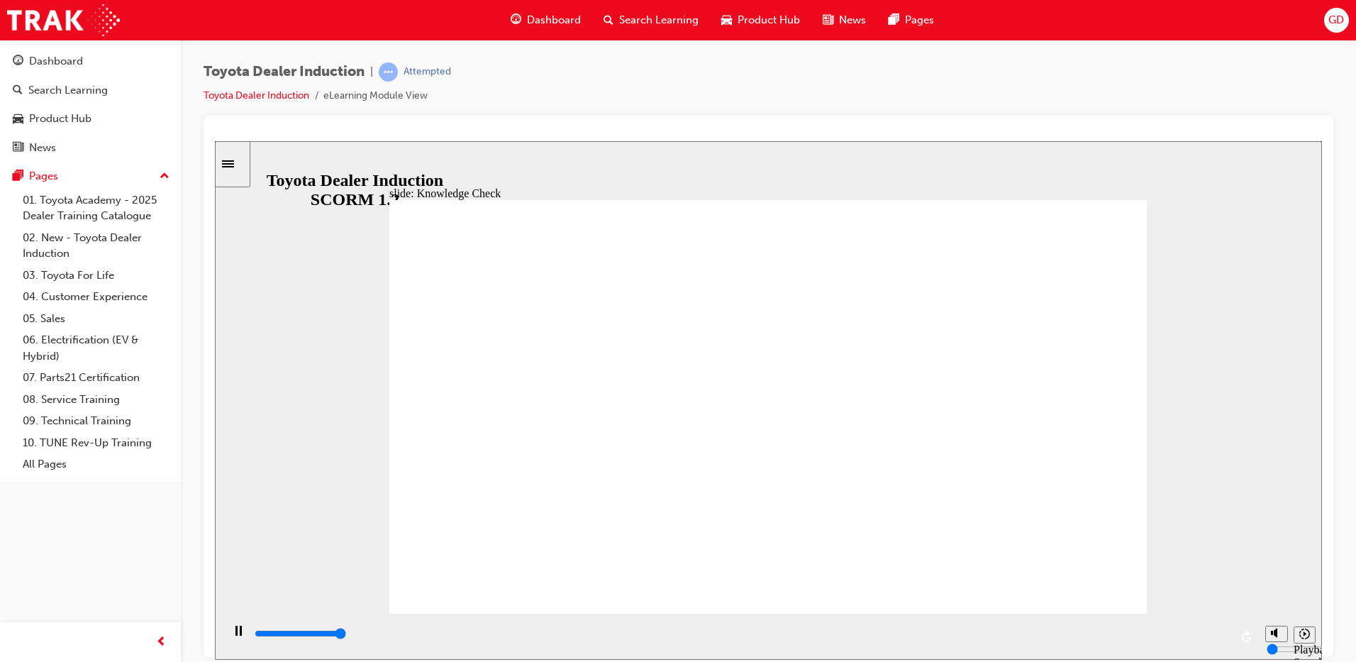
type input "5000"
radio input "true"
type input "5000"
radio input "true"
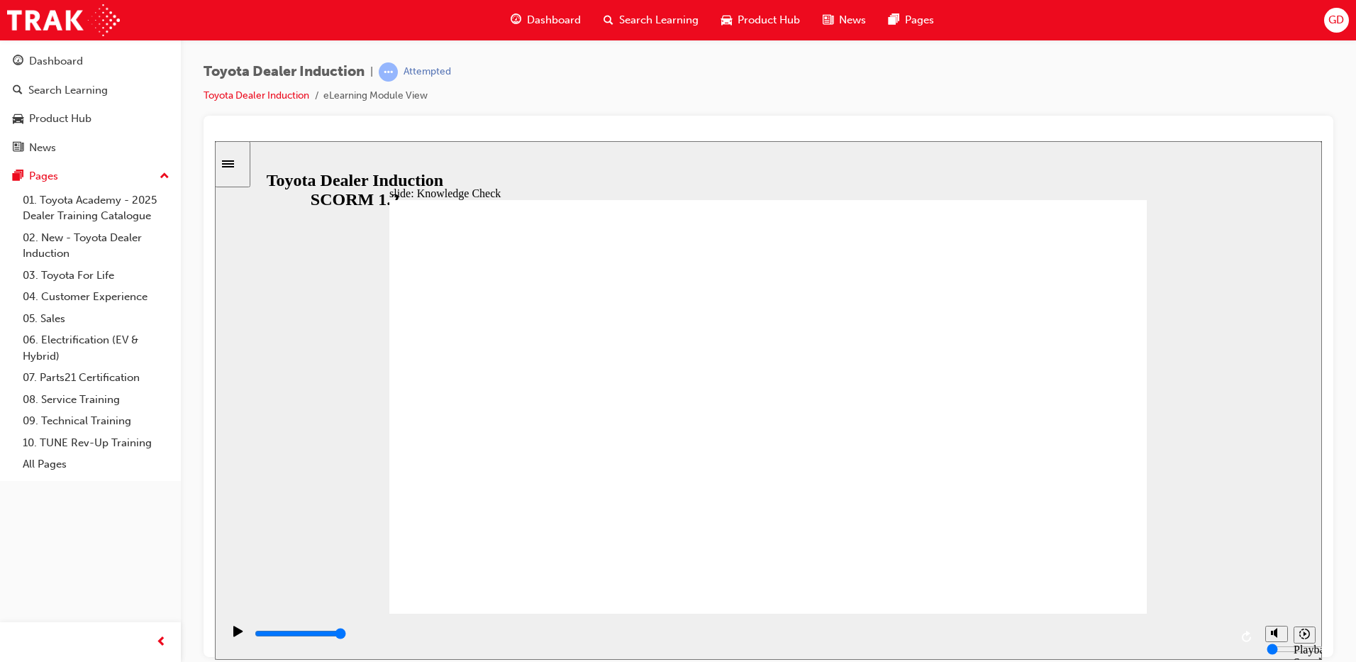
click at [346, 635] on input "slide progress" at bounding box center [300, 632] width 91 height 11
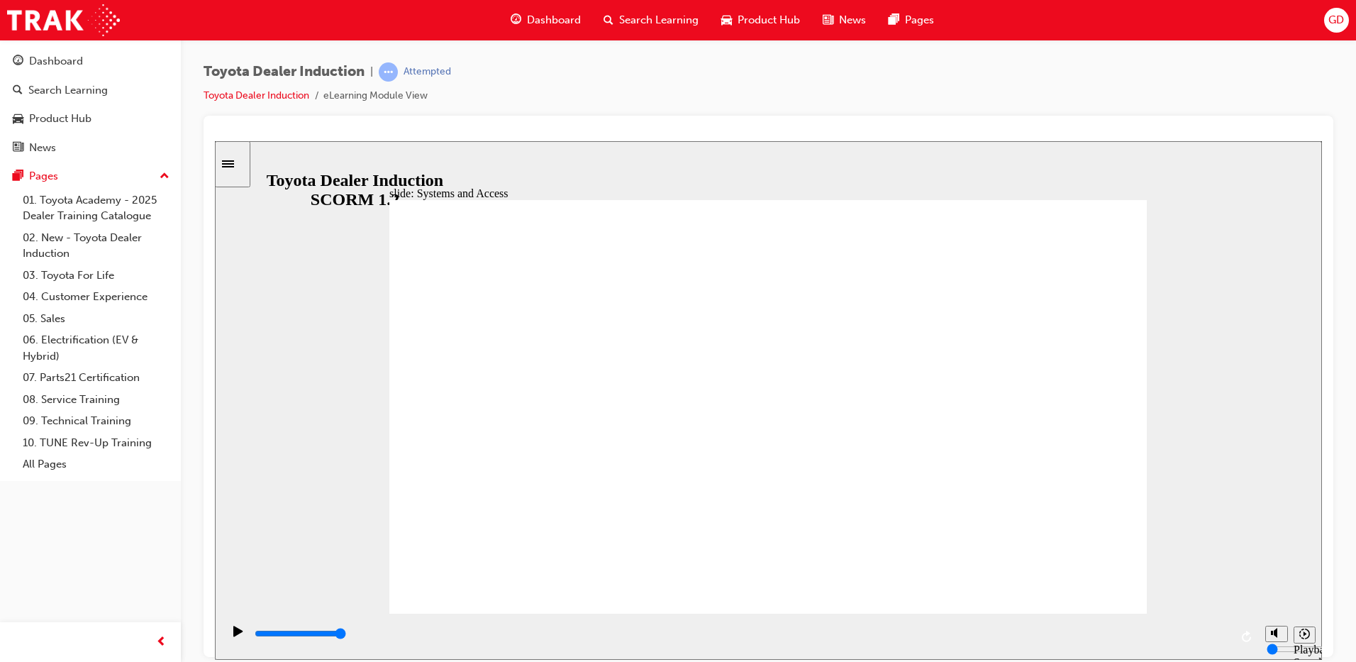
click at [1226, 633] on div "playback controls" at bounding box center [741, 634] width 977 height 16
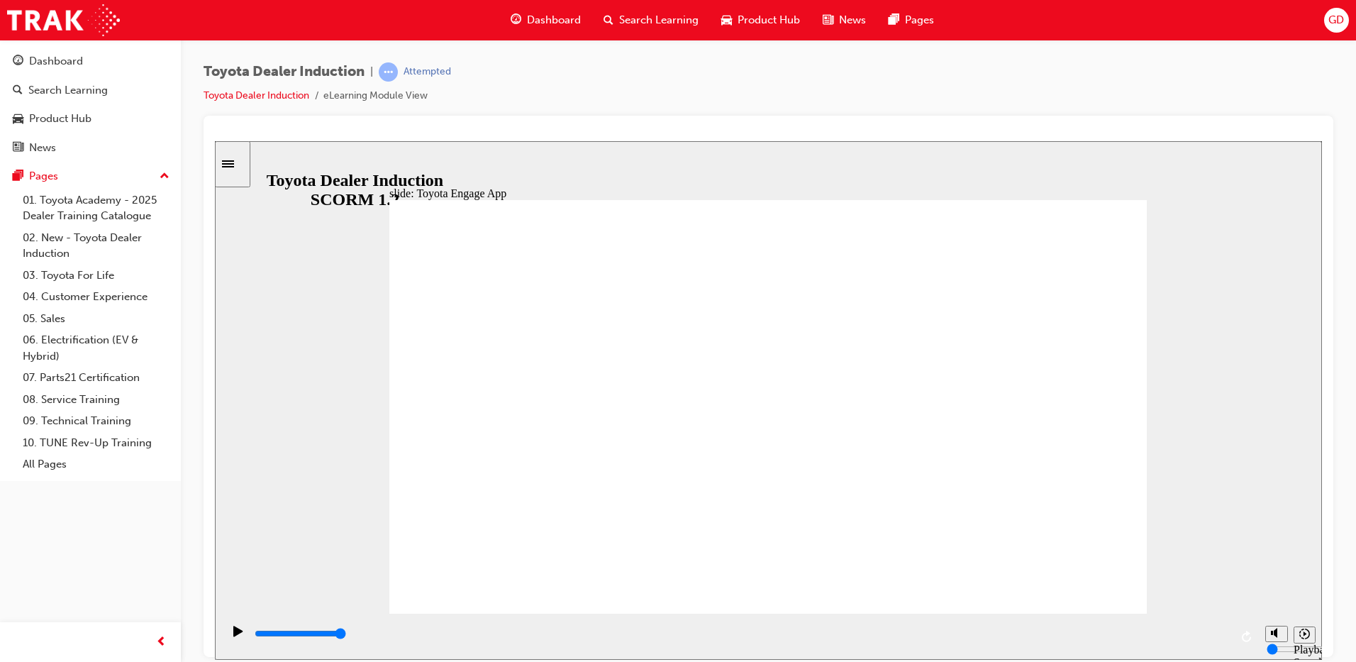
click at [1233, 635] on div "playback controls" at bounding box center [740, 636] width 1036 height 46
click at [346, 634] on input "slide progress" at bounding box center [300, 632] width 91 height 11
click at [1229, 638] on div "playback controls" at bounding box center [741, 634] width 977 height 16
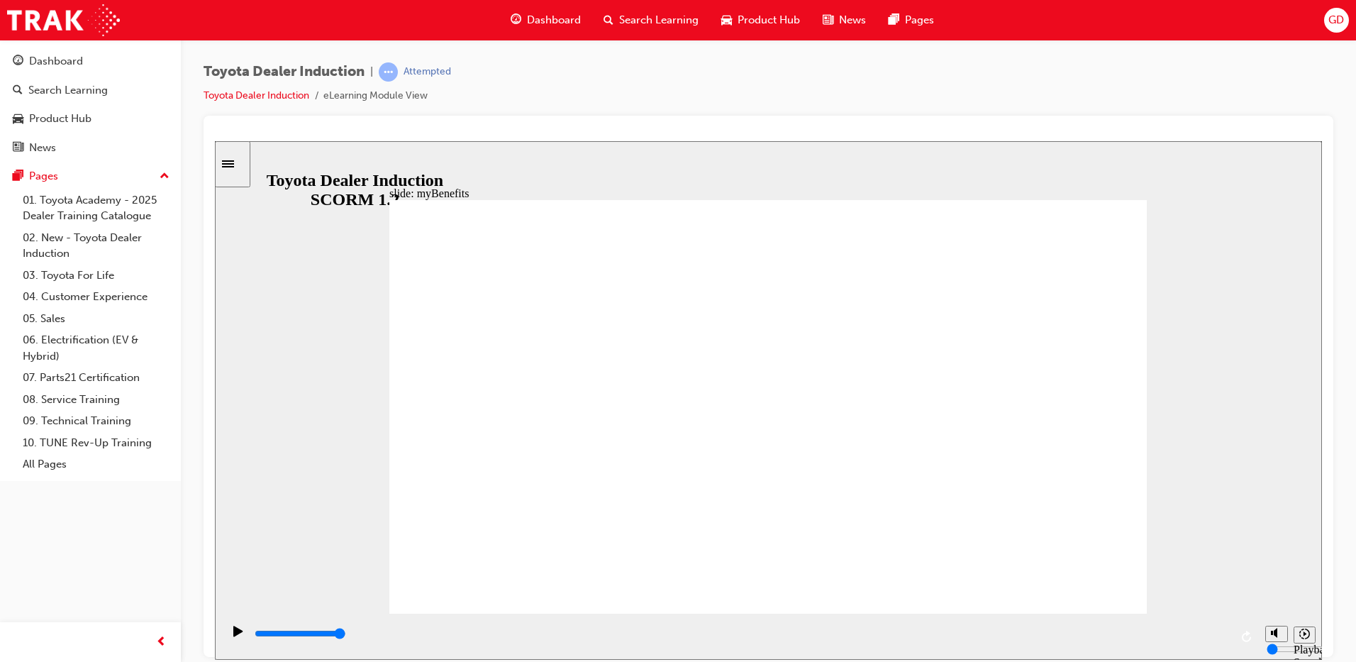
click at [1218, 633] on div "playback controls" at bounding box center [741, 634] width 977 height 16
type input "5000"
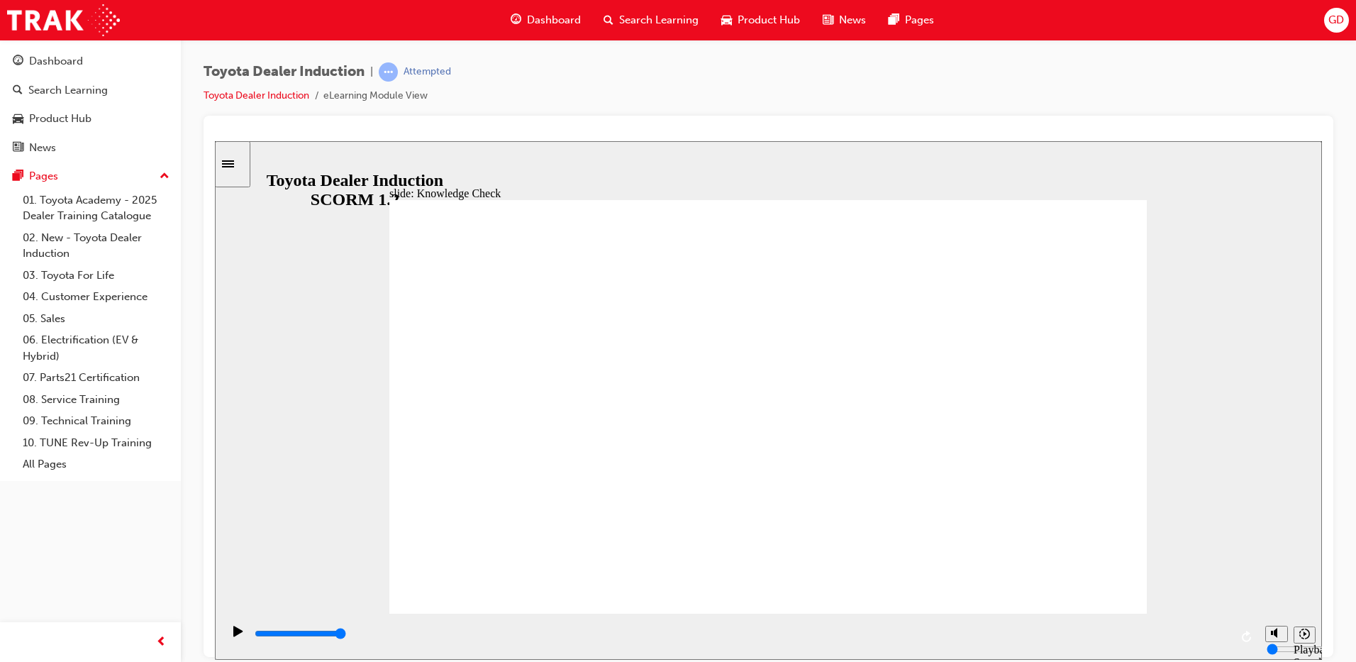
type input "t"
type input "to"
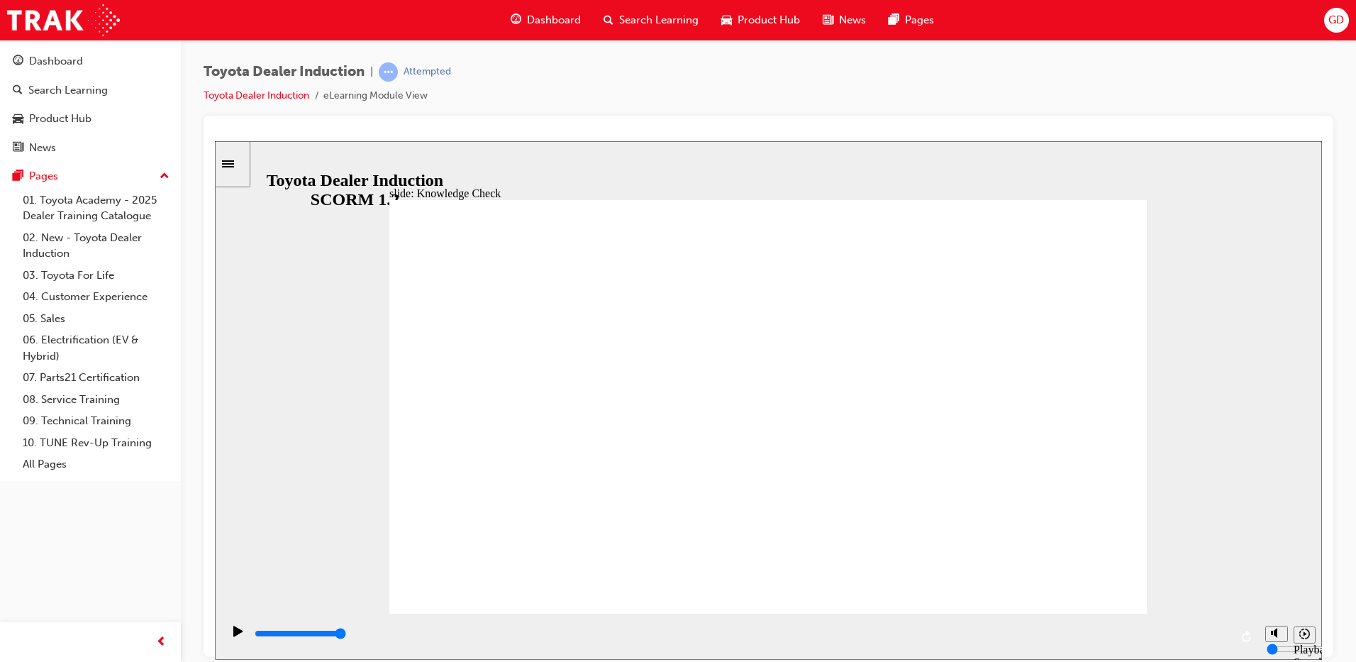
type input "toy"
type input "toyo"
type input "toyot"
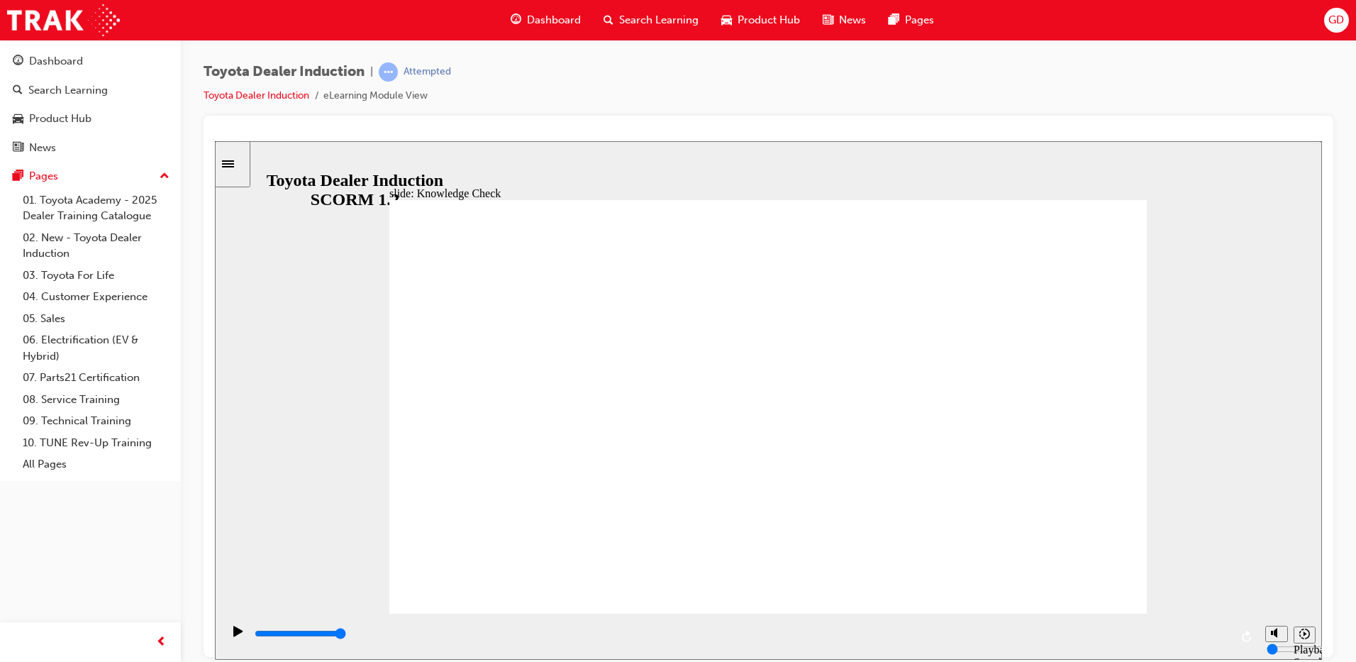
type input "toyot"
type input "toyot a"
type input "toyot ap"
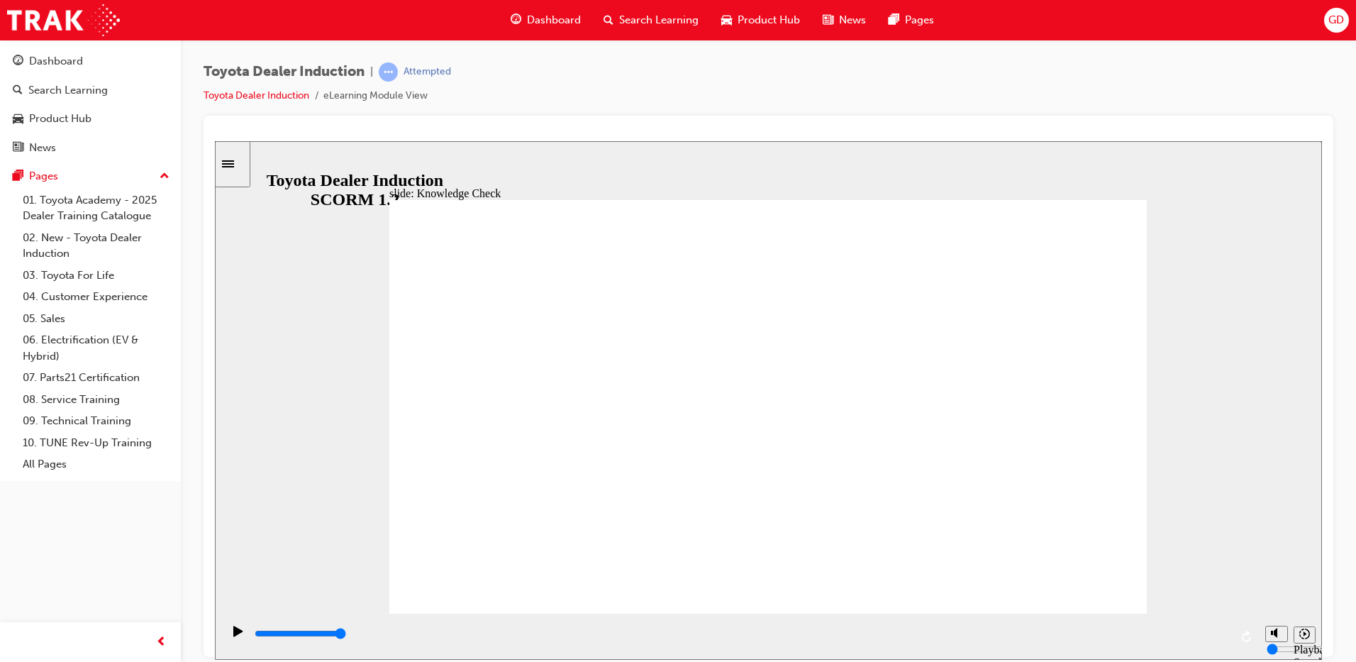
type input "toyot apl"
type input "toyot apla"
type input "toyot aplat"
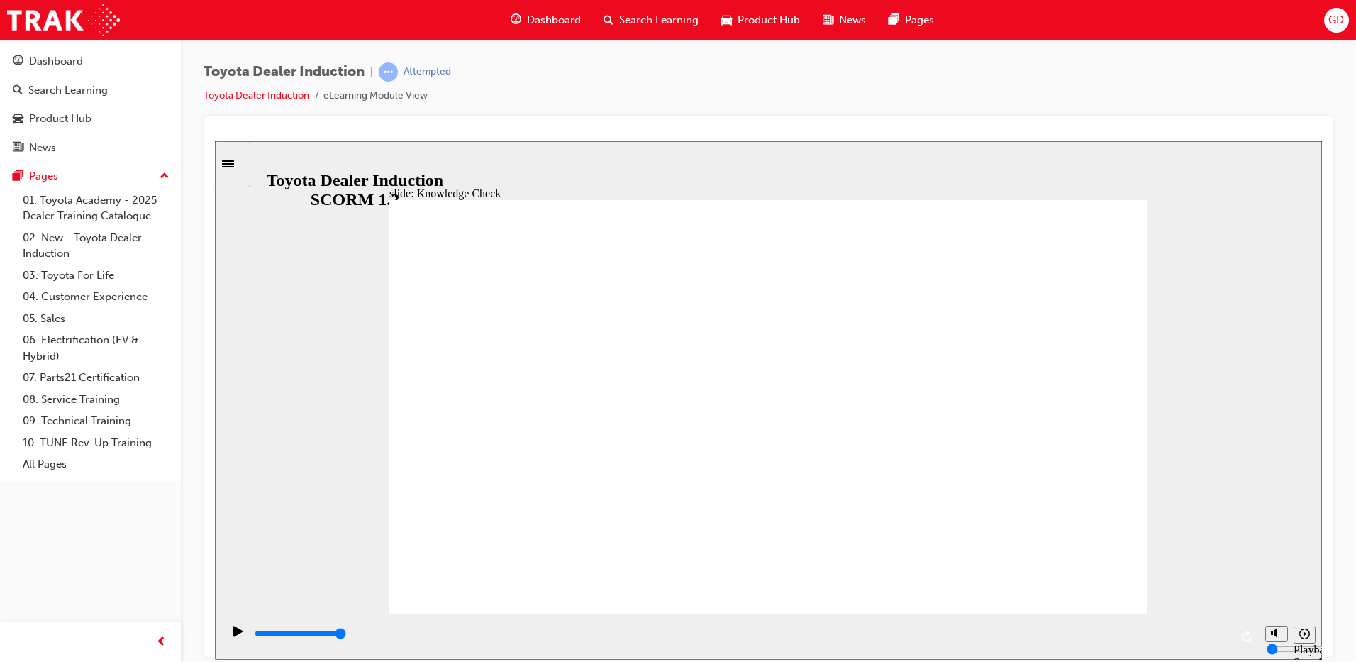
type input "toyot aplat"
type input "toyot aplatf"
type input "toyot aplatfo"
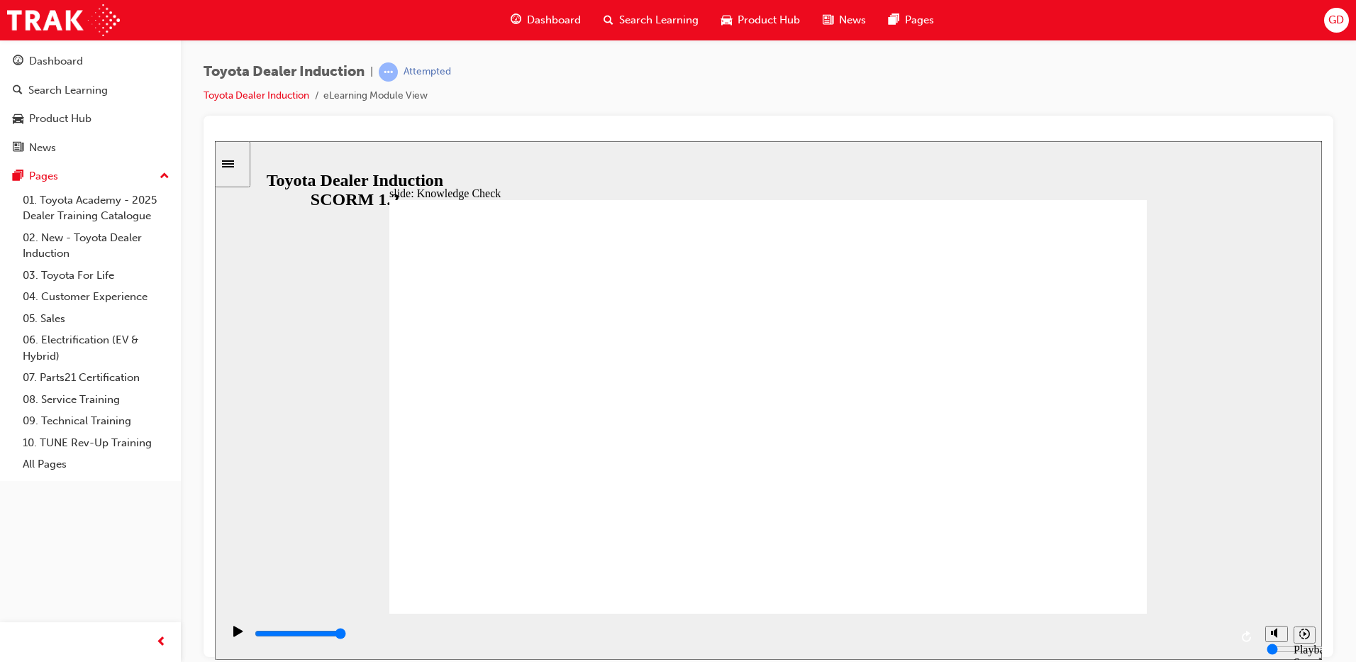
type input "toyot aplatfor"
type input "toyot aplatform"
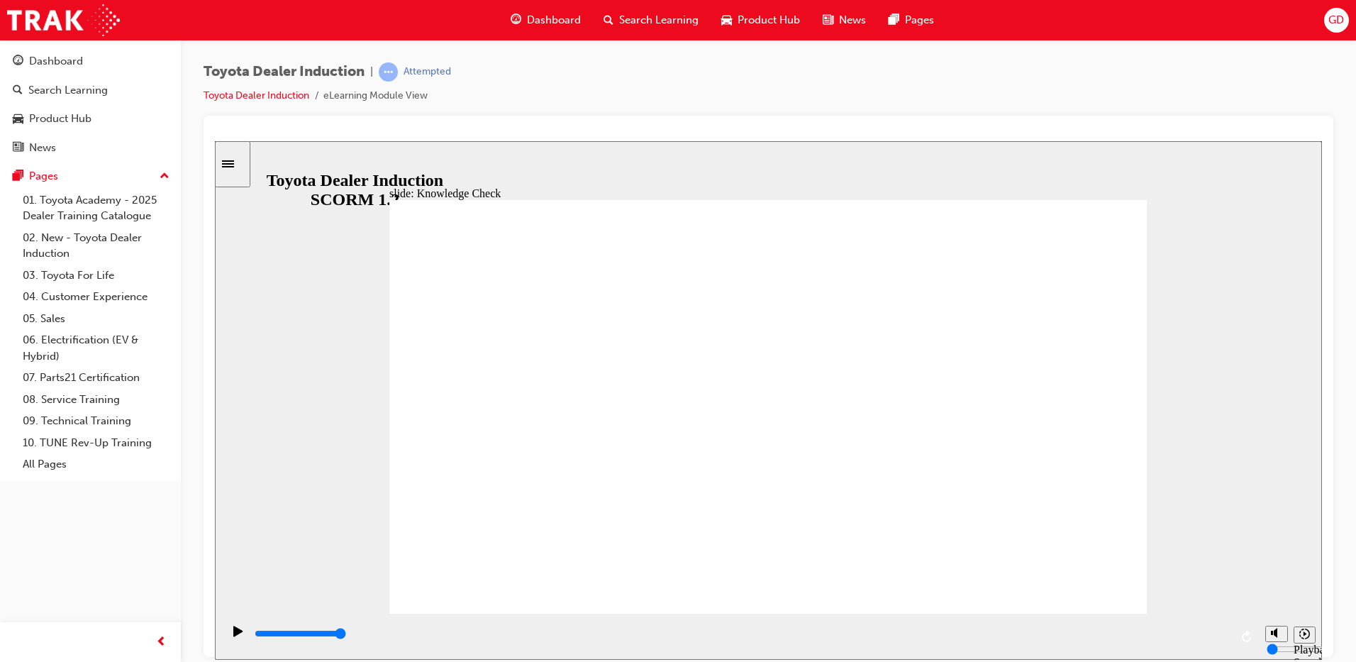
type input "toyot aplatform"
type input "toyot aplatfor"
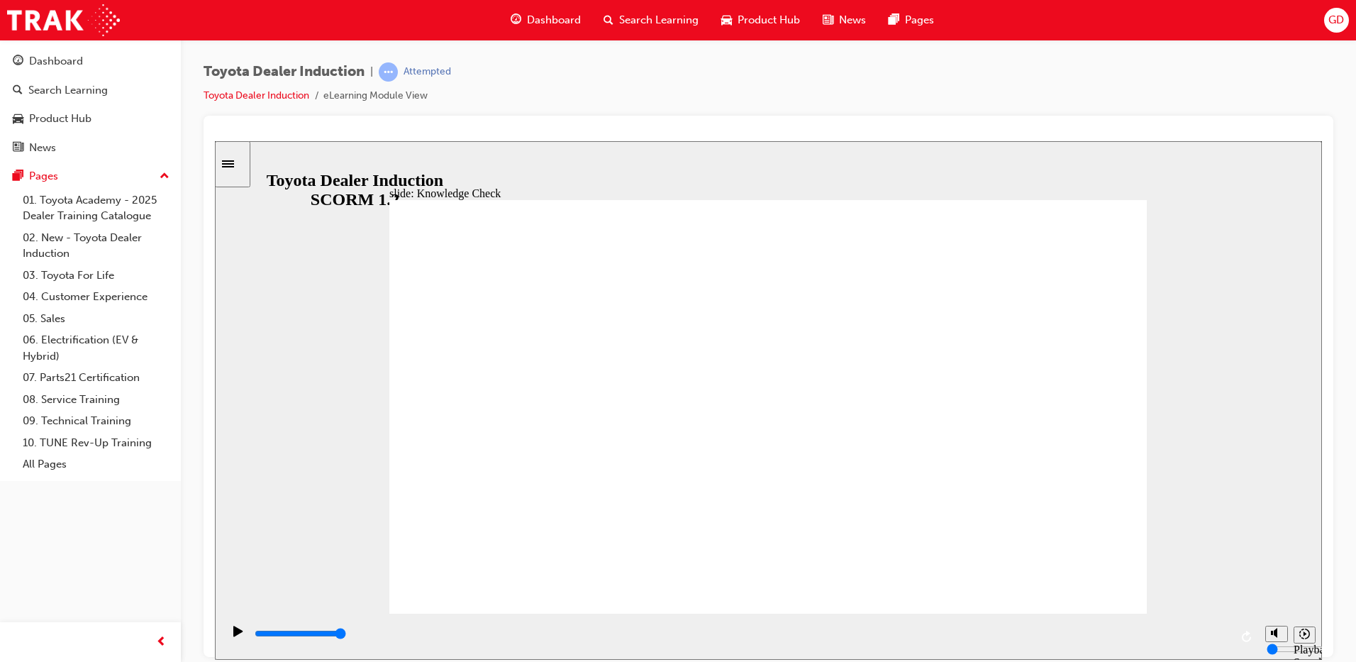
type input "toyot aplatfo"
type input "toyot aplatf"
type input "toyot aplat"
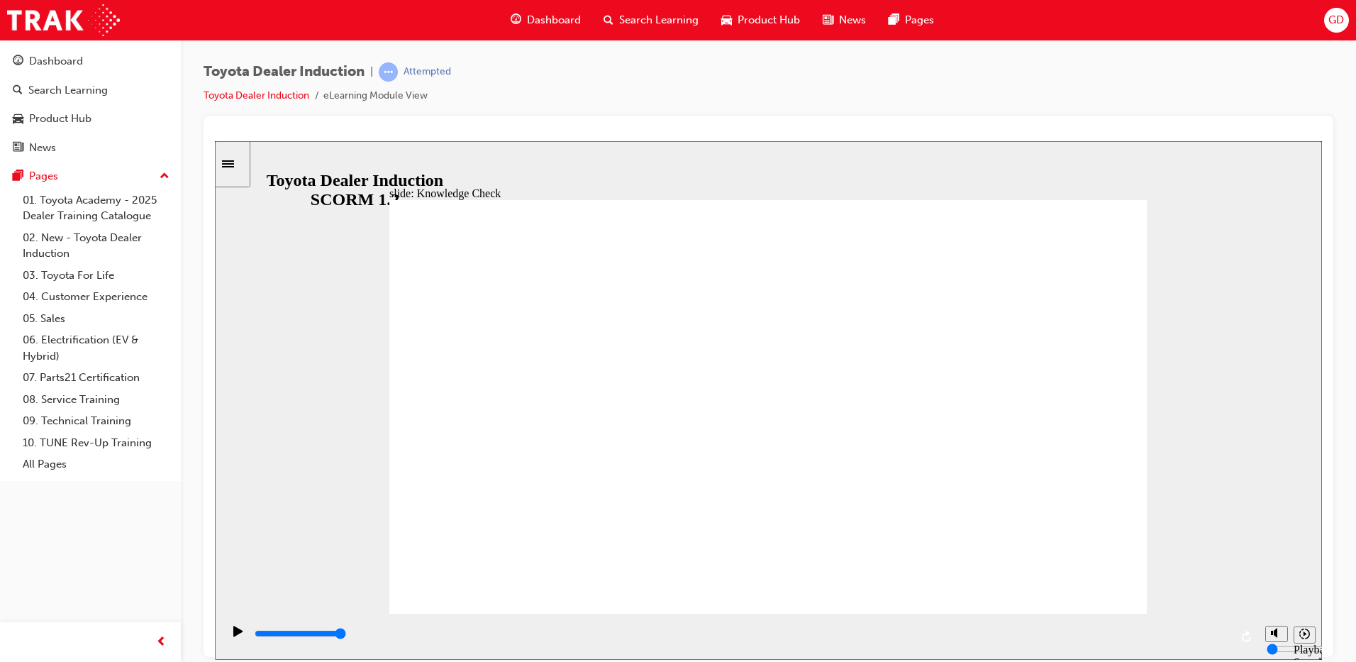
type input "toyot aplat"
type input "toyot apla"
type input "toyot apl"
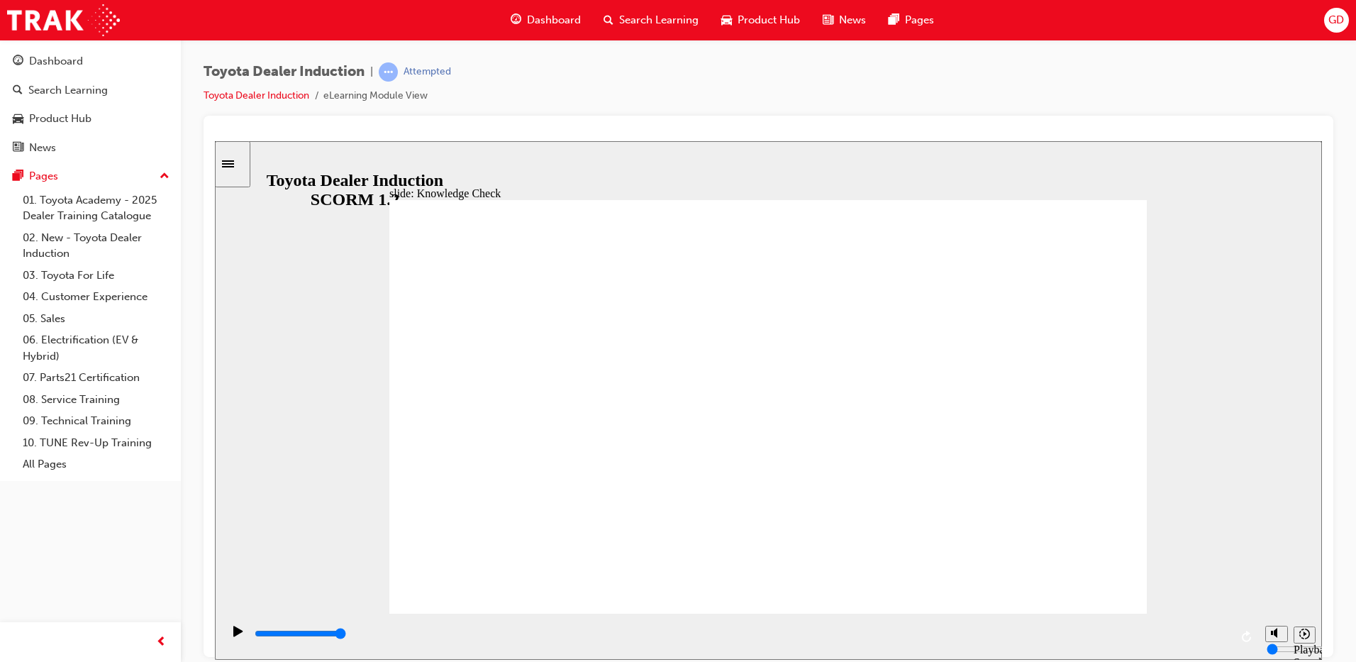
type input "toyot ap"
type input "toyot a"
type input "toyot"
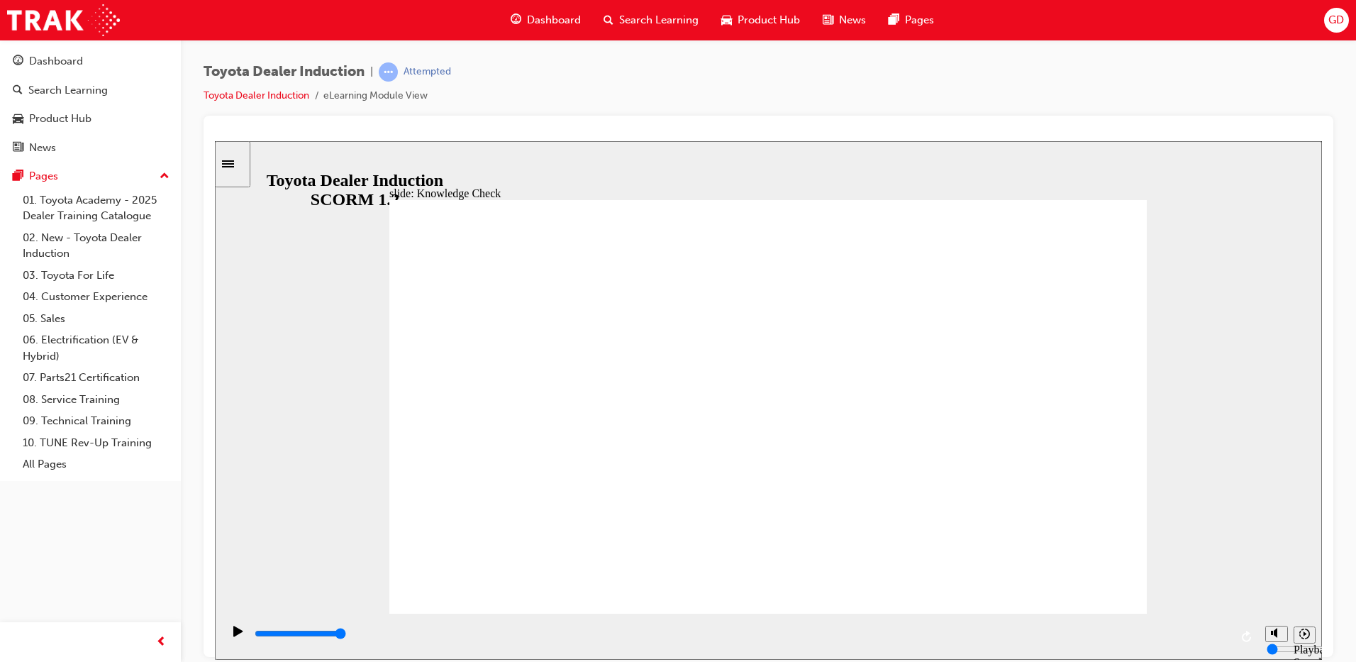
type input "toyot"
type input "toyota"
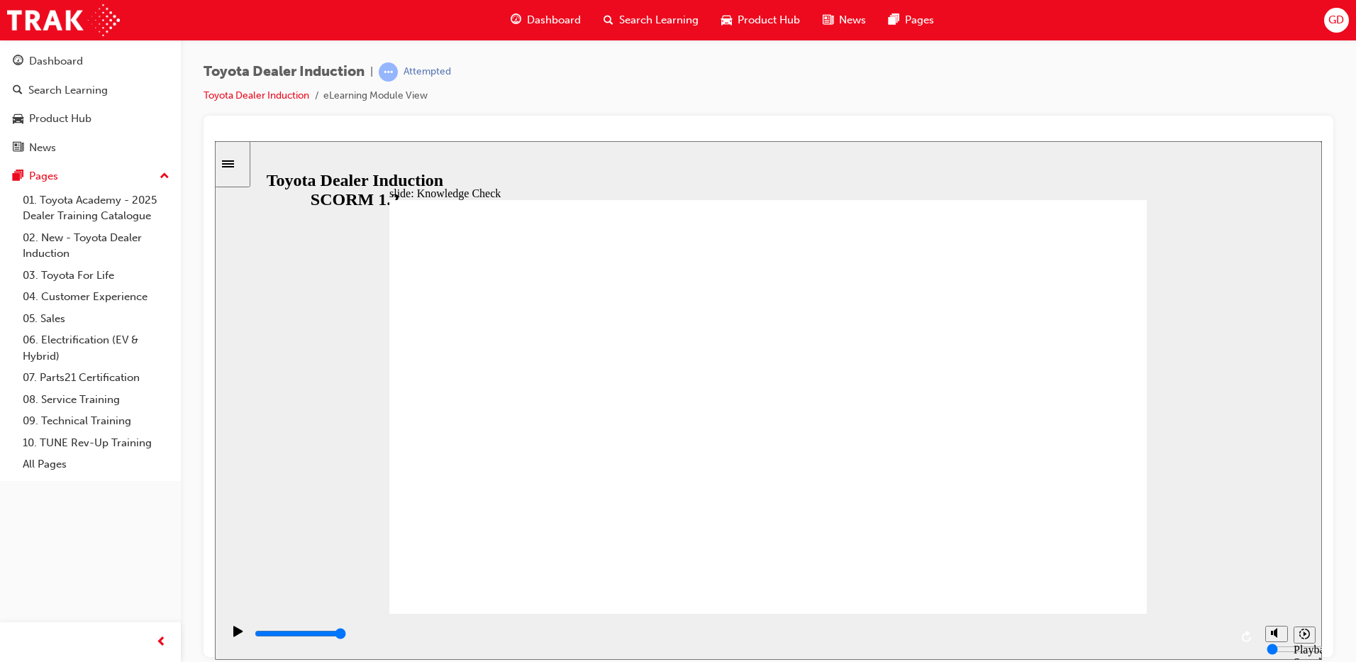
type input "toyota"
type input "toyota p"
type input "toyota pl"
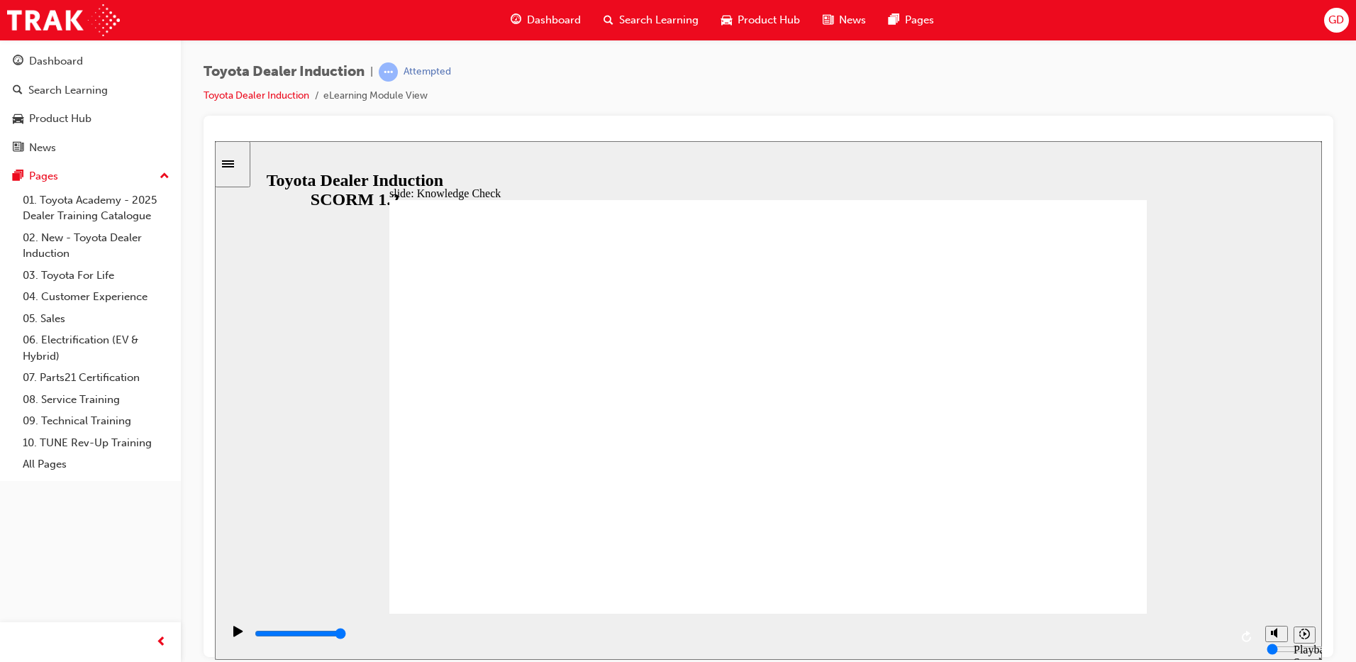
type input "toyota pl"
type input "toyota pla"
type input "toyota plat"
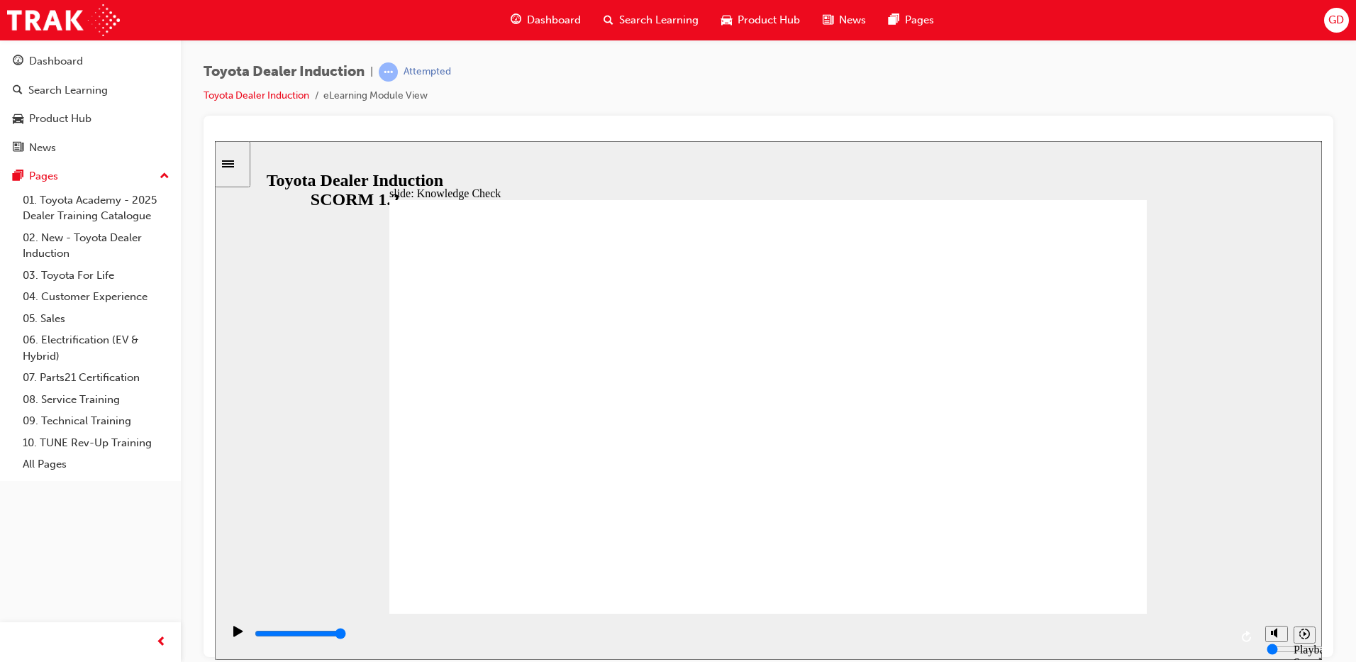
type input "toyota platf"
type input "toyota platfo"
type input "toyota platfor"
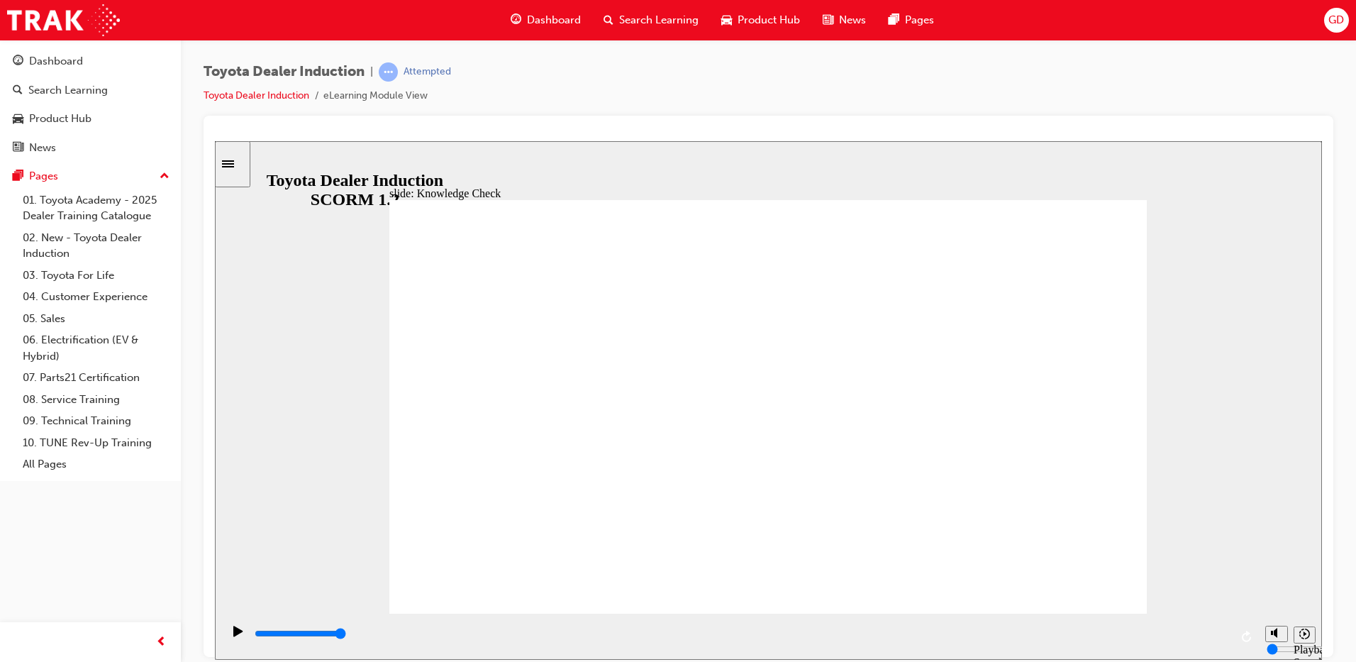
type input "toyota platfor"
type input "toyota platform"
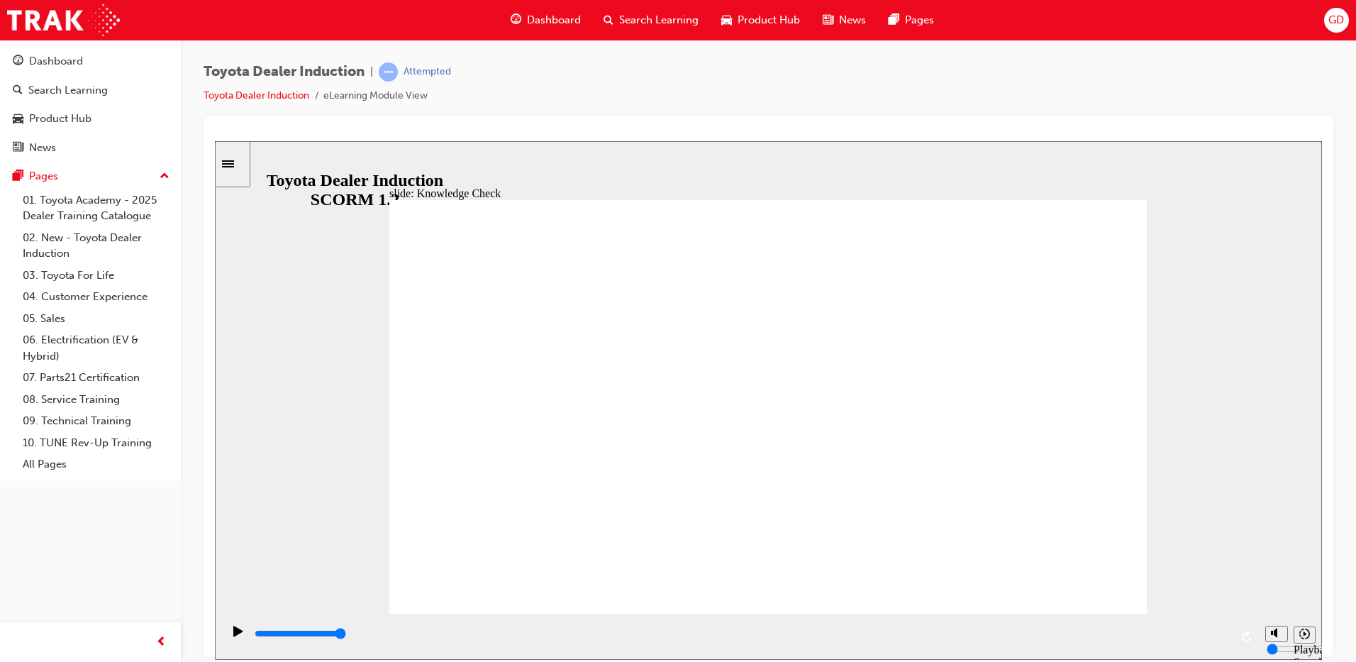
type input "toyota platform"
drag, startPoint x: 781, startPoint y: 475, endPoint x: 1116, endPoint y: 588, distance: 353.9
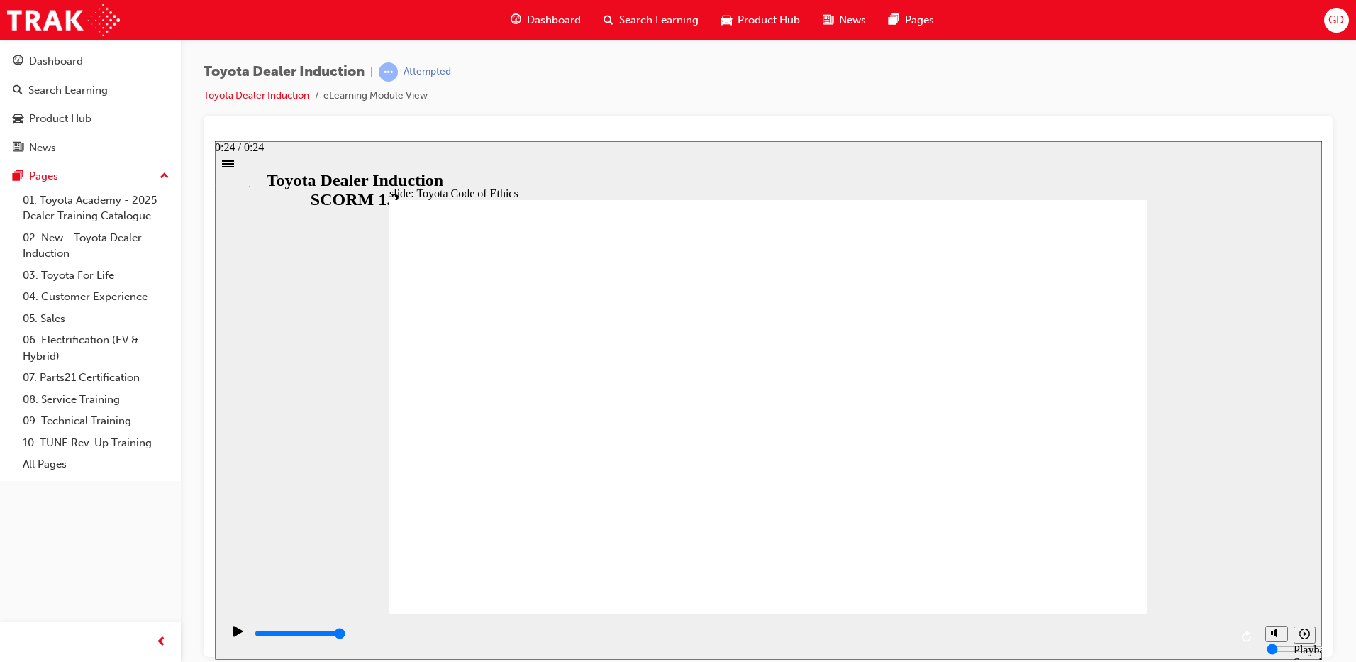
click at [1219, 640] on div "playback controls" at bounding box center [741, 634] width 977 height 16
click at [346, 635] on input "slide progress" at bounding box center [300, 632] width 91 height 11
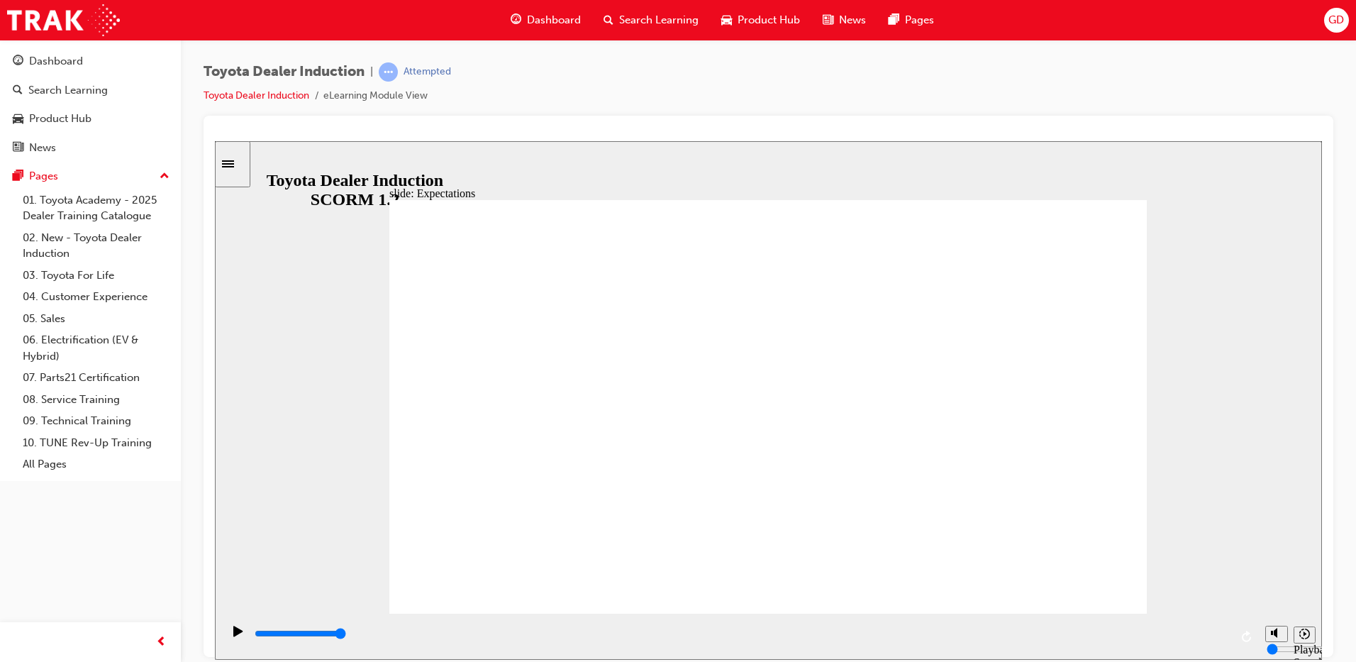
drag, startPoint x: 1034, startPoint y: 417, endPoint x: 1089, endPoint y: 495, distance: 95.6
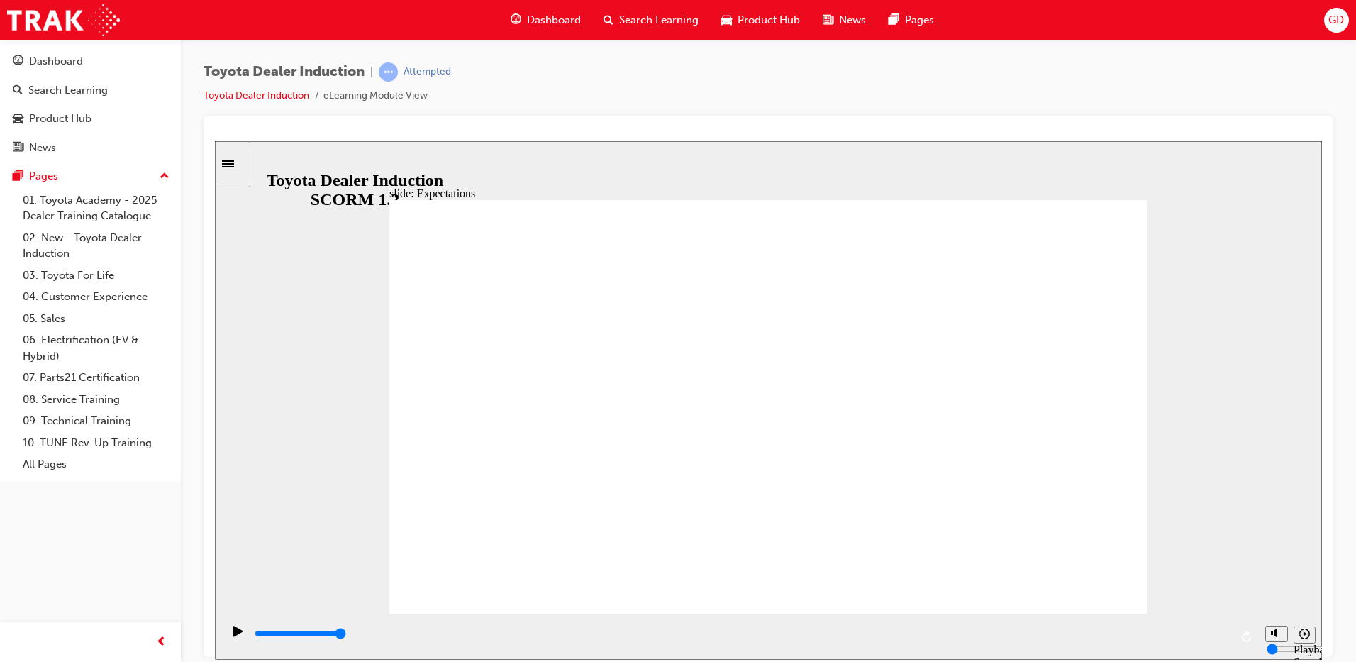
click at [346, 634] on input "slide progress" at bounding box center [300, 632] width 91 height 11
click at [1222, 638] on div "playback controls" at bounding box center [741, 634] width 977 height 16
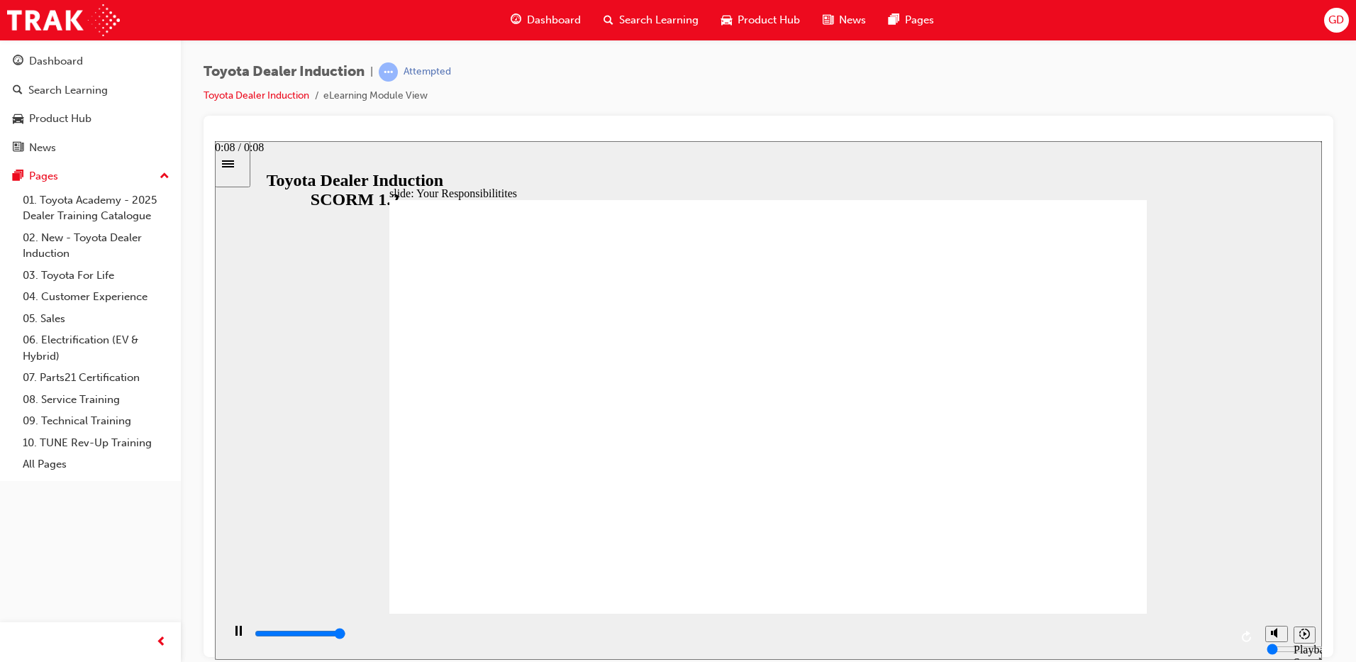
type input "8400"
checkbox input "true"
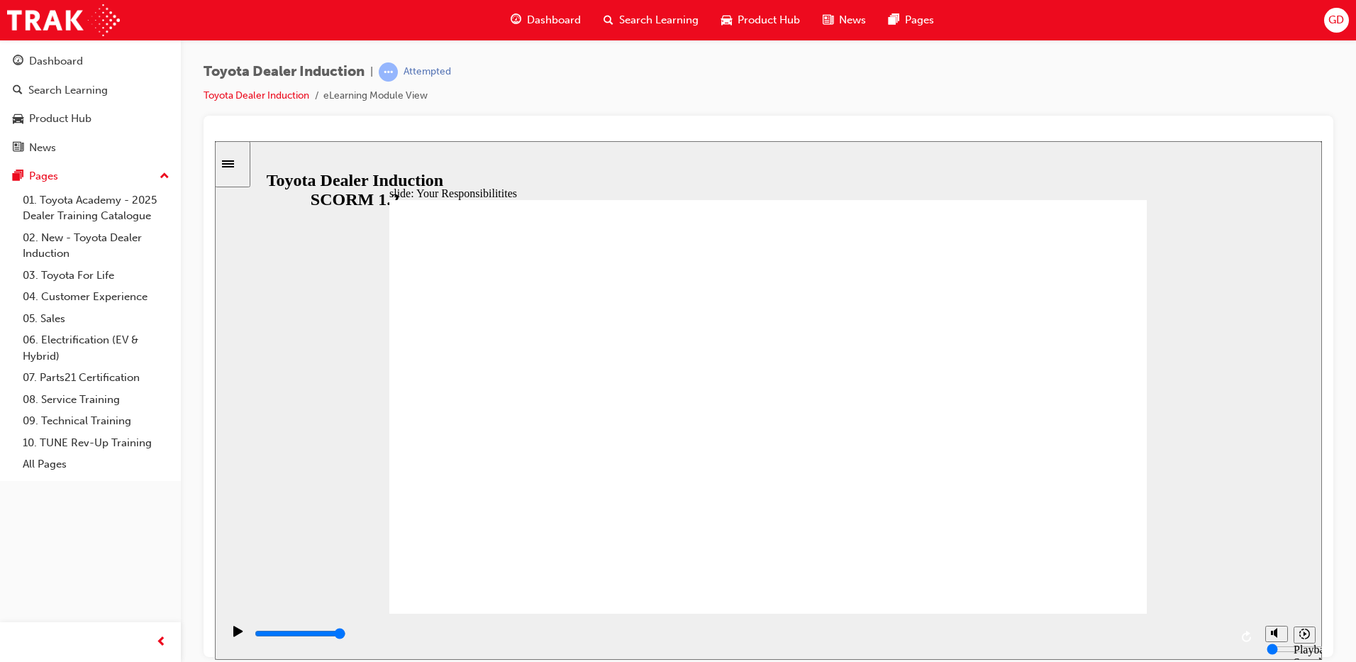
checkbox input "true"
drag, startPoint x: 454, startPoint y: 467, endPoint x: 462, endPoint y: 504, distance: 37.7
checkbox input "true"
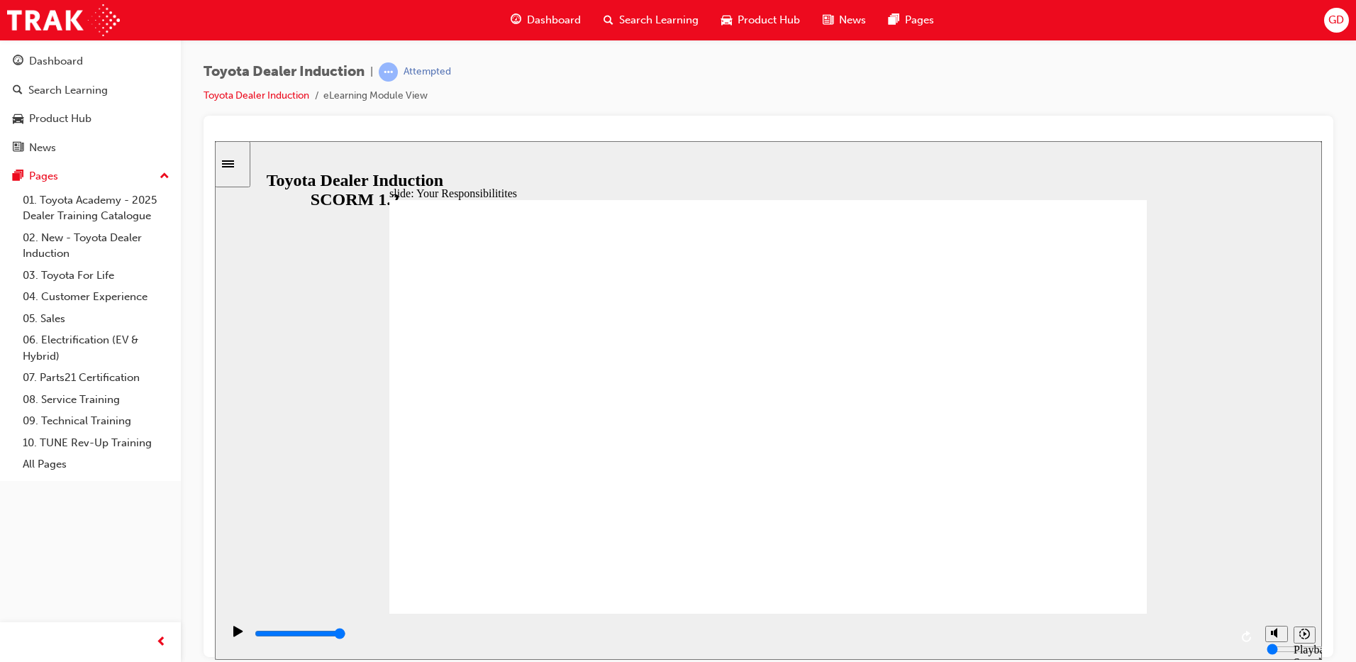
click at [1226, 633] on div "playback controls" at bounding box center [741, 634] width 977 height 16
click at [346, 635] on input "slide progress" at bounding box center [300, 632] width 91 height 11
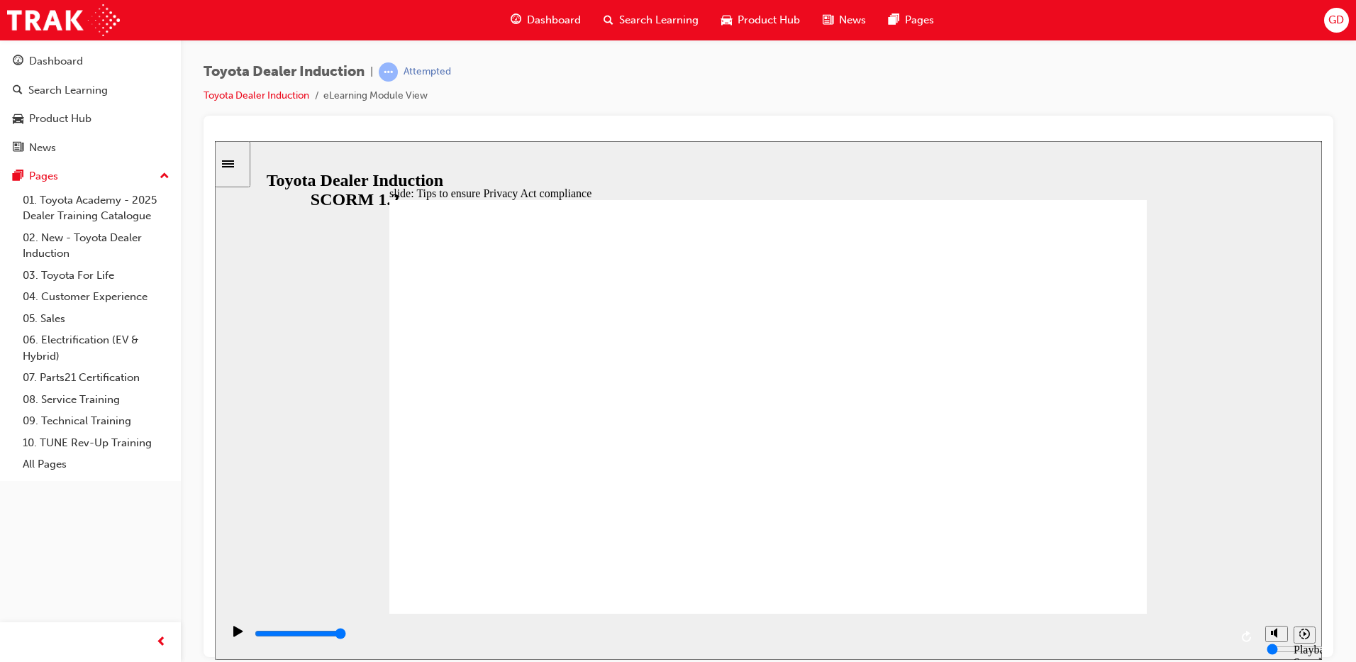
click at [346, 634] on input "slide progress" at bounding box center [300, 632] width 91 height 11
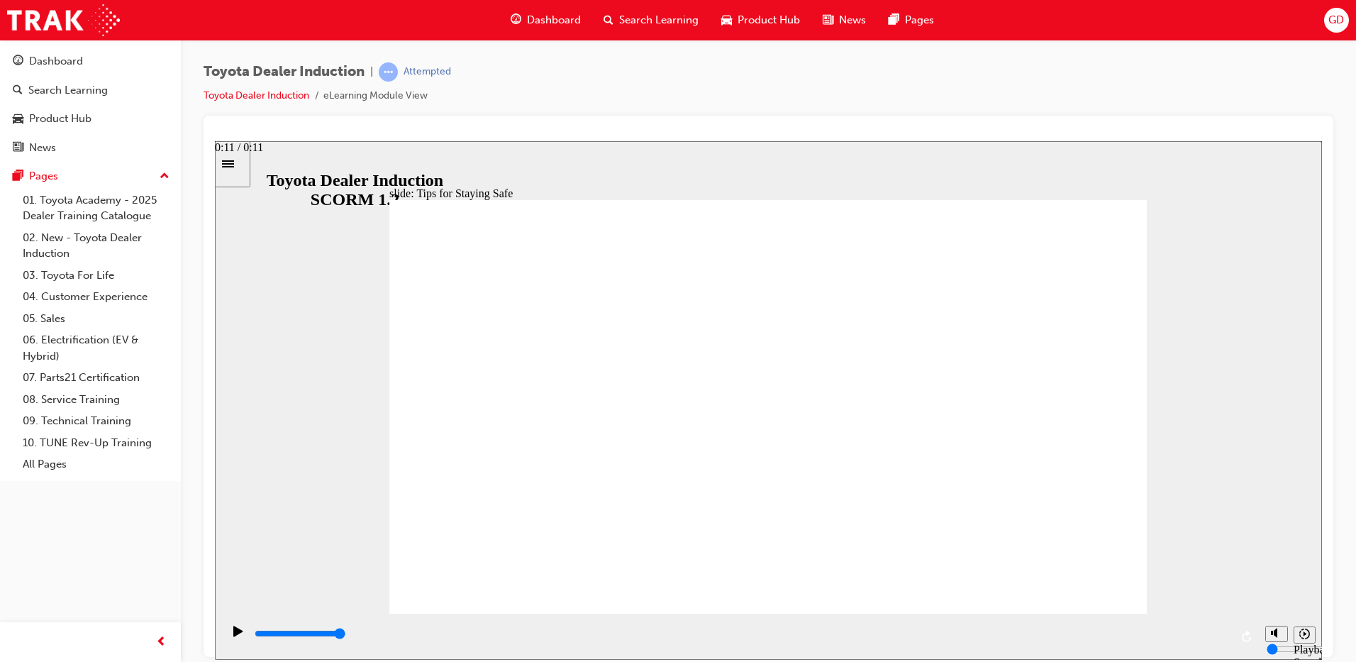
click at [1227, 637] on div "playback controls" at bounding box center [741, 634] width 977 height 16
click at [1225, 637] on div "playback controls" at bounding box center [741, 634] width 977 height 16
drag, startPoint x: 1225, startPoint y: 637, endPoint x: 1246, endPoint y: 637, distance: 21.3
click at [1245, 637] on div "playback controls" at bounding box center [740, 636] width 1036 height 46
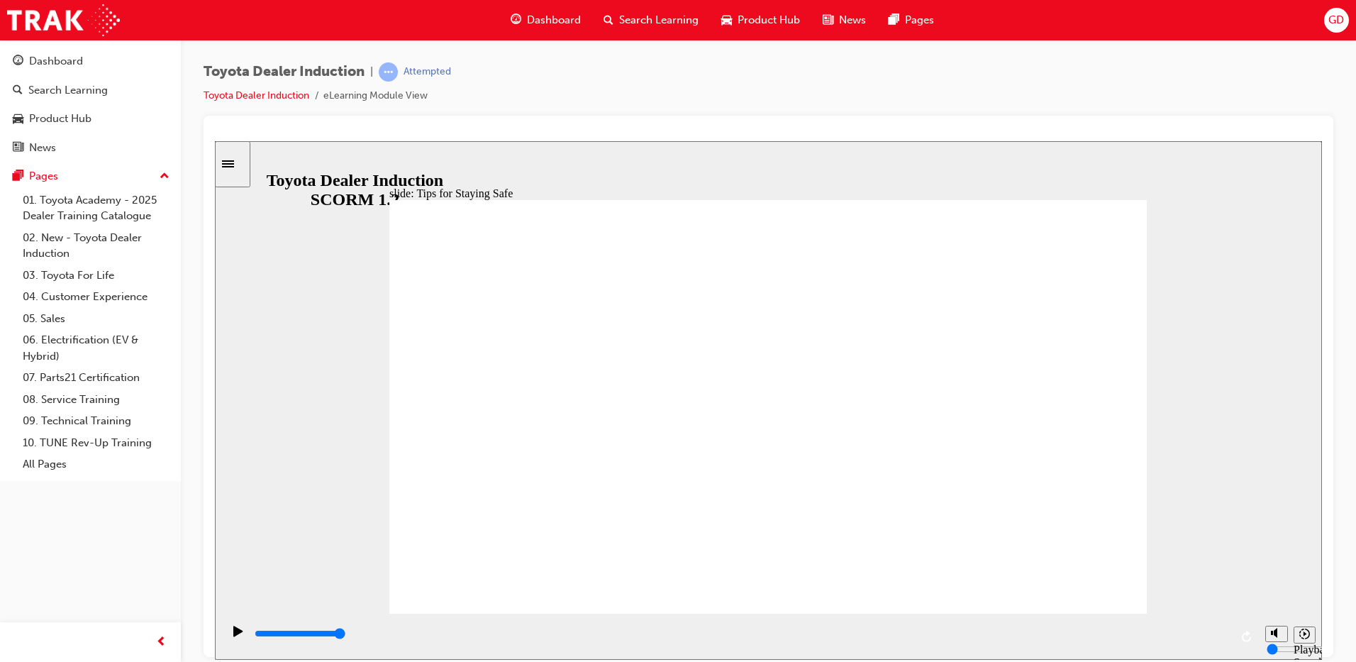
drag, startPoint x: 621, startPoint y: 416, endPoint x: 486, endPoint y: 411, distance: 134.8
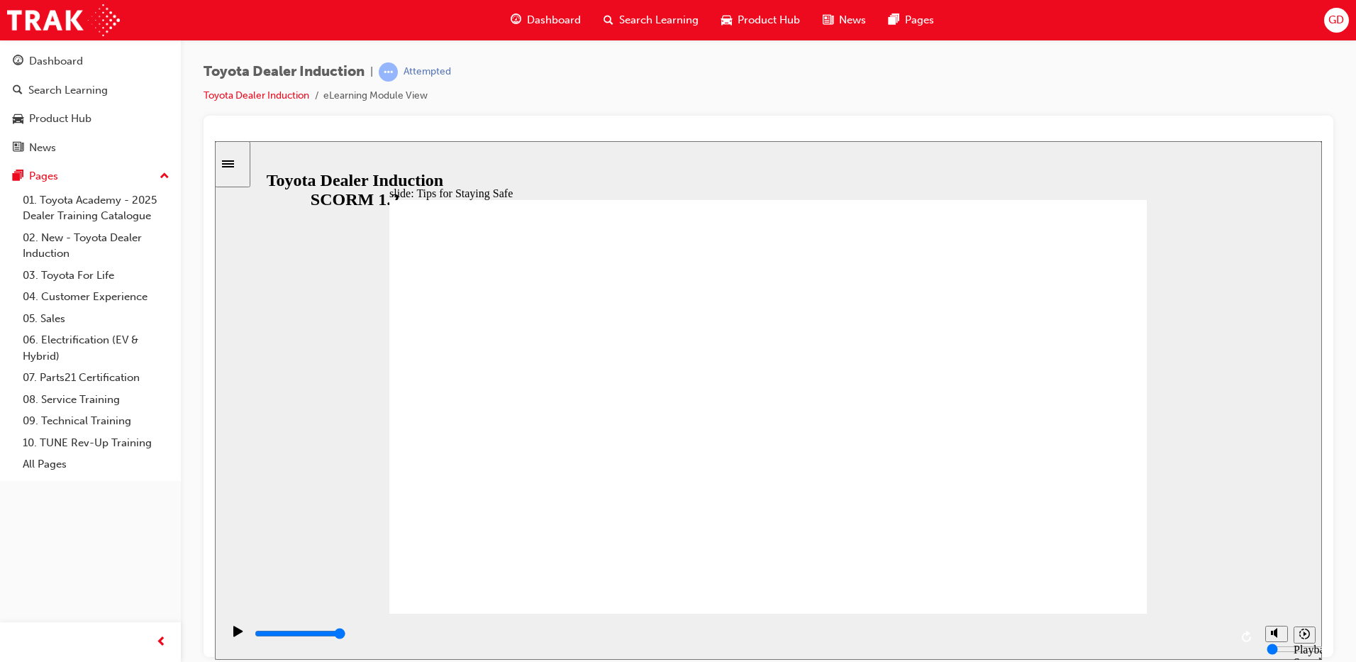
type input "5000"
checkbox input "true"
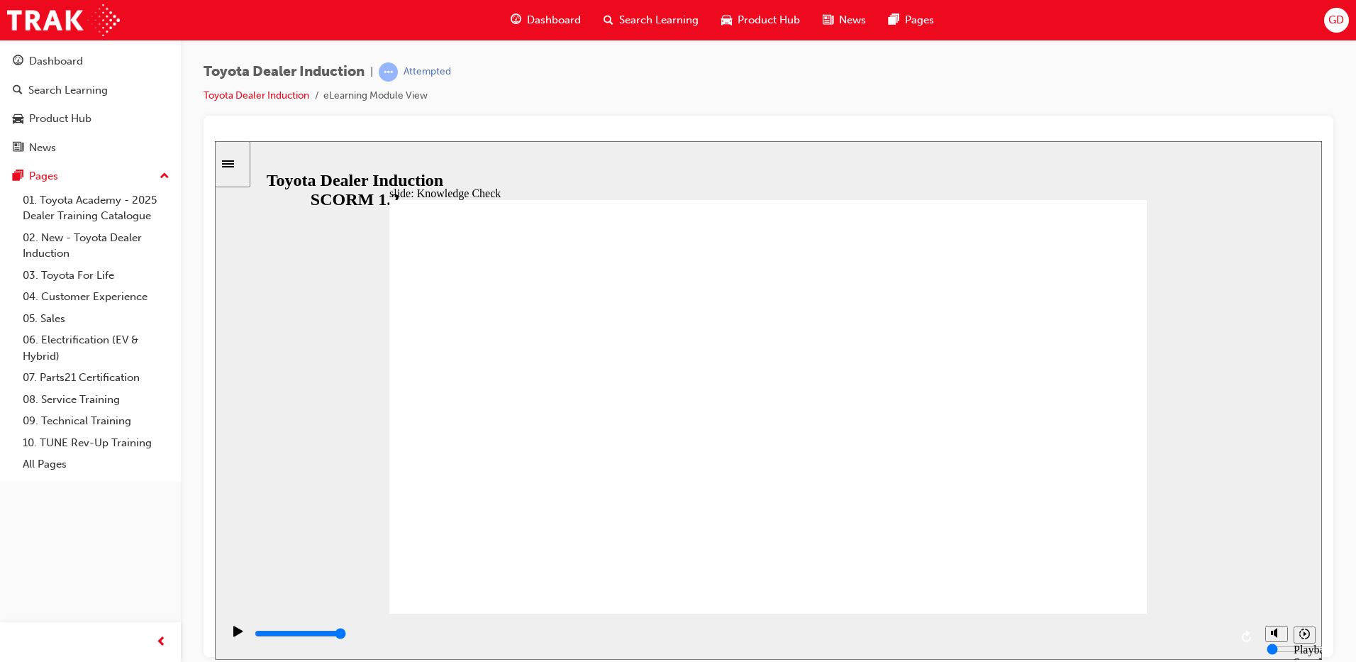
checkbox input "true"
type input "5000"
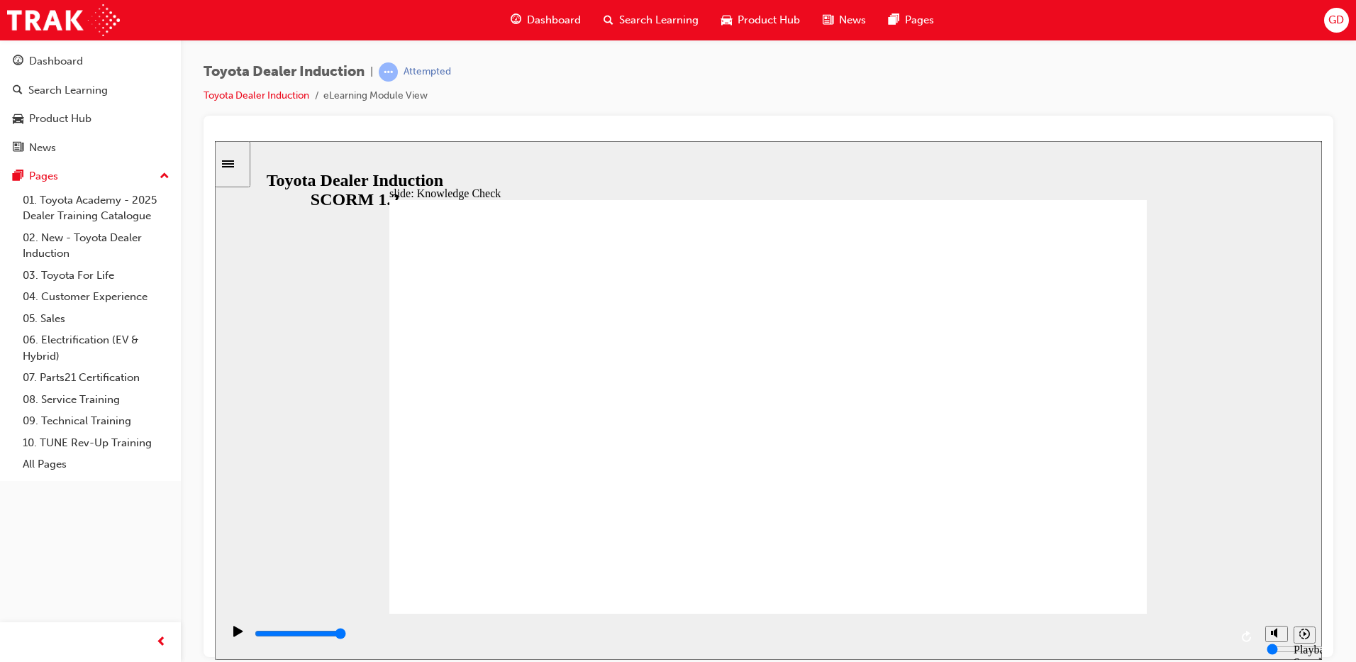
radio input "true"
type input "1400"
checkbox input "true"
type input "3800"
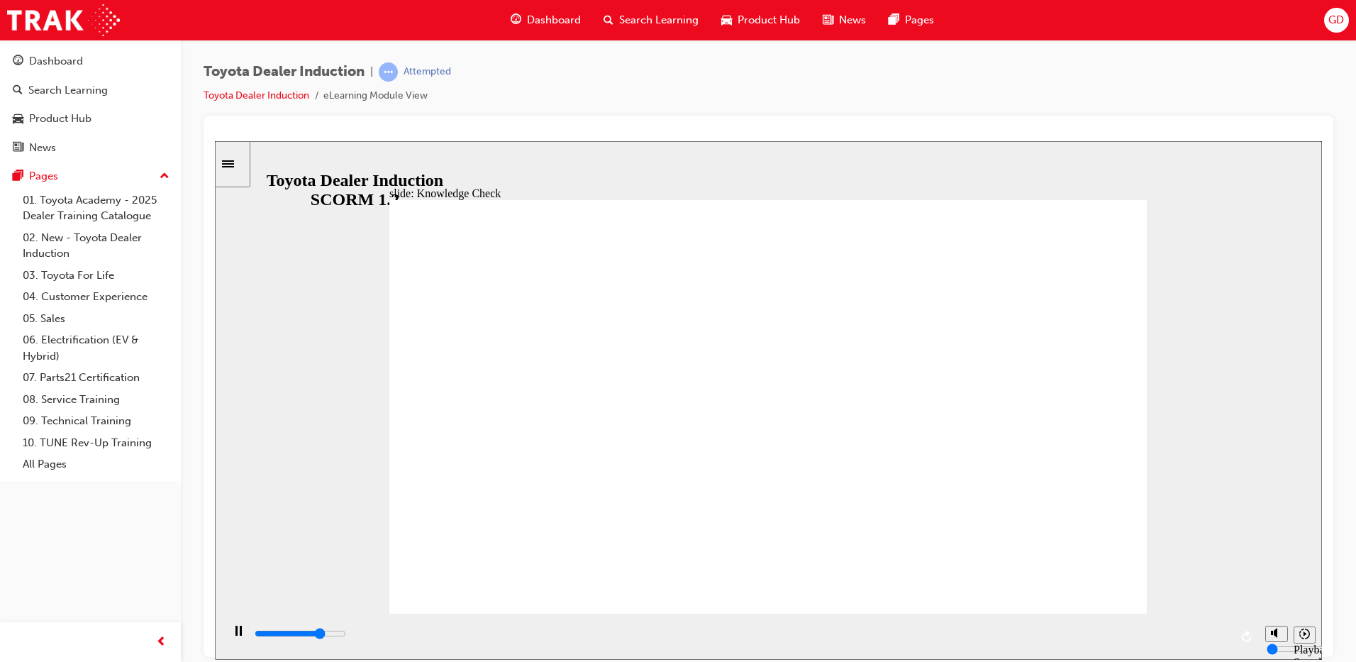
checkbox input "true"
type input "4400"
checkbox input "true"
type input "4800"
checkbox input "true"
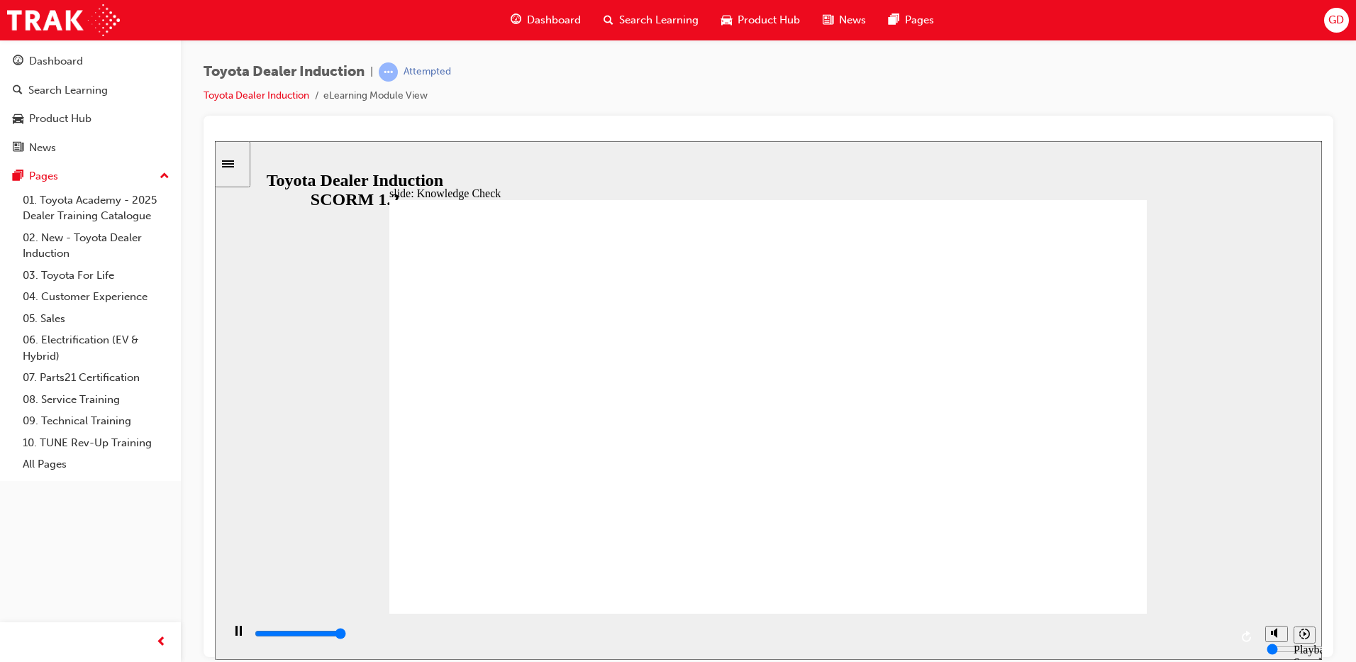
type input "5000"
checkbox input "false"
type input "5000"
checkbox input "true"
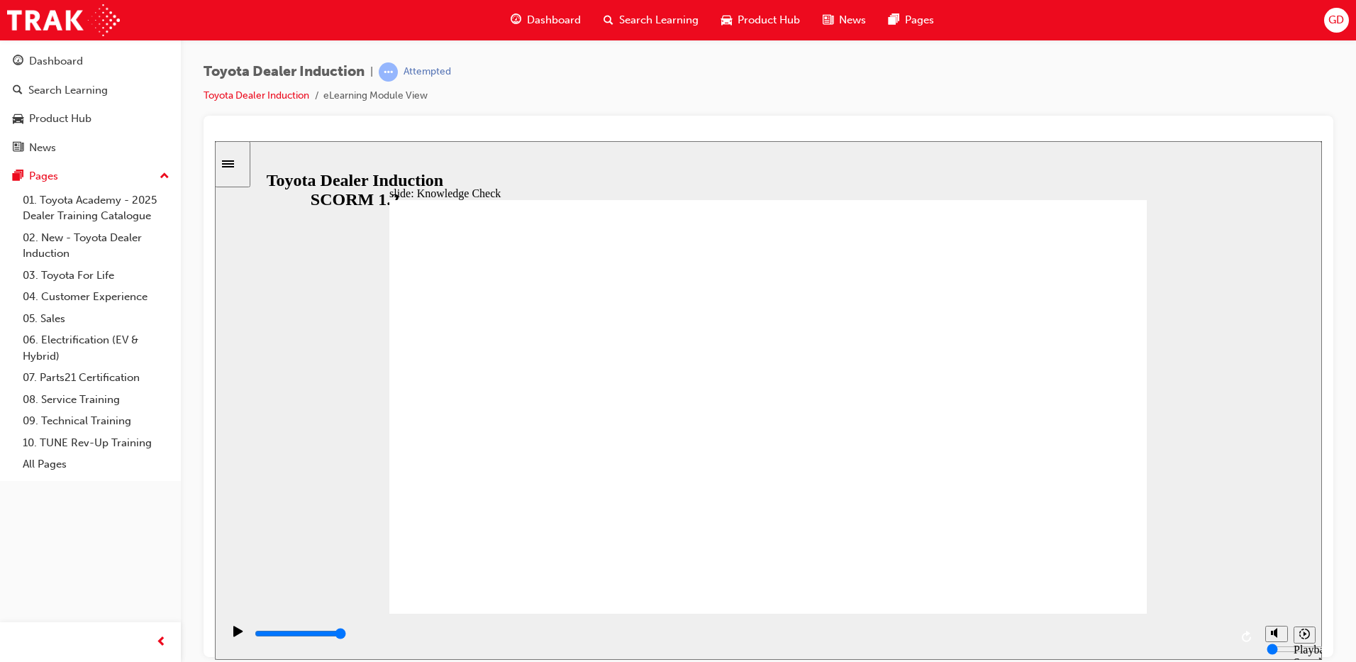
checkbox input "true"
click at [346, 635] on input "slide progress" at bounding box center [300, 632] width 91 height 11
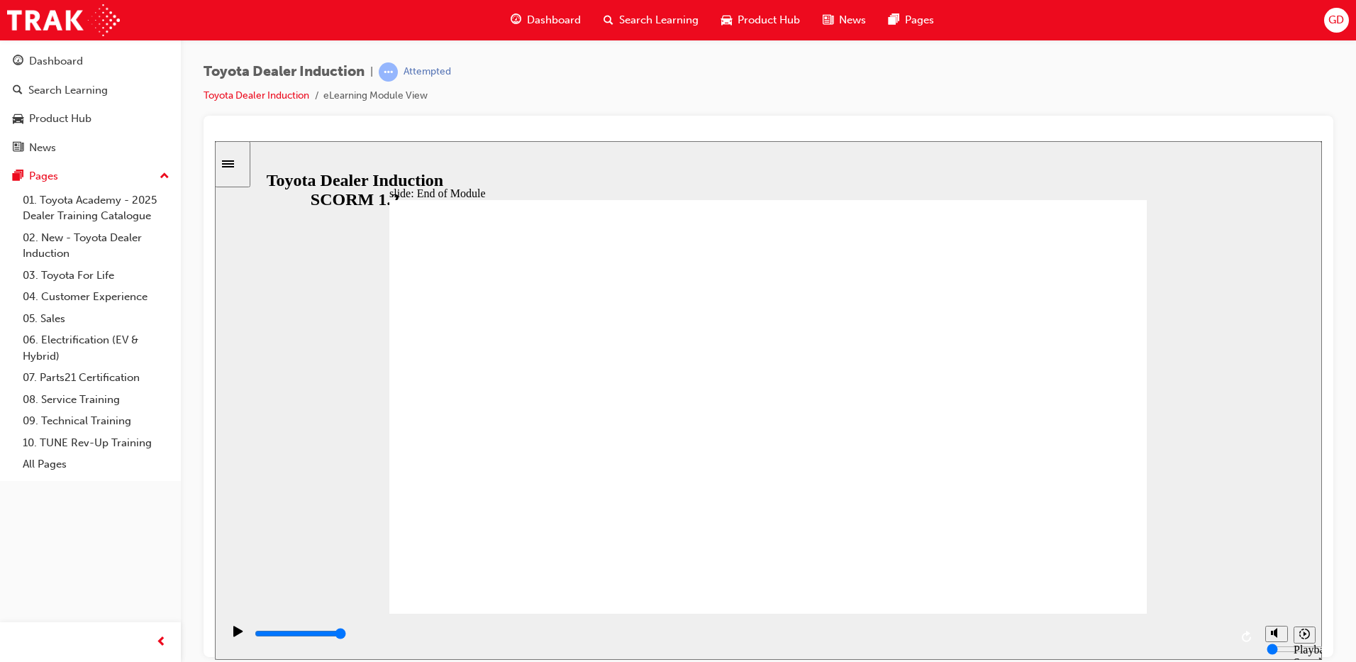
click at [1214, 637] on div "playback controls" at bounding box center [741, 634] width 977 height 16
type input "9900"
